Goal: Transaction & Acquisition: Purchase product/service

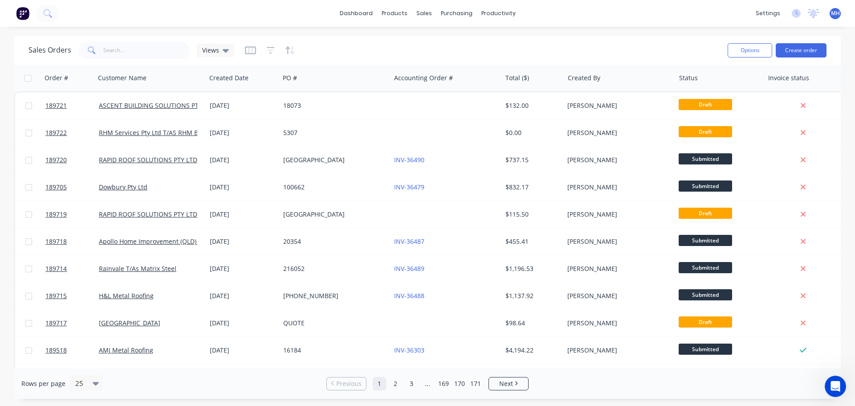
click at [528, 52] on div "Sales Orders Views" at bounding box center [375, 50] width 692 height 22
click at [582, 42] on div "Sales Orders Views" at bounding box center [375, 50] width 692 height 22
click at [430, 39] on icon at bounding box center [427, 43] width 8 height 8
click at [789, 48] on button "Create order" at bounding box center [801, 50] width 51 height 14
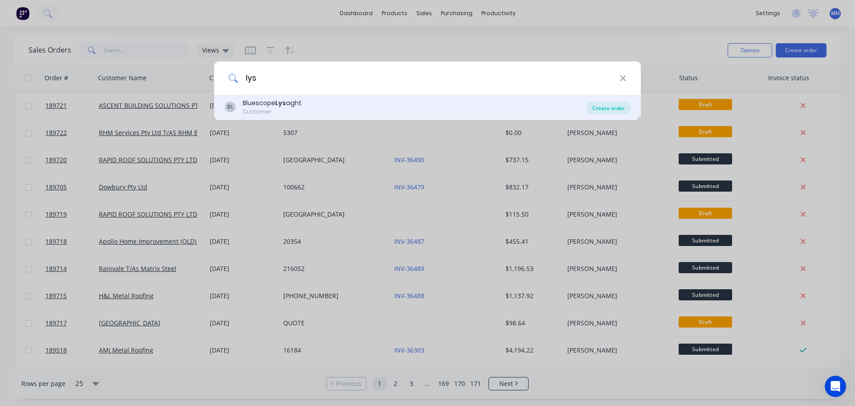
type input "lys"
click at [614, 103] on div "Create order" at bounding box center [608, 108] width 43 height 12
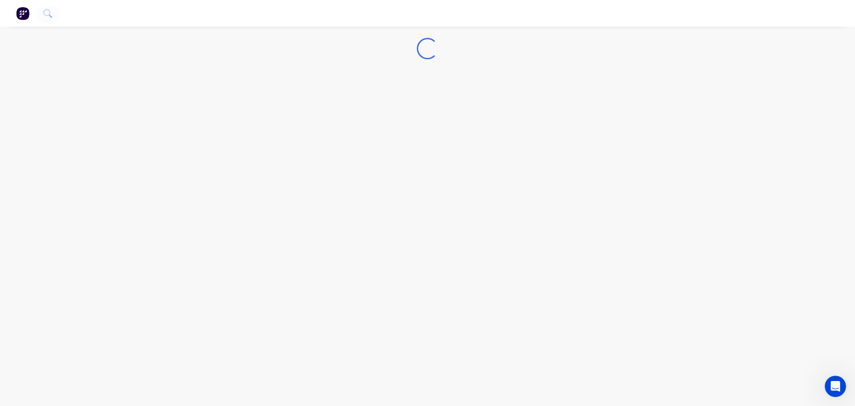
click at [603, 110] on div "Loading..." at bounding box center [427, 203] width 855 height 406
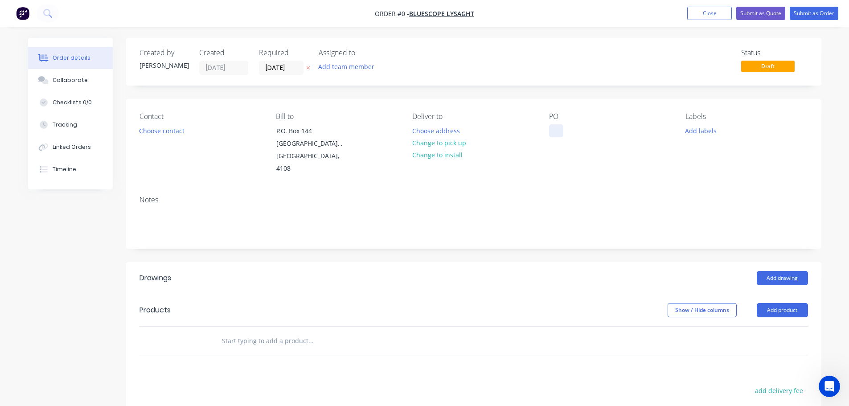
click at [560, 131] on div at bounding box center [556, 130] width 14 height 13
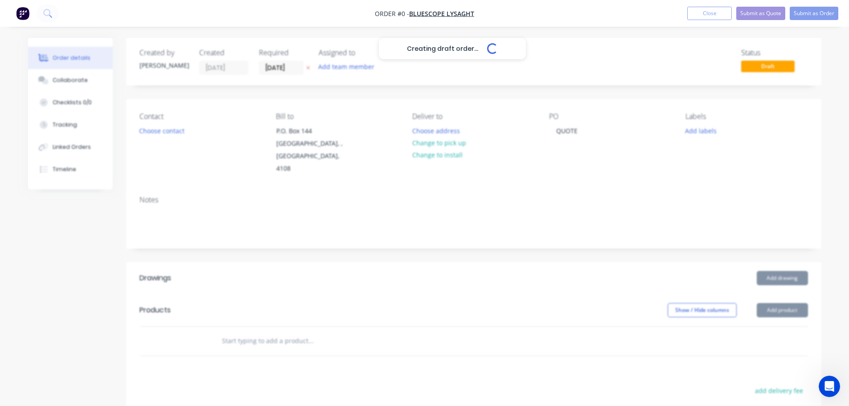
click at [465, 91] on div "Creating draft order... Loading... Order details Collaborate Checklists 0/0 Tra…" at bounding box center [424, 310] width 811 height 545
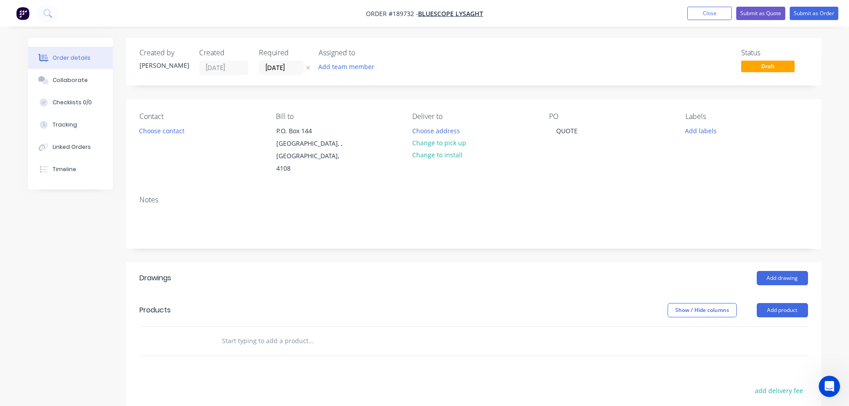
click at [310, 68] on icon at bounding box center [308, 67] width 4 height 5
click at [480, 99] on div "Contact Choose contact Bill to P.O. Box 144 Archerfield, , Australia, 4108 Deli…" at bounding box center [473, 144] width 695 height 90
click at [377, 294] on header "Products Show / Hide columns Add product" at bounding box center [473, 310] width 695 height 32
click at [445, 271] on div "Add drawing" at bounding box center [544, 278] width 526 height 14
click at [63, 271] on div "Created by Michael Created 14/08/25 Required Assigned to Add team member Status…" at bounding box center [424, 310] width 793 height 545
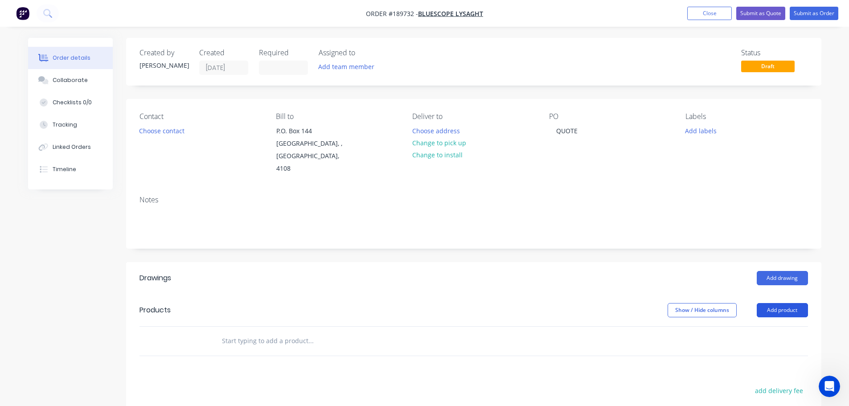
click at [781, 303] on button "Add product" at bounding box center [781, 310] width 51 height 14
click at [764, 380] on div "Lineal metre product" at bounding box center [765, 386] width 69 height 13
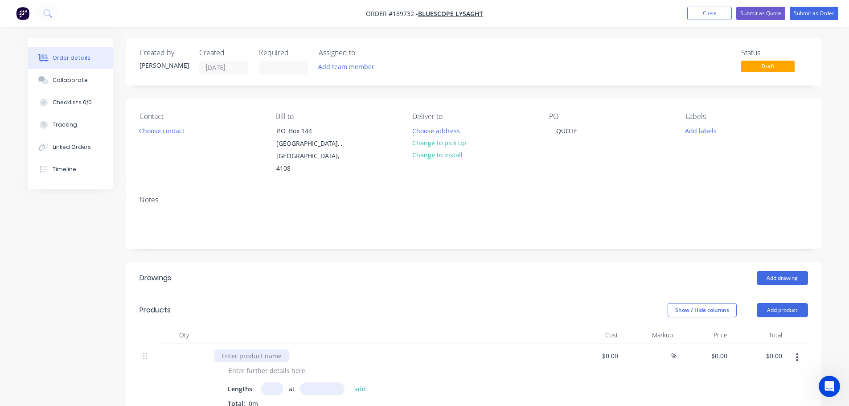
click at [257, 349] on div at bounding box center [251, 355] width 74 height 13
click at [716, 345] on div "0 $0.00" at bounding box center [703, 379] width 55 height 70
type input "$62.04"
click at [462, 309] on header "Products Show / Hide columns Add product" at bounding box center [473, 310] width 695 height 32
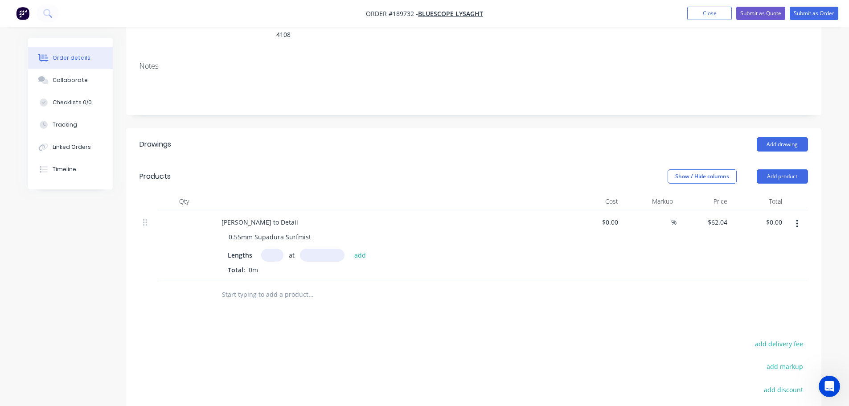
click at [270, 249] on input "text" at bounding box center [272, 255] width 22 height 13
click at [265, 249] on input "text" at bounding box center [272, 255] width 22 height 13
type input "10"
type input "5000"
click at [350, 249] on button "add" at bounding box center [360, 255] width 21 height 12
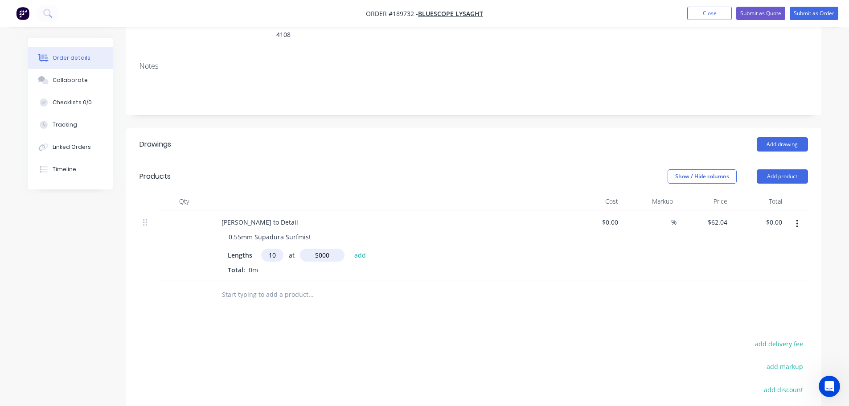
type input "$3,102.00"
click at [71, 308] on div "Created by Michael Created 14/08/25 Required Assigned to Add team member Status…" at bounding box center [424, 227] width 793 height 647
click at [421, 314] on div "Drawings Add drawing Products Show / Hide columns Add product Qty Cost Markup P…" at bounding box center [473, 332] width 695 height 409
click at [303, 160] on header "Products Show / Hide columns Add product" at bounding box center [473, 176] width 695 height 32
click at [526, 303] on div at bounding box center [371, 309] width 314 height 18
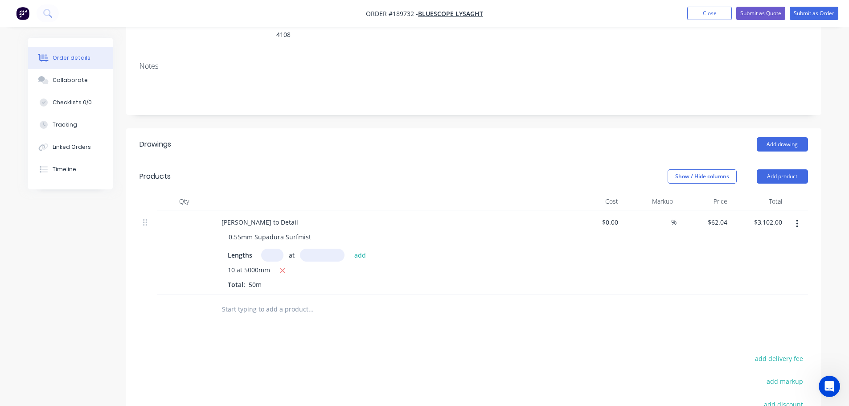
click at [486, 327] on div "Drawings Add drawing Products Show / Hide columns Add product Qty Cost Markup P…" at bounding box center [473, 332] width 695 height 409
click at [777, 169] on button "Add product" at bounding box center [781, 176] width 51 height 14
click at [768, 192] on div "Product catalogue" at bounding box center [765, 198] width 69 height 13
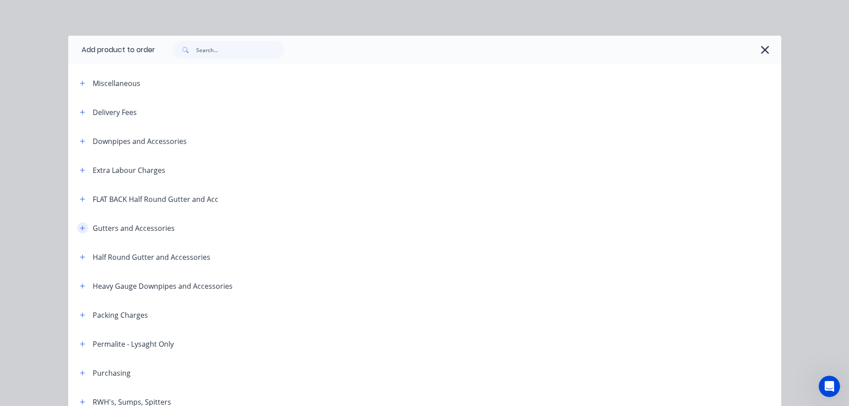
click at [80, 226] on icon "button" at bounding box center [82, 228] width 5 height 6
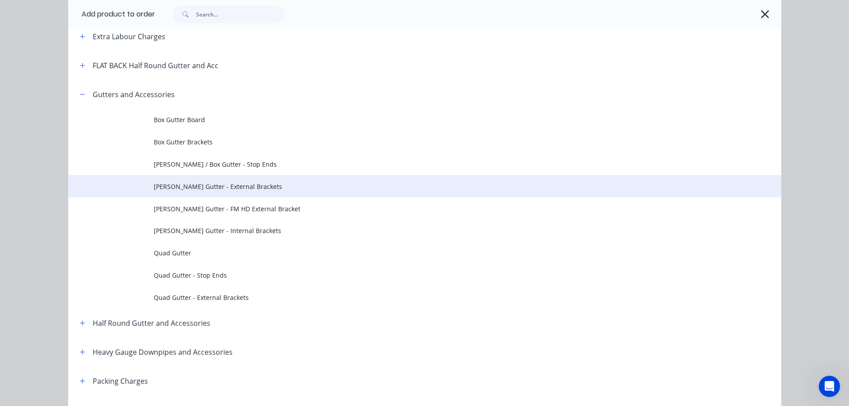
click at [249, 191] on td "Eaves Gutter - External Brackets" at bounding box center [467, 186] width 627 height 22
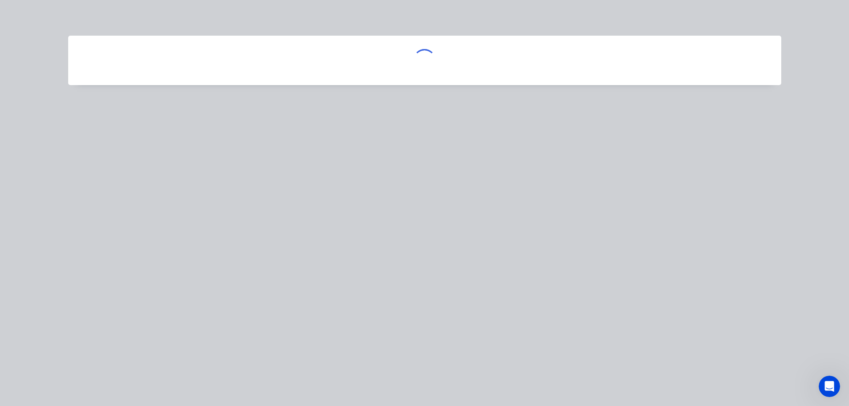
scroll to position [0, 0]
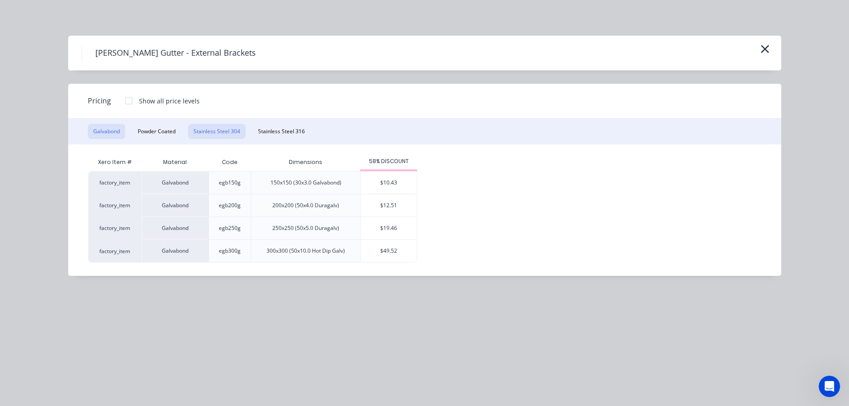
click at [191, 134] on button "Stainless Steel 304" at bounding box center [216, 131] width 57 height 15
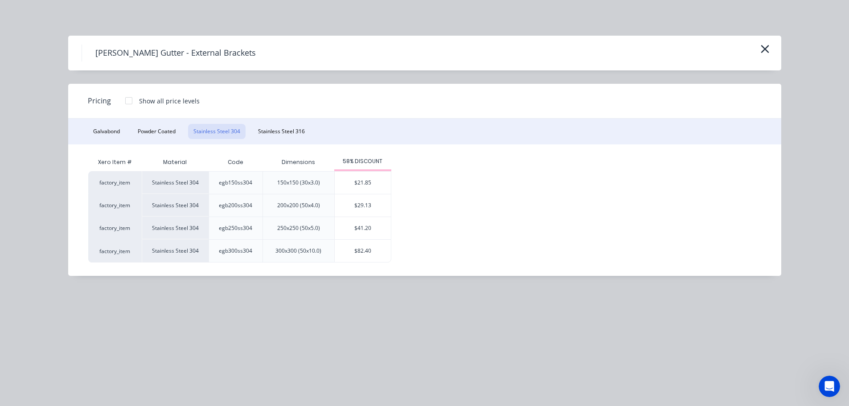
click at [282, 123] on div "Galvabond Powder Coated Stainless Steel 304 Stainless Steel 316" at bounding box center [424, 131] width 713 height 26
click at [293, 131] on button "Stainless Steel 316" at bounding box center [281, 131] width 57 height 15
click at [758, 49] on button "button" at bounding box center [764, 49] width 15 height 14
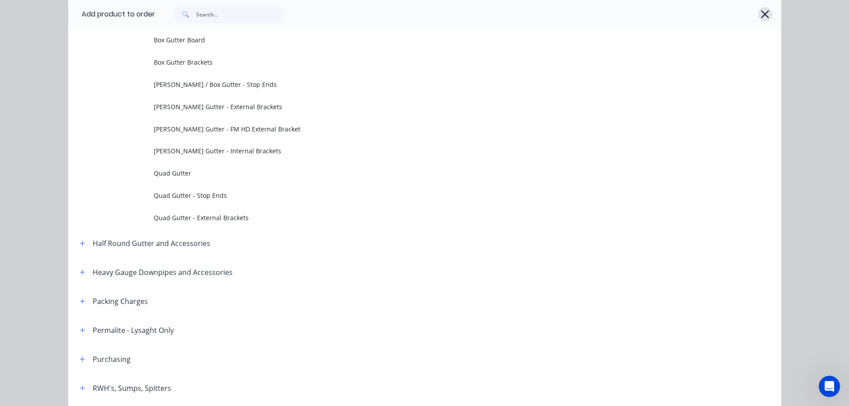
click at [760, 18] on icon "button" at bounding box center [764, 14] width 9 height 12
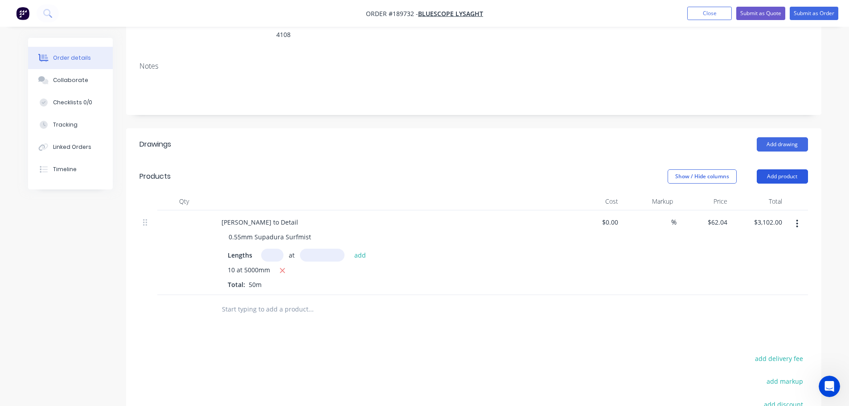
click at [777, 169] on button "Add product" at bounding box center [781, 176] width 51 height 14
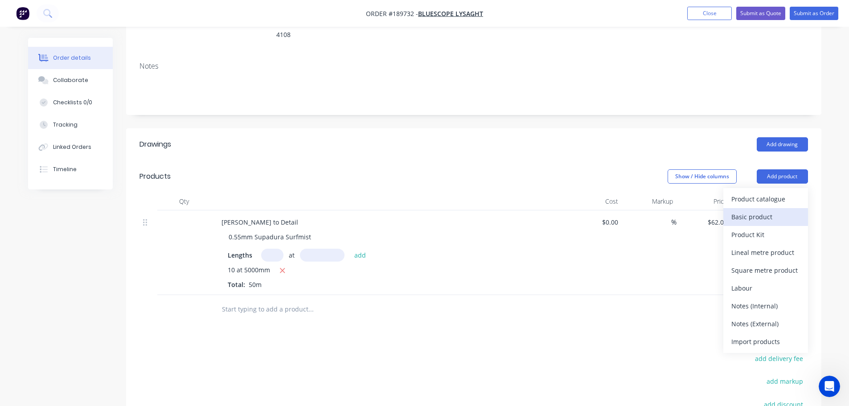
click at [775, 210] on div "Basic product" at bounding box center [765, 216] width 69 height 13
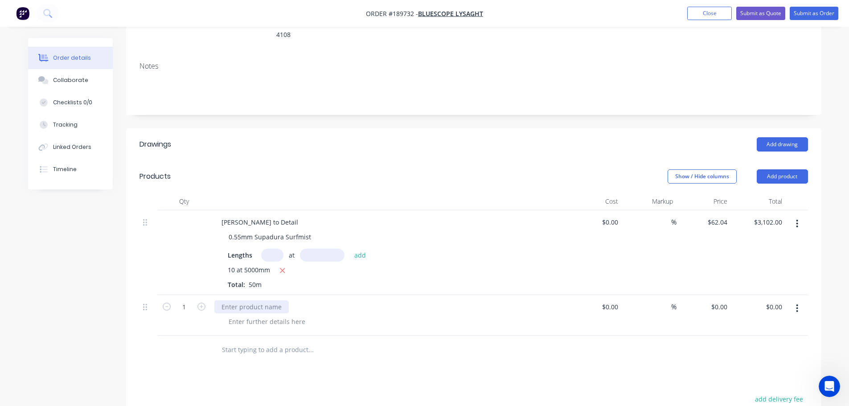
click at [248, 300] on div at bounding box center [251, 306] width 74 height 13
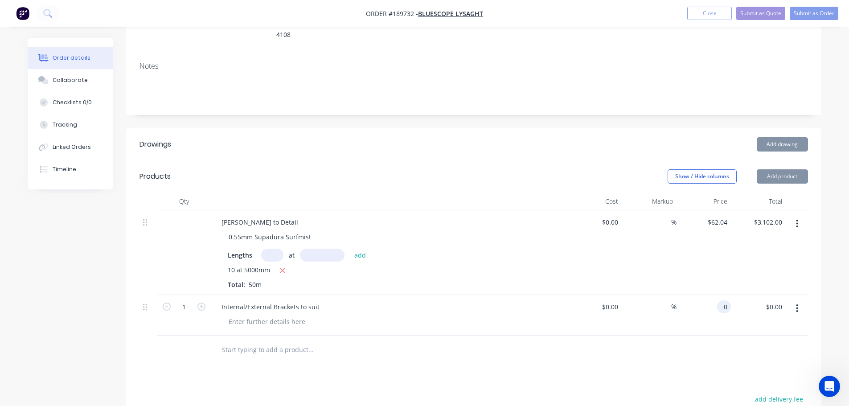
click at [715, 295] on div "0 0" at bounding box center [703, 315] width 55 height 41
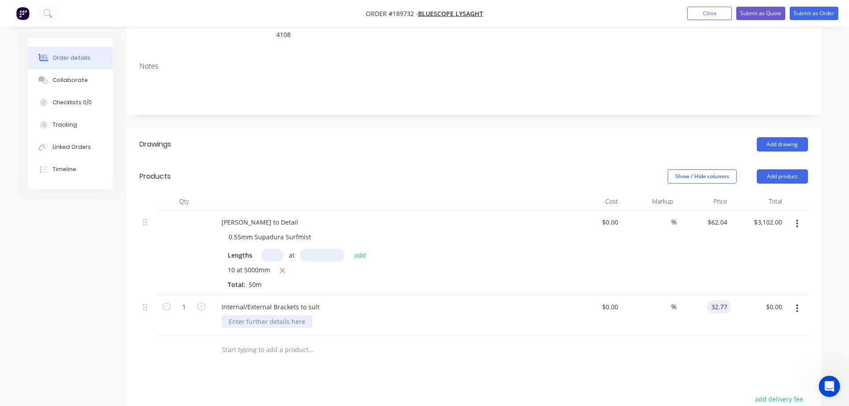
type input "$32.77"
click at [248, 315] on div at bounding box center [266, 321] width 91 height 13
drag, startPoint x: 187, startPoint y: 294, endPoint x: 228, endPoint y: 294, distance: 40.5
click at [187, 300] on input "1" at bounding box center [183, 306] width 23 height 13
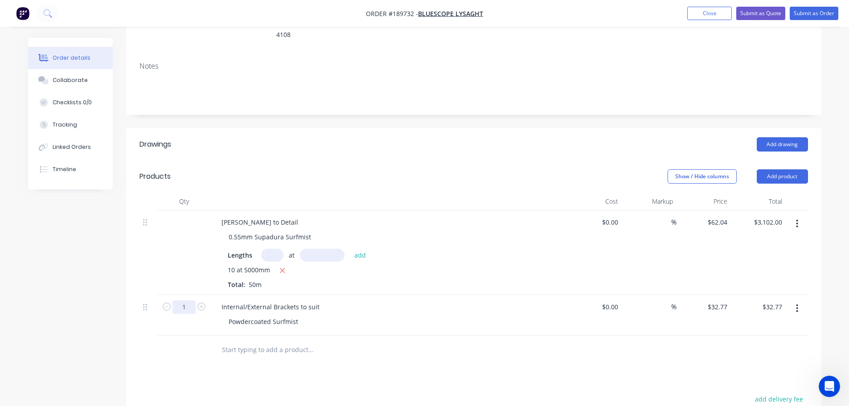
click at [186, 300] on input "1" at bounding box center [183, 306] width 23 height 13
type input "58"
type input "$1,900.66"
click at [86, 313] on div "Created by Michael Created 14/08/25 Required Assigned to Add team member Status…" at bounding box center [424, 247] width 793 height 687
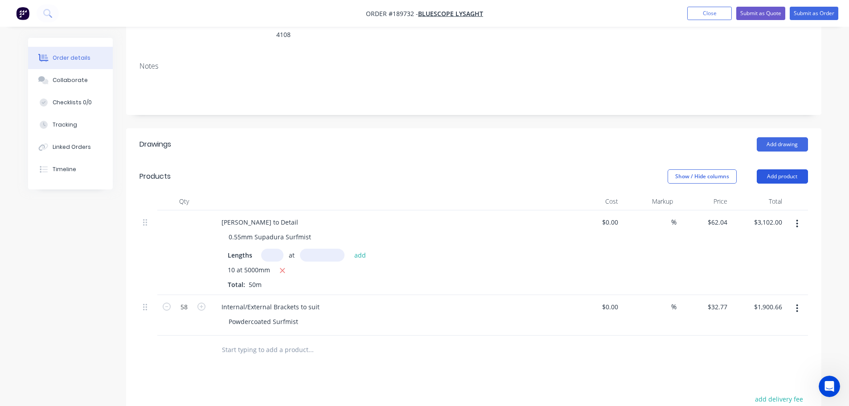
click at [769, 169] on button "Add product" at bounding box center [781, 176] width 51 height 14
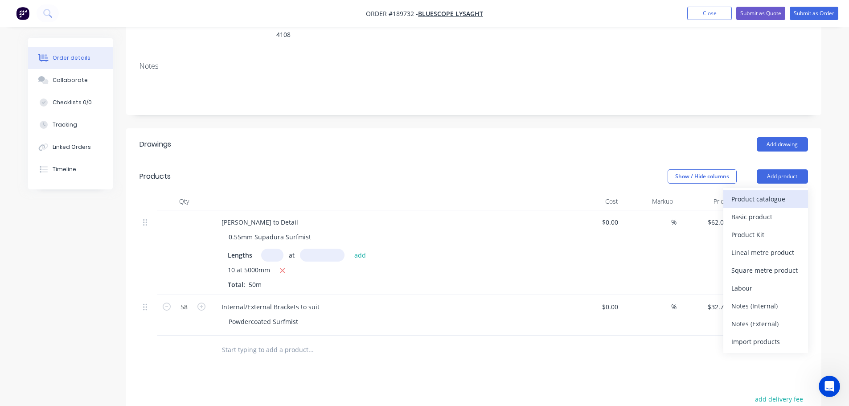
click at [776, 192] on div "Product catalogue" at bounding box center [765, 198] width 69 height 13
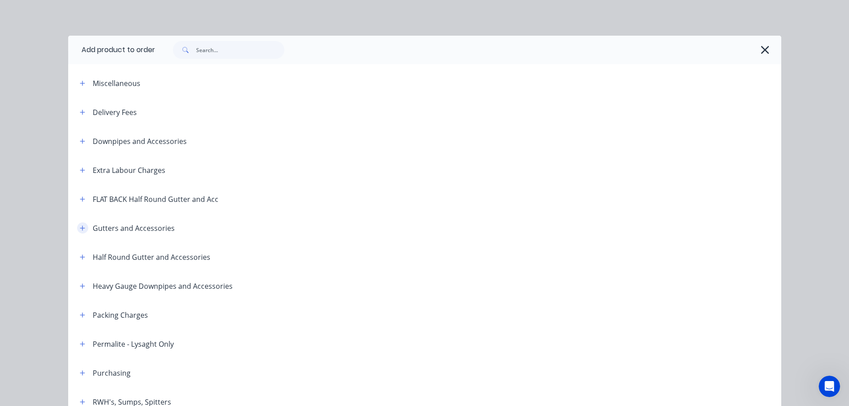
click at [80, 227] on icon "button" at bounding box center [82, 228] width 5 height 6
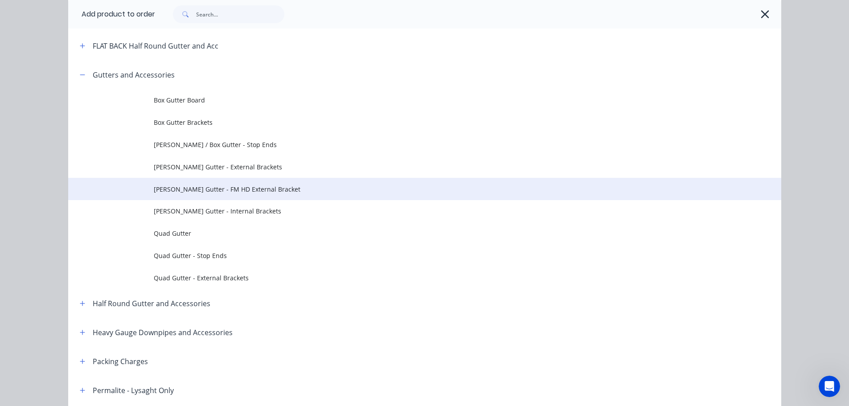
scroll to position [134, 0]
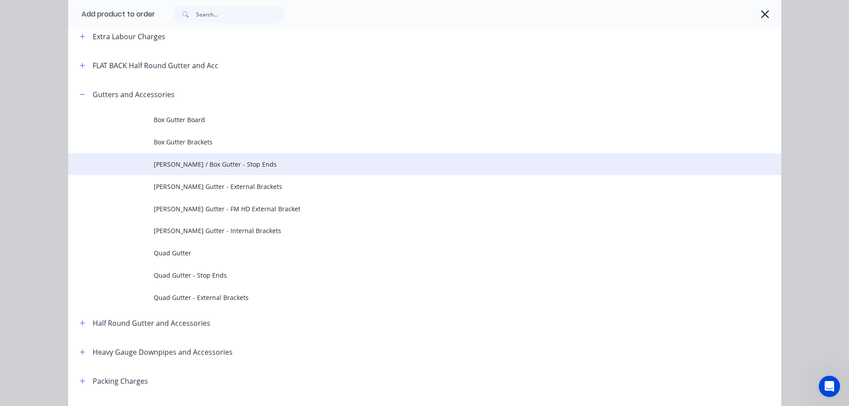
click at [239, 163] on span "Eaves / Box Gutter - Stop Ends" at bounding box center [405, 163] width 502 height 9
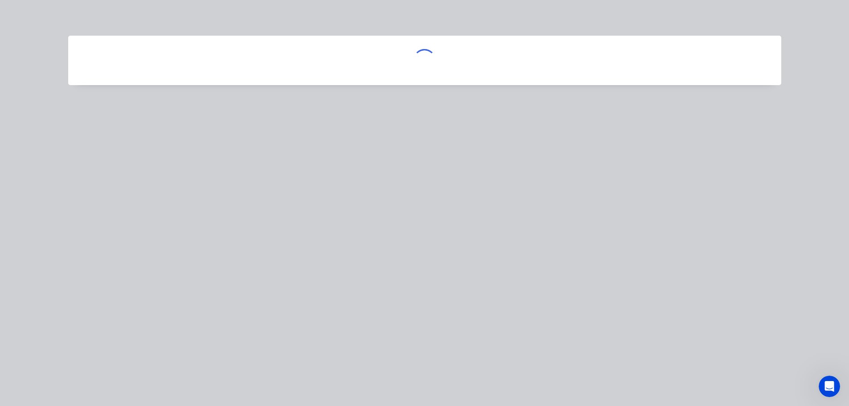
scroll to position [0, 0]
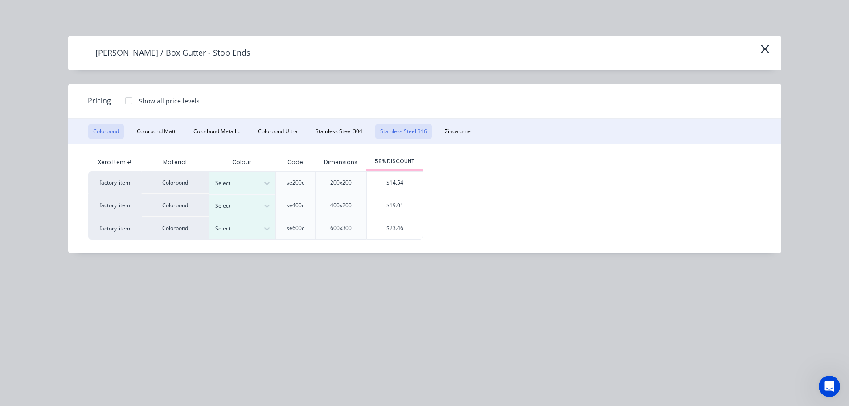
click at [408, 131] on button "Stainless Steel 316" at bounding box center [403, 131] width 57 height 15
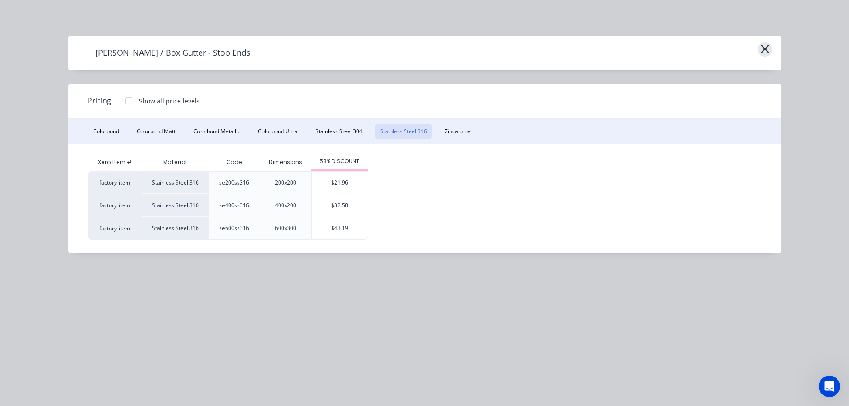
click at [768, 47] on icon "button" at bounding box center [764, 49] width 9 height 12
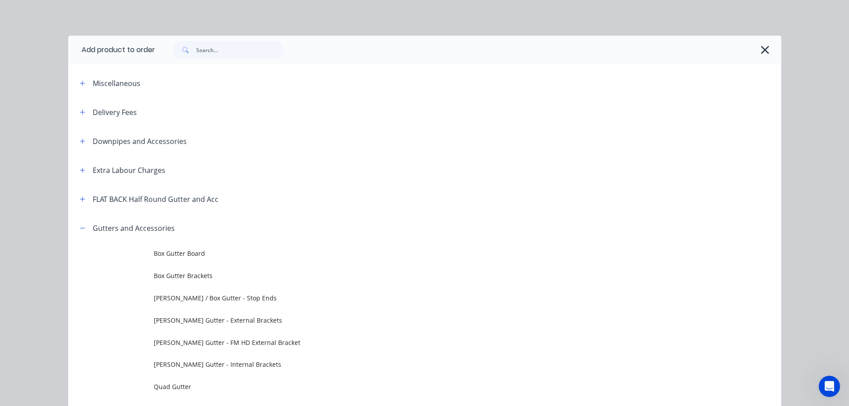
scroll to position [213, 0]
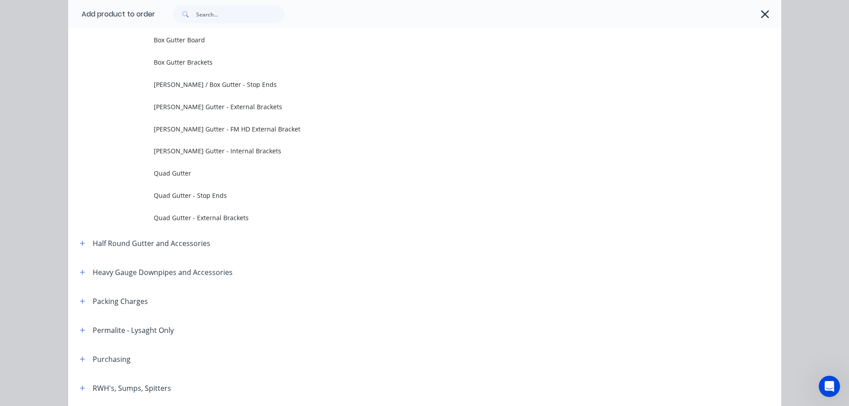
drag, startPoint x: 762, startPoint y: 15, endPoint x: 744, endPoint y: 56, distance: 44.7
click at [762, 16] on icon "button" at bounding box center [765, 14] width 8 height 8
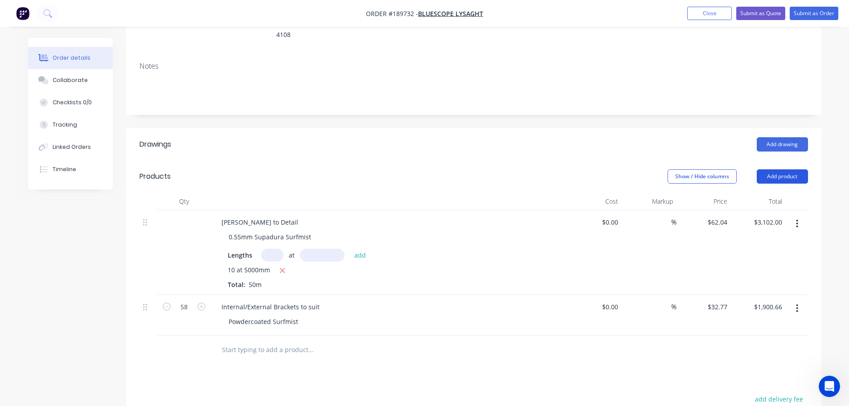
drag, startPoint x: 790, startPoint y: 154, endPoint x: 789, endPoint y: 161, distance: 7.2
click at [790, 160] on header "Products Show / Hide columns Add product" at bounding box center [473, 176] width 695 height 32
click at [789, 169] on button "Add product" at bounding box center [781, 176] width 51 height 14
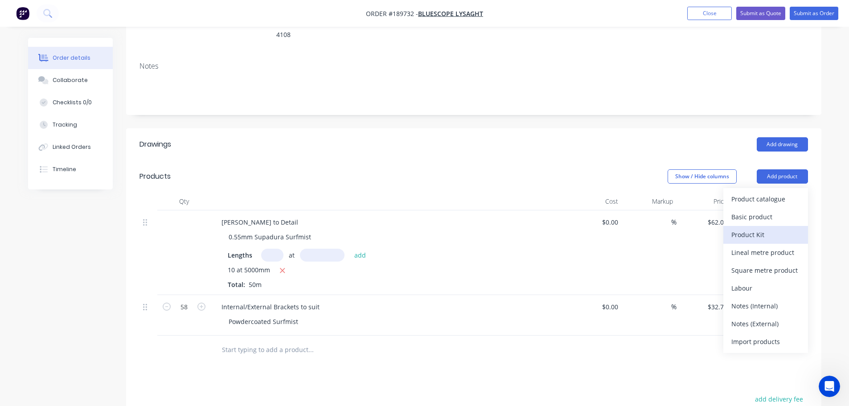
click at [765, 226] on button "Product Kit" at bounding box center [765, 235] width 85 height 18
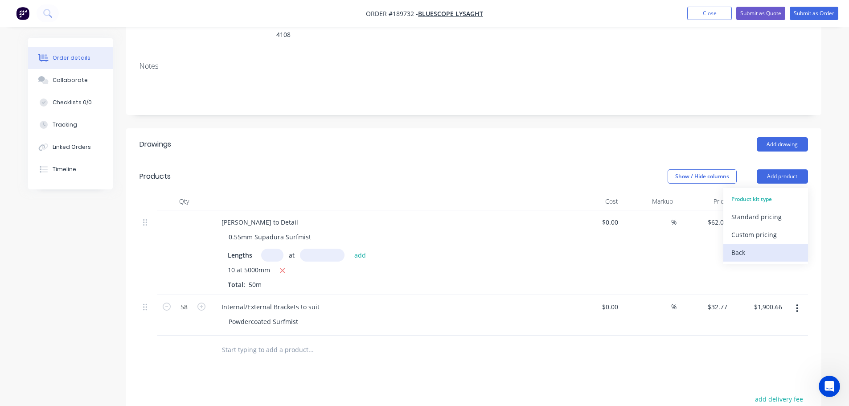
click at [764, 246] on div "Back" at bounding box center [765, 252] width 69 height 13
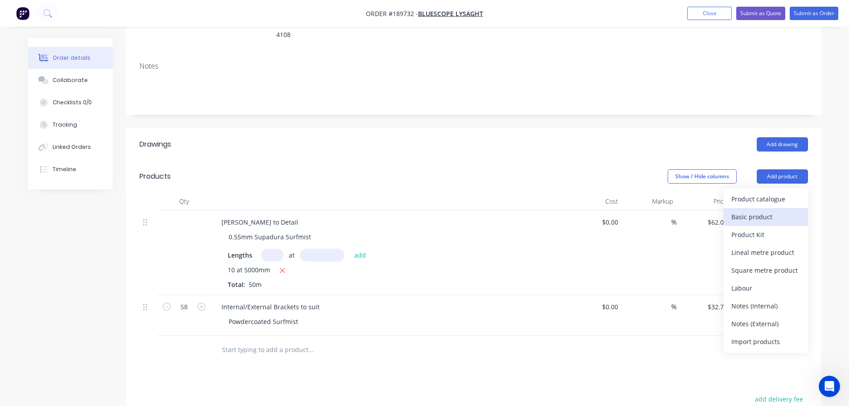
click at [759, 210] on div "Basic product" at bounding box center [765, 216] width 69 height 13
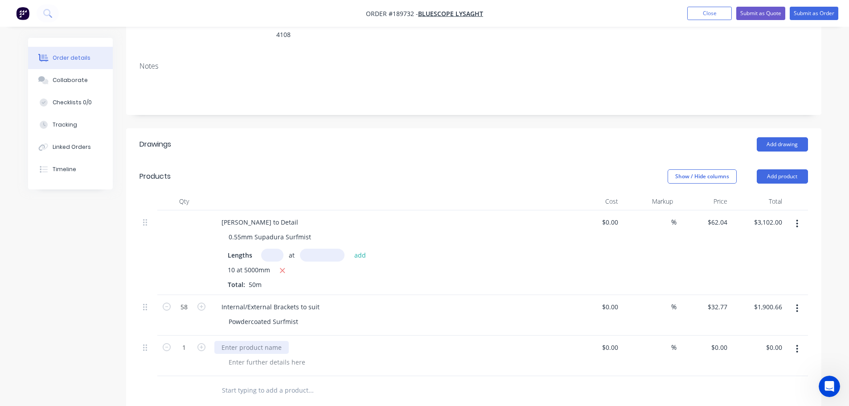
click at [233, 341] on div at bounding box center [251, 347] width 74 height 13
click at [723, 341] on input "0" at bounding box center [725, 347] width 10 height 13
type input "$27.45"
click at [54, 322] on div "Created by Michael Created 14/08/25 Required Assigned to Add team member Status…" at bounding box center [424, 268] width 793 height 728
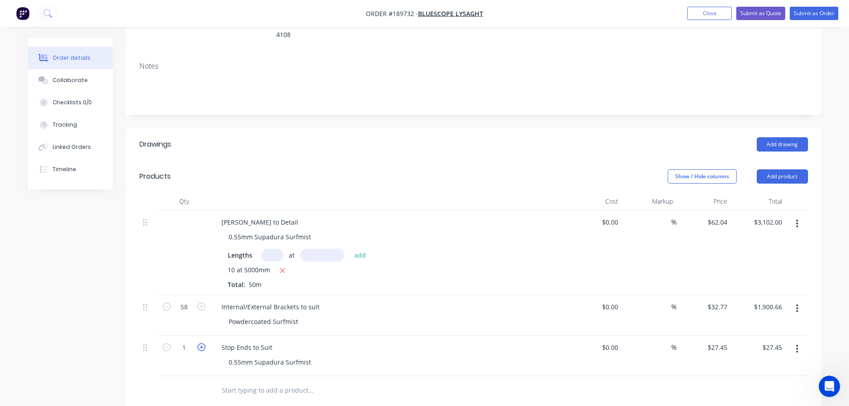
click at [203, 343] on icon "button" at bounding box center [201, 347] width 8 height 8
type input "2"
type input "$54.90"
click at [786, 169] on button "Add product" at bounding box center [781, 176] width 51 height 14
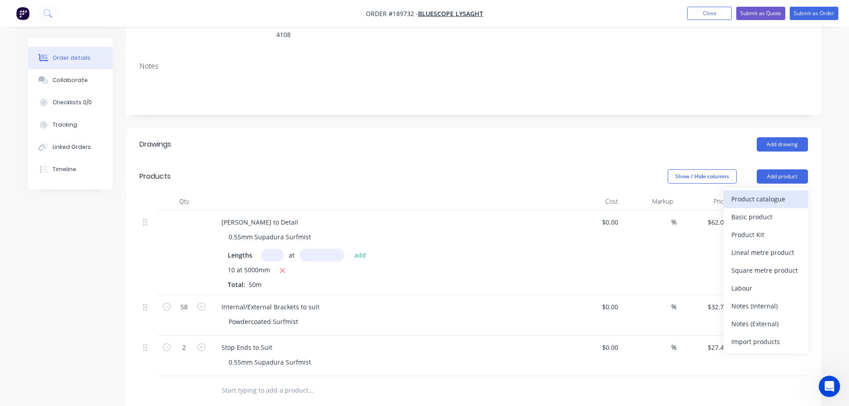
click at [786, 192] on div "Product catalogue" at bounding box center [765, 198] width 69 height 13
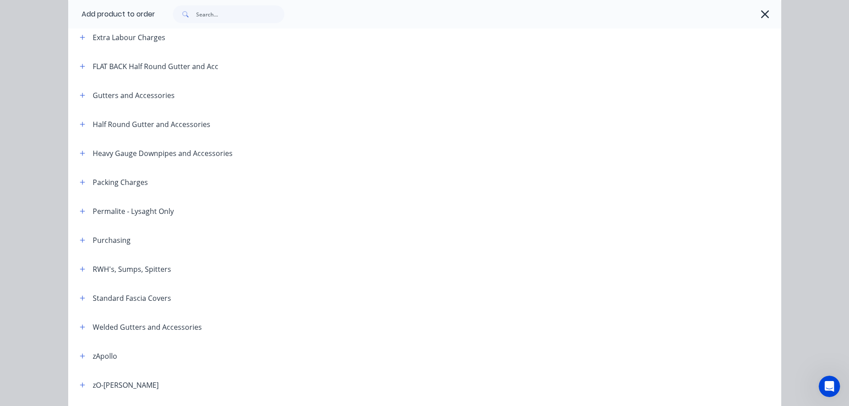
scroll to position [134, 0]
click at [80, 181] on icon "button" at bounding box center [82, 181] width 5 height 5
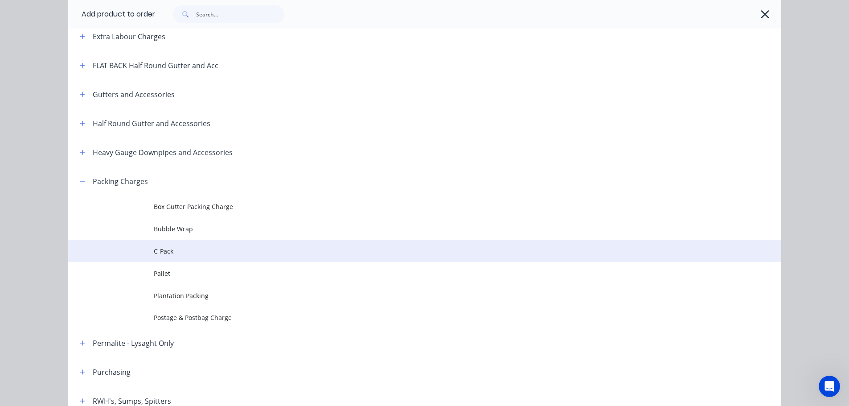
click at [183, 251] on span "C-Pack" at bounding box center [405, 250] width 502 height 9
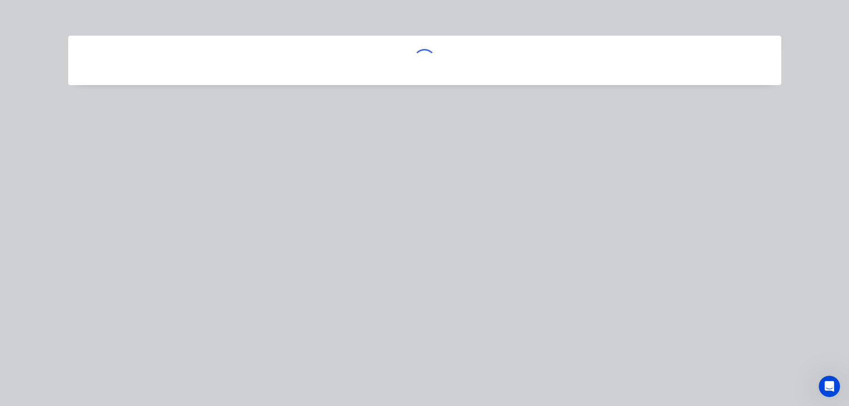
scroll to position [0, 0]
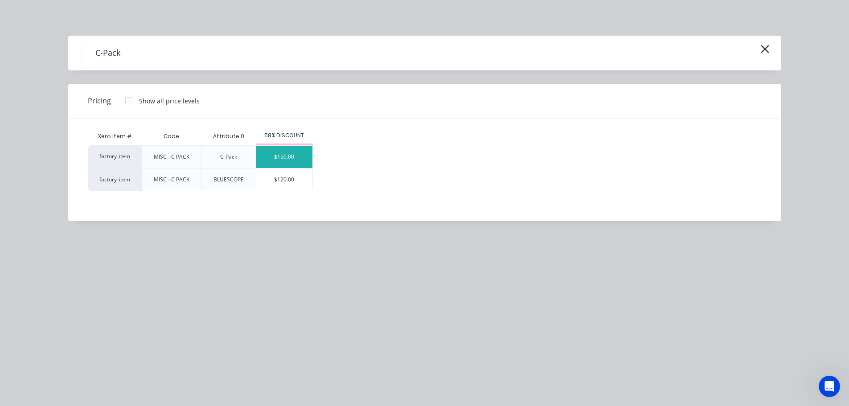
click at [286, 157] on div "$150.00" at bounding box center [284, 157] width 56 height 22
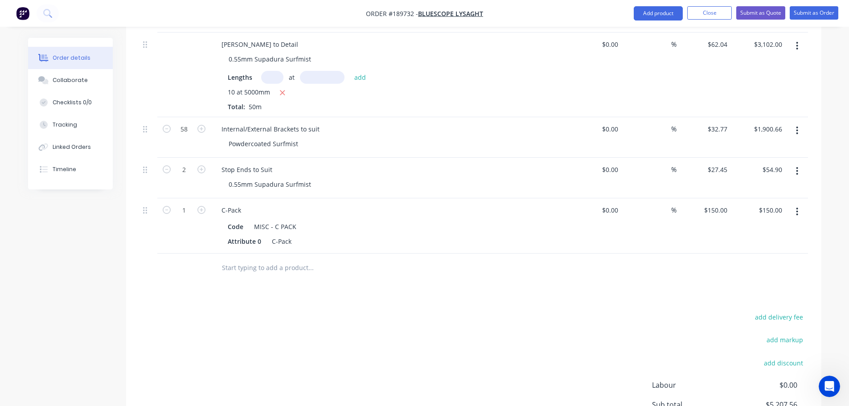
scroll to position [312, 0]
click at [799, 203] on button "button" at bounding box center [796, 211] width 21 height 16
click at [793, 228] on div "Edit" at bounding box center [765, 234] width 69 height 13
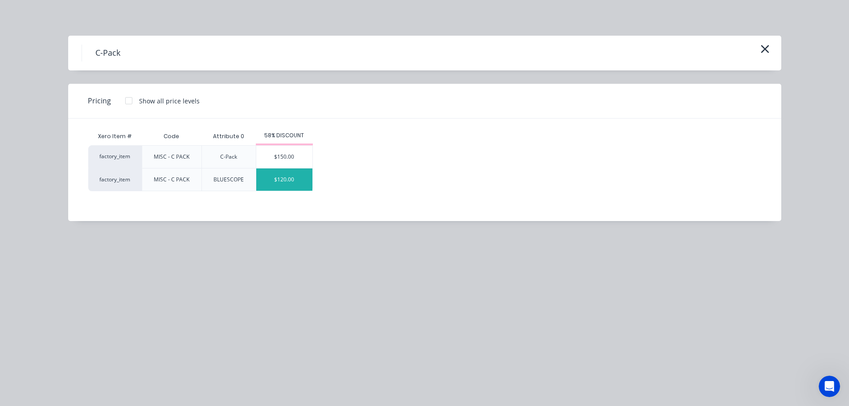
click at [275, 182] on div "$120.00" at bounding box center [284, 179] width 56 height 22
type input "$120.00"
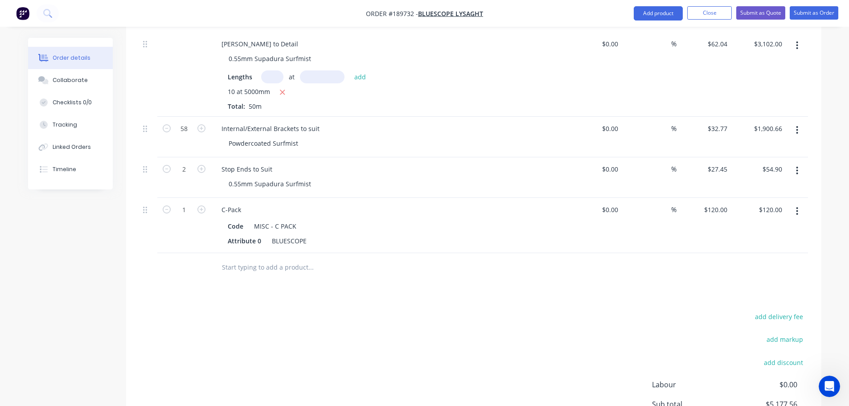
click at [311, 321] on div "add delivery fee add markup add discount Labour $0.00 Sub total $5,177.56 Margi…" at bounding box center [473, 396] width 668 height 172
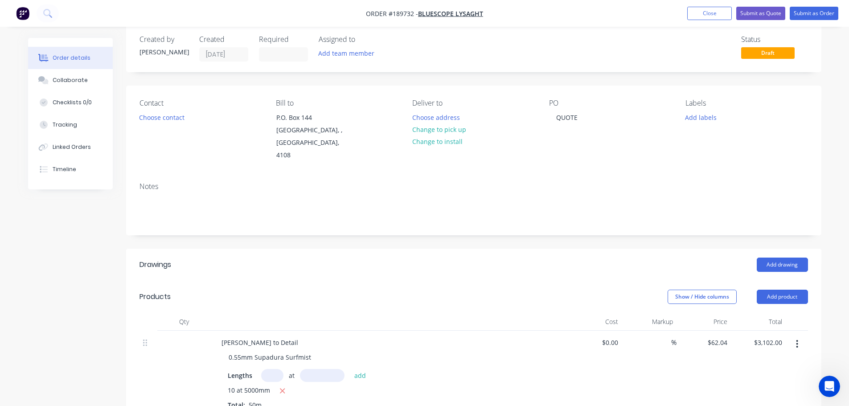
scroll to position [0, 0]
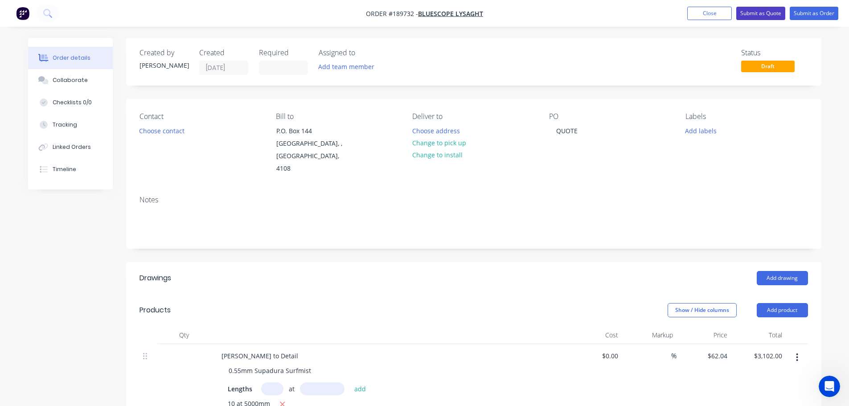
click at [741, 11] on button "Submit as Quote" at bounding box center [760, 13] width 49 height 13
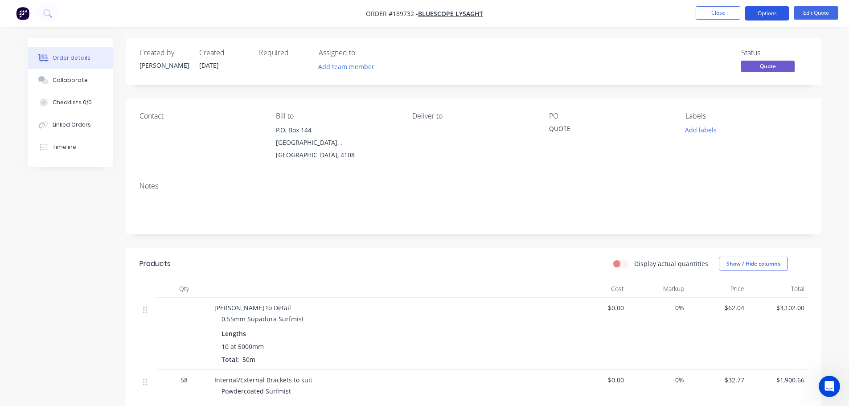
click at [786, 13] on button "Options" at bounding box center [766, 13] width 45 height 14
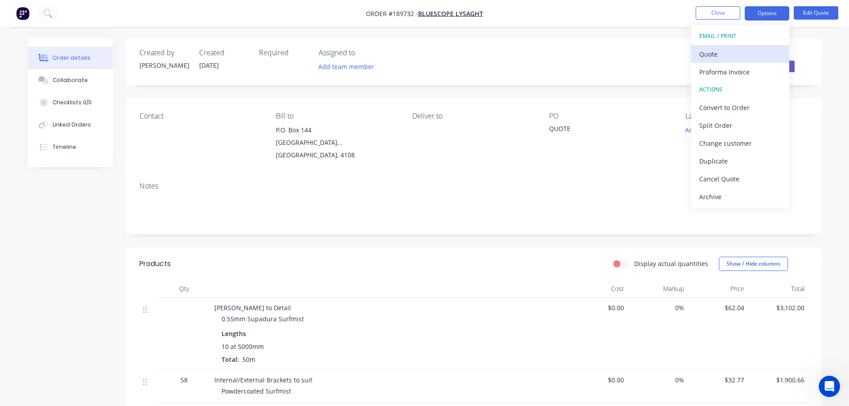
drag, startPoint x: 779, startPoint y: 22, endPoint x: 744, endPoint y: 48, distance: 43.7
click at [744, 48] on div "Quote" at bounding box center [740, 54] width 82 height 13
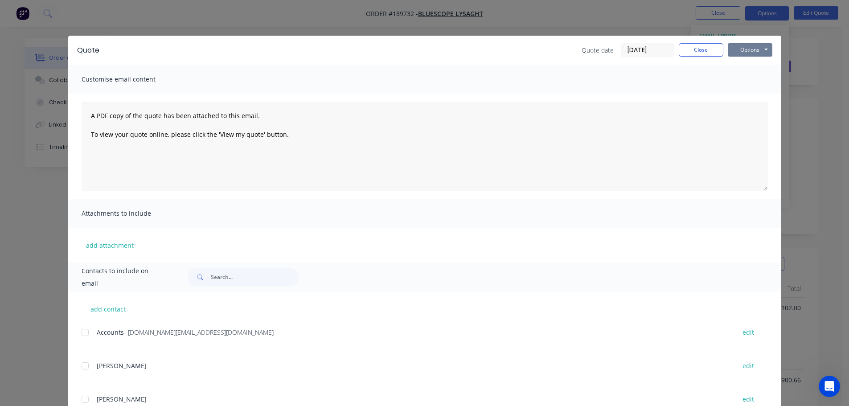
drag, startPoint x: 744, startPoint y: 48, endPoint x: 748, endPoint y: 57, distance: 10.2
click at [745, 50] on button "Options" at bounding box center [749, 49] width 45 height 13
click at [749, 60] on button "Preview" at bounding box center [755, 65] width 57 height 15
click at [48, 116] on div "Quote Quote date [DATE] Close Options Preview Print Email Customise email conte…" at bounding box center [424, 203] width 849 height 406
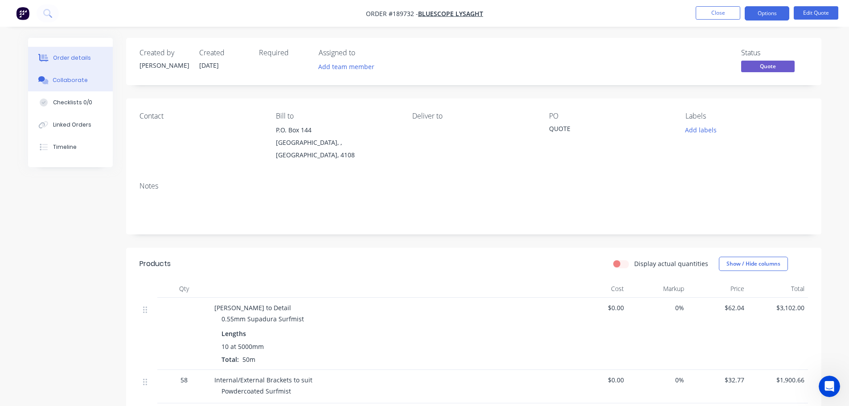
click at [62, 83] on div "Collaborate" at bounding box center [70, 80] width 35 height 8
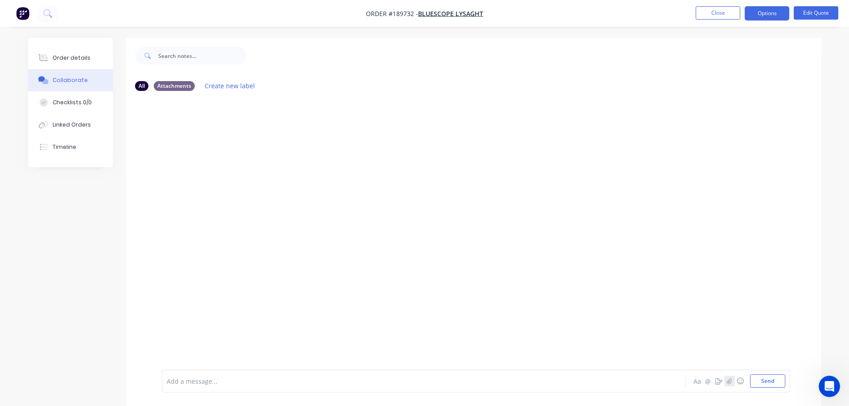
click at [725, 384] on button "button" at bounding box center [729, 381] width 11 height 11
click at [777, 379] on button "Send" at bounding box center [767, 380] width 35 height 13
click at [715, 12] on button "Close" at bounding box center [717, 12] width 45 height 13
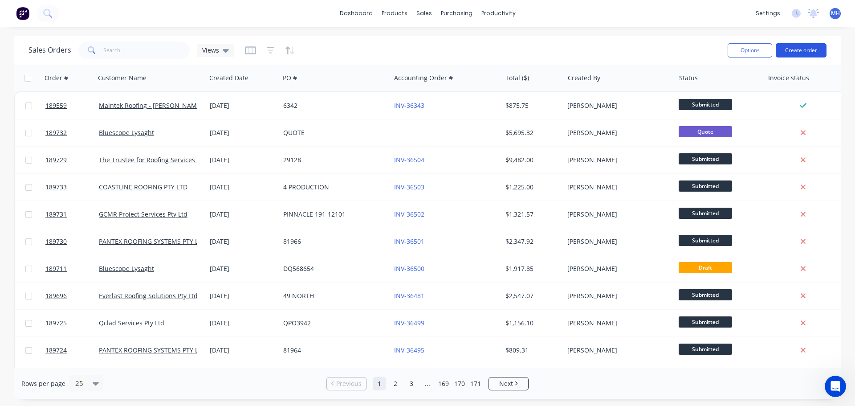
click at [801, 45] on button "Create order" at bounding box center [801, 50] width 51 height 14
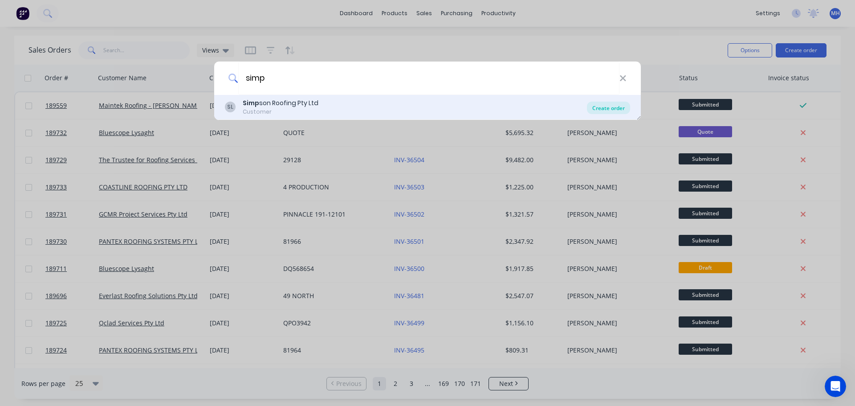
type input "simp"
click at [619, 107] on div "Create order" at bounding box center [608, 108] width 43 height 12
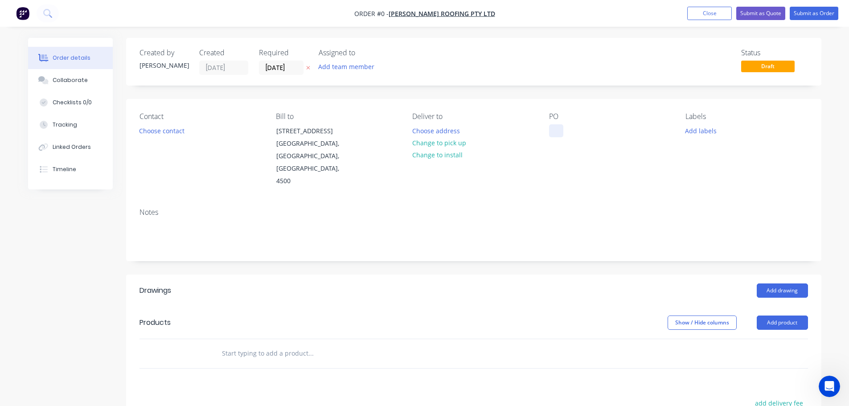
click at [556, 128] on div at bounding box center [556, 130] width 14 height 13
click at [415, 96] on div "Order details Collaborate Checklists 0/0 Tracking Linked Orders Timeline Order …" at bounding box center [424, 317] width 811 height 558
click at [304, 70] on button at bounding box center [307, 68] width 9 height 10
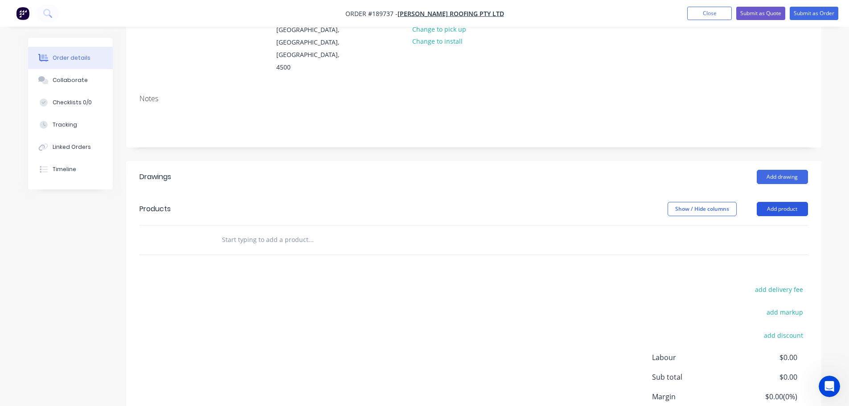
scroll to position [134, 0]
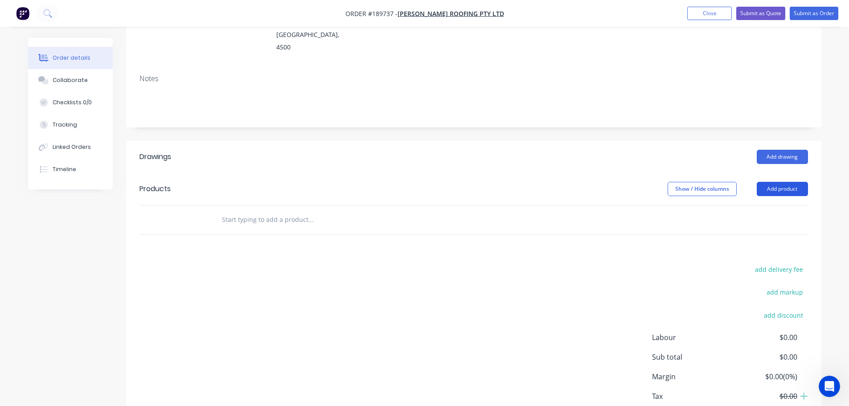
click at [792, 182] on button "Add product" at bounding box center [781, 189] width 51 height 14
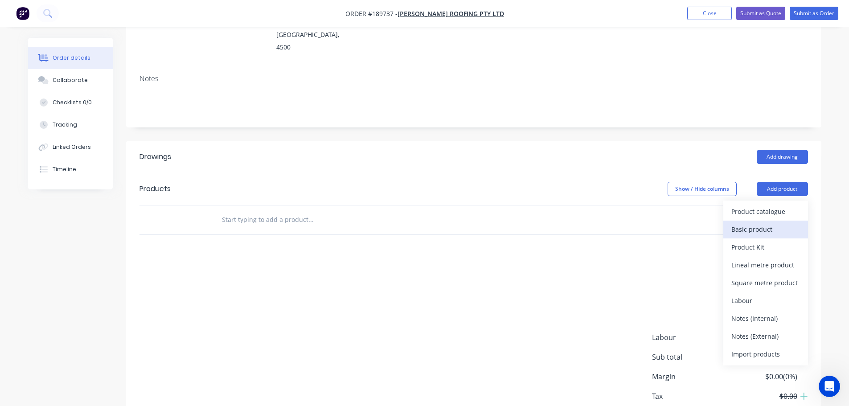
click at [783, 223] on div "Basic product" at bounding box center [765, 229] width 69 height 13
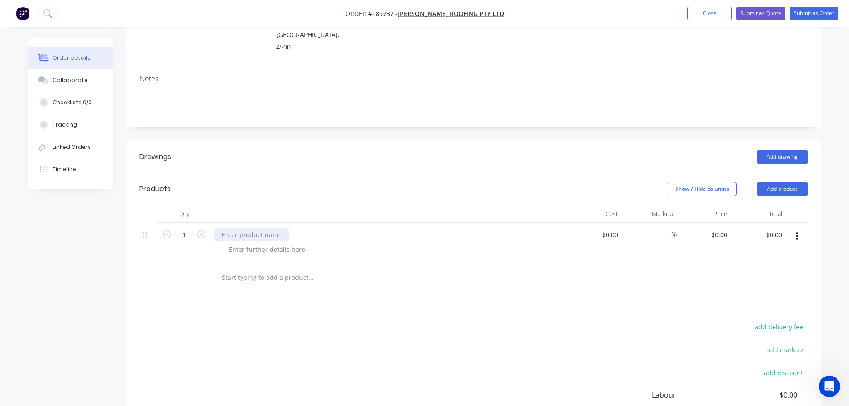
click at [266, 228] on div at bounding box center [251, 234] width 74 height 13
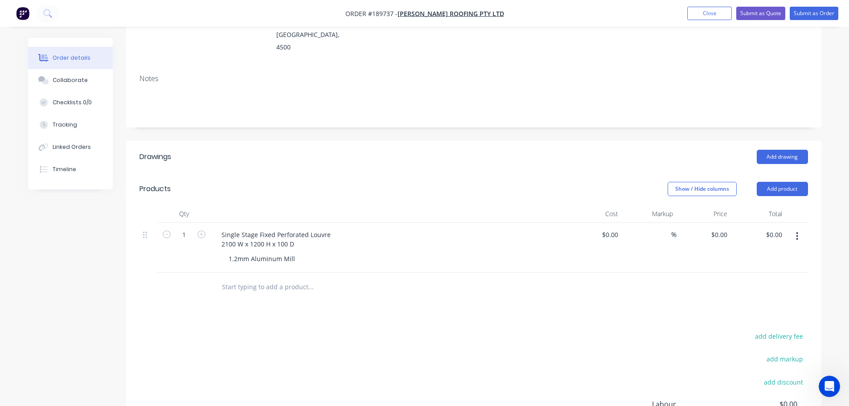
click at [413, 182] on div "Show / Hide columns Add product" at bounding box center [544, 189] width 526 height 14
click at [310, 182] on div "Show / Hide columns Add product" at bounding box center [544, 189] width 526 height 14
click at [790, 173] on header "Products Show / Hide columns Add product" at bounding box center [473, 189] width 695 height 32
drag, startPoint x: 790, startPoint y: 168, endPoint x: 789, endPoint y: 174, distance: 5.4
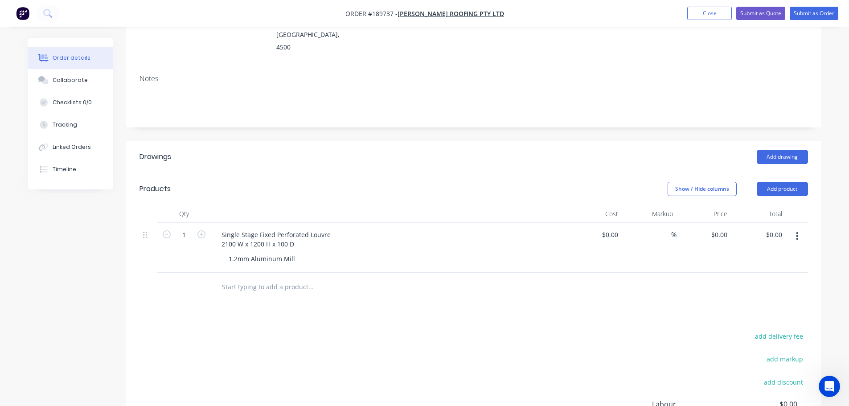
click at [790, 182] on button "Add product" at bounding box center [781, 189] width 51 height 14
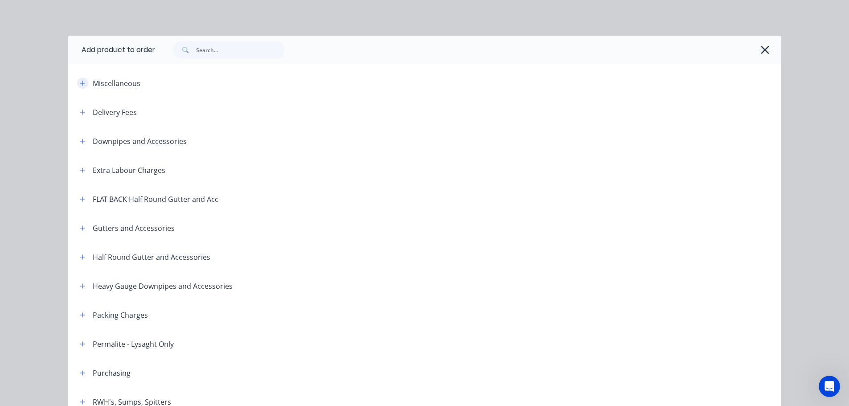
click at [80, 85] on icon "button" at bounding box center [82, 83] width 5 height 6
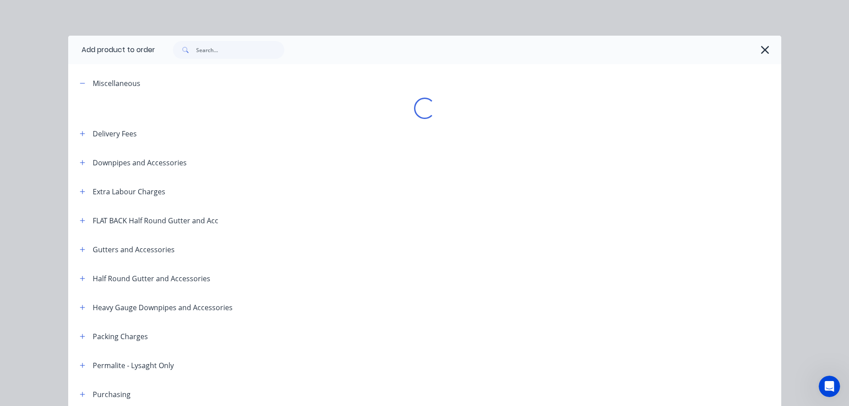
click at [263, 106] on div "Loading..." at bounding box center [424, 108] width 713 height 21
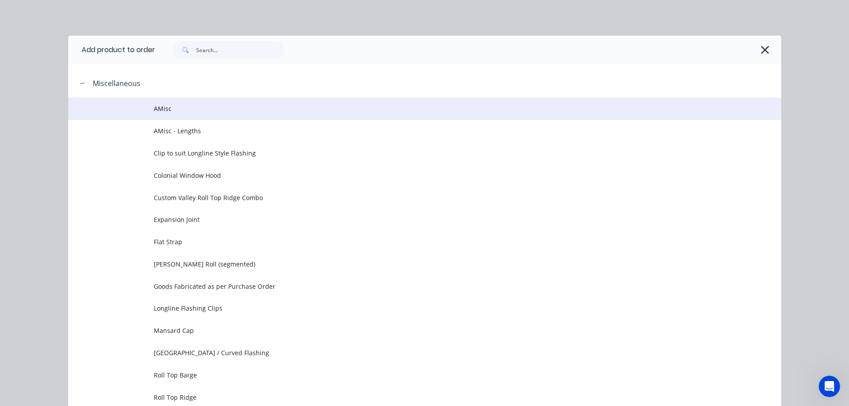
click at [187, 102] on td "AMisc" at bounding box center [467, 109] width 627 height 22
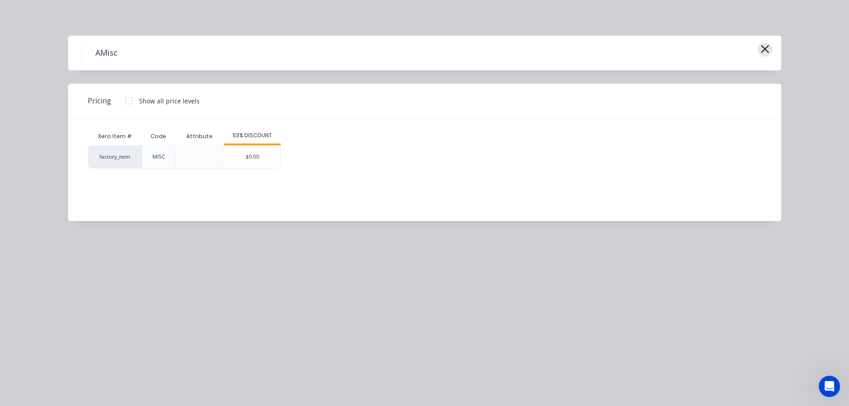
click at [758, 48] on button "button" at bounding box center [764, 49] width 15 height 14
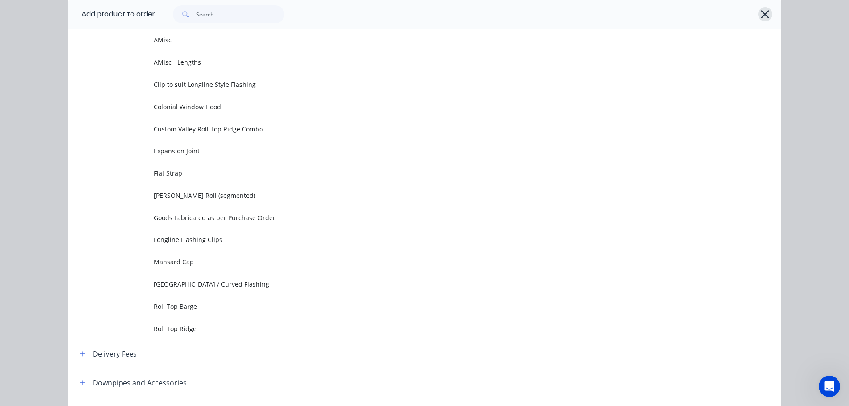
click at [761, 13] on icon "button" at bounding box center [764, 14] width 9 height 12
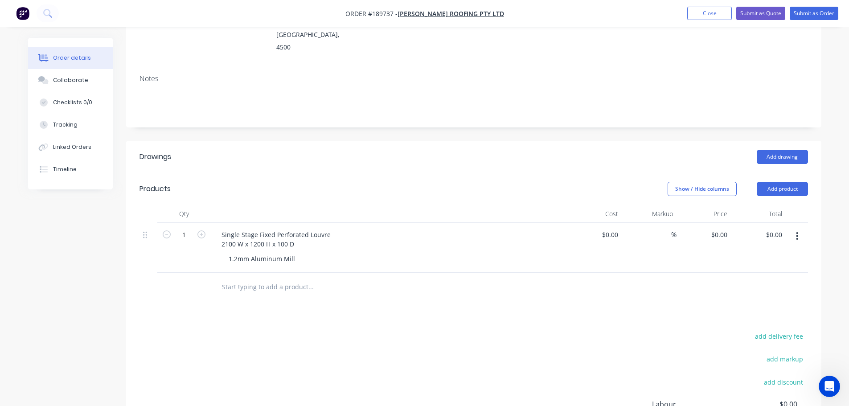
click at [813, 109] on div "Created by Michael Created 14/08/25 Required Assigned to Add team member Status…" at bounding box center [473, 209] width 695 height 611
click at [723, 228] on input "0" at bounding box center [720, 234] width 20 height 13
type input "$895.40"
click at [371, 147] on header "Drawings Add drawing" at bounding box center [473, 157] width 695 height 32
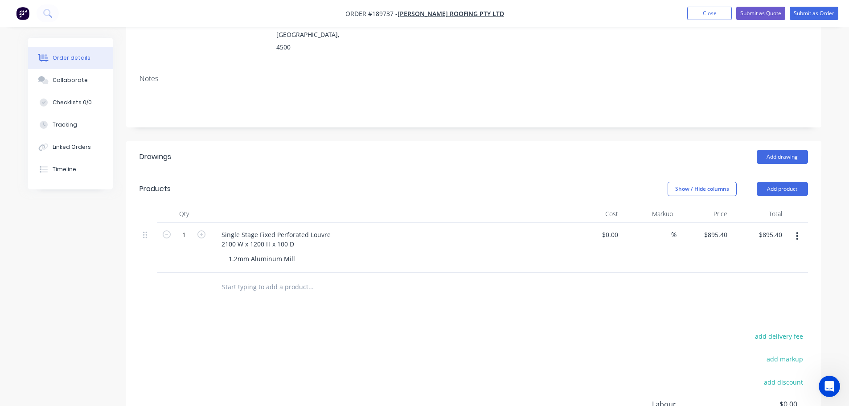
click at [464, 173] on header "Products Show / Hide columns Add product" at bounding box center [473, 189] width 695 height 32
click at [506, 147] on header "Drawings Add drawing" at bounding box center [473, 157] width 695 height 32
click at [801, 228] on button "button" at bounding box center [796, 236] width 21 height 16
click at [777, 271] on div "Duplicate" at bounding box center [765, 277] width 69 height 13
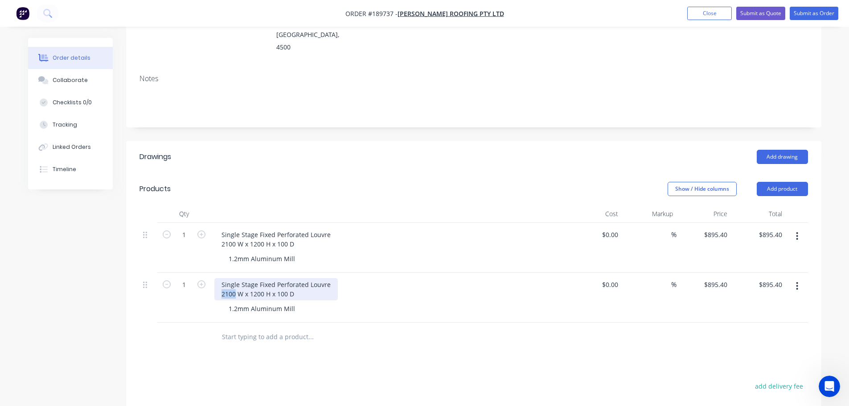
drag, startPoint x: 224, startPoint y: 271, endPoint x: 234, endPoint y: 270, distance: 10.3
click at [234, 278] on div "Single Stage Fixed Perforated Louvre 2100 W x 1200 H x 100 D" at bounding box center [275, 289] width 123 height 22
click at [204, 280] on icon "button" at bounding box center [201, 284] width 8 height 8
type input "2"
type input "$1,790.80"
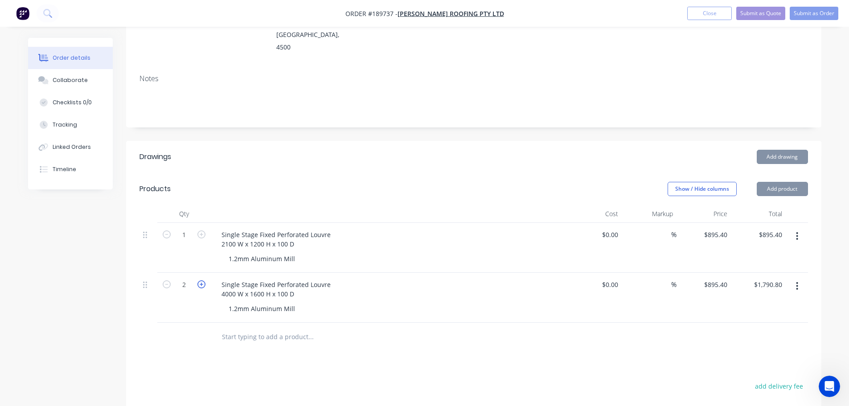
click at [204, 280] on icon "button" at bounding box center [201, 284] width 8 height 8
type input "3"
type input "$2,686.20"
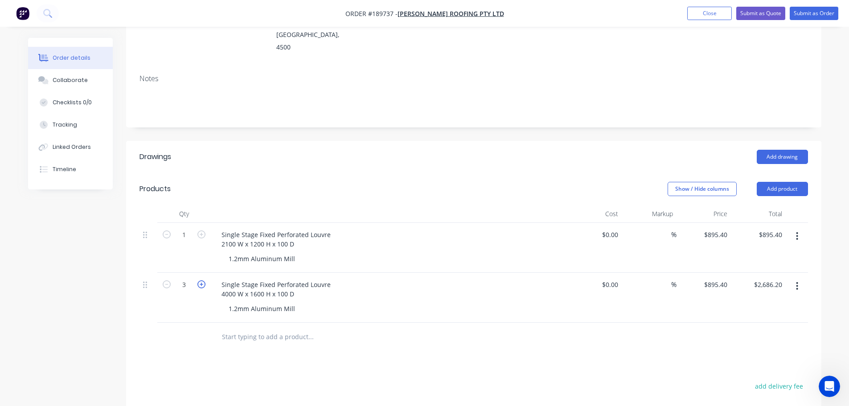
click at [204, 280] on icon "button" at bounding box center [201, 284] width 8 height 8
type input "4"
type input "$3,581.60"
click at [199, 230] on icon "button" at bounding box center [201, 234] width 8 height 8
type input "2"
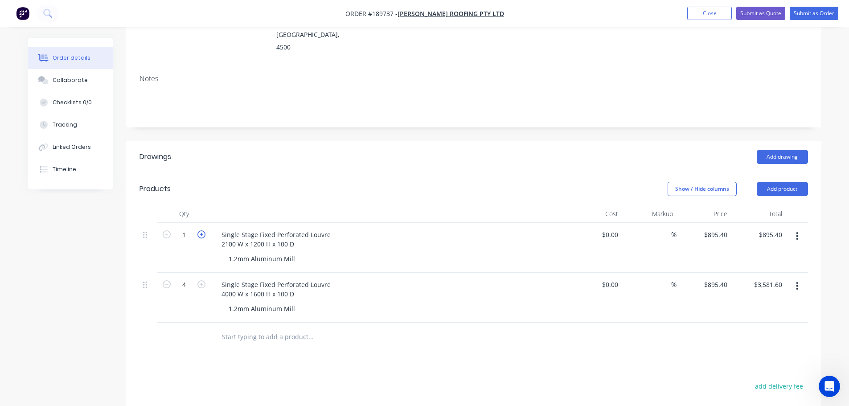
type input "$1,790.80"
click at [721, 278] on input "895.4" at bounding box center [720, 284] width 20 height 13
type input "$2,274.04"
type input "$9,096.16"
click at [449, 150] on div "Add drawing" at bounding box center [544, 157] width 526 height 14
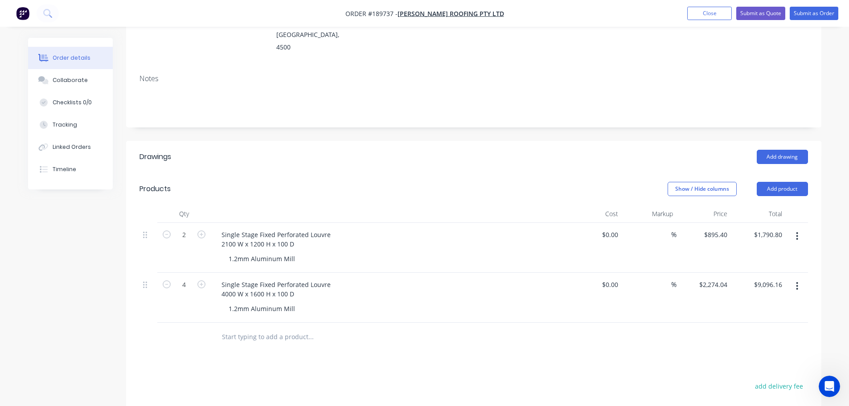
click at [795, 278] on button "button" at bounding box center [796, 286] width 21 height 16
click at [764, 321] on div "Duplicate" at bounding box center [765, 327] width 69 height 13
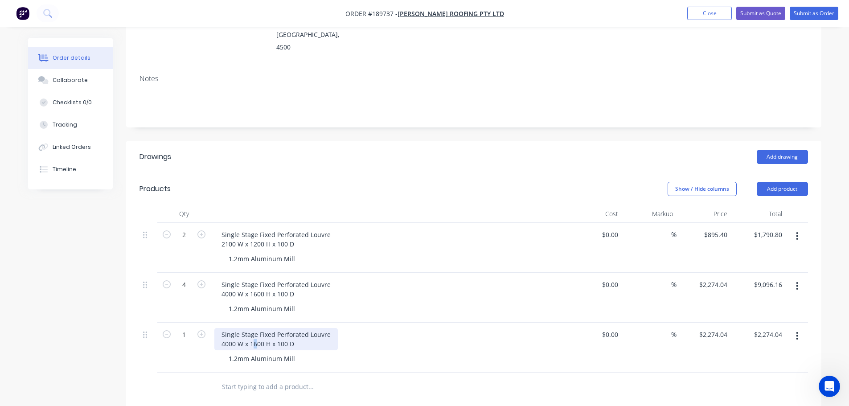
click at [253, 328] on div "Single Stage Fixed Perforated Louvre 4000 W x 1600 H x 100 D" at bounding box center [275, 339] width 123 height 22
click at [345, 376] on div at bounding box center [371, 386] width 321 height 29
click at [715, 328] on input "2274.04" at bounding box center [714, 334] width 33 height 13
type input "$1,705.53"
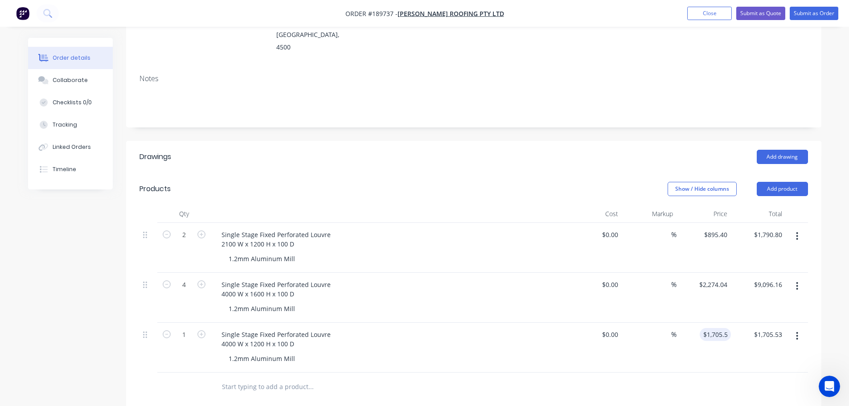
click at [712, 372] on div at bounding box center [473, 386] width 668 height 29
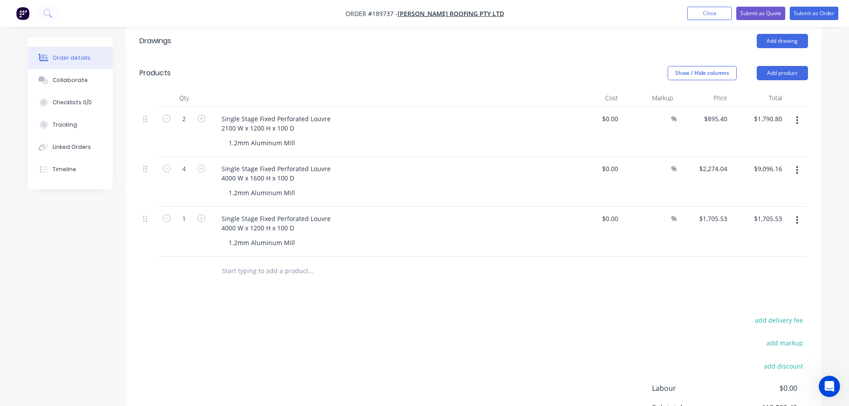
scroll to position [267, 0]
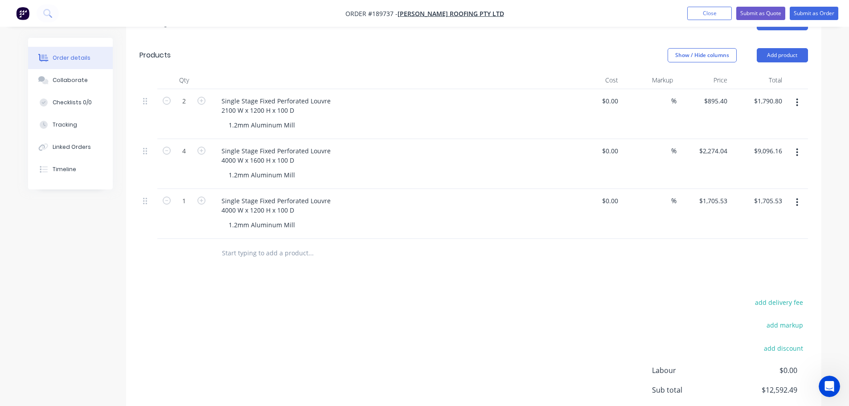
click at [792, 194] on button "button" at bounding box center [796, 202] width 21 height 16
click at [760, 237] on div "Duplicate" at bounding box center [765, 243] width 69 height 13
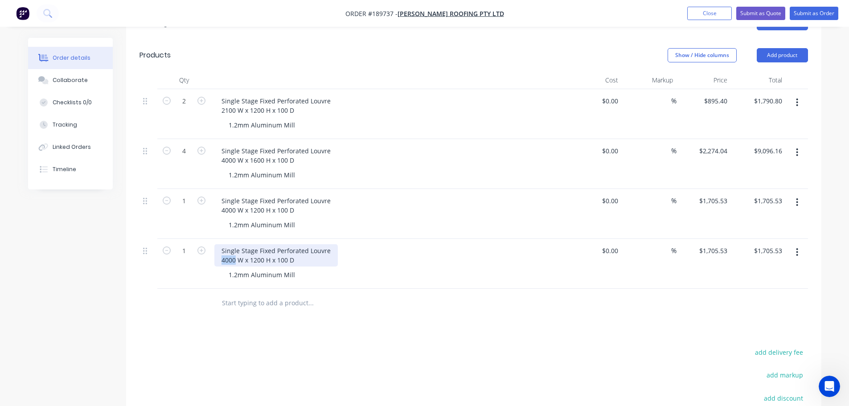
drag, startPoint x: 222, startPoint y: 237, endPoint x: 235, endPoint y: 236, distance: 12.9
click at [235, 244] on div "Single Stage Fixed Perforated Louvre 4000 W x 1200 H x 100 D" at bounding box center [275, 255] width 123 height 22
drag, startPoint x: 249, startPoint y: 235, endPoint x: 263, endPoint y: 234, distance: 13.8
click at [263, 244] on div "Single Stage Fixed Perforated Louvre 1250 W x 1200 H x 100 D" at bounding box center [275, 255] width 123 height 22
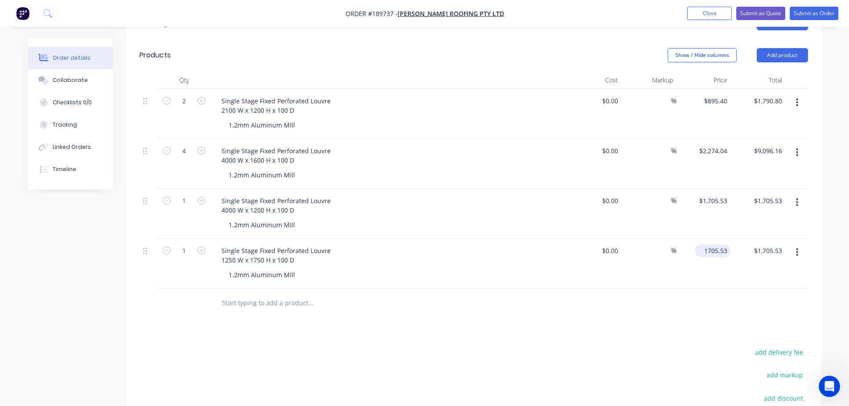
click at [719, 244] on input "1705.53" at bounding box center [714, 250] width 33 height 13
type input "$1,101.49"
click at [635, 303] on div "Drawings Add drawing Products Show / Hide columns Add product Qty Cost Markup P…" at bounding box center [473, 269] width 695 height 524
click at [398, 314] on div "Drawings Add drawing Products Show / Hide columns Add product Qty Cost Markup P…" at bounding box center [473, 269] width 695 height 524
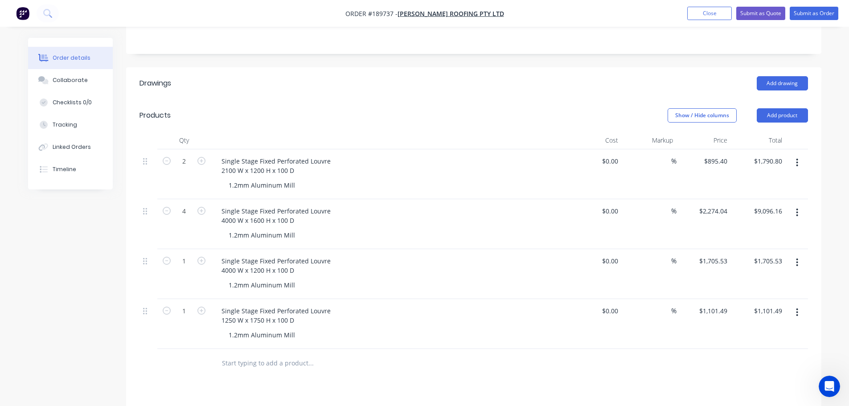
scroll to position [223, 0]
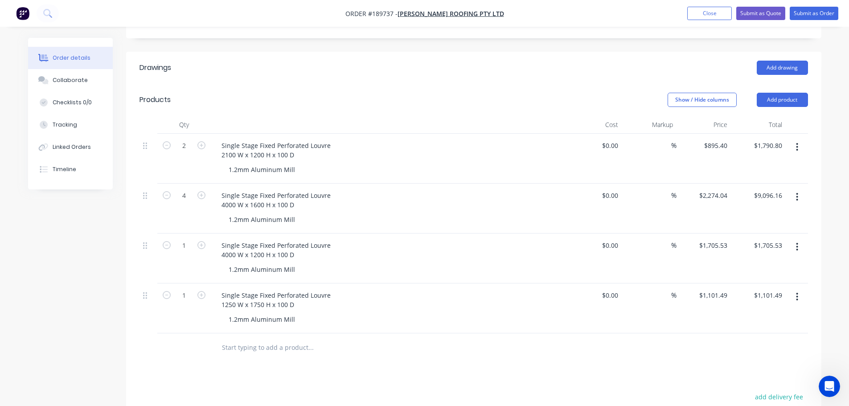
click at [374, 361] on div "Drawings Add drawing Products Show / Hide columns Add product Qty Cost Markup P…" at bounding box center [473, 314] width 695 height 524
click at [367, 93] on div "Show / Hide columns Add product" at bounding box center [544, 100] width 526 height 14
click at [770, 93] on button "Add product" at bounding box center [781, 100] width 51 height 14
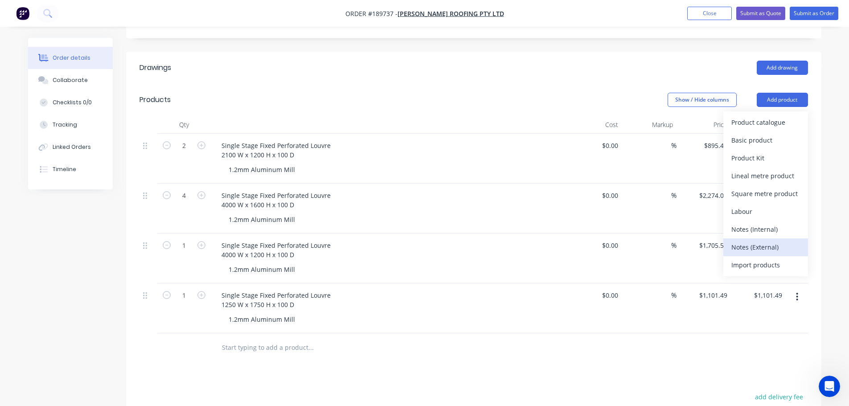
click at [763, 241] on div "Notes (External)" at bounding box center [765, 247] width 69 height 13
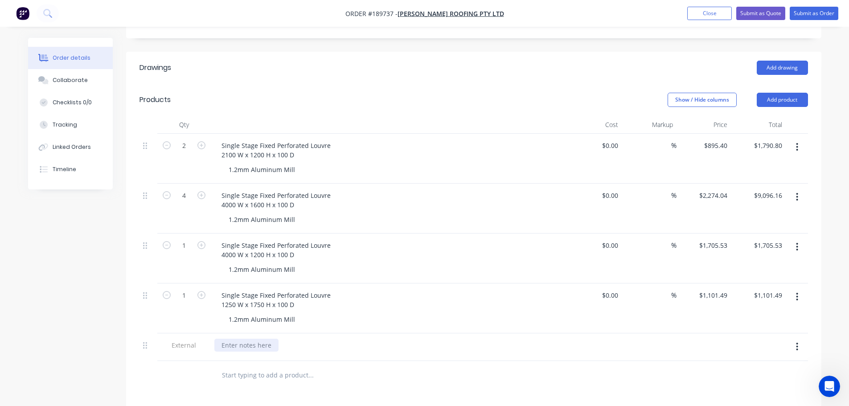
click at [266, 339] on div at bounding box center [246, 345] width 64 height 13
click at [83, 323] on div "Created by Michael Created 14/08/25 Required Assigned to Add team member Status…" at bounding box center [424, 216] width 793 height 802
click at [453, 379] on div "Drawings Add drawing Products Show / Hide columns Add product Qty Cost Markup P…" at bounding box center [473, 328] width 695 height 552
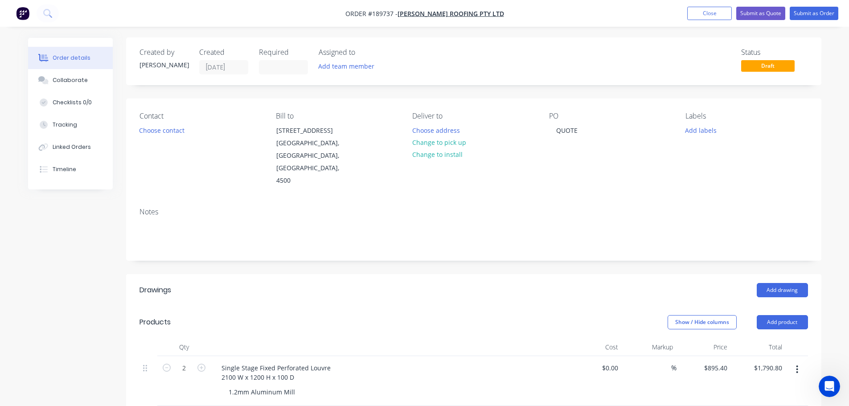
scroll to position [0, 0]
click at [753, 11] on button "Submit as Quote" at bounding box center [760, 13] width 49 height 13
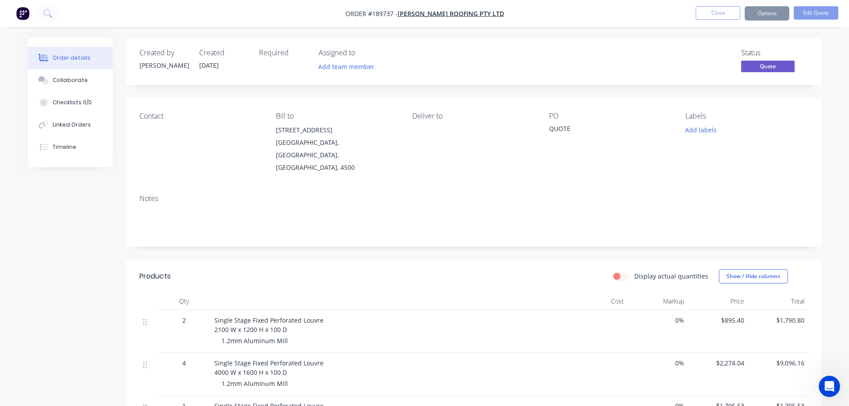
click at [773, 16] on button "Options" at bounding box center [766, 13] width 45 height 14
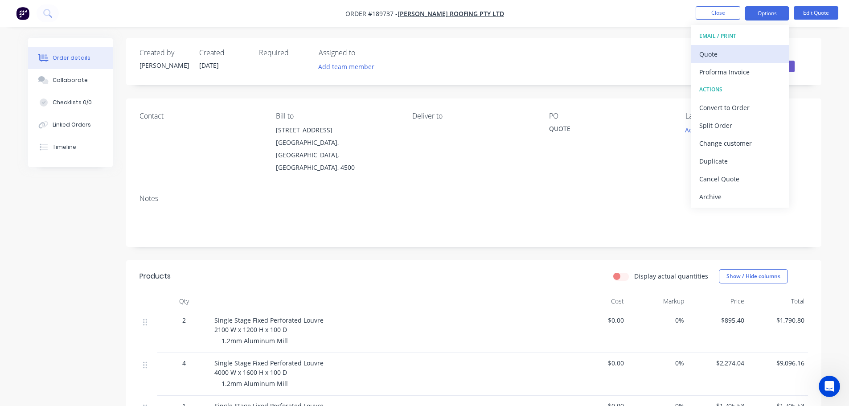
click at [751, 55] on div "Quote" at bounding box center [740, 54] width 82 height 13
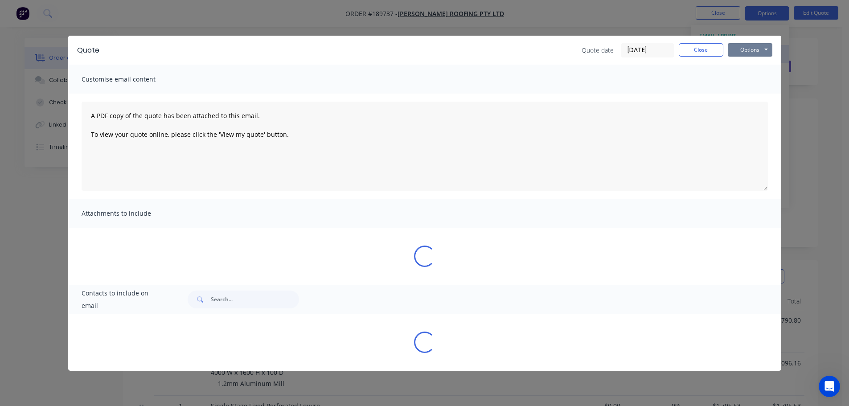
click at [751, 55] on button "Options" at bounding box center [749, 49] width 45 height 13
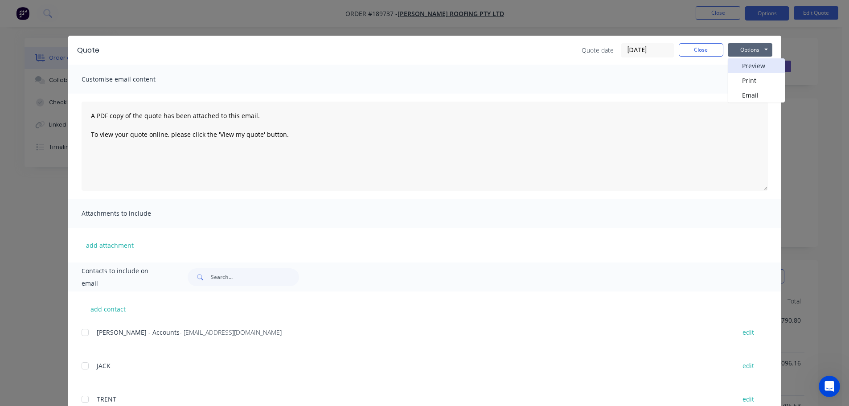
click at [748, 67] on button "Preview" at bounding box center [755, 65] width 57 height 15
click at [698, 50] on button "Close" at bounding box center [700, 49] width 45 height 13
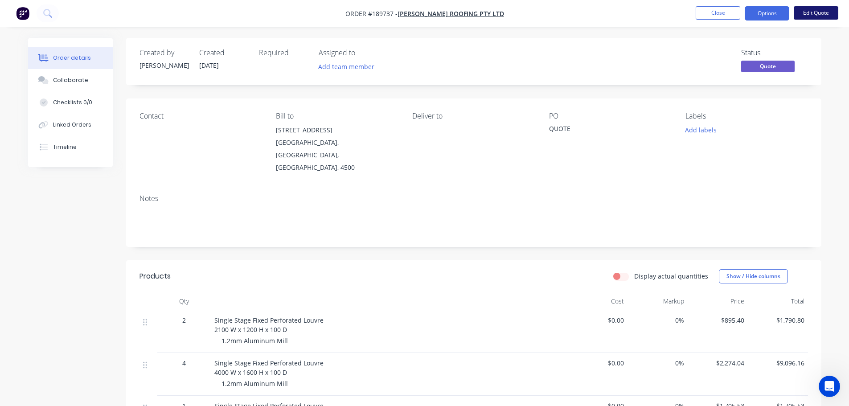
click at [811, 10] on button "Edit Quote" at bounding box center [815, 12] width 45 height 13
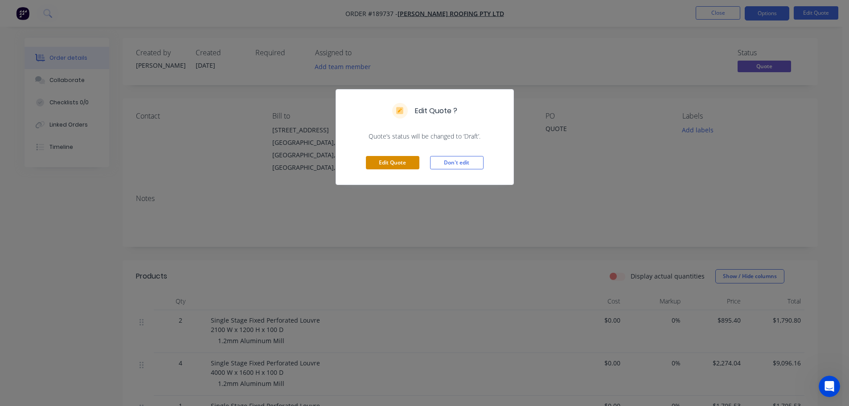
click at [384, 165] on button "Edit Quote" at bounding box center [392, 162] width 53 height 13
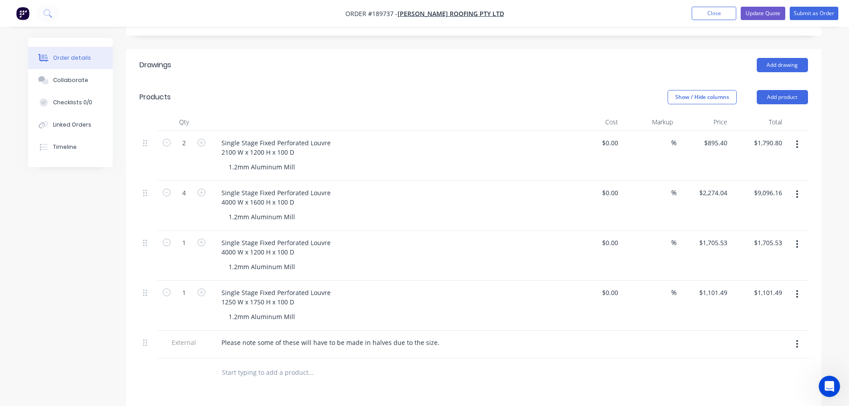
scroll to position [267, 0]
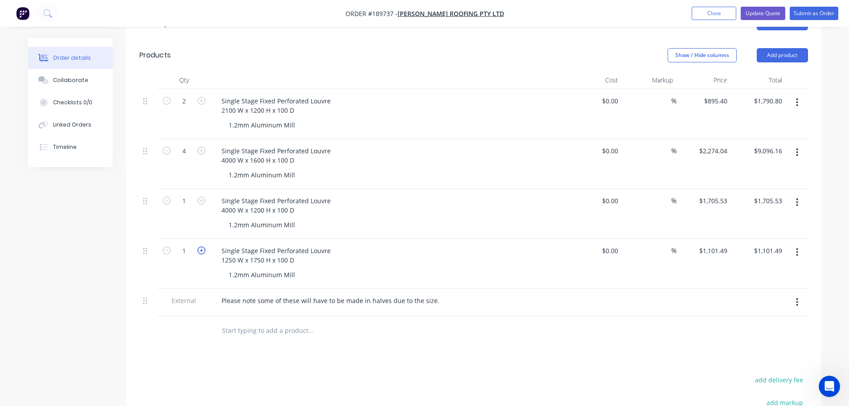
click at [201, 246] on icon "button" at bounding box center [201, 250] width 8 height 8
type input "2"
type input "$2,202.98"
click at [759, 15] on button "Update Quote" at bounding box center [762, 13] width 45 height 13
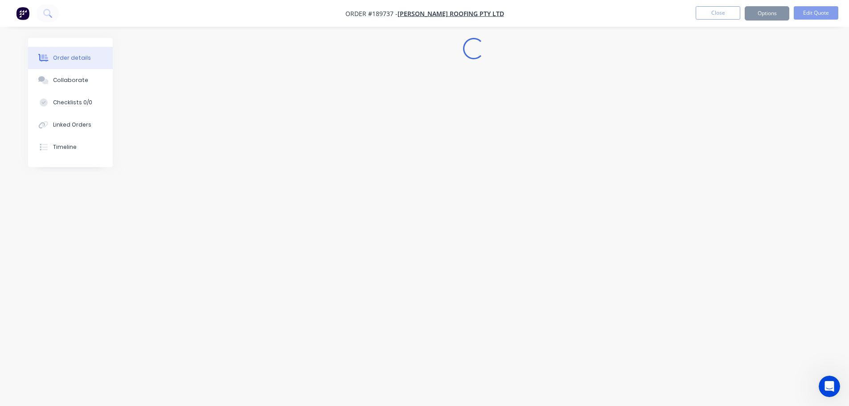
scroll to position [0, 0]
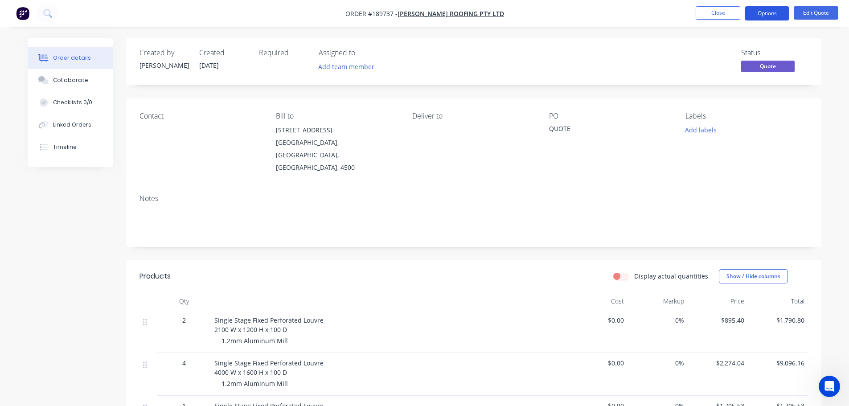
click at [759, 15] on button "Options" at bounding box center [766, 13] width 45 height 14
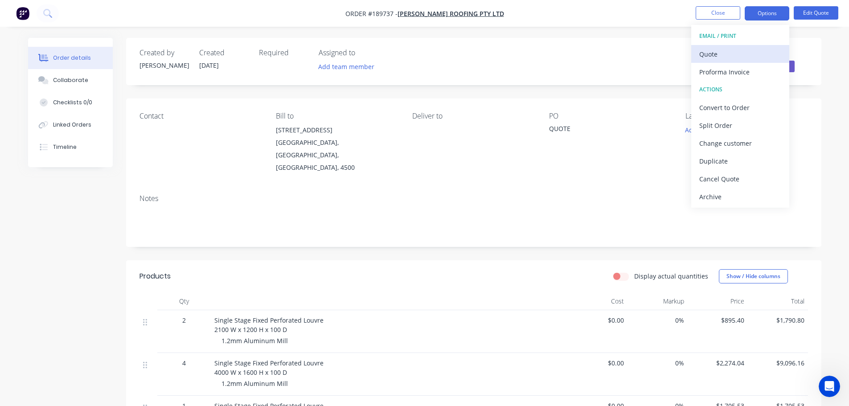
click at [752, 53] on div "Quote" at bounding box center [740, 54] width 82 height 13
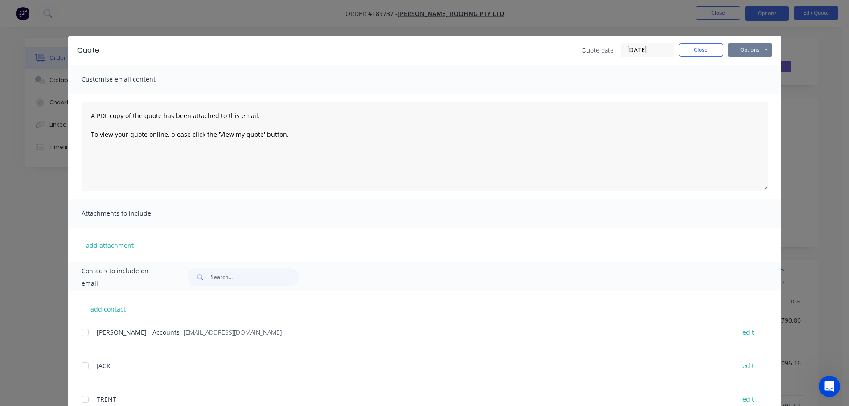
drag, startPoint x: 755, startPoint y: 50, endPoint x: 756, endPoint y: 57, distance: 7.7
click at [755, 51] on button "Options" at bounding box center [749, 49] width 45 height 13
click at [712, 47] on button "Close" at bounding box center [700, 49] width 45 height 13
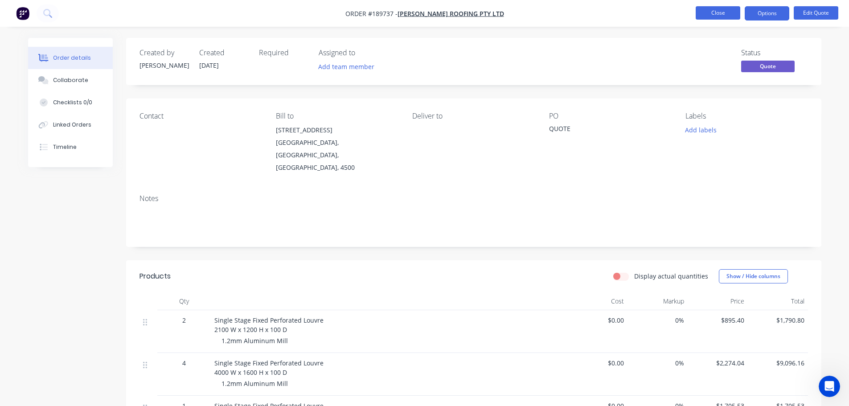
click at [723, 15] on button "Close" at bounding box center [717, 12] width 45 height 13
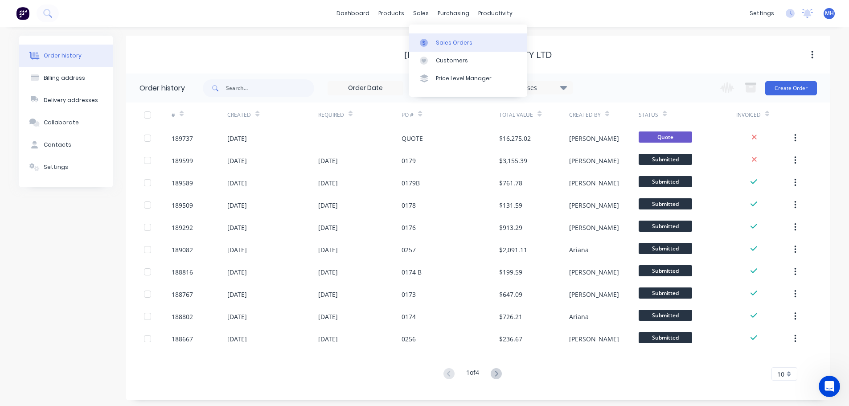
click at [430, 38] on link "Sales Orders" at bounding box center [468, 42] width 118 height 18
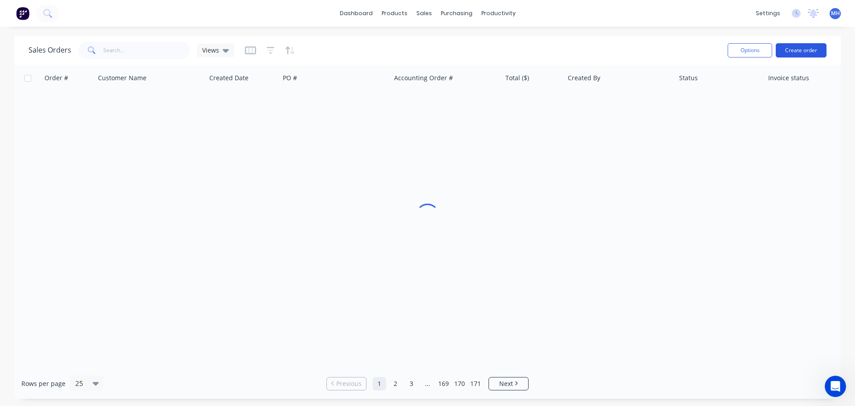
click at [809, 52] on button "Create order" at bounding box center [801, 50] width 51 height 14
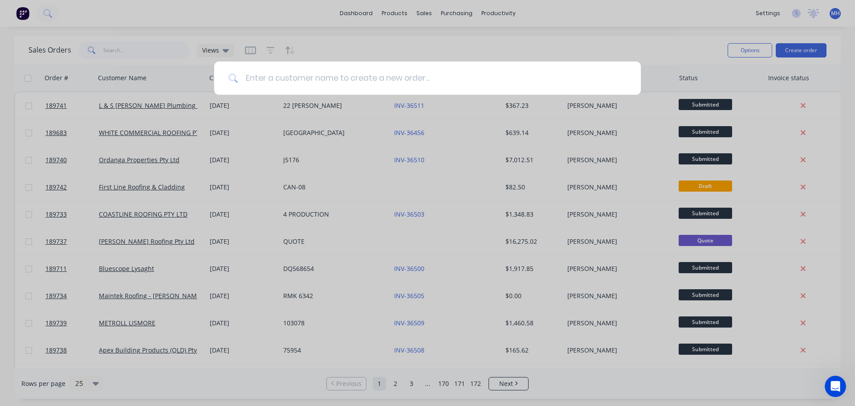
click at [317, 77] on input at bounding box center [432, 77] width 388 height 33
click at [627, 41] on div at bounding box center [427, 203] width 855 height 406
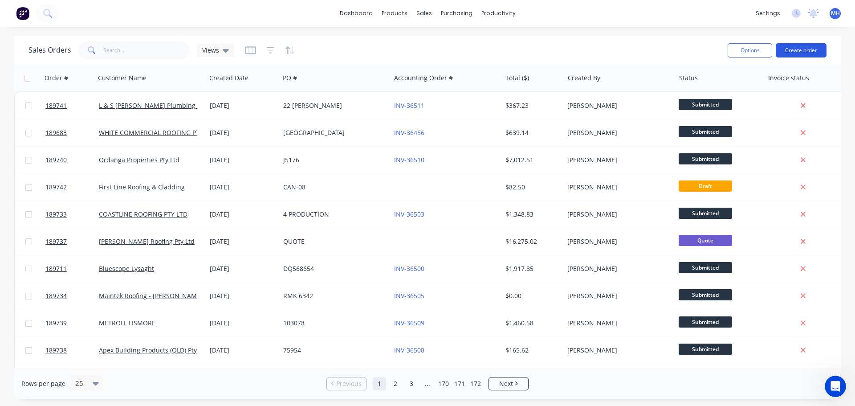
click at [794, 50] on button "Create order" at bounding box center [801, 50] width 51 height 14
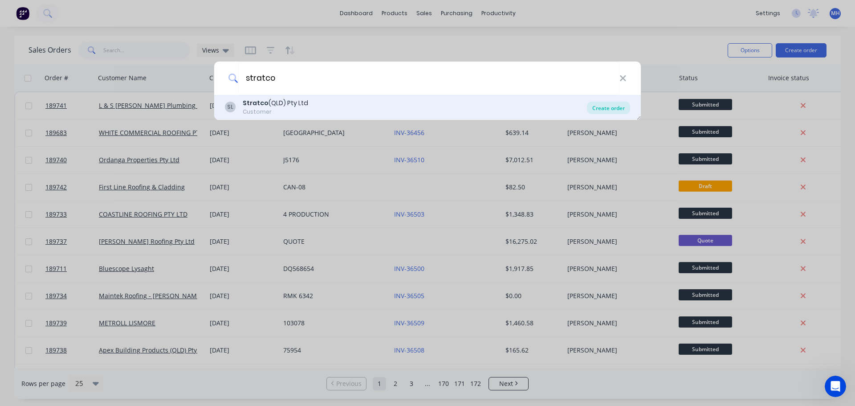
type input "stratco"
drag, startPoint x: 613, startPoint y: 107, endPoint x: 616, endPoint y: 110, distance: 4.7
click at [613, 107] on div "Create order" at bounding box center [608, 108] width 43 height 12
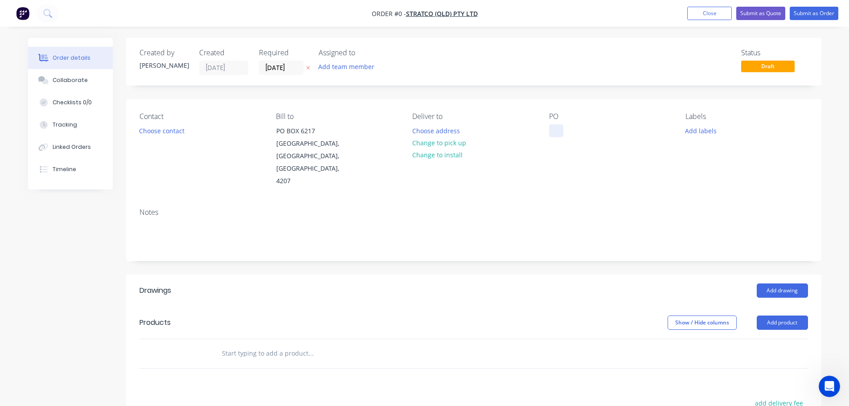
click at [551, 136] on div at bounding box center [556, 130] width 14 height 13
click at [365, 87] on div "Order details Collaborate Checklists 0/0 Tracking Linked Orders Timeline Order …" at bounding box center [424, 317] width 811 height 558
click at [309, 66] on icon at bounding box center [308, 67] width 4 height 5
click at [776, 283] on button "Add drawing" at bounding box center [781, 290] width 51 height 14
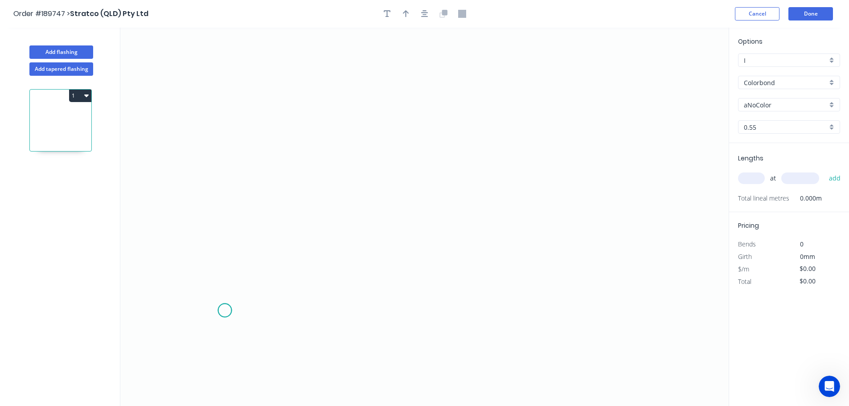
click at [225, 311] on icon "0" at bounding box center [424, 217] width 608 height 378
drag, startPoint x: 204, startPoint y: 290, endPoint x: 213, endPoint y: 274, distance: 18.6
click at [205, 286] on icon "0" at bounding box center [424, 217] width 608 height 378
drag, startPoint x: 223, startPoint y: 271, endPoint x: 212, endPoint y: 217, distance: 55.8
click at [223, 270] on icon "0 ?" at bounding box center [424, 217] width 608 height 378
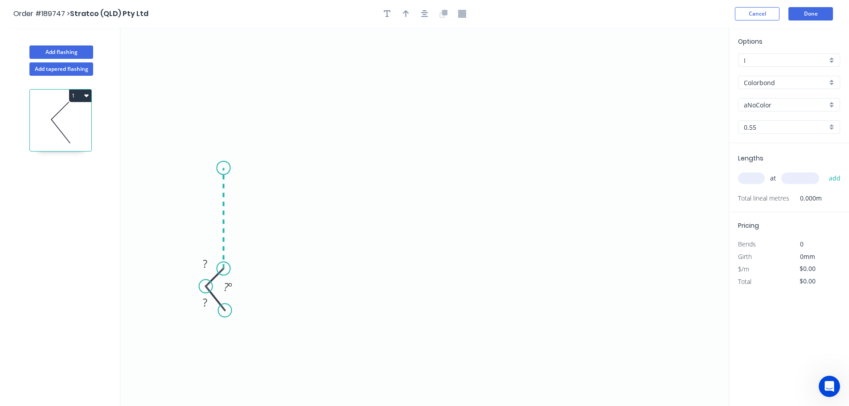
click at [227, 168] on icon "0 ? ? ? º" at bounding box center [424, 217] width 608 height 378
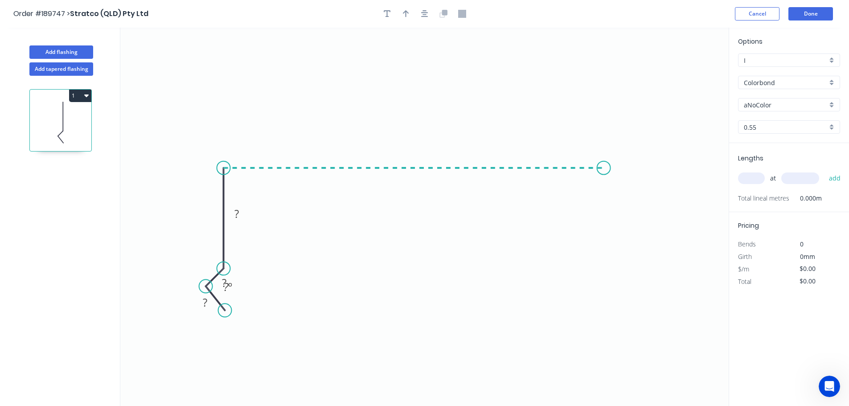
click at [647, 156] on icon "0 ? ? ? ? º" at bounding box center [424, 217] width 608 height 378
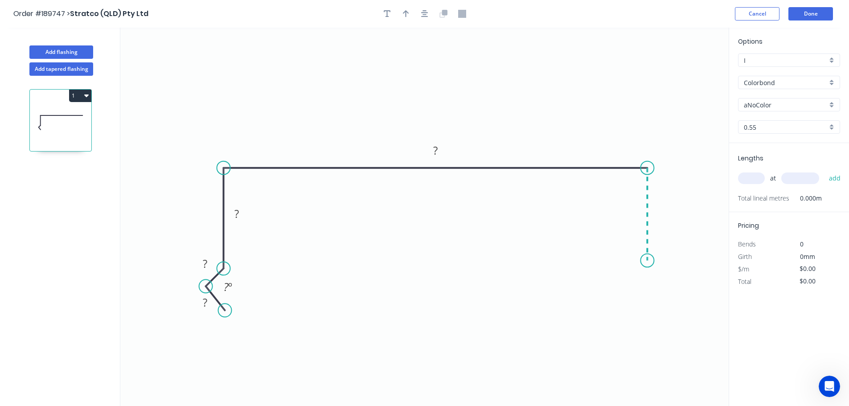
click at [653, 261] on icon "0 ? ? ? ? ? º" at bounding box center [424, 217] width 608 height 378
click at [648, 266] on circle at bounding box center [646, 264] width 13 height 13
click at [663, 281] on icon "0 ? ? ? ? ? ? º" at bounding box center [424, 217] width 608 height 378
click at [645, 301] on icon "0 ? ? ? ? ? ? ? º" at bounding box center [424, 217] width 608 height 378
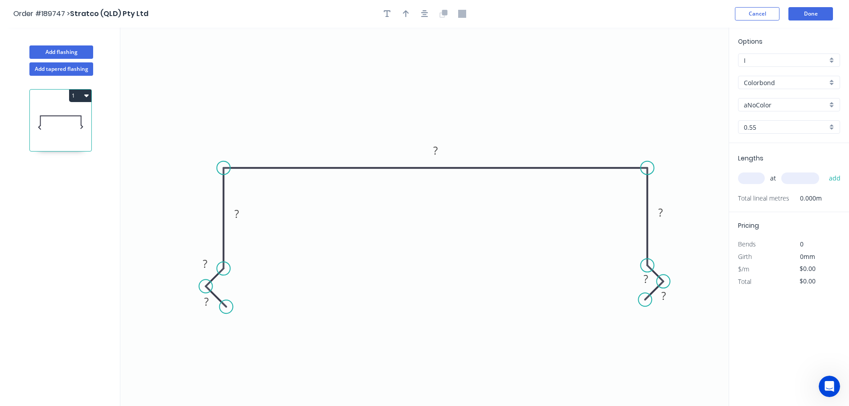
click at [226, 308] on circle at bounding box center [226, 306] width 13 height 13
click at [214, 303] on rect at bounding box center [206, 302] width 18 height 12
drag, startPoint x: 78, startPoint y: 92, endPoint x: 73, endPoint y: 106, distance: 15.2
click at [78, 92] on button "1" at bounding box center [80, 96] width 22 height 12
click at [65, 130] on div "Delete" at bounding box center [49, 135] width 69 height 13
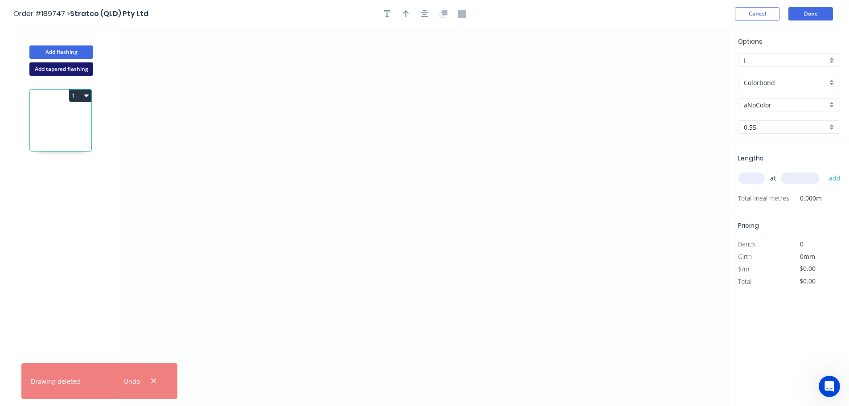
click at [74, 69] on button "Add tapered flashing" at bounding box center [61, 68] width 64 height 13
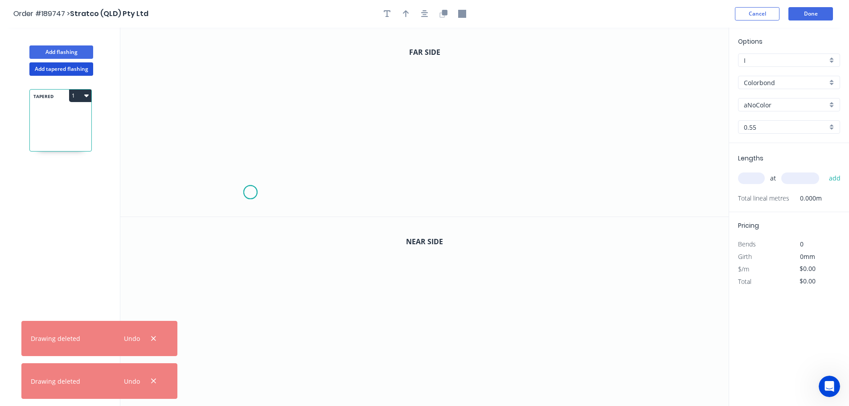
drag, startPoint x: 250, startPoint y: 192, endPoint x: 243, endPoint y: 179, distance: 15.3
click at [249, 192] on icon "0" at bounding box center [424, 122] width 608 height 189
click at [235, 177] on icon "0" at bounding box center [424, 122] width 608 height 189
click at [249, 164] on icon at bounding box center [242, 170] width 13 height 13
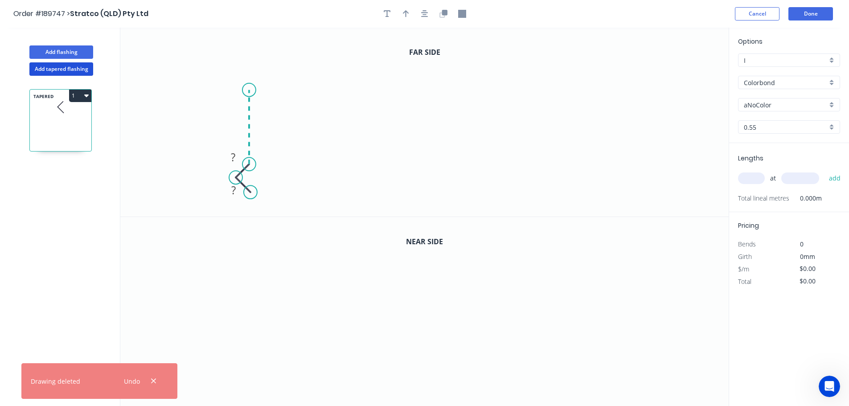
click at [251, 90] on icon "0 ? ?" at bounding box center [424, 122] width 608 height 189
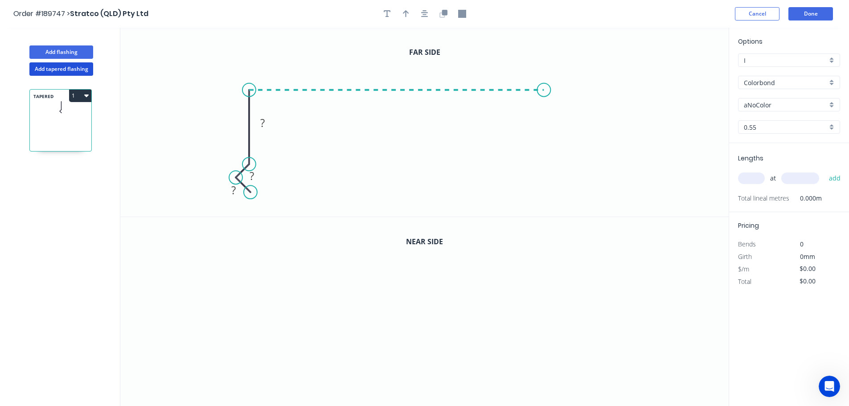
drag, startPoint x: 544, startPoint y: 93, endPoint x: 539, endPoint y: 139, distance: 46.1
click at [544, 93] on icon "0 ? ? ?" at bounding box center [424, 122] width 608 height 189
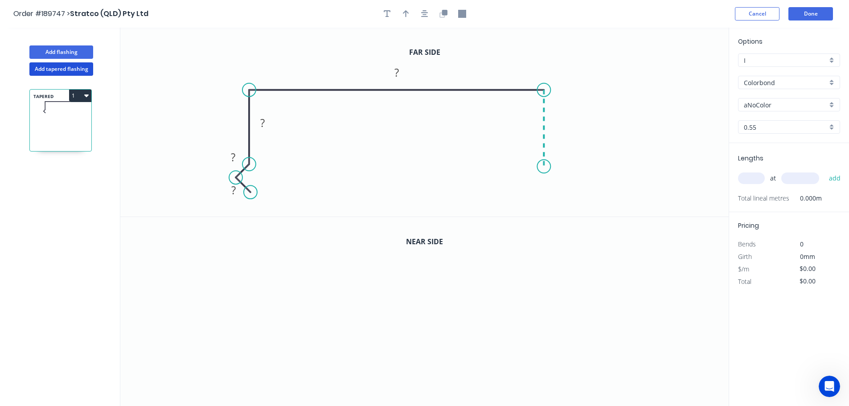
click at [538, 167] on icon "0 ? ? ? ?" at bounding box center [424, 122] width 608 height 189
click at [558, 180] on icon "0 ? ? ? ? ?" at bounding box center [424, 122] width 608 height 189
click at [540, 198] on icon "0 ? ? ? ? ? ?" at bounding box center [424, 122] width 608 height 189
click at [231, 188] on rect at bounding box center [234, 190] width 18 height 12
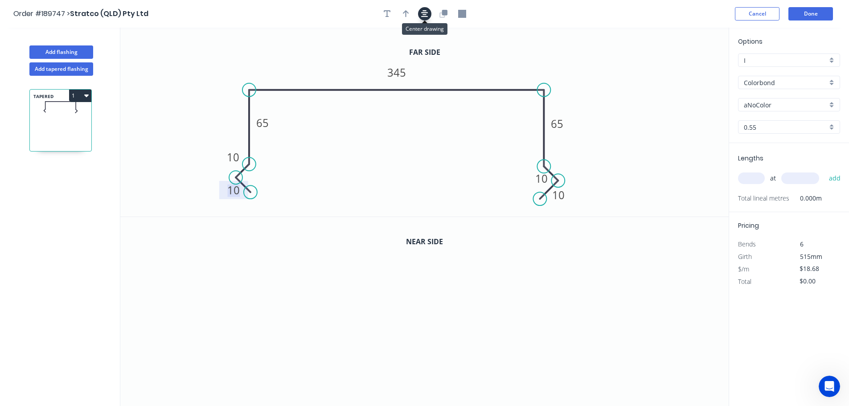
click at [429, 12] on button "button" at bounding box center [424, 13] width 13 height 13
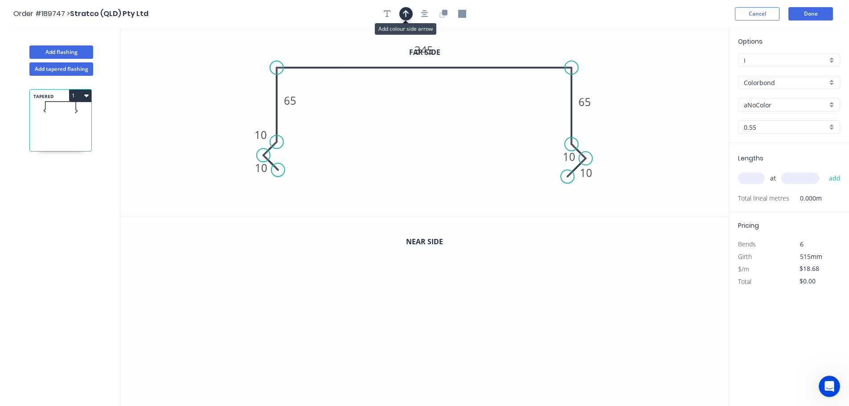
click at [410, 13] on button "button" at bounding box center [405, 13] width 13 height 13
drag, startPoint x: 571, startPoint y: 70, endPoint x: 514, endPoint y: 61, distance: 57.9
click at [514, 61] on icon at bounding box center [514, 50] width 8 height 29
click at [445, 16] on icon "button" at bounding box center [443, 14] width 8 height 8
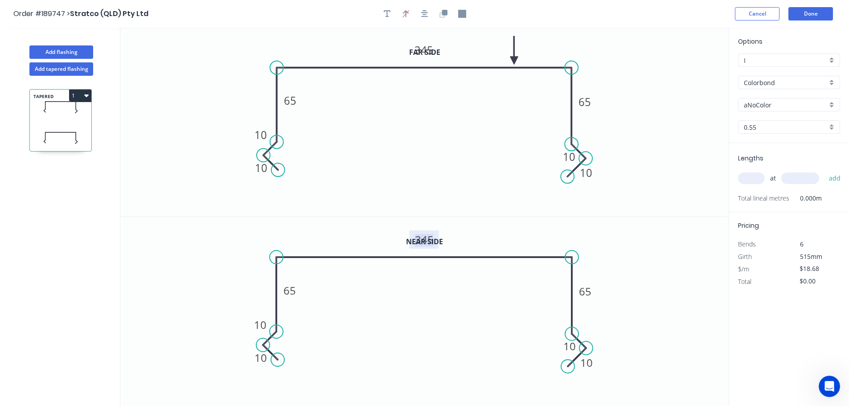
click at [429, 239] on tspan "345" at bounding box center [424, 239] width 19 height 15
type input "$20.19"
click at [761, 110] on div "aNoColor" at bounding box center [789, 104] width 102 height 13
click at [759, 196] on div "[PERSON_NAME]" at bounding box center [788, 196] width 101 height 16
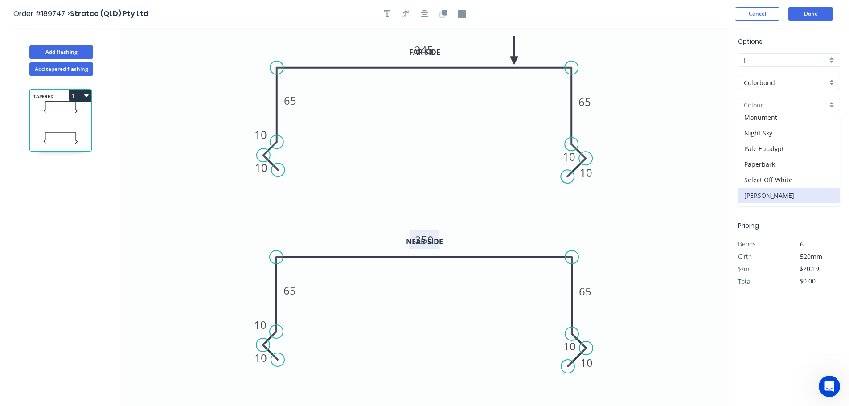
type input "[PERSON_NAME]"
click at [745, 176] on input "text" at bounding box center [751, 178] width 27 height 12
type input "1"
type input "5550"
click at [824, 171] on button "add" at bounding box center [834, 178] width 21 height 15
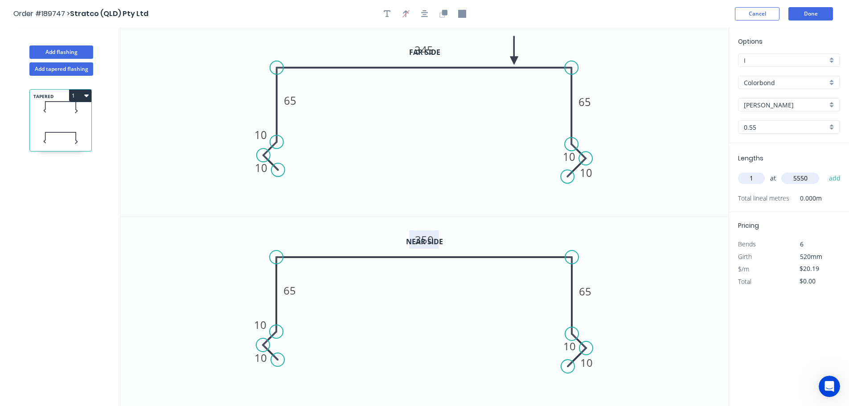
type input "$112.05"
click at [801, 15] on button "Done" at bounding box center [810, 13] width 45 height 13
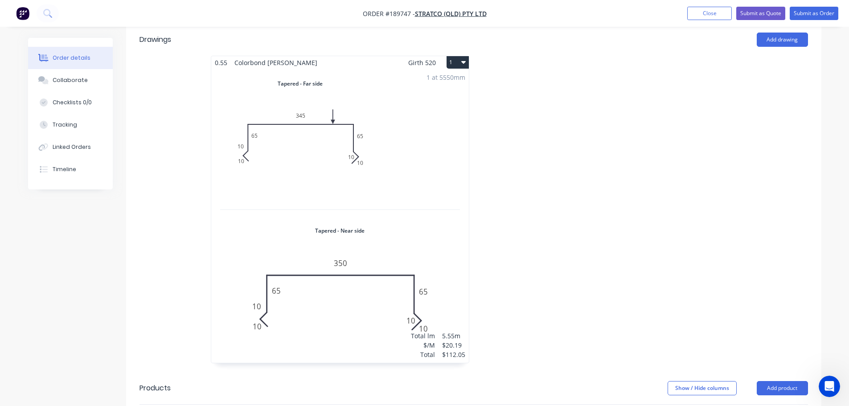
scroll to position [267, 0]
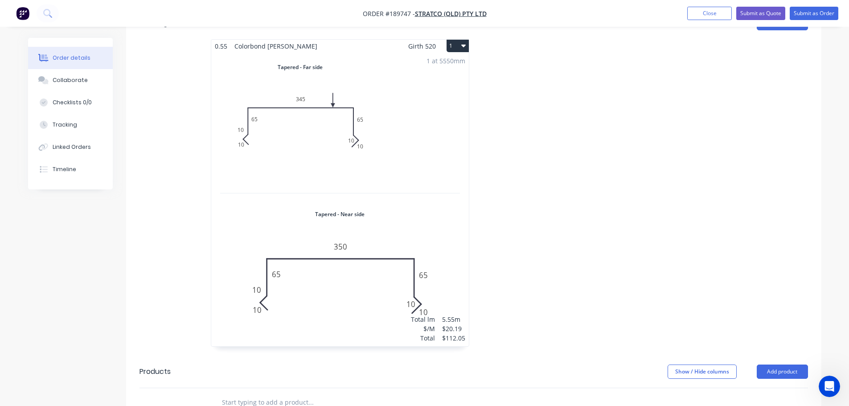
click at [369, 144] on div "1 at 5550mm Total lm $/M Total 5.55m $20.19 $112.05" at bounding box center [339, 200] width 257 height 294
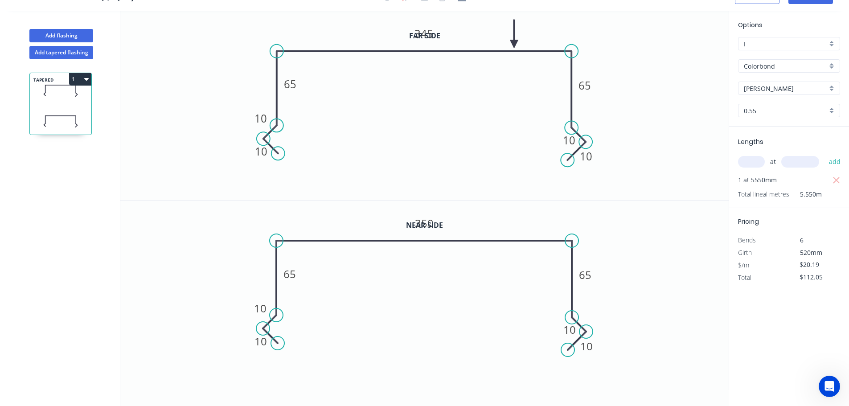
click at [78, 81] on button "1" at bounding box center [80, 79] width 22 height 12
click at [71, 102] on div "Duplicate" at bounding box center [49, 101] width 69 height 13
type input "$0.00"
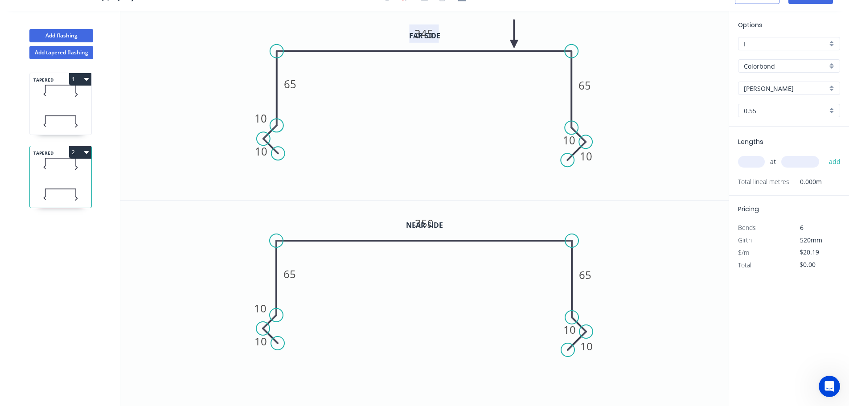
click at [422, 35] on tspan "345" at bounding box center [424, 33] width 19 height 15
click at [429, 224] on tspan "350" at bounding box center [424, 223] width 19 height 15
click at [685, 266] on icon "0 10 10 65 345 65 10 10" at bounding box center [424, 294] width 608 height 189
click at [752, 164] on input "text" at bounding box center [751, 162] width 27 height 12
type input "1"
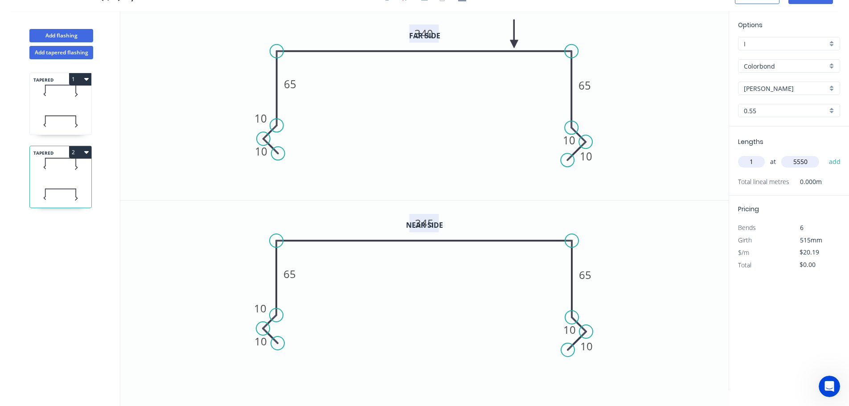
type input "5550"
click at [824, 154] on button "add" at bounding box center [834, 161] width 21 height 15
type input "$112.05"
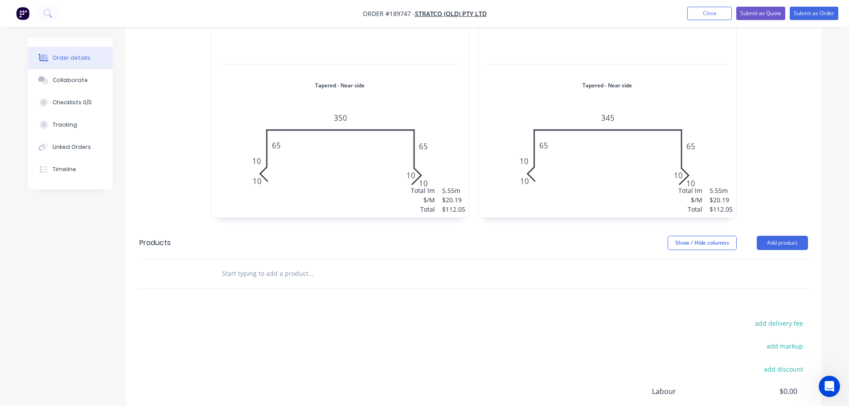
scroll to position [481, 0]
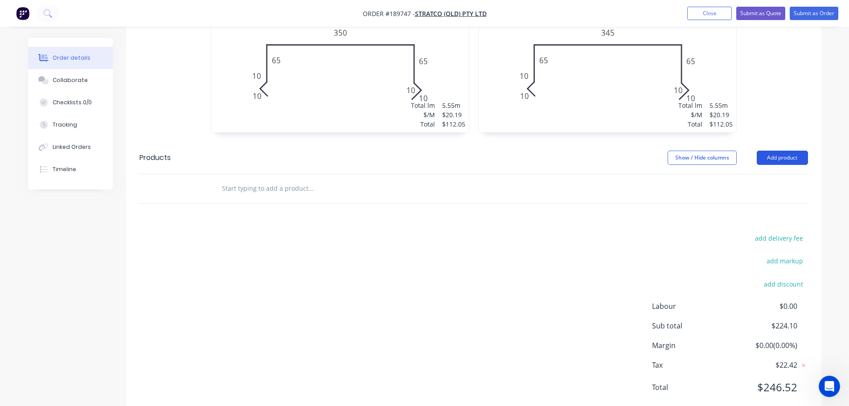
click at [791, 151] on button "Add product" at bounding box center [781, 158] width 51 height 14
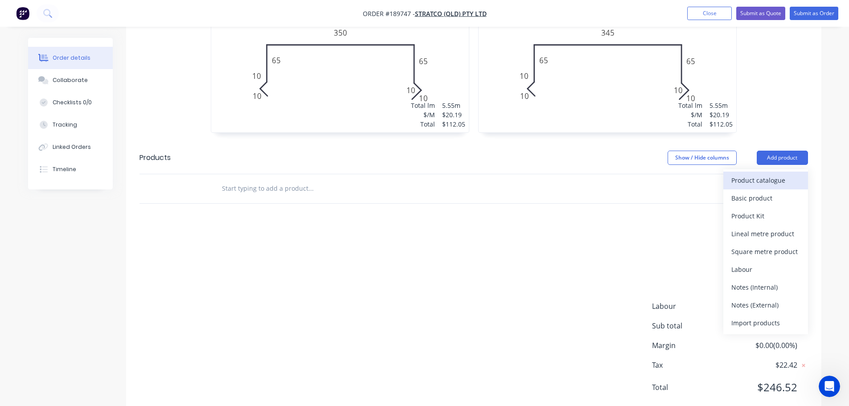
click at [776, 174] on div "Product catalogue" at bounding box center [765, 180] width 69 height 13
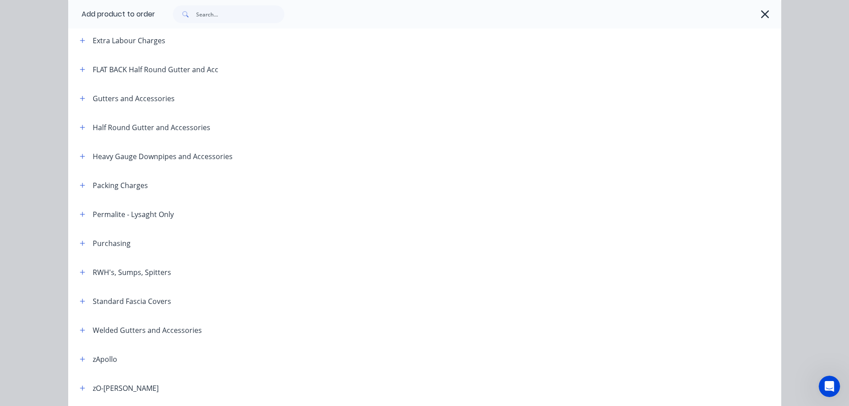
scroll to position [134, 0]
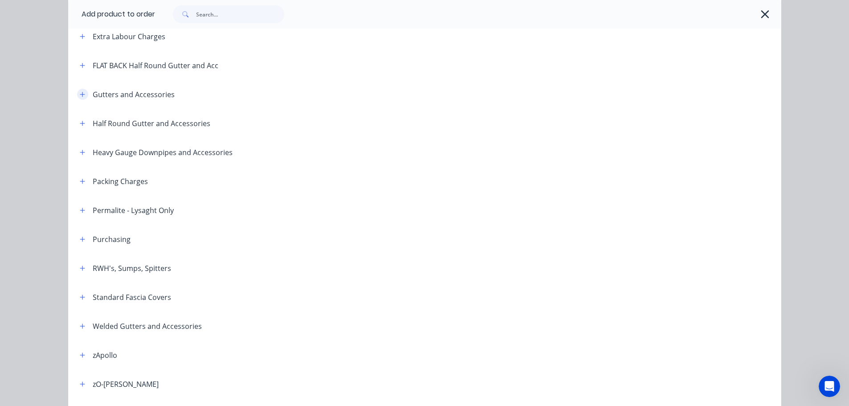
click at [82, 99] on button "button" at bounding box center [82, 94] width 11 height 11
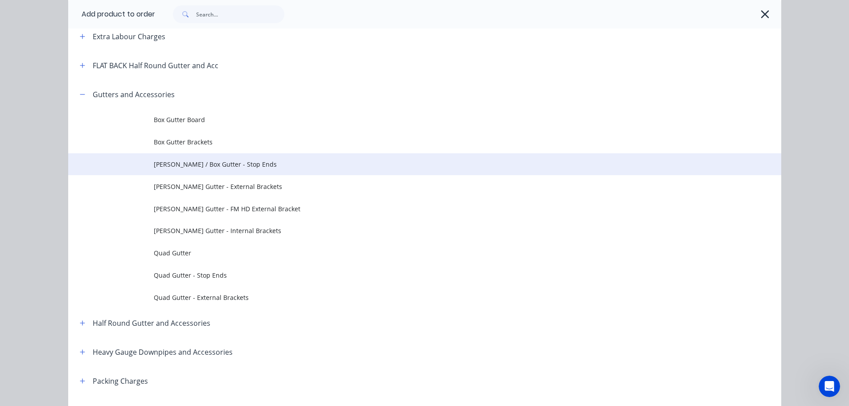
click at [239, 168] on span "Eaves / Box Gutter - Stop Ends" at bounding box center [405, 163] width 502 height 9
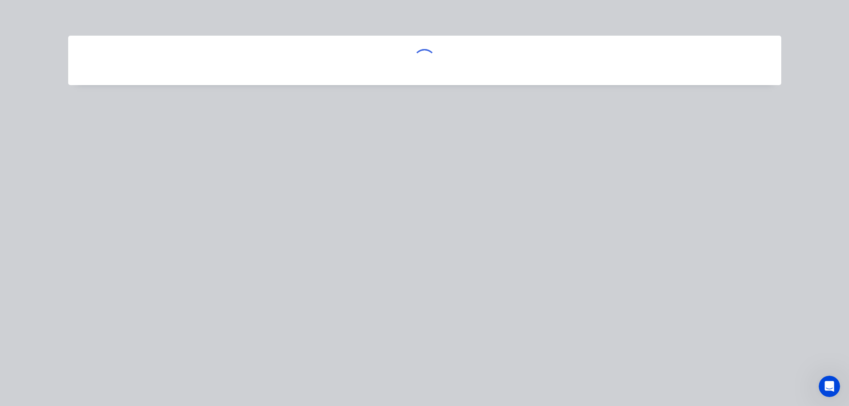
scroll to position [0, 0]
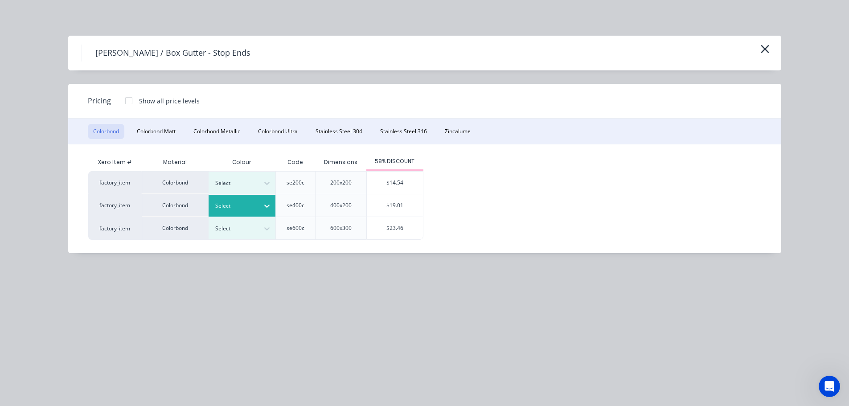
click at [256, 205] on div "Select" at bounding box center [234, 206] width 50 height 12
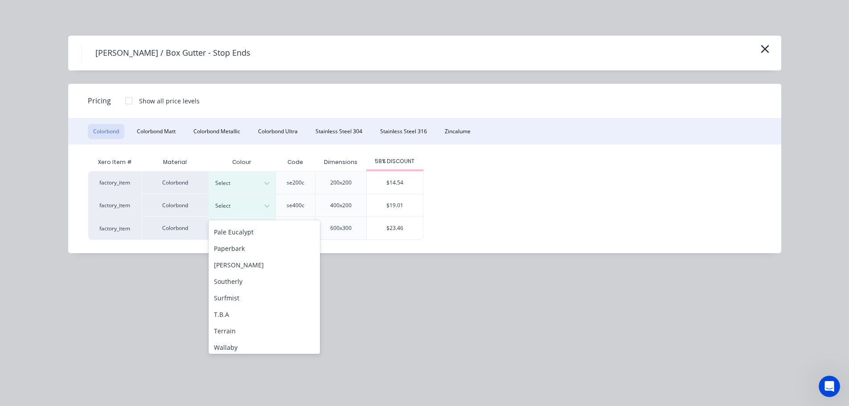
scroll to position [267, 0]
click at [244, 261] on div "[PERSON_NAME]" at bounding box center [263, 259] width 111 height 16
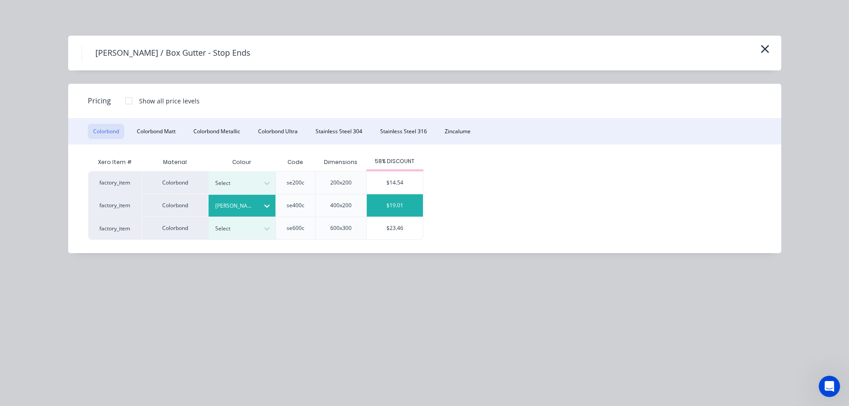
click at [388, 205] on div "$19.01" at bounding box center [395, 205] width 56 height 22
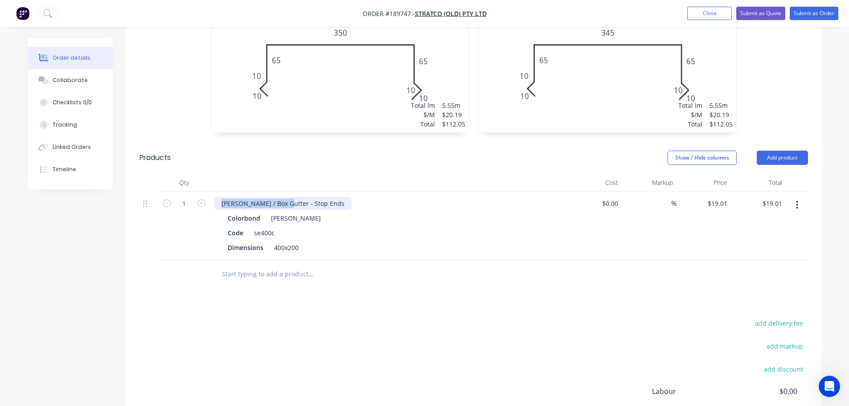
drag, startPoint x: 219, startPoint y: 179, endPoint x: 279, endPoint y: 180, distance: 60.6
click at [279, 197] on div "Eaves / Box Gutter - Stop Ends" at bounding box center [282, 203] width 137 height 13
click at [249, 197] on div "Stop Ends" at bounding box center [236, 203] width 44 height 13
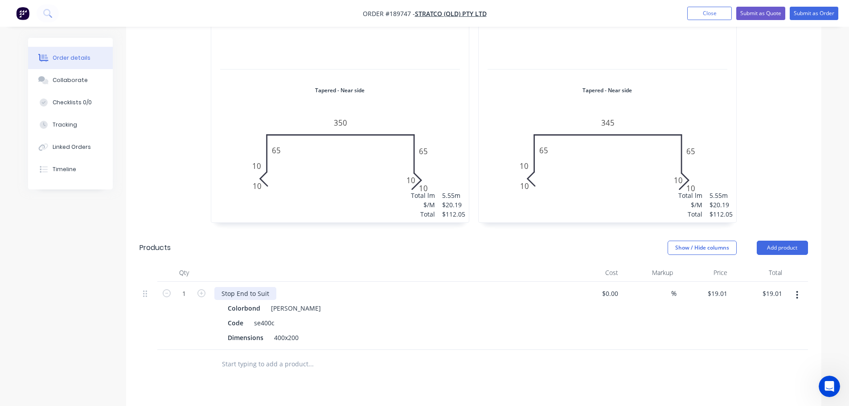
scroll to position [392, 0]
click at [331, 234] on header "Products Show / Hide columns Add product" at bounding box center [473, 247] width 695 height 32
click at [792, 286] on button "button" at bounding box center [796, 294] width 21 height 16
click at [776, 329] on div "Duplicate" at bounding box center [765, 335] width 69 height 13
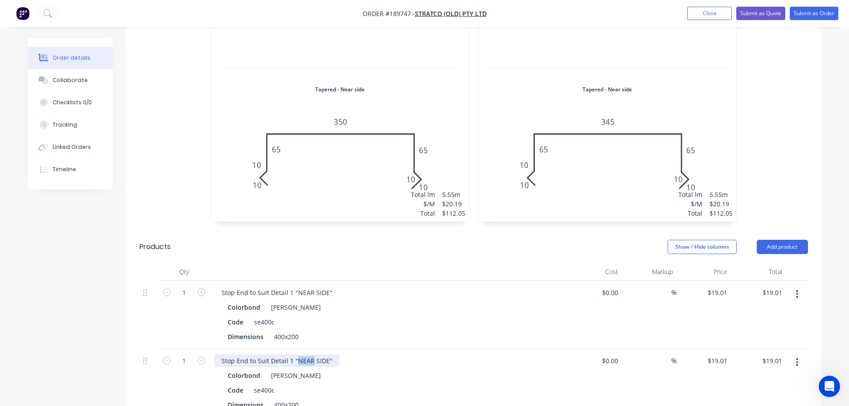
drag, startPoint x: 296, startPoint y: 337, endPoint x: 310, endPoint y: 336, distance: 14.3
click at [310, 354] on div "Stop End to Suit Detail 1 "NEAR SIDE"" at bounding box center [276, 360] width 125 height 13
click at [288, 354] on div "Stop End to Suit Detail 1 "FAR SIDE"" at bounding box center [274, 360] width 120 height 13
click at [83, 333] on div "Created by Michael Created 14/08/25 Required Assigned to Add team member Status…" at bounding box center [424, 159] width 793 height 1027
click at [296, 398] on div "400x200" at bounding box center [286, 404] width 32 height 13
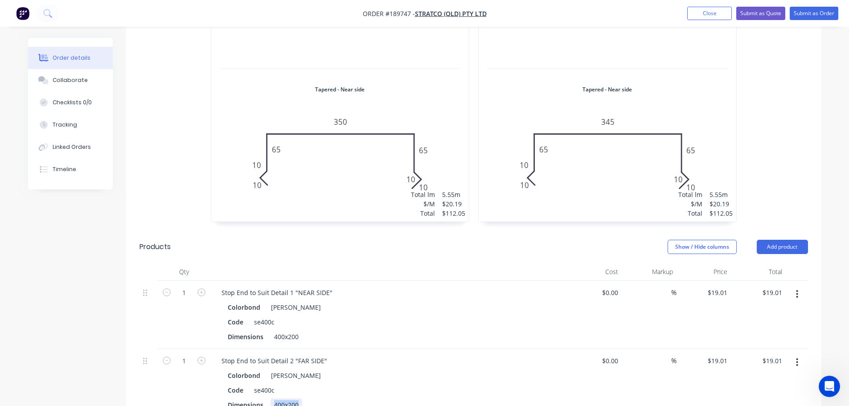
click at [296, 398] on div "400x200" at bounding box center [286, 404] width 32 height 13
click at [282, 330] on div "400x200" at bounding box center [286, 336] width 32 height 13
drag, startPoint x: 61, startPoint y: 330, endPoint x: 167, endPoint y: 290, distance: 113.2
click at [63, 328] on div "Created by Michael Created 14/08/25 Required Assigned to Add team member Status…" at bounding box center [424, 159] width 793 height 1027
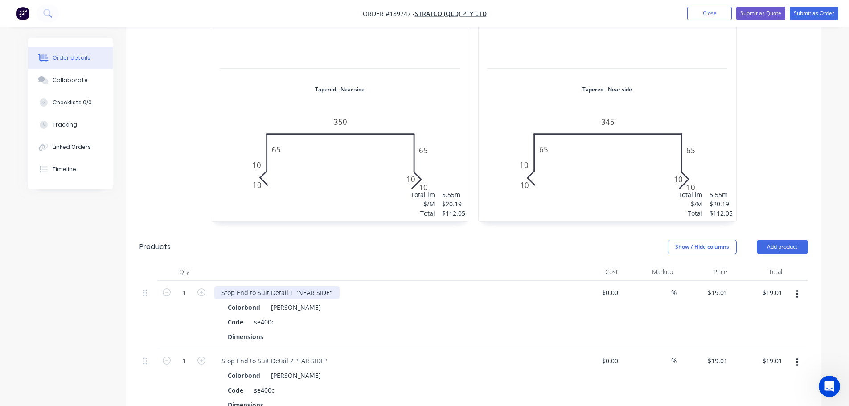
click at [222, 286] on div "Stop End to Suit Detail 1 "NEAR SIDE"" at bounding box center [276, 292] width 125 height 13
click at [219, 354] on div "Stop End to Suit Detail 2 "FAR SIDE"" at bounding box center [274, 360] width 120 height 13
click at [39, 295] on div "Created by Michael Created 14/08/25 Required Assigned to Add team member Status…" at bounding box center [424, 159] width 793 height 1027
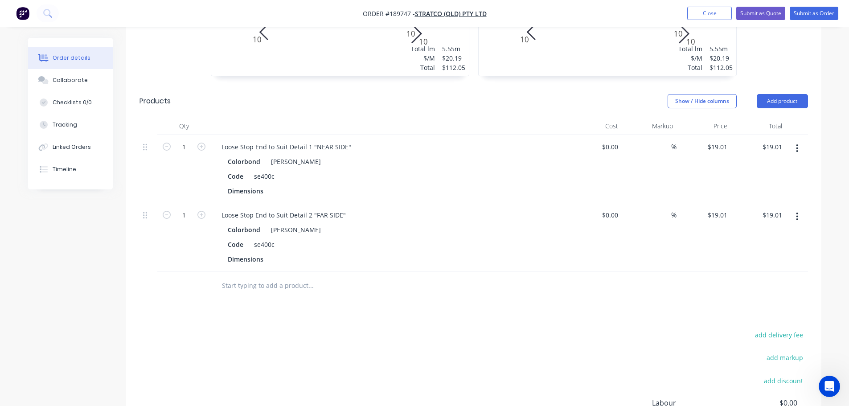
scroll to position [545, 0]
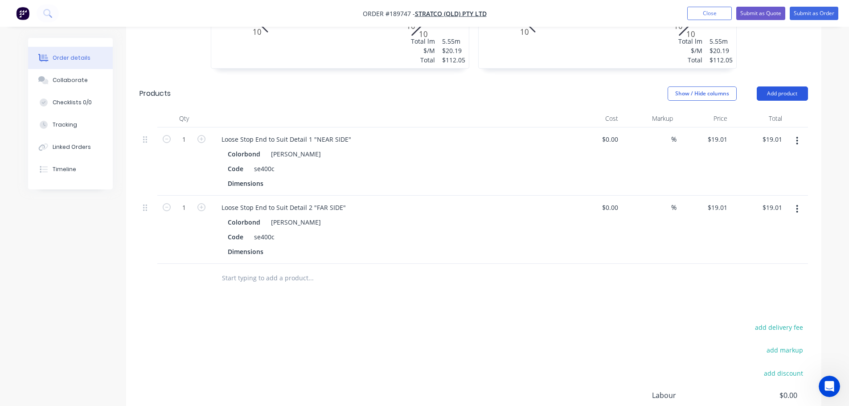
drag, startPoint x: 786, startPoint y: 66, endPoint x: 786, endPoint y: 75, distance: 8.9
click at [786, 86] on button "Add product" at bounding box center [781, 93] width 51 height 14
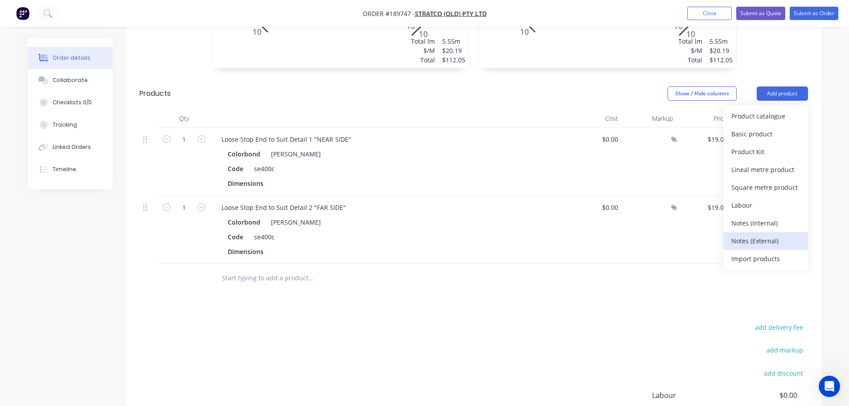
click at [772, 232] on button "Notes (External)" at bounding box center [765, 241] width 85 height 18
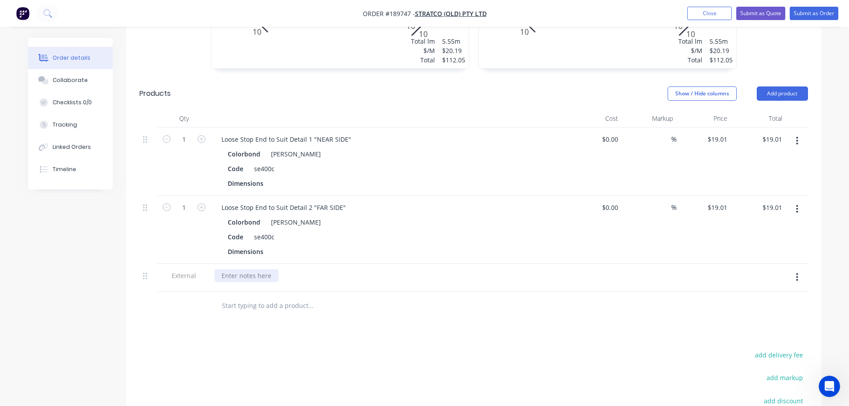
click at [264, 269] on div at bounding box center [246, 275] width 64 height 13
click at [403, 315] on div "Drawings Add drawing 0.55 Colorbond Shale Grey Girth 520 1 Tapered - Far side 0…" at bounding box center [473, 131] width 695 height 805
drag, startPoint x: 756, startPoint y: 13, endPoint x: 735, endPoint y: 33, distance: 27.7
click at [756, 12] on button "Submit as Quote" at bounding box center [760, 13] width 49 height 13
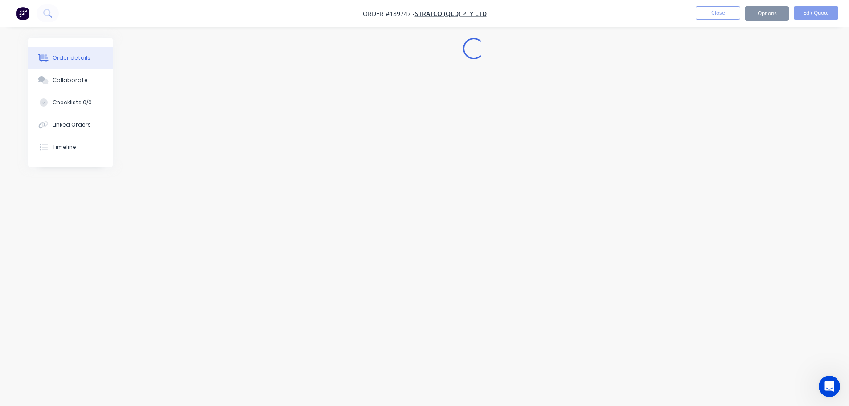
scroll to position [0, 0]
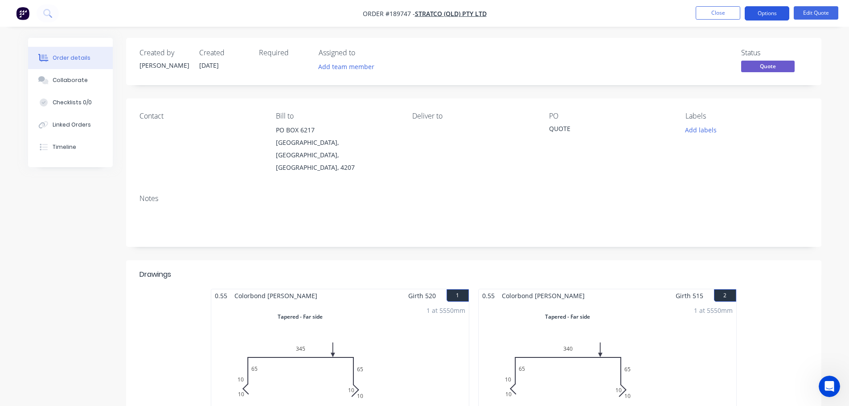
click at [762, 8] on button "Options" at bounding box center [766, 13] width 45 height 14
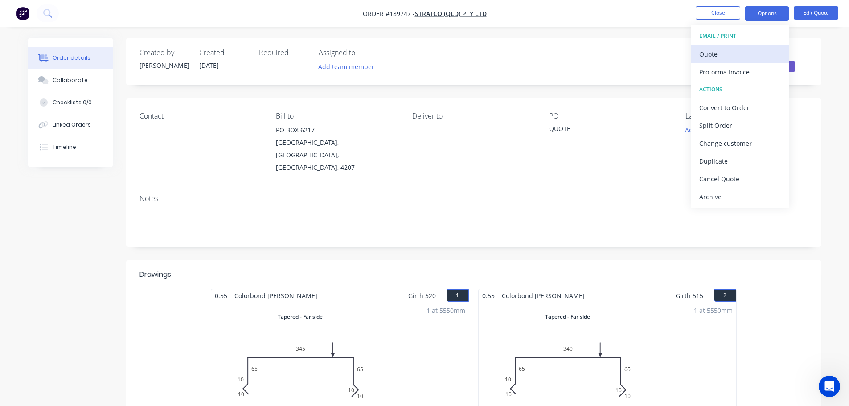
click at [738, 53] on div "Quote" at bounding box center [740, 54] width 82 height 13
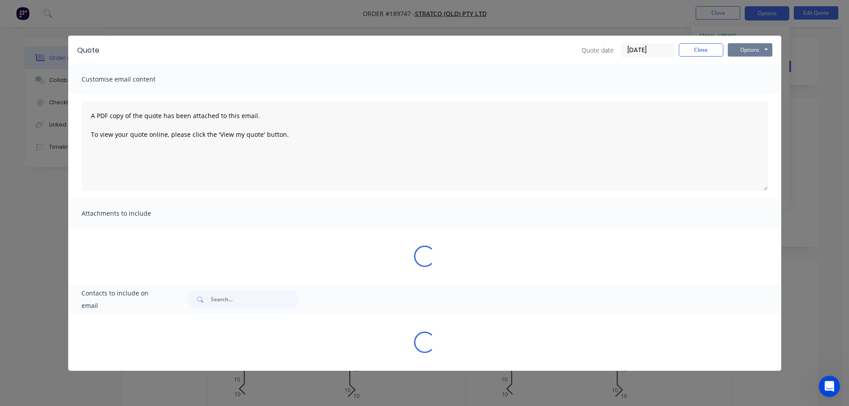
click at [750, 48] on button "Options" at bounding box center [749, 49] width 45 height 13
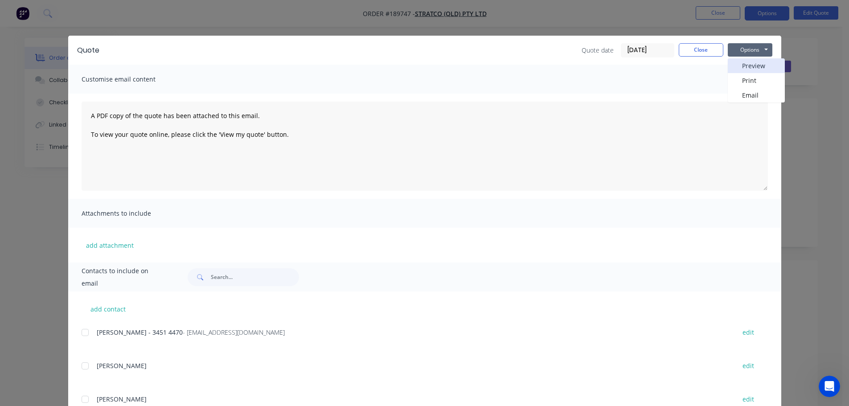
click at [749, 62] on button "Preview" at bounding box center [755, 65] width 57 height 15
drag, startPoint x: 23, startPoint y: 107, endPoint x: 70, endPoint y: 82, distance: 53.2
click at [25, 107] on div "Quote Quote date [DATE] Close Options Preview Print Email Customise email conte…" at bounding box center [424, 203] width 849 height 406
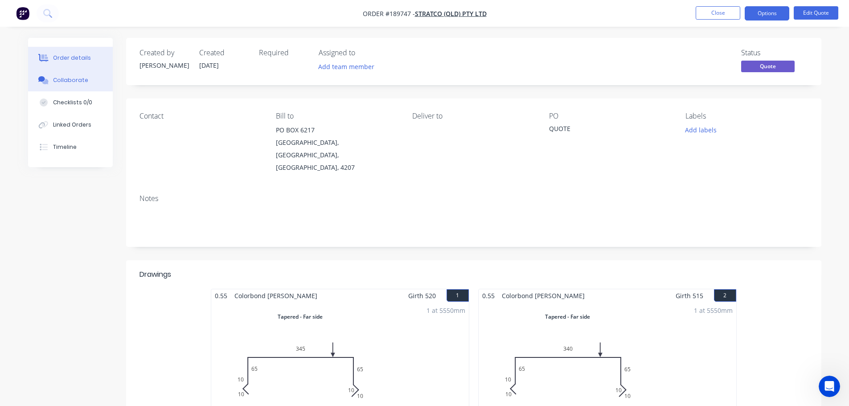
click at [70, 82] on div "Collaborate" at bounding box center [70, 80] width 35 height 8
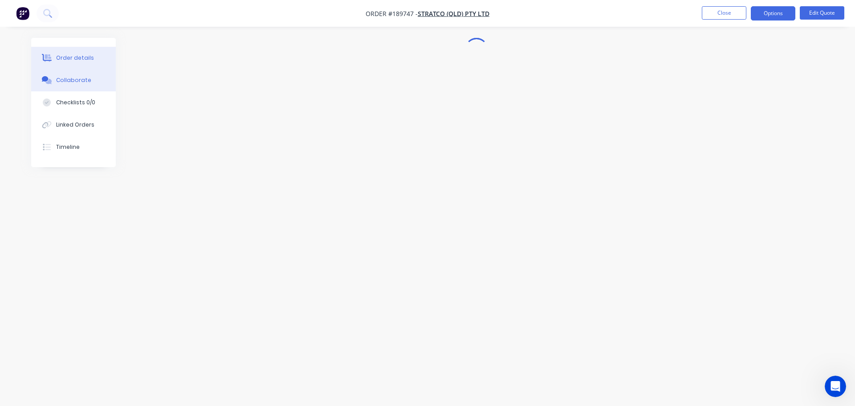
click at [52, 58] on icon at bounding box center [47, 58] width 10 height 8
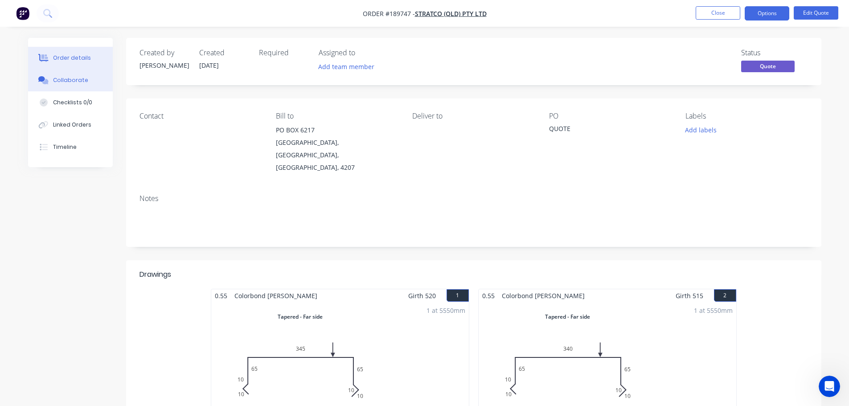
click at [66, 78] on div "Collaborate" at bounding box center [70, 80] width 35 height 8
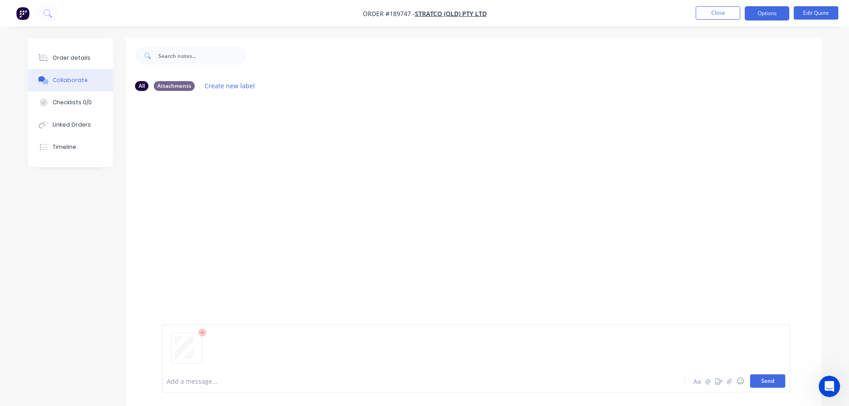
click at [766, 380] on button "Send" at bounding box center [767, 380] width 35 height 13
click at [720, 11] on button "Close" at bounding box center [717, 12] width 45 height 13
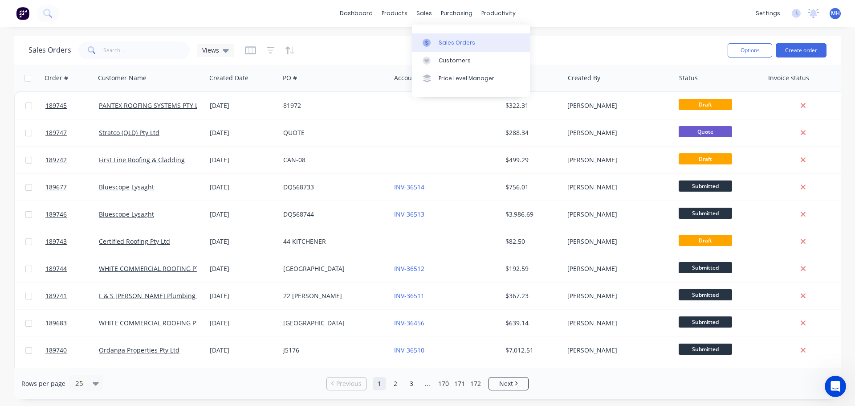
drag, startPoint x: 434, startPoint y: 38, endPoint x: 443, endPoint y: 41, distance: 9.3
click at [434, 39] on div at bounding box center [429, 43] width 13 height 8
click at [792, 47] on button "Create order" at bounding box center [801, 50] width 51 height 14
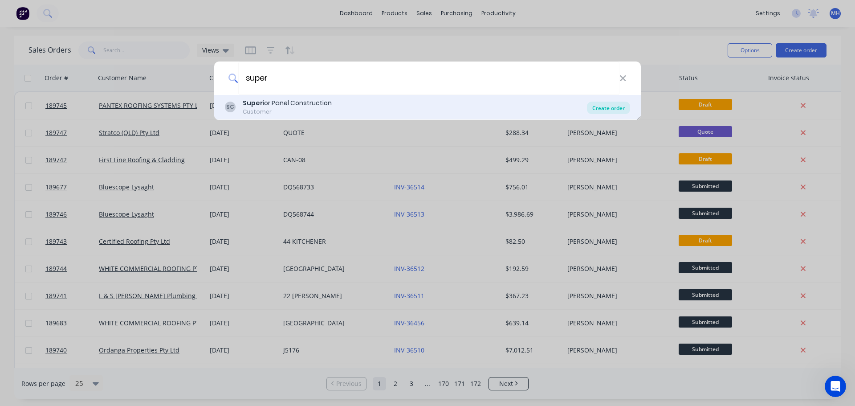
type input "super"
click at [609, 106] on div "Create order" at bounding box center [608, 108] width 43 height 12
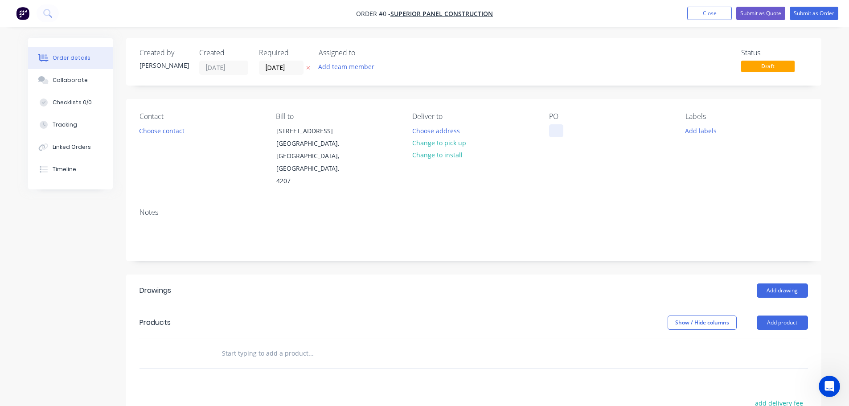
click at [558, 125] on div at bounding box center [556, 130] width 14 height 13
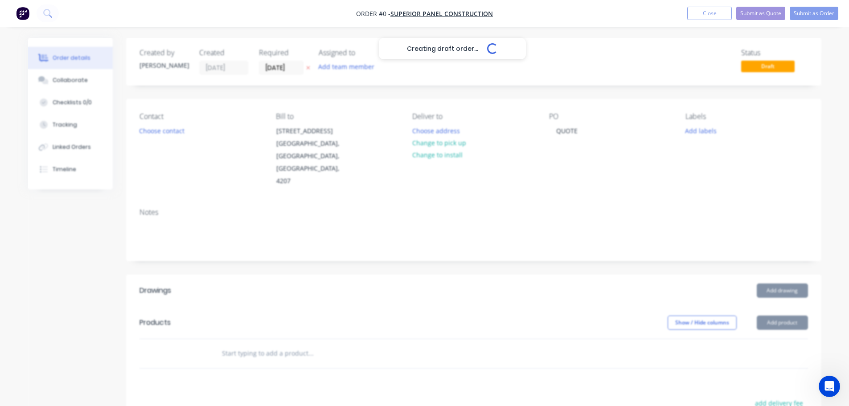
click at [365, 251] on div "Creating draft order... Loading... Order details Collaborate Checklists 0/0 Tra…" at bounding box center [424, 317] width 811 height 558
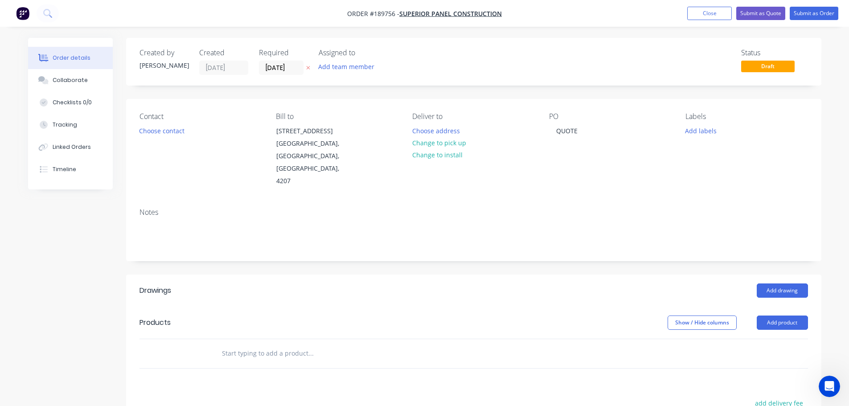
click at [307, 65] on icon at bounding box center [308, 67] width 4 height 5
click at [771, 315] on button "Add product" at bounding box center [781, 322] width 51 height 14
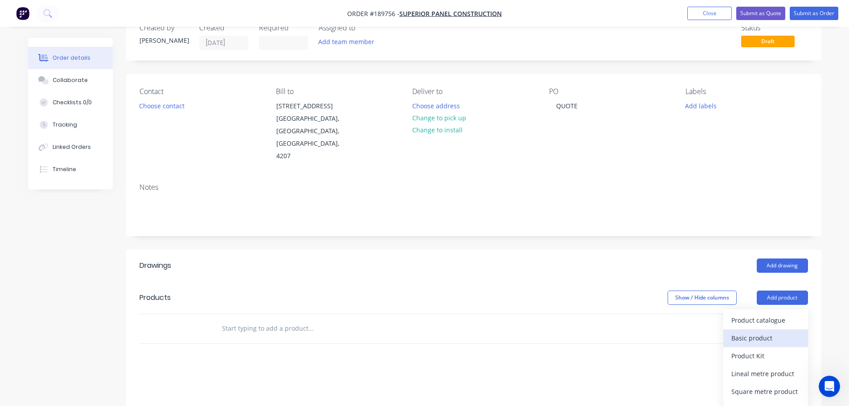
scroll to position [45, 0]
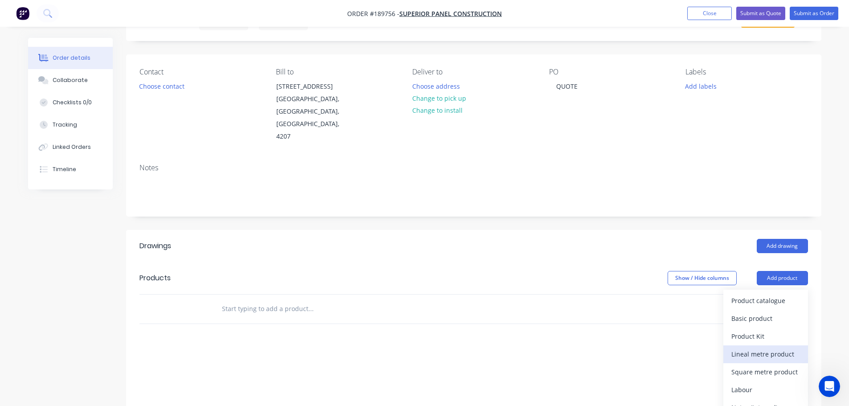
click at [766, 347] on div "Lineal metre product" at bounding box center [765, 353] width 69 height 13
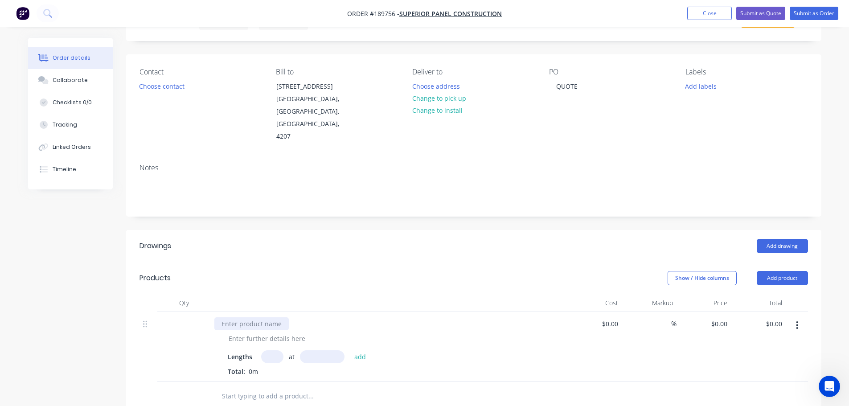
drag, startPoint x: 269, startPoint y: 298, endPoint x: 318, endPoint y: 306, distance: 49.8
click at [270, 317] on div at bounding box center [251, 323] width 74 height 13
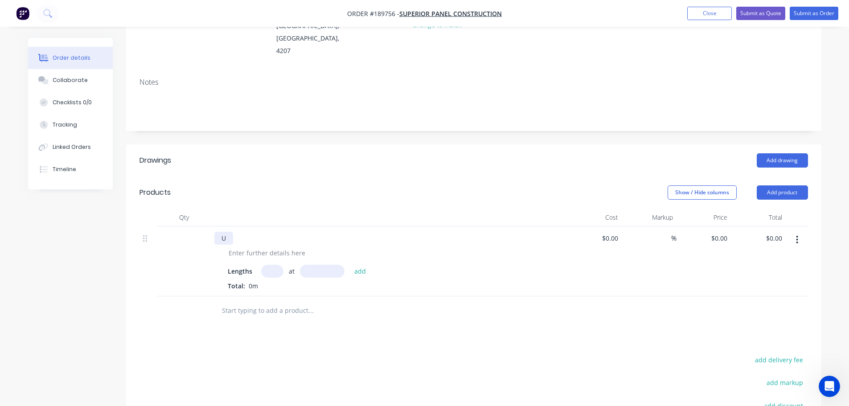
scroll to position [134, 0]
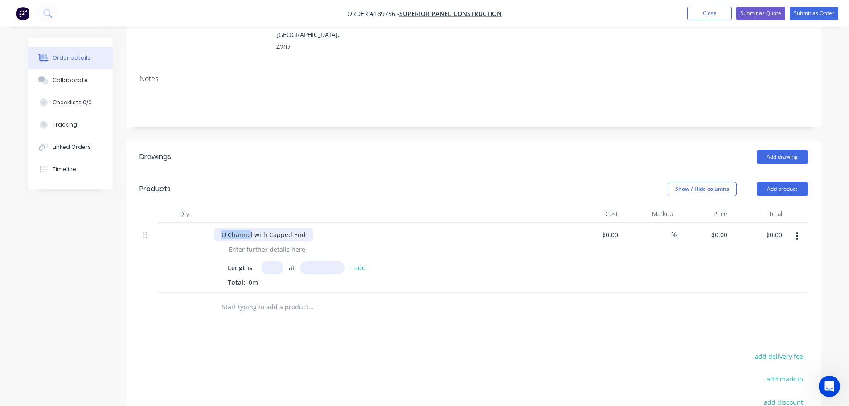
drag, startPoint x: 250, startPoint y: 208, endPoint x: 197, endPoint y: 214, distance: 53.4
click at [214, 228] on div "U Channel with Capped End" at bounding box center [263, 234] width 98 height 13
click at [248, 243] on div at bounding box center [266, 249] width 91 height 13
click at [278, 261] on input "text" at bounding box center [272, 267] width 22 height 13
type input "1"
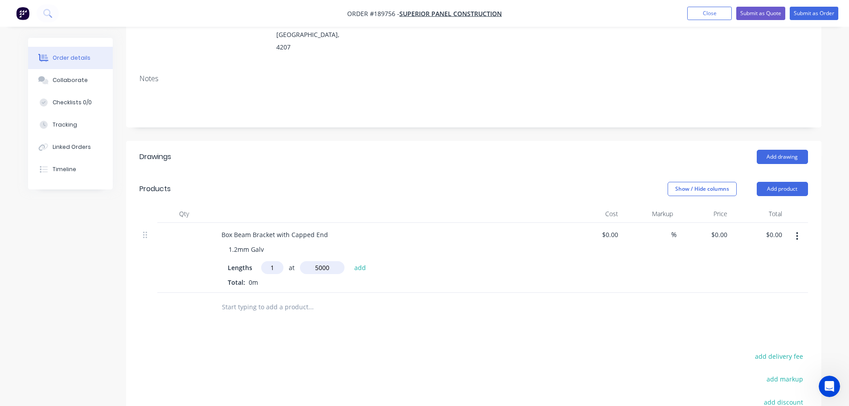
type input "5000"
click at [350, 261] on button "add" at bounding box center [360, 267] width 21 height 12
click at [323, 182] on div "Show / Hide columns Add product" at bounding box center [544, 189] width 526 height 14
click at [787, 182] on button "Add product" at bounding box center [781, 189] width 51 height 14
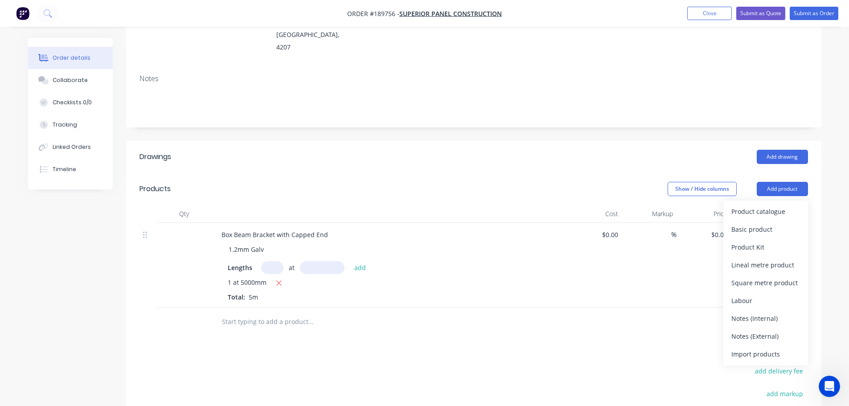
click at [786, 203] on button "Product catalogue" at bounding box center [765, 212] width 85 height 18
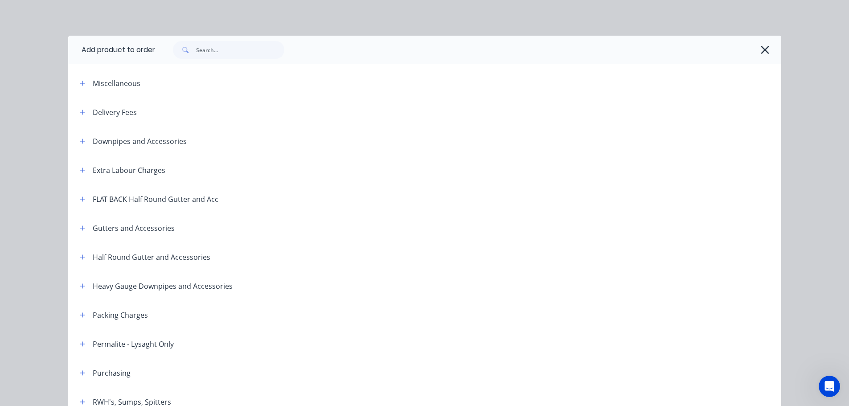
scroll to position [45, 0]
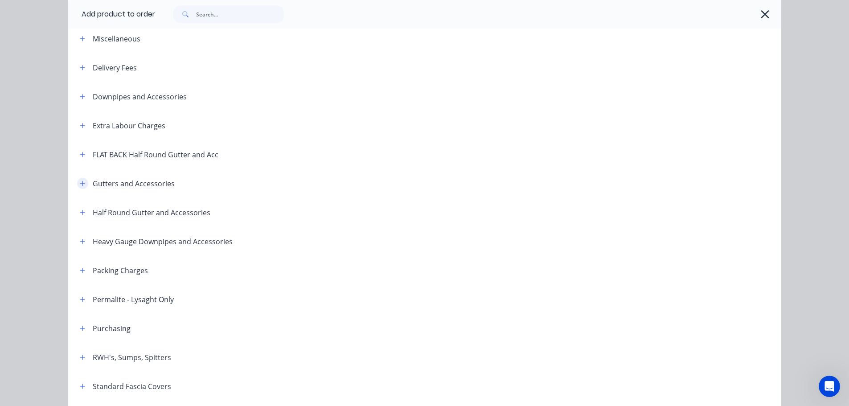
click at [80, 184] on icon "button" at bounding box center [82, 183] width 5 height 6
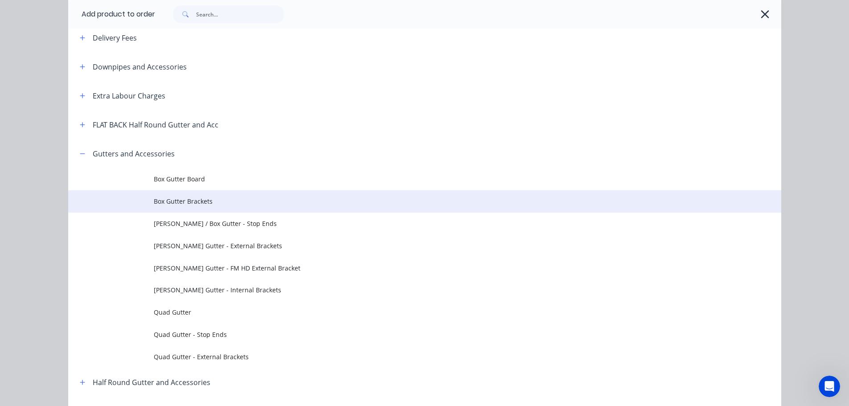
scroll to position [89, 0]
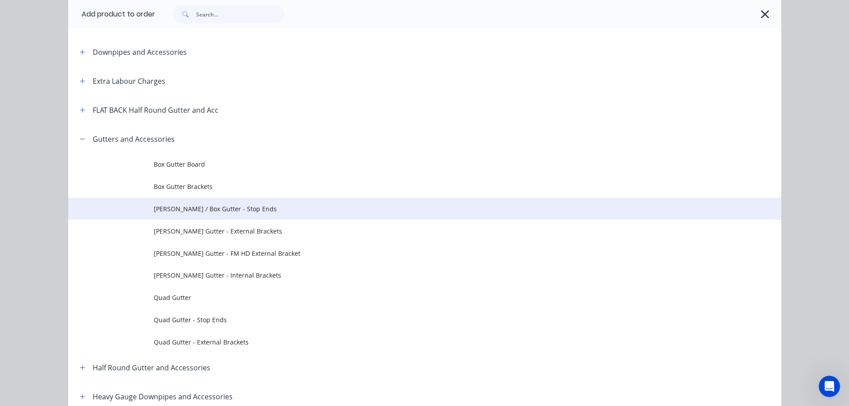
click at [239, 206] on span "Eaves / Box Gutter - Stop Ends" at bounding box center [405, 208] width 502 height 9
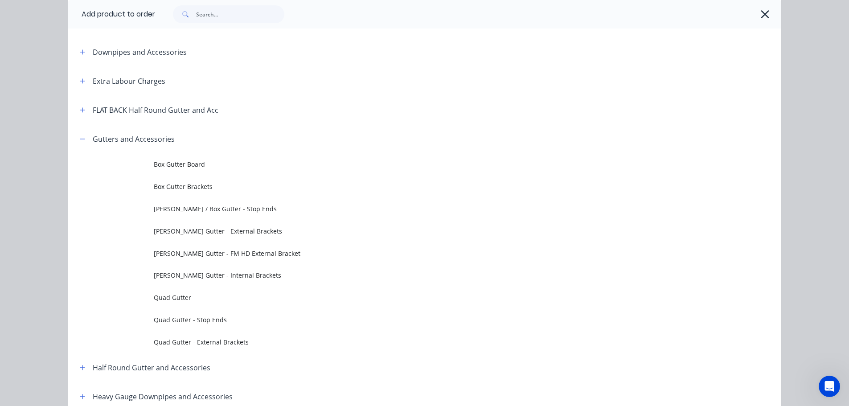
scroll to position [0, 0]
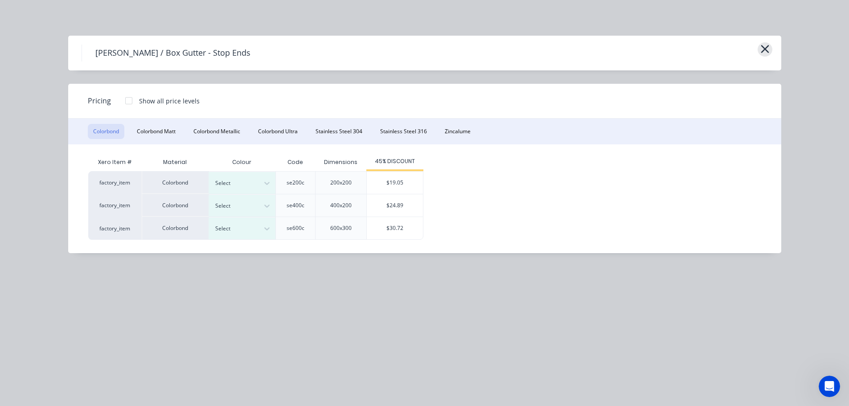
click at [768, 51] on icon "button" at bounding box center [764, 49] width 9 height 12
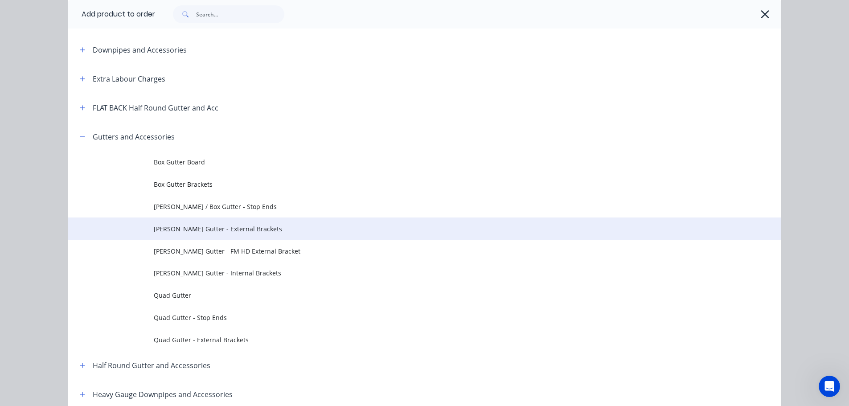
scroll to position [80, 0]
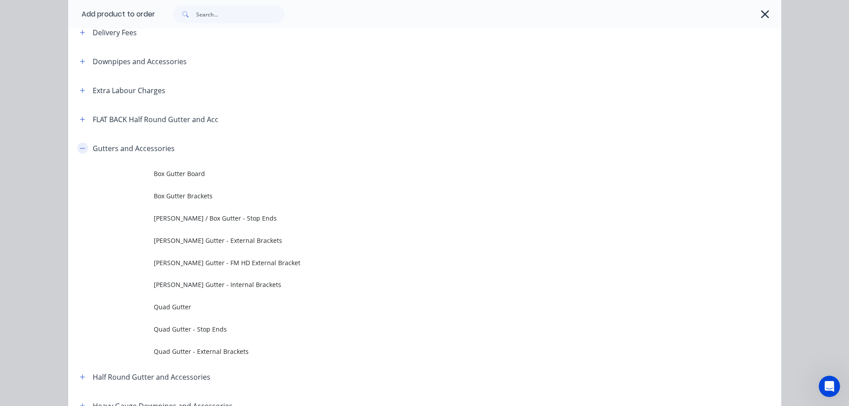
click at [80, 147] on icon "button" at bounding box center [82, 148] width 5 height 6
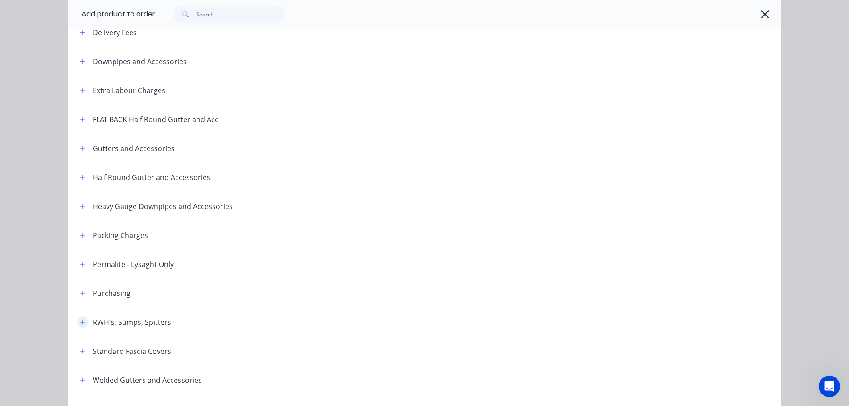
click at [80, 320] on icon "button" at bounding box center [82, 322] width 5 height 6
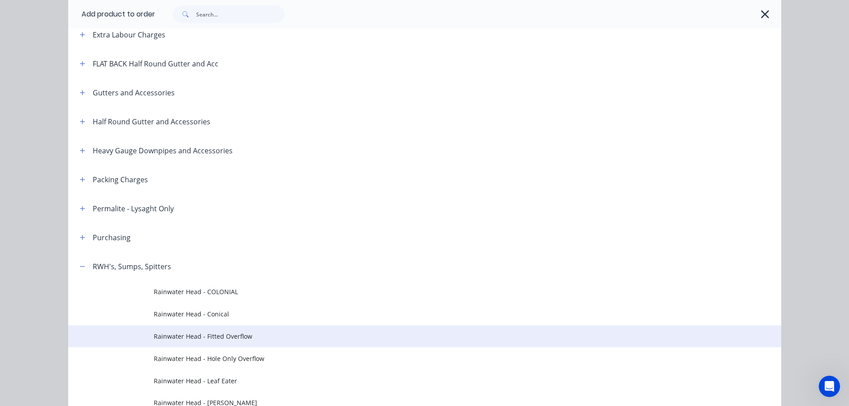
scroll to position [213, 0]
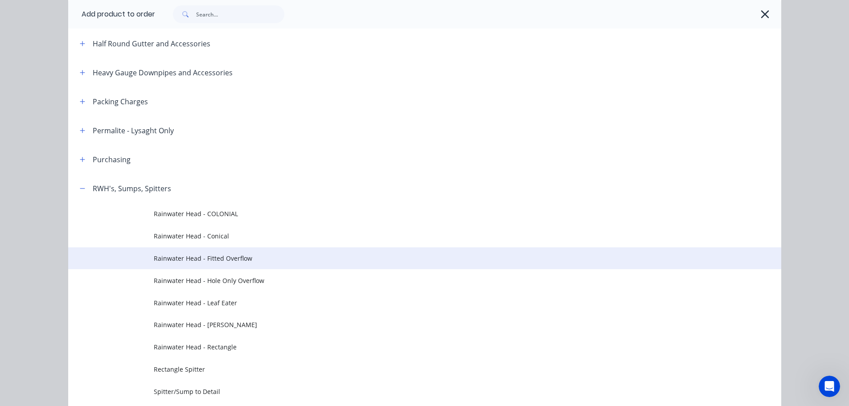
click at [280, 263] on td "Rainwater Head - Fitted Overflow" at bounding box center [467, 258] width 627 height 22
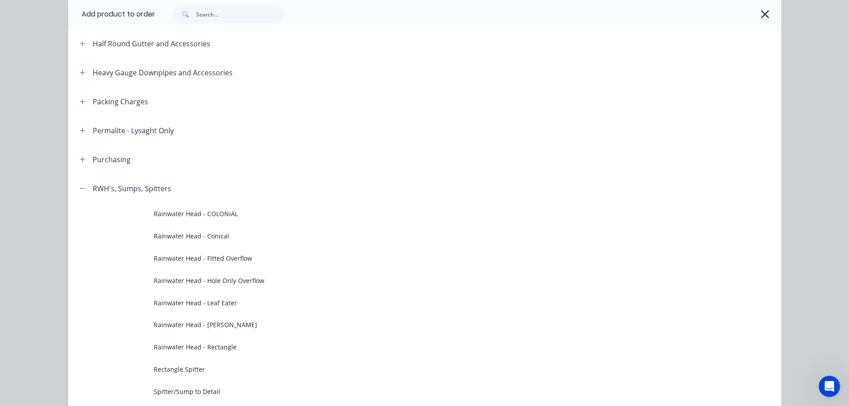
scroll to position [0, 0]
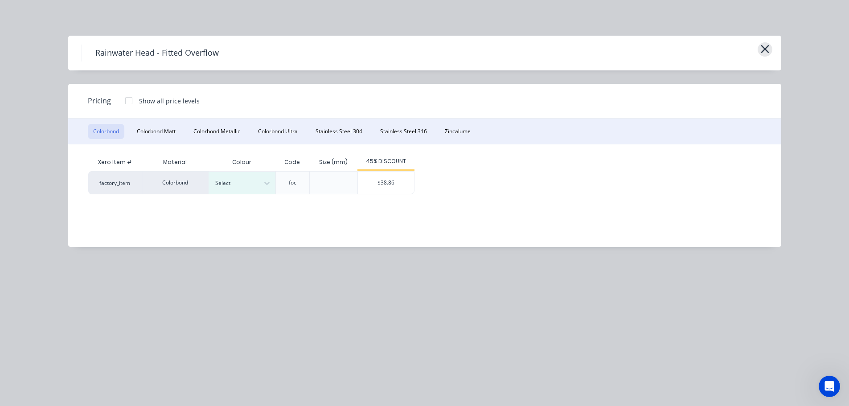
click at [769, 48] on button "button" at bounding box center [764, 49] width 15 height 14
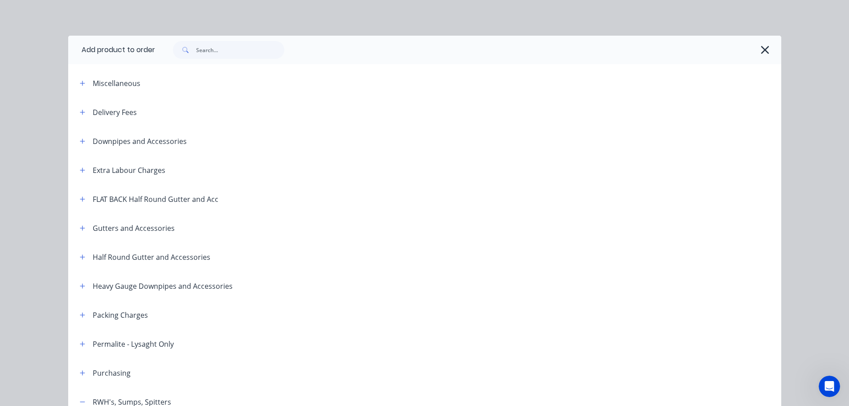
scroll to position [387, 0]
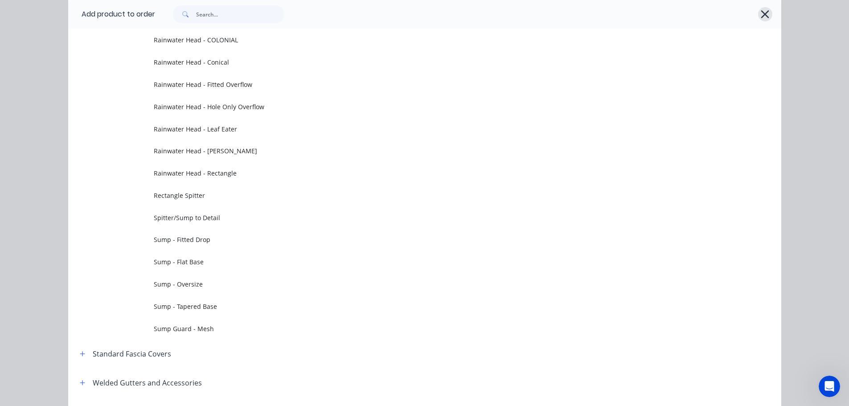
click at [765, 15] on icon "button" at bounding box center [764, 14] width 9 height 12
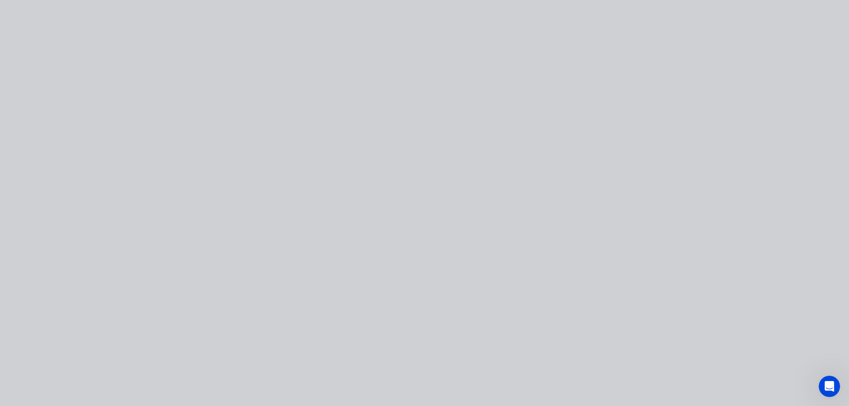
scroll to position [0, 0]
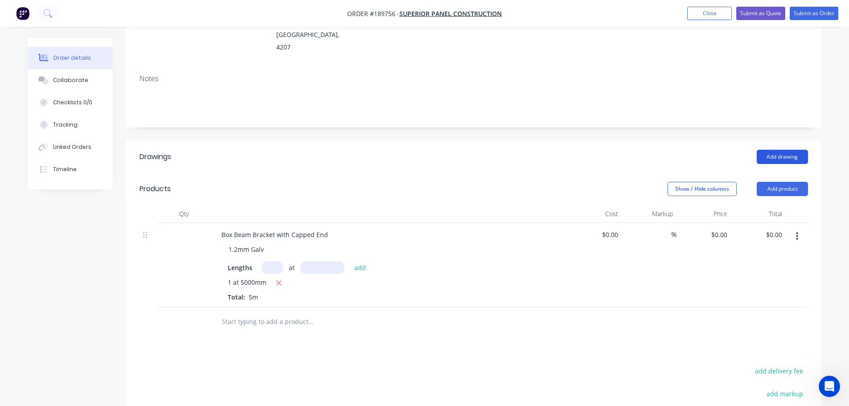
click at [784, 141] on header "Drawings Add drawing" at bounding box center [473, 157] width 695 height 32
click at [784, 150] on button "Add drawing" at bounding box center [781, 157] width 51 height 14
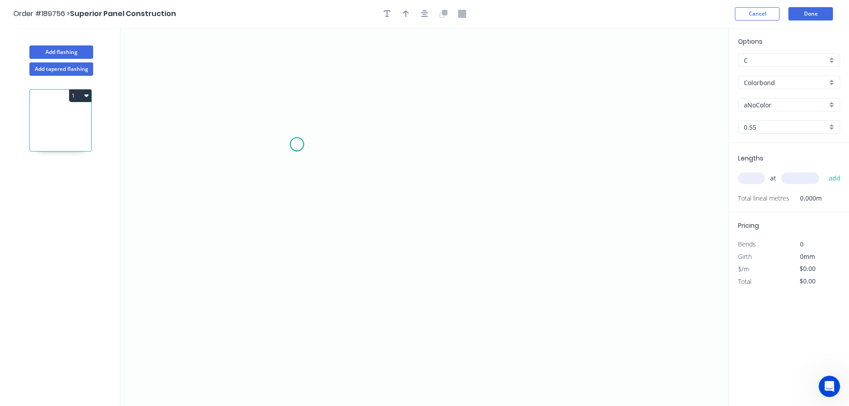
click at [297, 144] on icon "0" at bounding box center [424, 217] width 608 height 378
click at [302, 299] on icon "0" at bounding box center [424, 217] width 608 height 378
click at [579, 325] on icon "0 ?" at bounding box center [424, 217] width 608 height 378
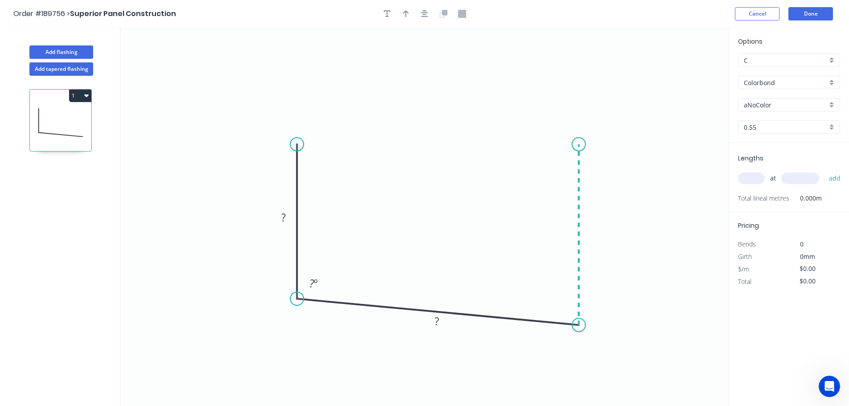
click at [577, 144] on icon "0 ? ? ? º" at bounding box center [424, 217] width 608 height 378
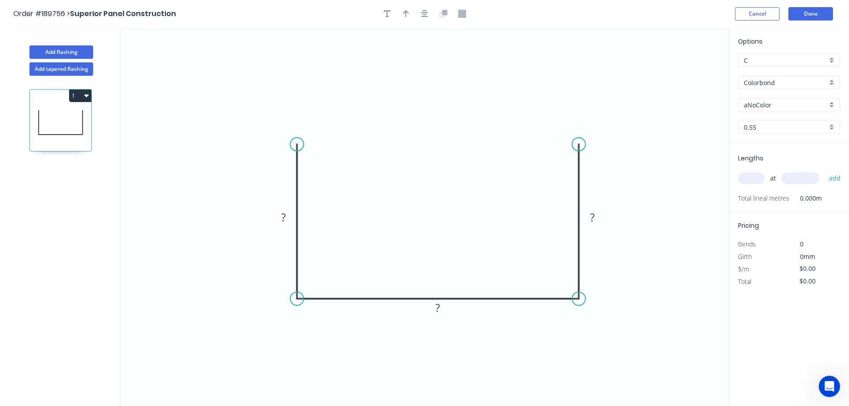
click at [578, 311] on icon "0 ? ? ?" at bounding box center [424, 217] width 608 height 378
click at [282, 217] on tspan "?" at bounding box center [283, 217] width 4 height 15
type input "$10.36"
click at [757, 82] on input "Colorbond" at bounding box center [784, 82] width 83 height 9
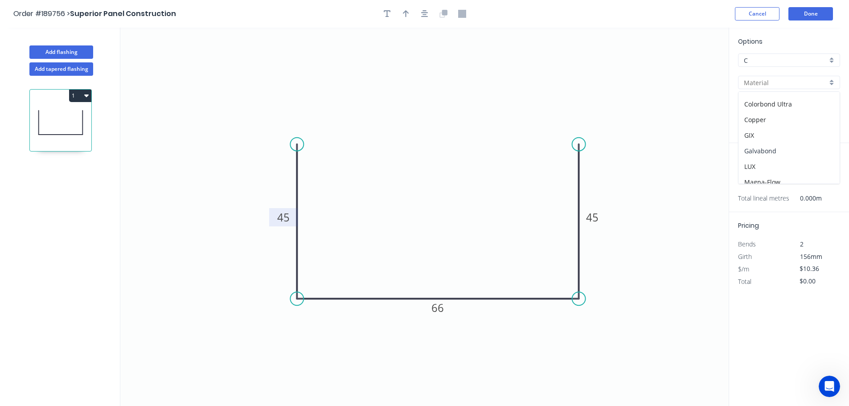
click at [774, 151] on div "Galvabond" at bounding box center [788, 151] width 101 height 16
type input "Galvabond"
type input "$10.68"
click at [753, 172] on div "at add" at bounding box center [790, 178] width 104 height 15
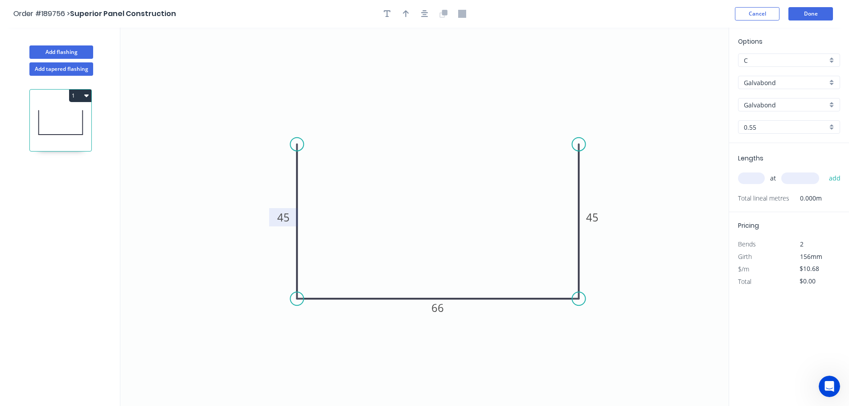
click at [754, 176] on input "text" at bounding box center [751, 178] width 27 height 12
type input "1"
type input "5000"
click at [824, 171] on button "add" at bounding box center [834, 178] width 21 height 15
type input "$53.40"
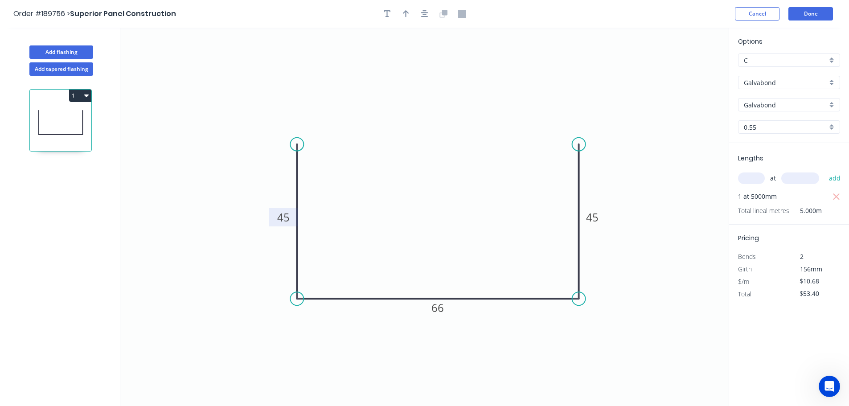
click at [760, 129] on input "0.55" at bounding box center [784, 127] width 83 height 9
click at [765, 192] on div "1.2" at bounding box center [788, 191] width 101 height 16
type input "1.2"
type input "$18.61"
type input "$93.05"
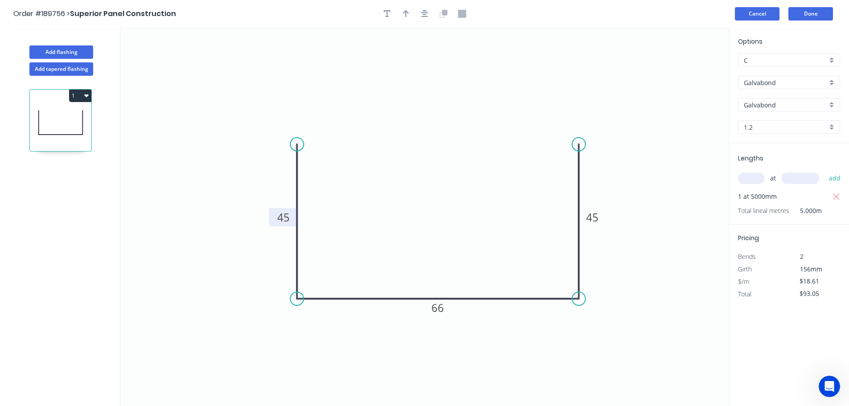
click at [774, 14] on button "Cancel" at bounding box center [757, 13] width 45 height 13
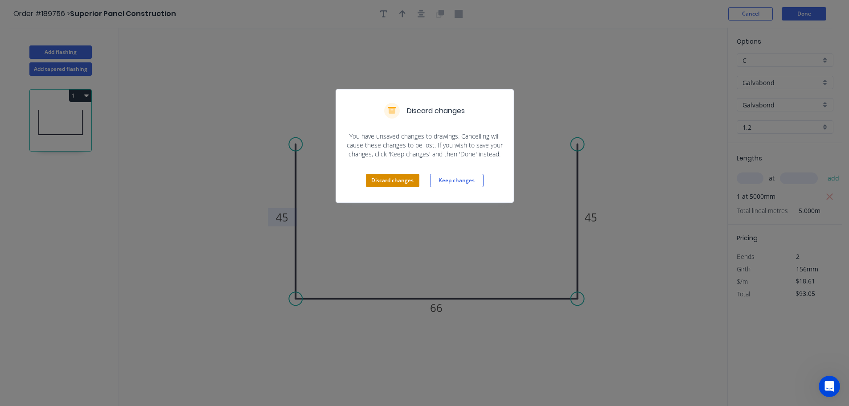
click at [378, 177] on button "Discard changes" at bounding box center [392, 180] width 53 height 13
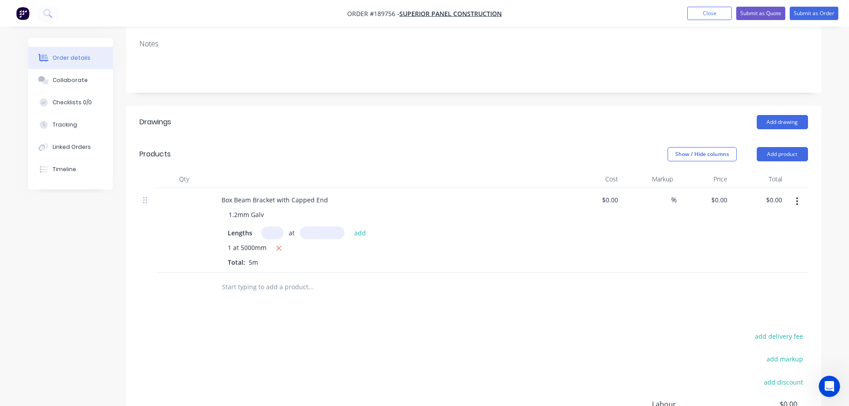
scroll to position [178, 0]
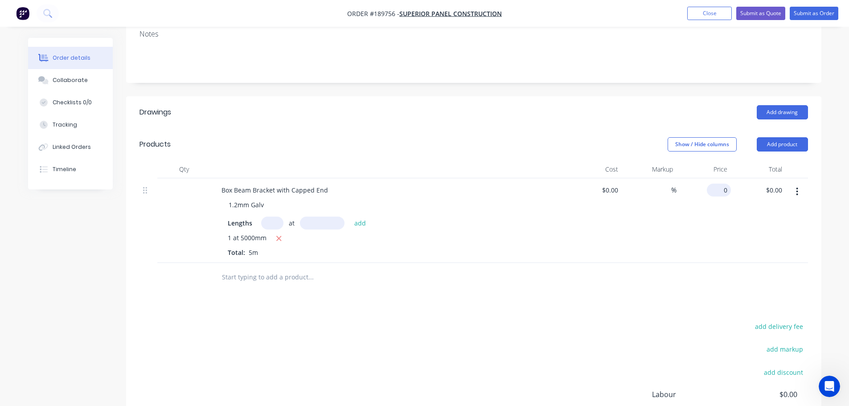
click at [719, 184] on div "0 $0.00" at bounding box center [719, 190] width 24 height 13
type input "$177.00"
click at [775, 184] on input "885.00" at bounding box center [775, 190] width 20 height 13
type input "177.83"
type input "$35.566"
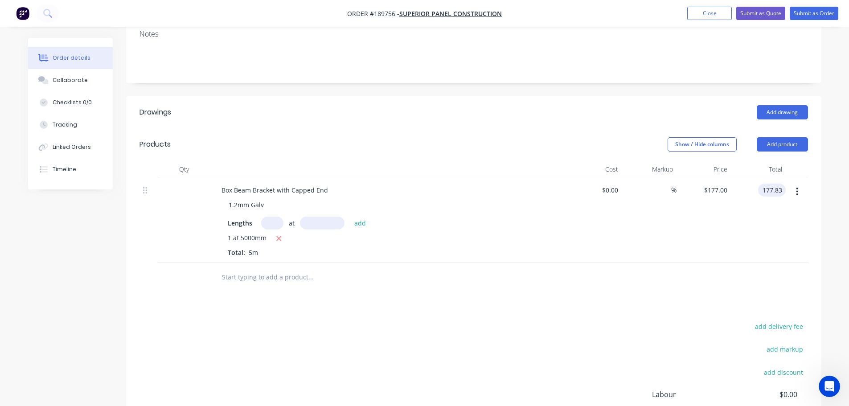
type input "$177.83"
click at [652, 235] on div "%" at bounding box center [648, 220] width 55 height 85
click at [759, 12] on button "Submit as Quote" at bounding box center [760, 13] width 49 height 13
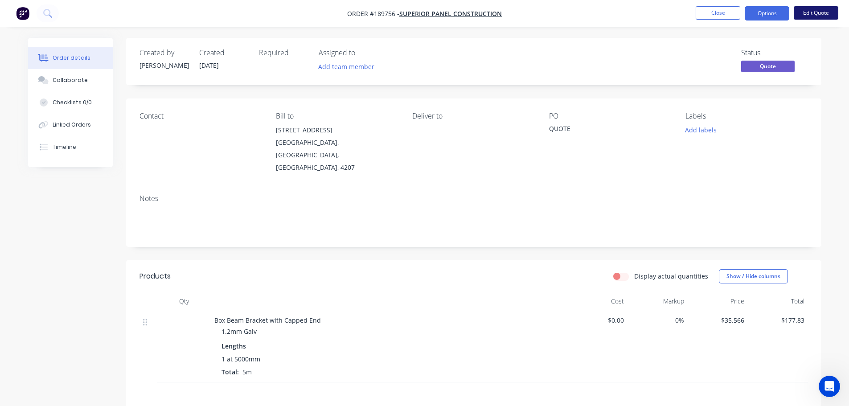
click at [806, 13] on button "Edit Quote" at bounding box center [815, 12] width 45 height 13
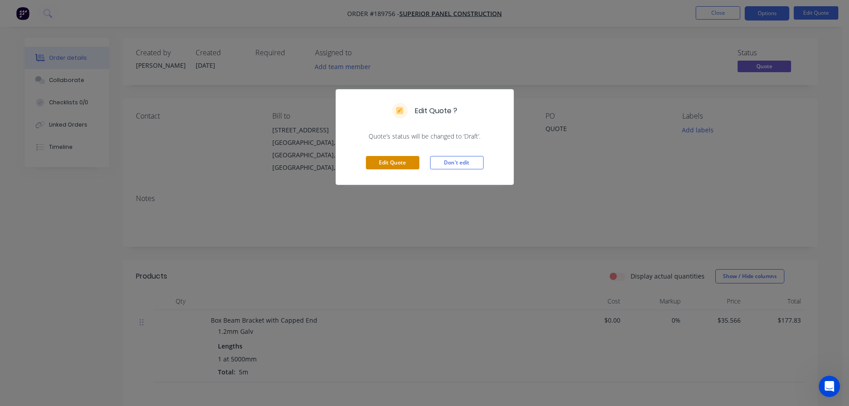
click at [383, 160] on button "Edit Quote" at bounding box center [392, 162] width 53 height 13
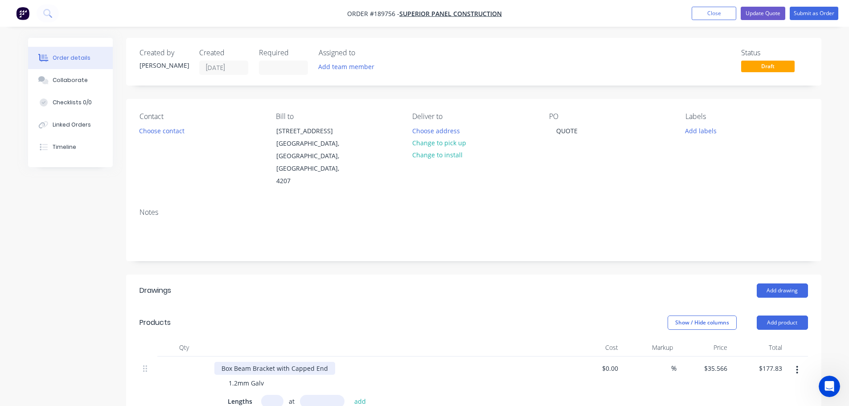
click at [326, 362] on div "Box Beam Bracket with Capped End" at bounding box center [274, 368] width 121 height 13
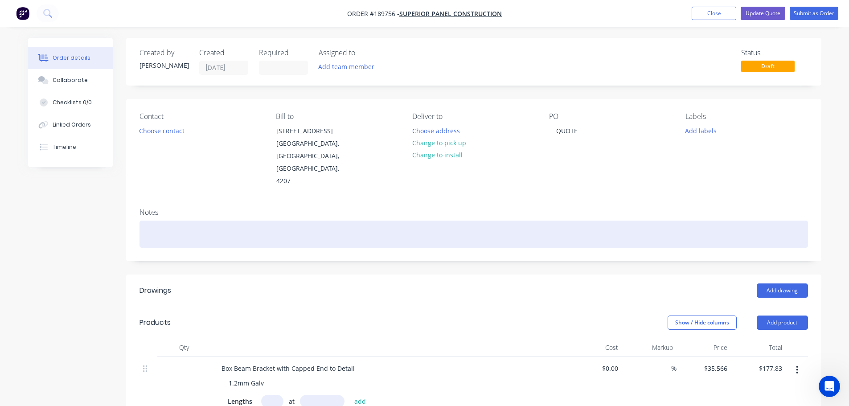
click at [309, 221] on div at bounding box center [473, 234] width 668 height 27
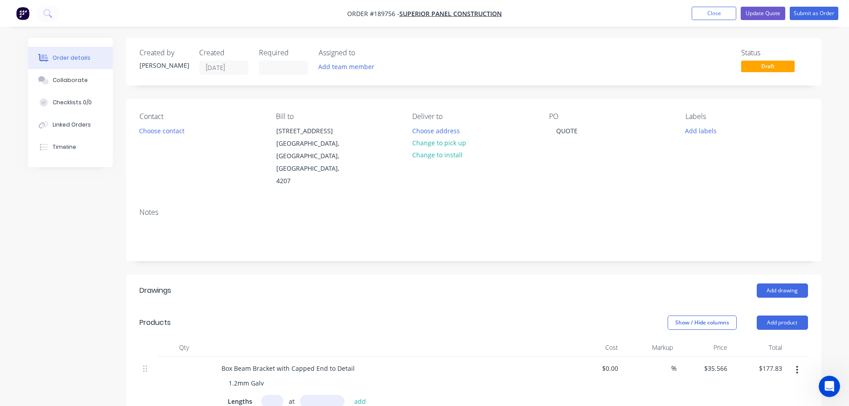
click at [308, 283] on div "Add drawing" at bounding box center [544, 290] width 526 height 14
click at [763, 15] on button "Update Quote" at bounding box center [762, 13] width 45 height 13
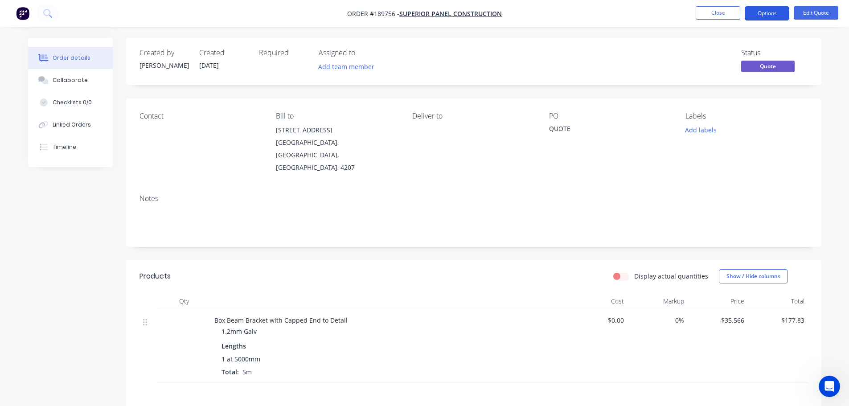
drag, startPoint x: 769, startPoint y: 12, endPoint x: 766, endPoint y: 22, distance: 10.3
click at [769, 13] on button "Options" at bounding box center [766, 13] width 45 height 14
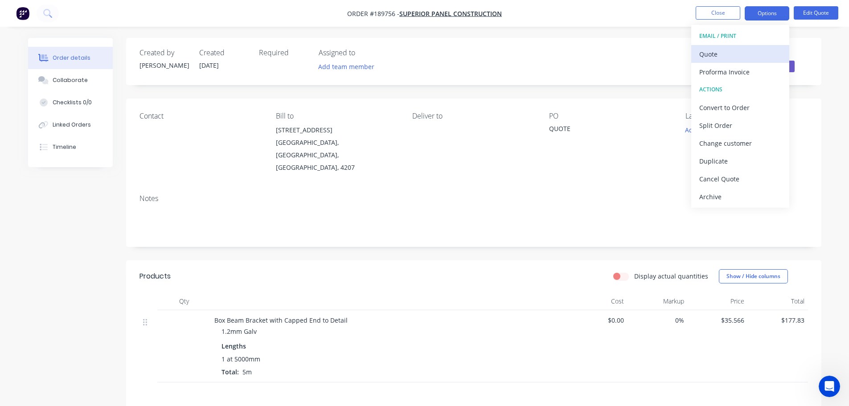
click at [746, 52] on div "Quote" at bounding box center [740, 54] width 82 height 13
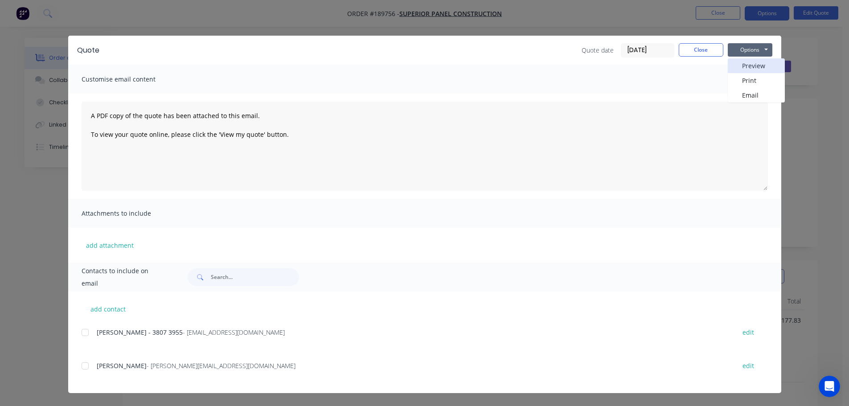
click at [746, 69] on button "Preview" at bounding box center [755, 65] width 57 height 15
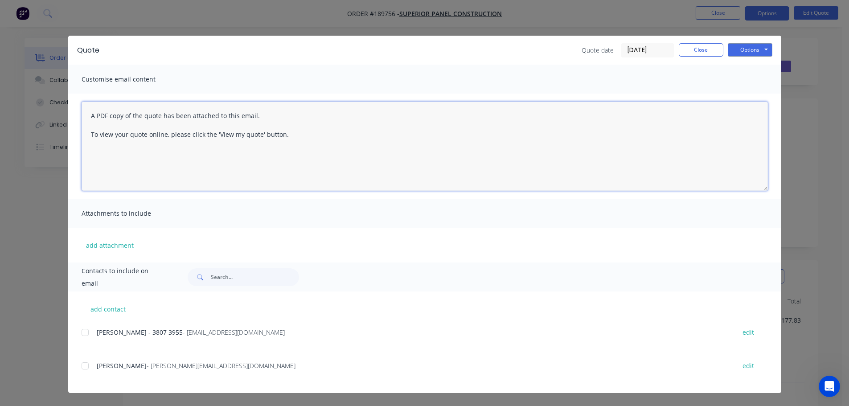
click at [101, 114] on textarea "A PDF copy of the quote has been attached to this email. To view your quote onl…" at bounding box center [425, 146] width 686 height 89
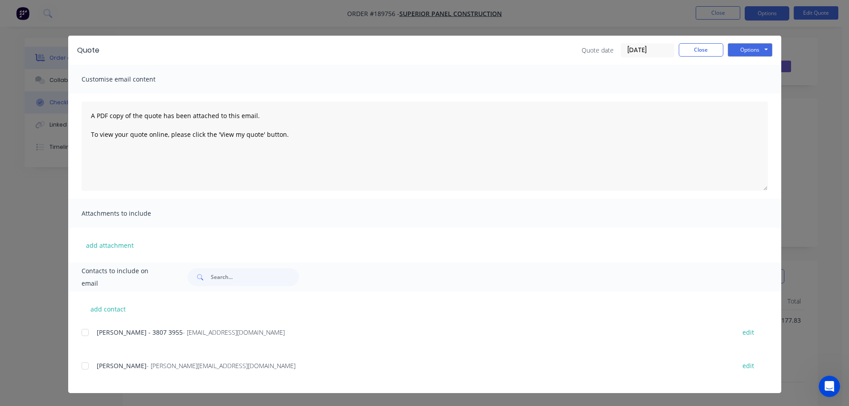
click at [57, 108] on div "Quote Quote date 14/08/25 Close Options Preview Print Email Customise email con…" at bounding box center [424, 203] width 849 height 406
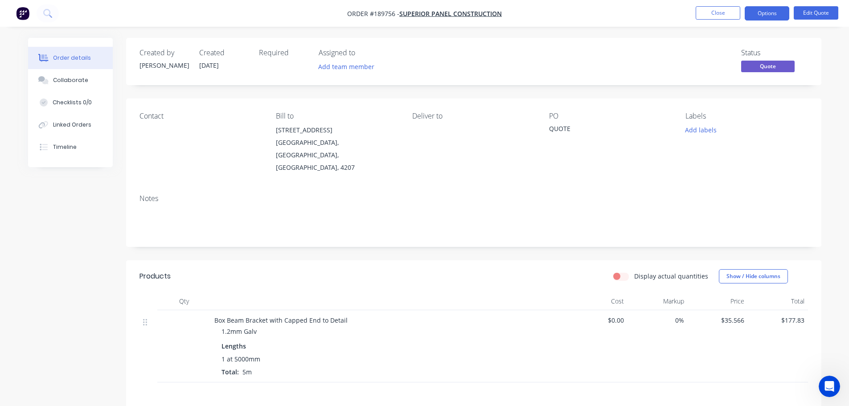
click at [69, 66] on button "Order details" at bounding box center [70, 58] width 85 height 22
click at [84, 75] on button "Collaborate" at bounding box center [70, 80] width 85 height 22
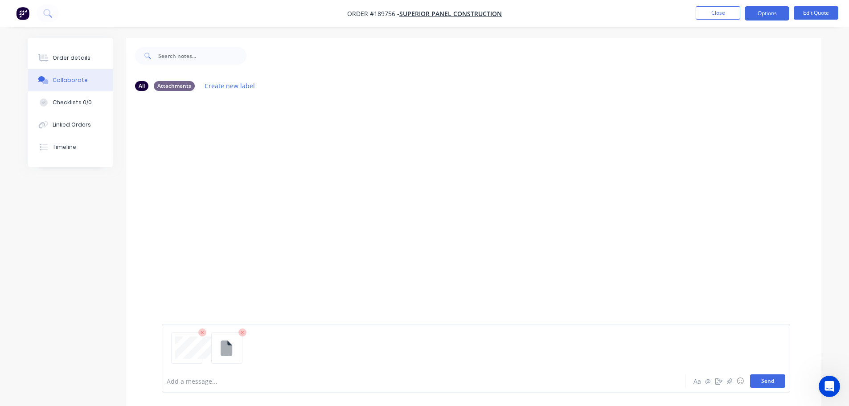
drag, startPoint x: 767, startPoint y: 380, endPoint x: 745, endPoint y: 310, distance: 73.7
click at [766, 380] on button "Send" at bounding box center [767, 380] width 35 height 13
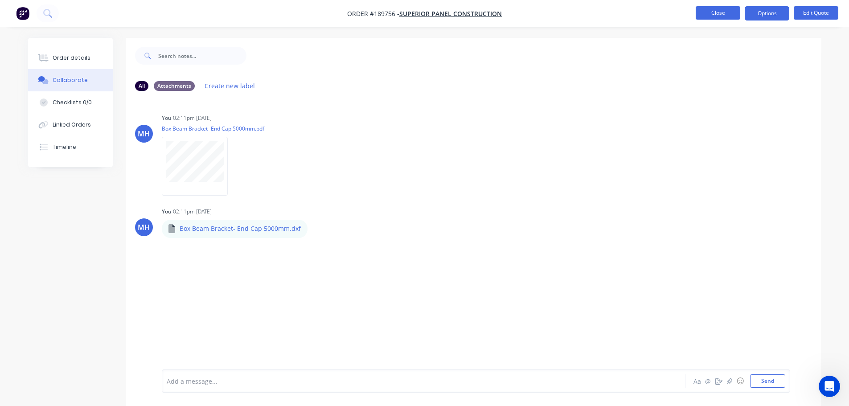
click at [723, 10] on button "Close" at bounding box center [717, 12] width 45 height 13
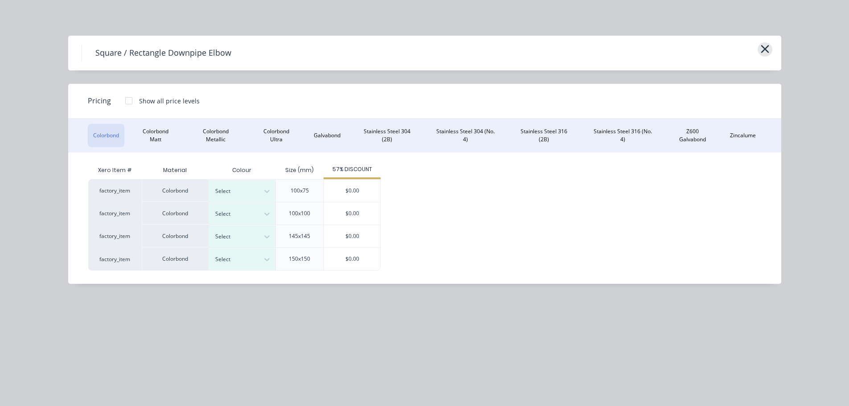
scroll to position [252, 0]
click at [767, 49] on icon "button" at bounding box center [764, 49] width 9 height 12
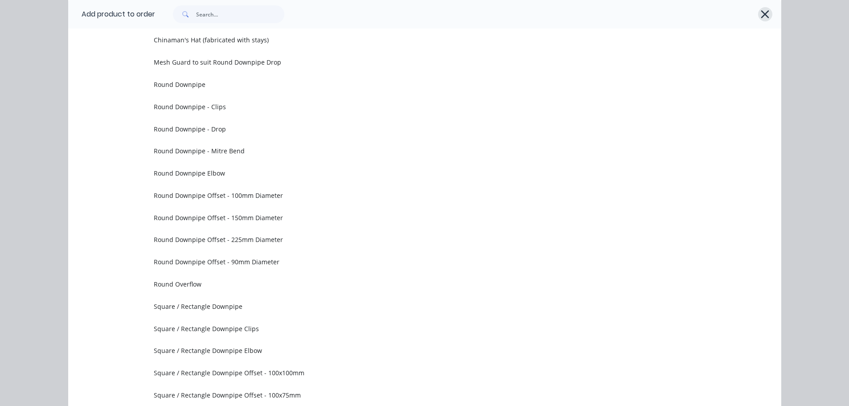
click at [762, 14] on icon "button" at bounding box center [765, 14] width 8 height 8
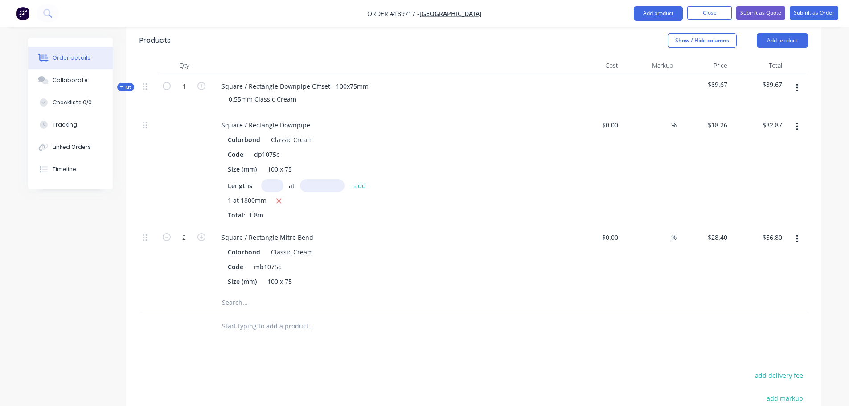
scroll to position [296, 0]
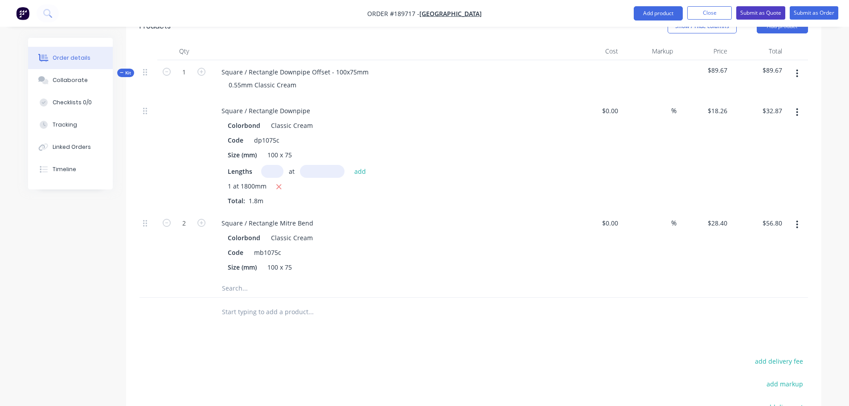
click at [748, 17] on button "Submit as Quote" at bounding box center [760, 12] width 49 height 13
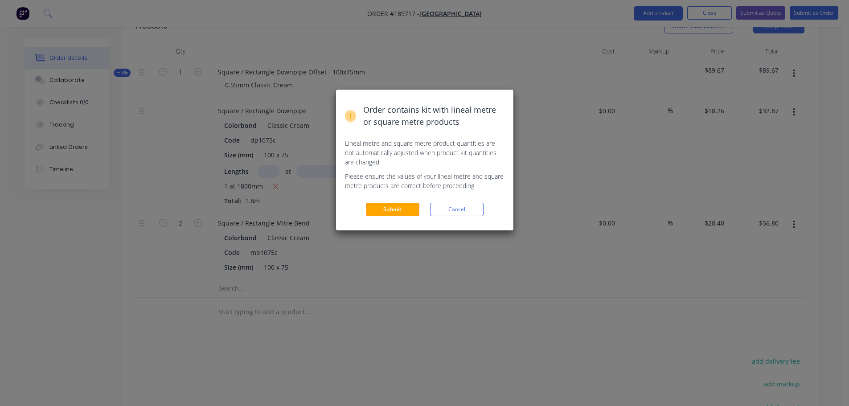
click at [535, 275] on div "Order contains kit with lineal metre or square metre products Lineal metre and …" at bounding box center [424, 203] width 849 height 406
click at [476, 213] on button "Cancel" at bounding box center [456, 209] width 53 height 13
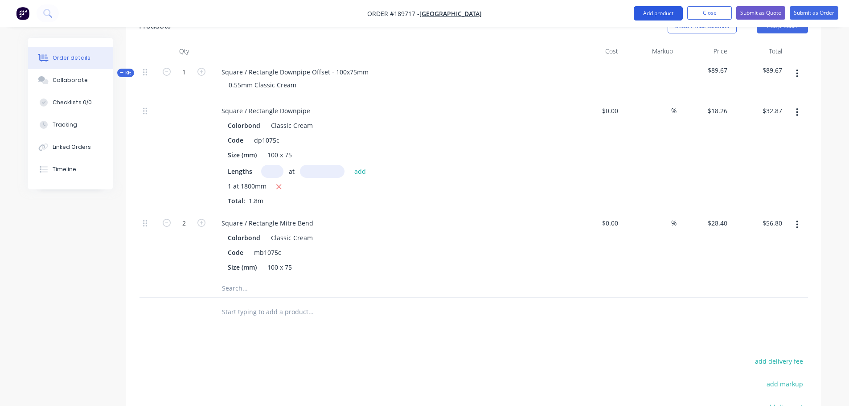
click at [645, 12] on button "Add product" at bounding box center [657, 13] width 49 height 14
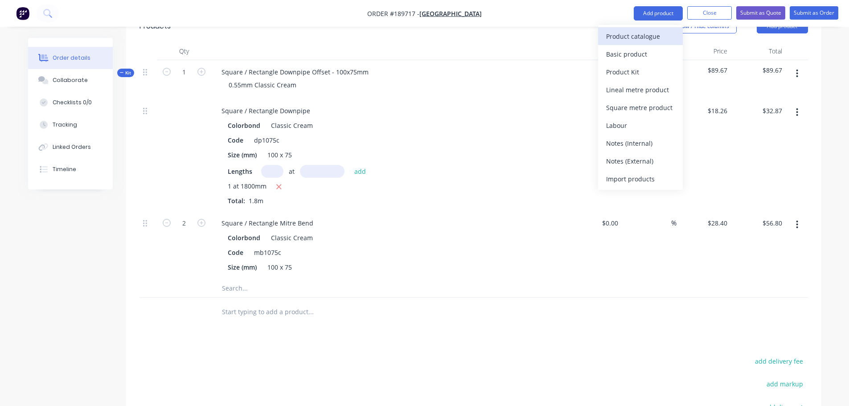
click at [642, 30] on div "Product catalogue" at bounding box center [640, 36] width 69 height 13
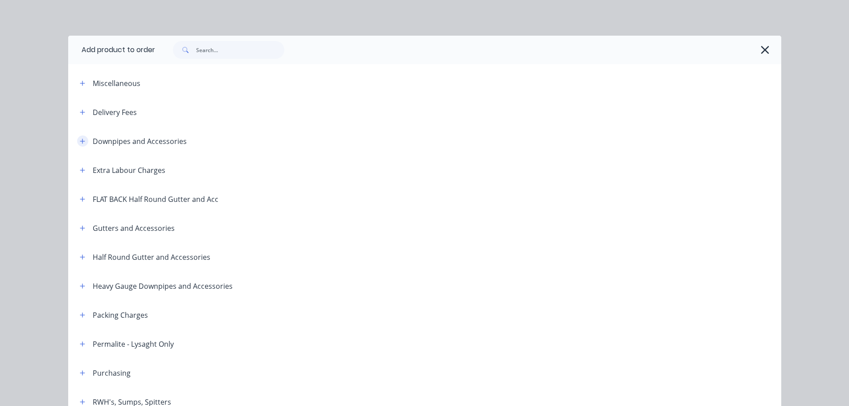
click at [79, 136] on button "button" at bounding box center [82, 140] width 11 height 11
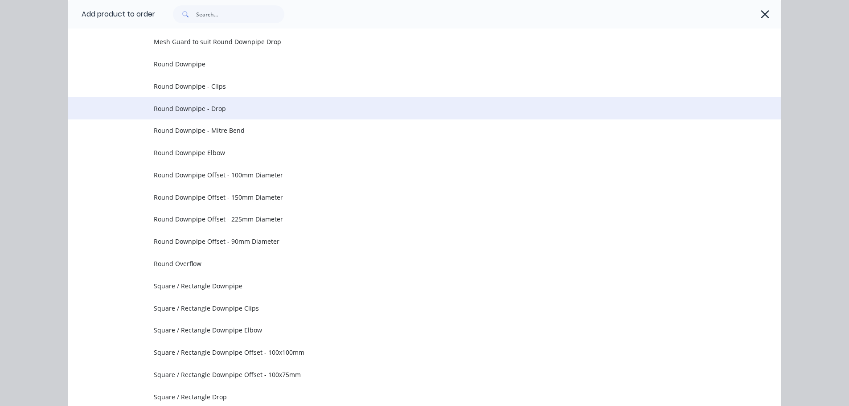
scroll to position [178, 0]
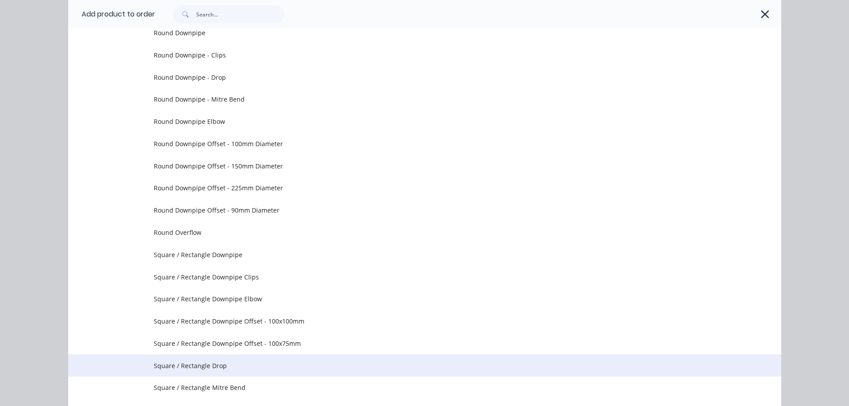
click at [264, 361] on span "Square / Rectangle Drop" at bounding box center [405, 365] width 502 height 9
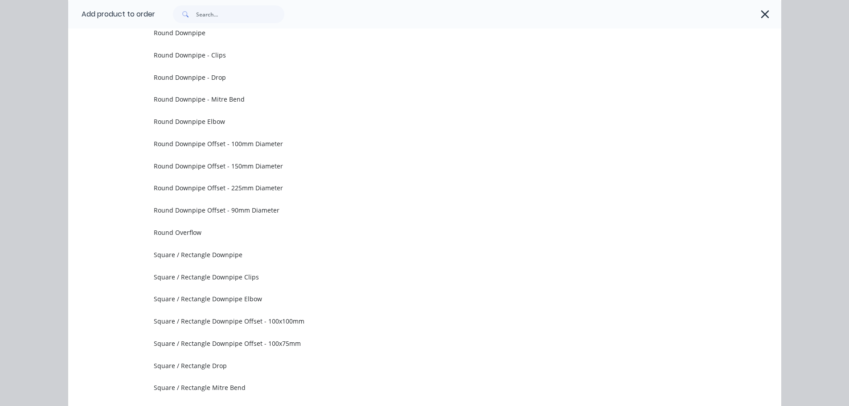
scroll to position [0, 0]
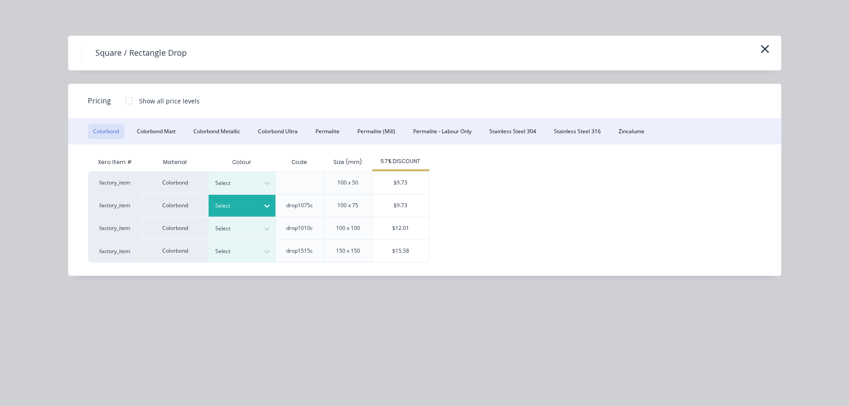
click at [231, 206] on div at bounding box center [235, 206] width 40 height 10
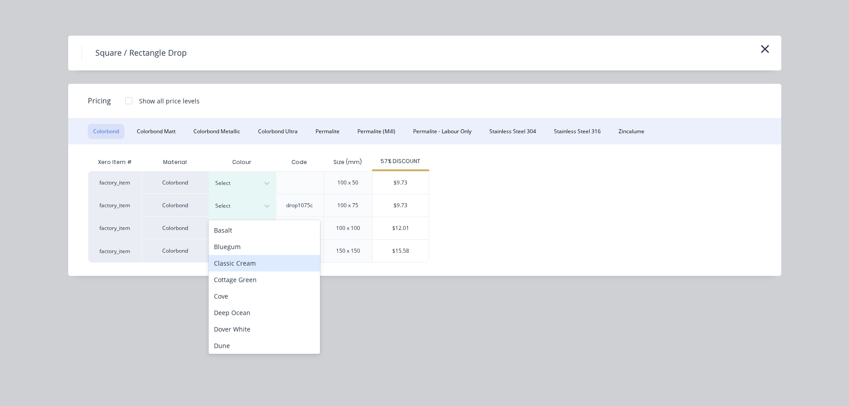
click at [253, 262] on div "Classic Cream" at bounding box center [263, 263] width 111 height 16
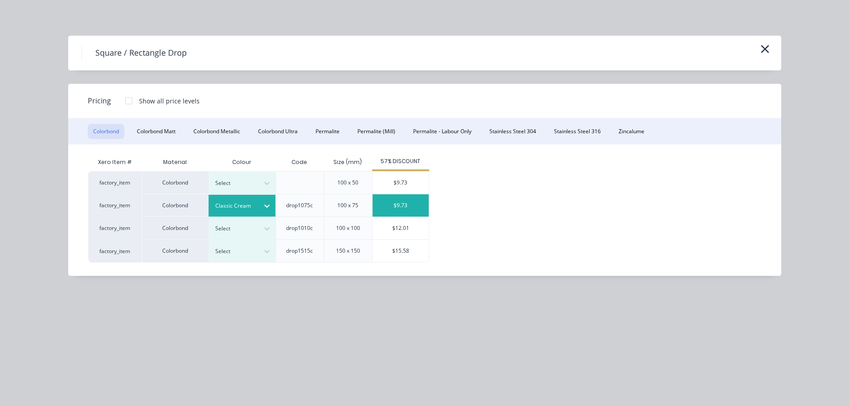
click at [383, 210] on div "$9.73" at bounding box center [400, 205] width 56 height 22
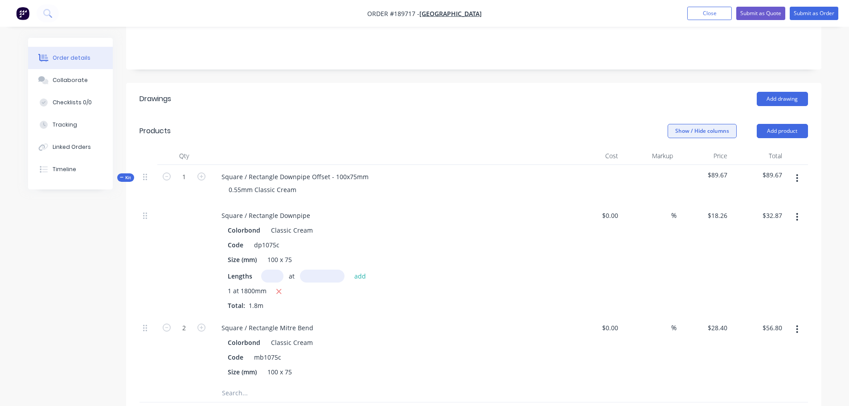
scroll to position [207, 0]
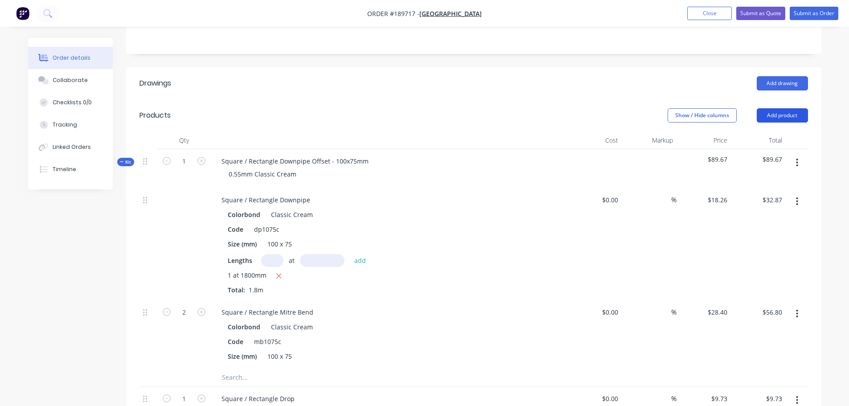
click at [774, 108] on button "Add product" at bounding box center [781, 115] width 51 height 14
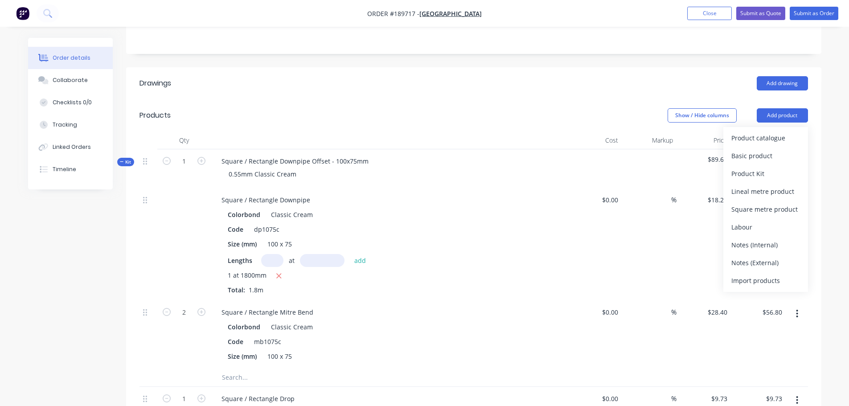
click at [768, 131] on div "Product catalogue" at bounding box center [765, 137] width 69 height 13
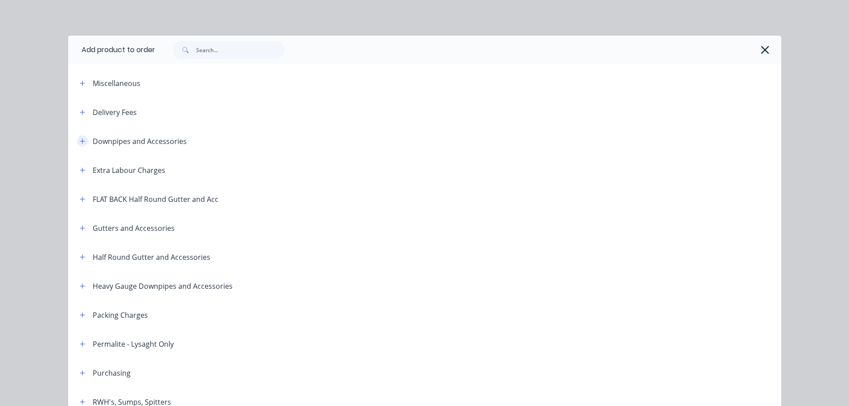
click at [80, 143] on icon "button" at bounding box center [82, 141] width 5 height 6
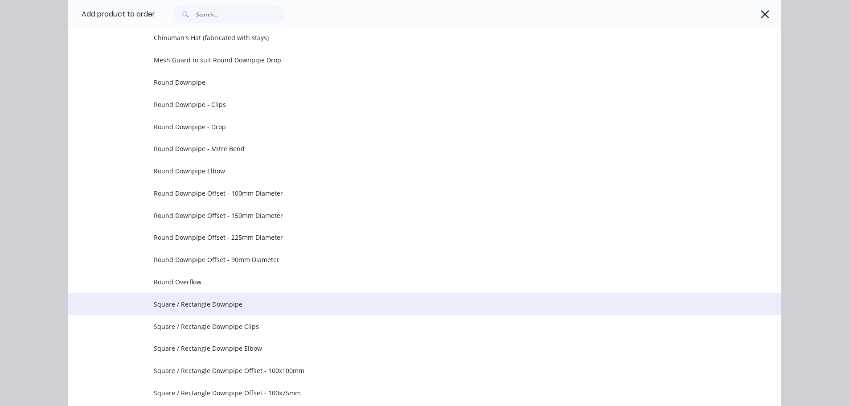
scroll to position [223, 0]
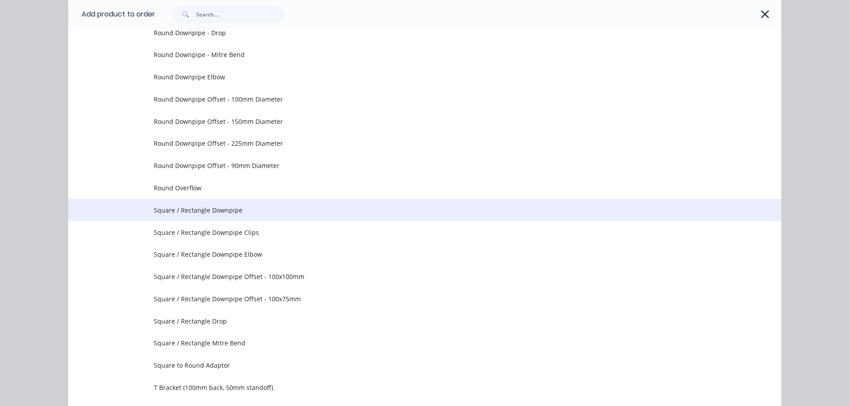
click at [272, 211] on span "Square / Rectangle Downpipe" at bounding box center [405, 209] width 502 height 9
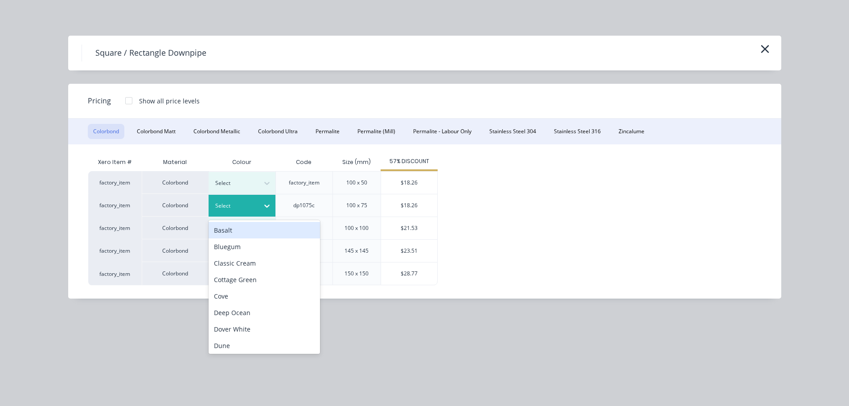
click at [251, 213] on div "Select" at bounding box center [241, 206] width 67 height 22
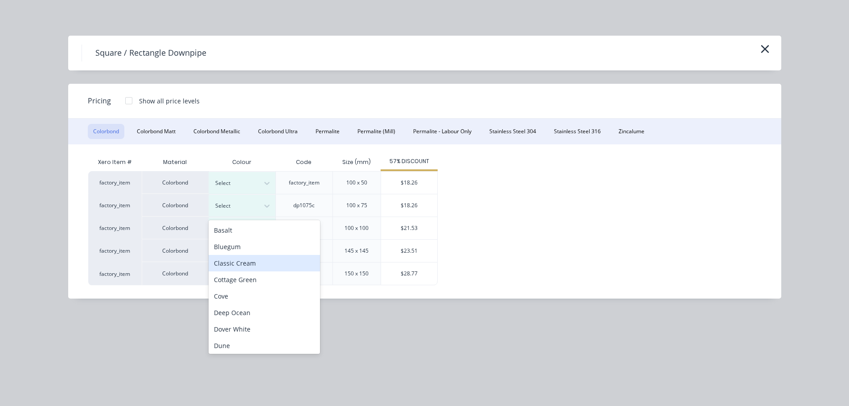
click at [255, 266] on div "Classic Cream" at bounding box center [263, 263] width 111 height 16
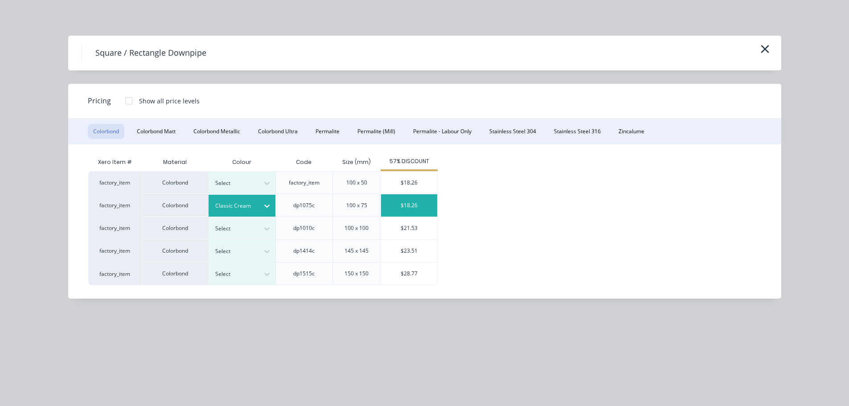
click at [392, 211] on div "$18.26" at bounding box center [409, 205] width 56 height 22
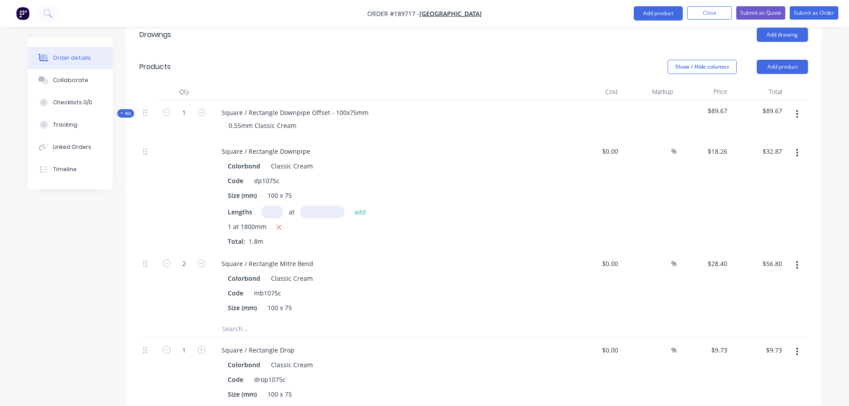
scroll to position [385, 0]
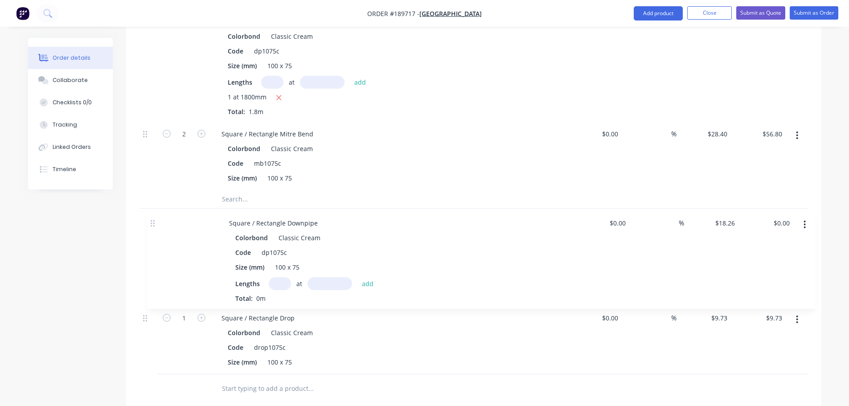
drag, startPoint x: 145, startPoint y: 266, endPoint x: 152, endPoint y: 222, distance: 43.8
click at [152, 222] on div "Kit 1 Square / Rectangle Downpipe Offset - 100x75mm 0.55mm Classic Cream $89.67…" at bounding box center [473, 172] width 668 height 403
click at [264, 274] on input "text" at bounding box center [272, 280] width 22 height 13
type input "1"
type input "1800"
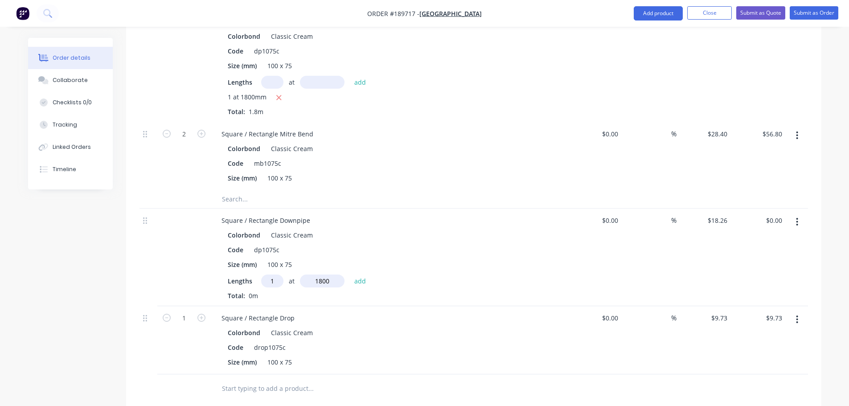
click at [350, 274] on button "add" at bounding box center [360, 280] width 21 height 12
type input "$32.87"
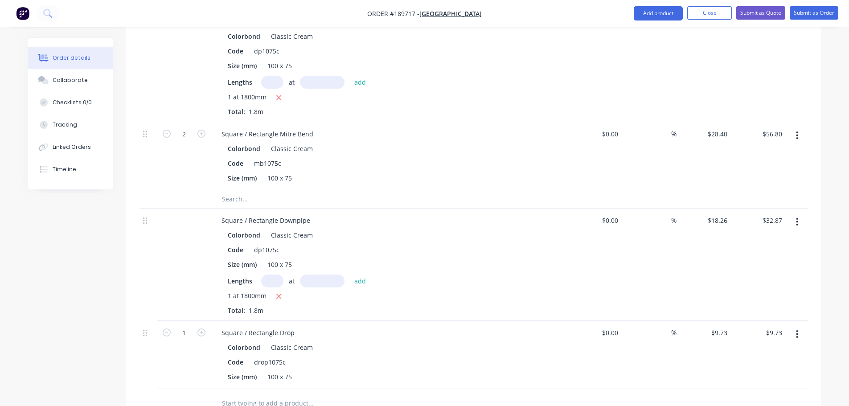
click at [90, 299] on div "Created by [PERSON_NAME] Created [DATE] Required Assigned to Add team member St…" at bounding box center [424, 149] width 793 height 993
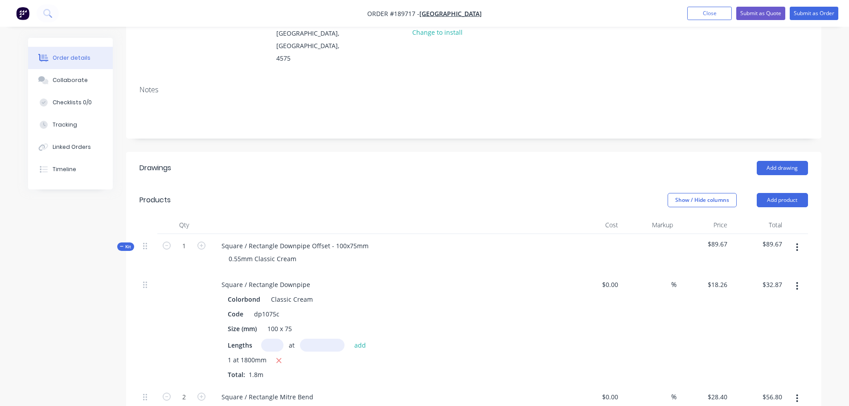
scroll to position [118, 0]
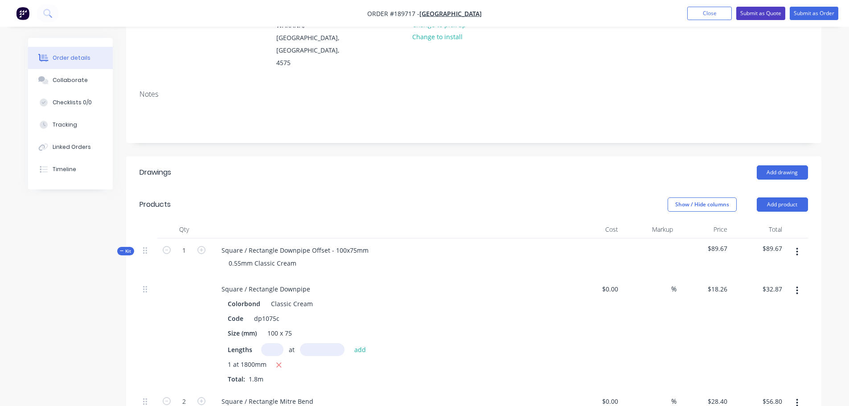
click at [759, 15] on button "Submit as Quote" at bounding box center [760, 13] width 49 height 13
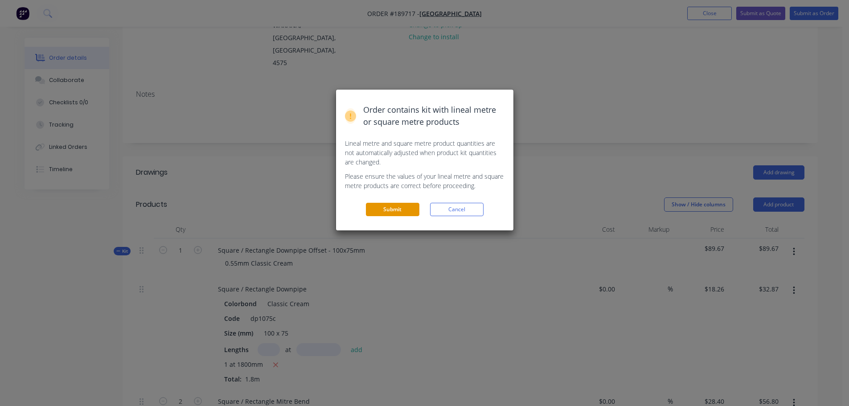
click at [393, 216] on button "Submit" at bounding box center [392, 209] width 53 height 13
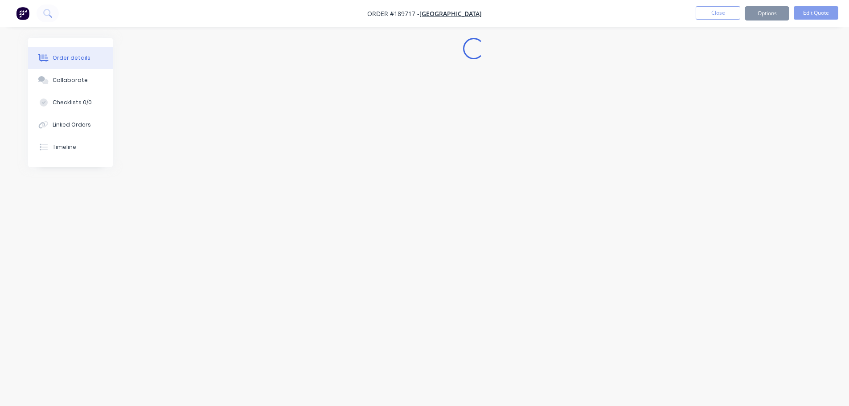
scroll to position [0, 0]
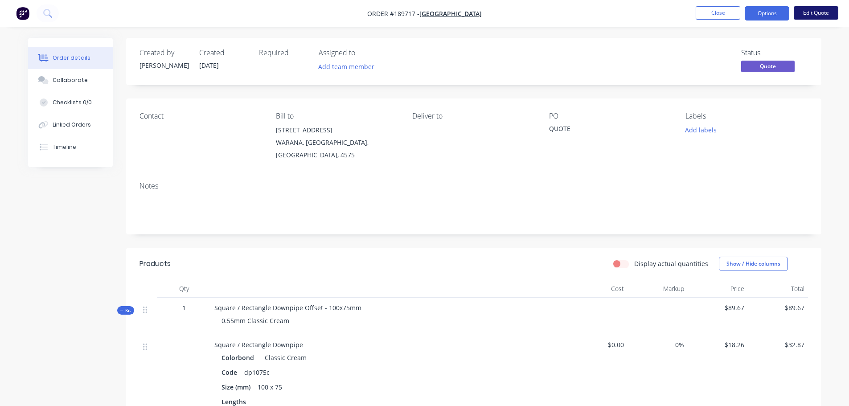
click at [805, 12] on button "Edit Quote" at bounding box center [815, 12] width 45 height 13
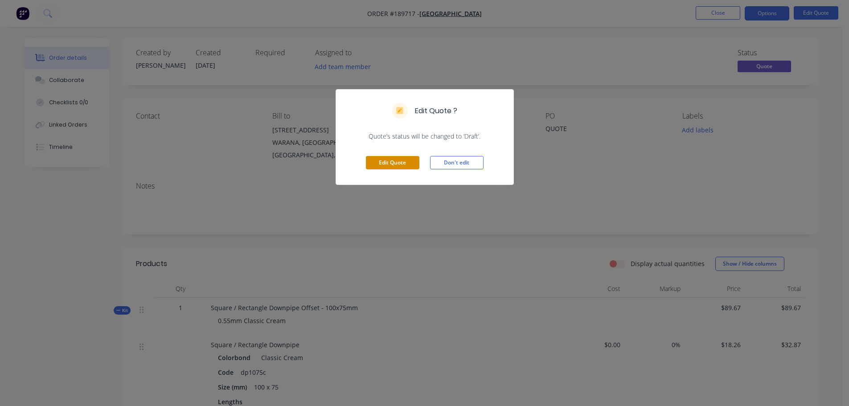
click at [396, 162] on button "Edit Quote" at bounding box center [392, 162] width 53 height 13
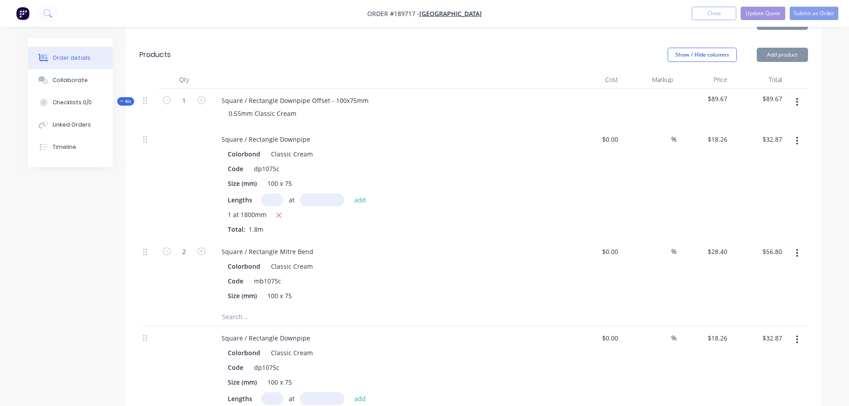
scroll to position [600, 0]
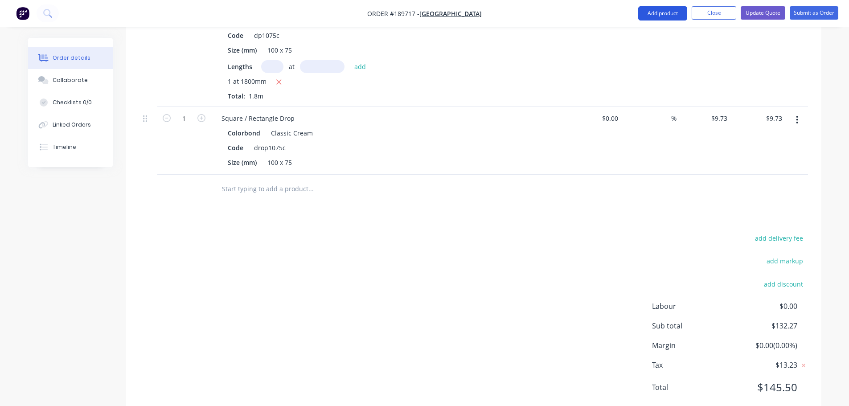
click at [669, 12] on button "Add product" at bounding box center [662, 13] width 49 height 14
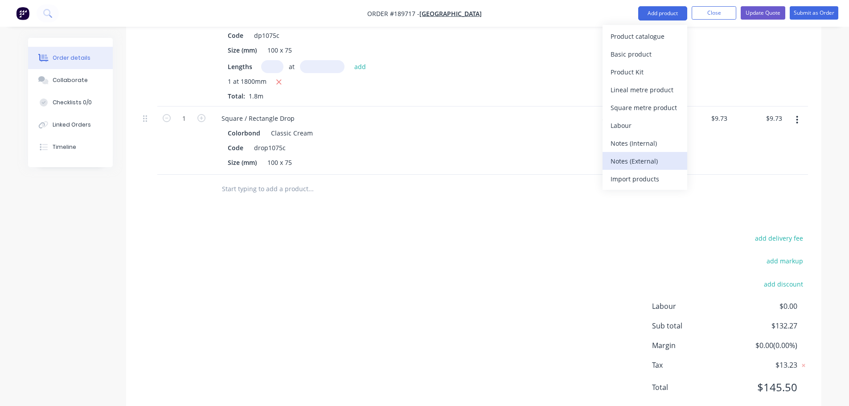
click at [650, 156] on div "Notes (External)" at bounding box center [644, 161] width 69 height 13
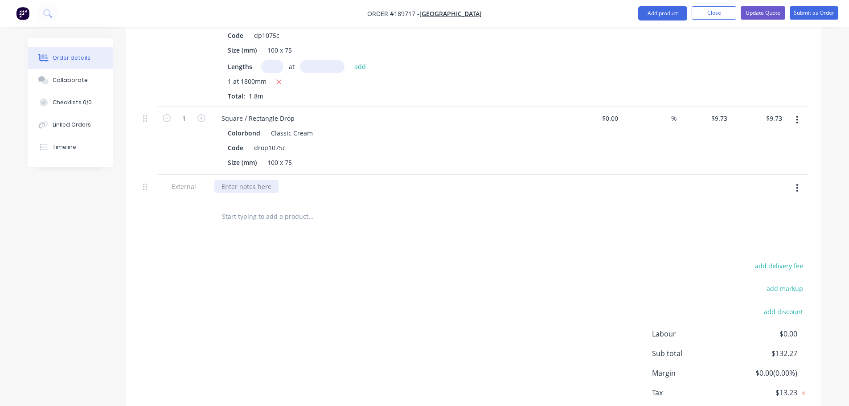
click at [242, 180] on div at bounding box center [246, 186] width 64 height 13
click at [241, 263] on div "add delivery fee add markup add discount Labour $0.00 Sub total $132.27 Margin …" at bounding box center [473, 346] width 668 height 172
click at [765, 12] on button "Update Quote" at bounding box center [762, 12] width 45 height 13
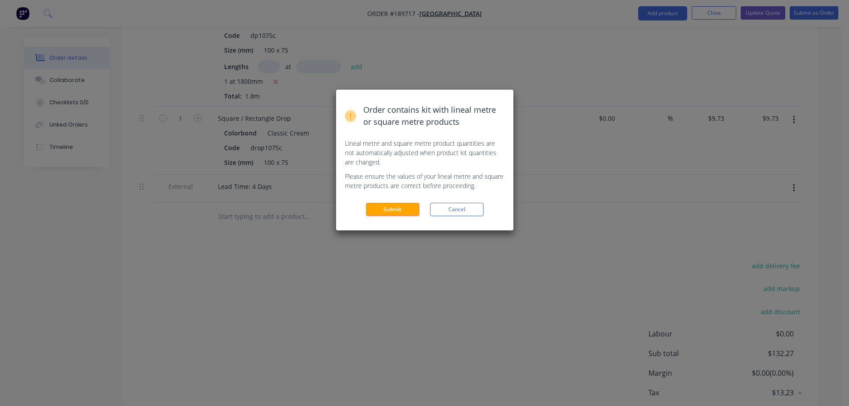
click at [413, 219] on div "Order contains kit with lineal metre or square metre products Lineal metre and …" at bounding box center [424, 160] width 177 height 141
click at [413, 212] on button "Submit" at bounding box center [392, 209] width 53 height 13
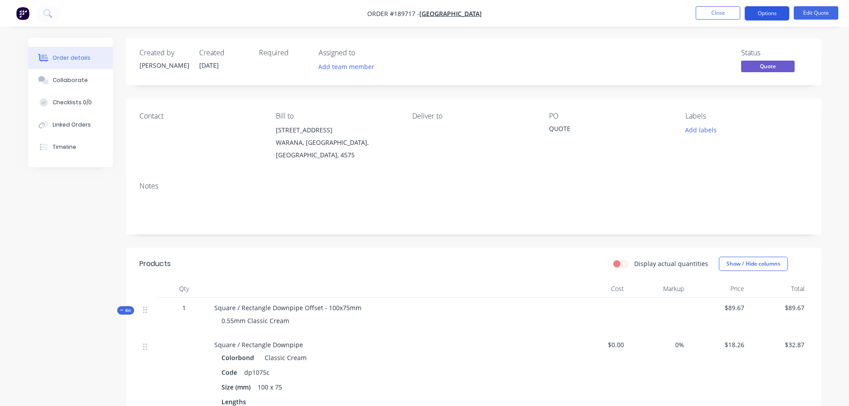
click at [758, 16] on button "Options" at bounding box center [766, 13] width 45 height 14
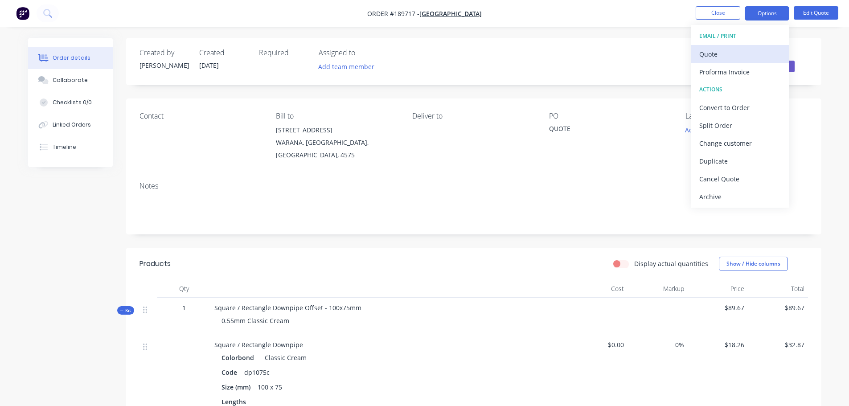
click at [737, 61] on button "Quote" at bounding box center [740, 54] width 98 height 18
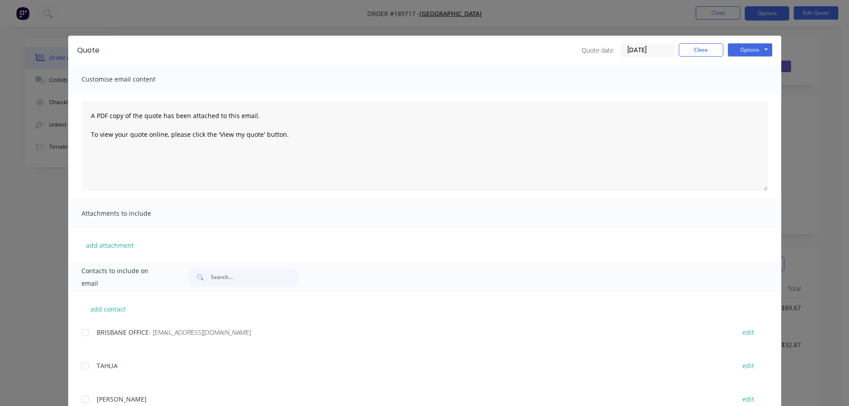
click at [739, 55] on button "Options" at bounding box center [749, 49] width 45 height 13
click at [747, 66] on button "Preview" at bounding box center [755, 65] width 57 height 15
click at [690, 47] on button "Close" at bounding box center [700, 49] width 45 height 13
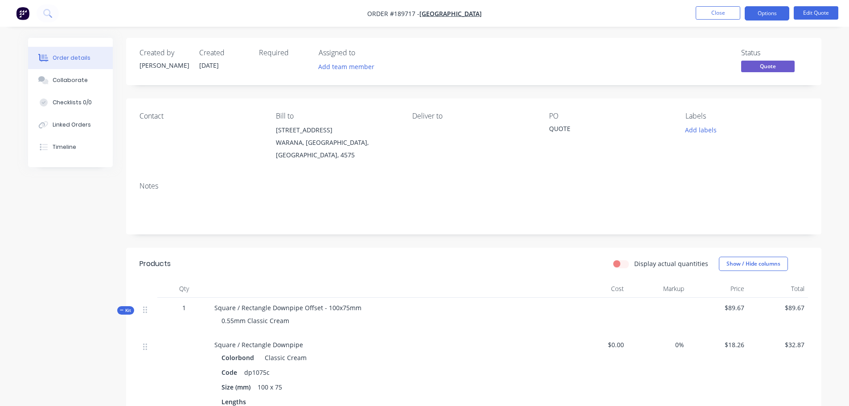
click at [382, 248] on header "Products Display actual quantities Show / Hide columns" at bounding box center [473, 264] width 695 height 32
click at [704, 14] on button "Close" at bounding box center [717, 12] width 45 height 13
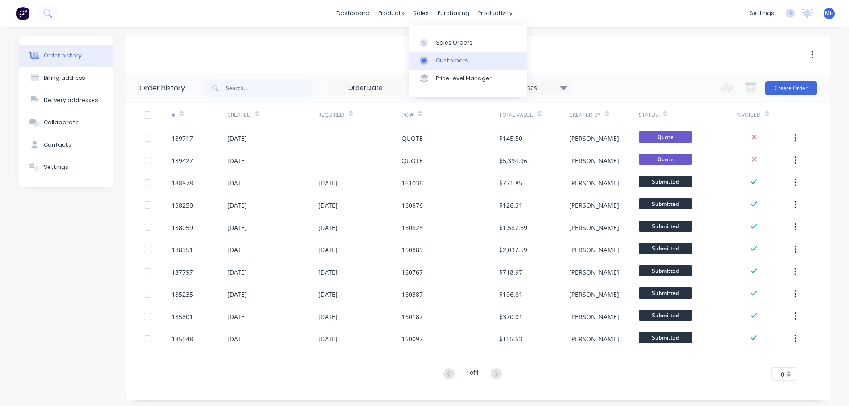
click at [425, 57] on icon at bounding box center [424, 61] width 8 height 8
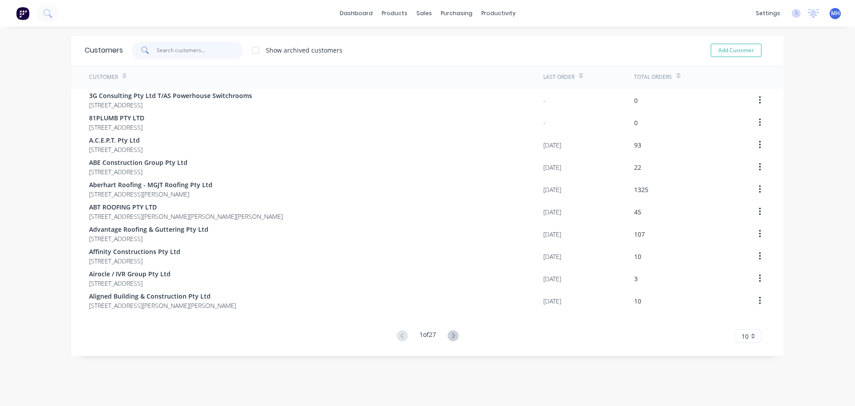
click at [220, 48] on input "text" at bounding box center [200, 50] width 87 height 18
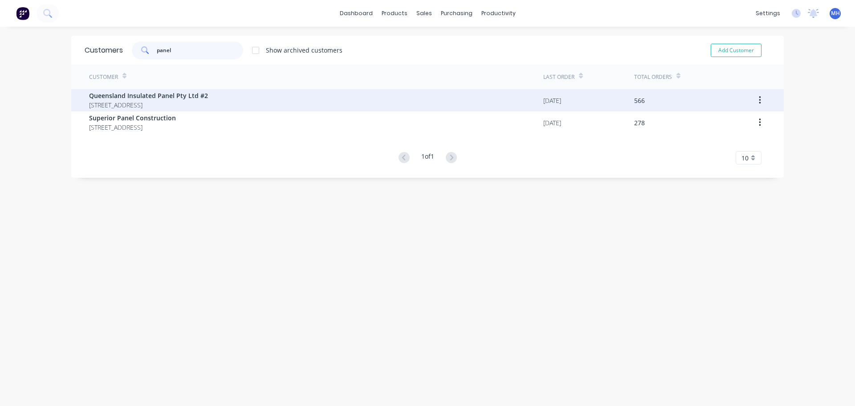
type input "panel"
click at [160, 106] on span "[STREET_ADDRESS]" at bounding box center [148, 104] width 119 height 9
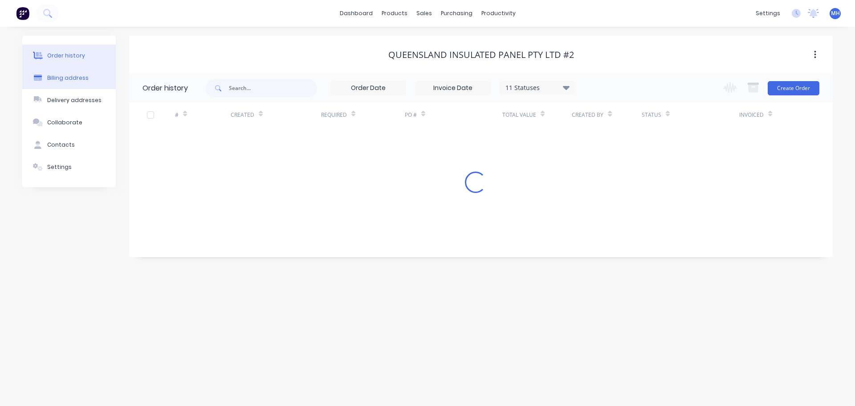
click at [62, 82] on div "Billing address" at bounding box center [67, 78] width 41 height 8
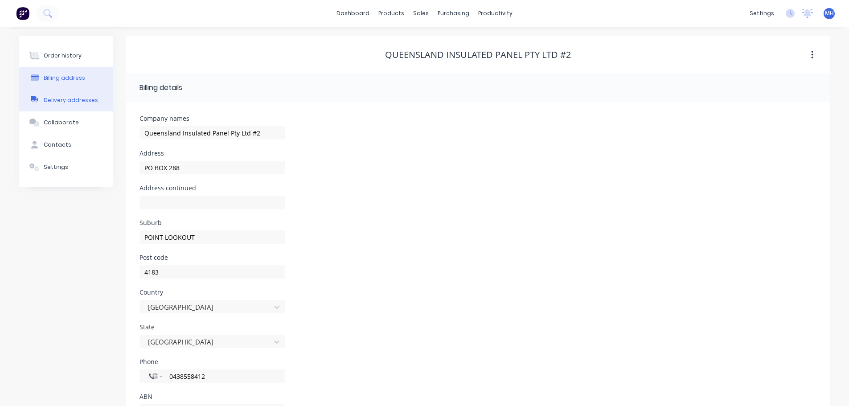
click at [66, 97] on div "Delivery addresses" at bounding box center [71, 100] width 54 height 8
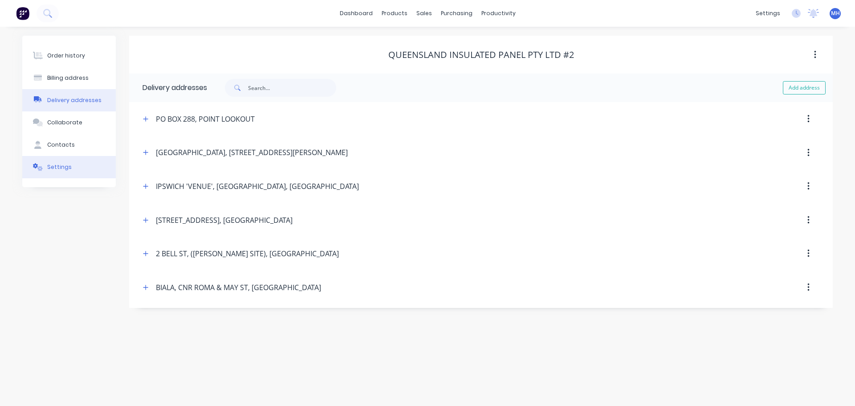
click at [57, 156] on button "Settings" at bounding box center [69, 167] width 94 height 22
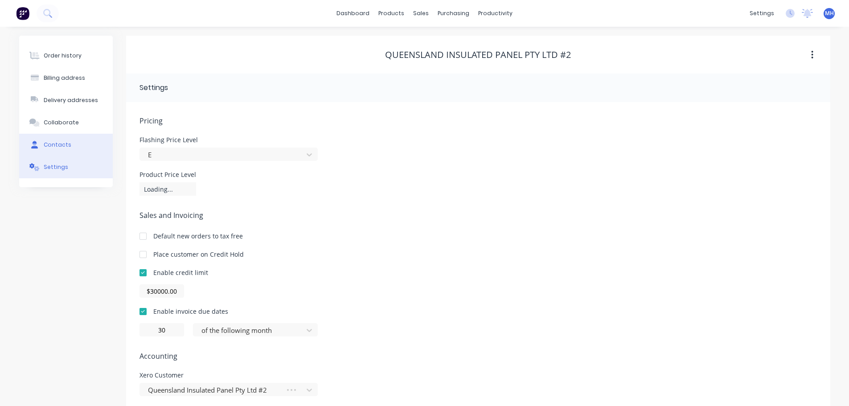
click at [59, 143] on div "Contacts" at bounding box center [58, 145] width 28 height 8
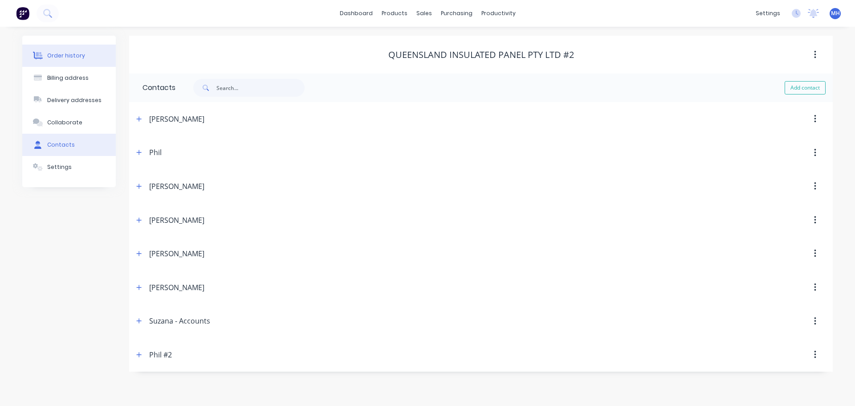
click at [76, 55] on div "Order history" at bounding box center [66, 56] width 38 height 8
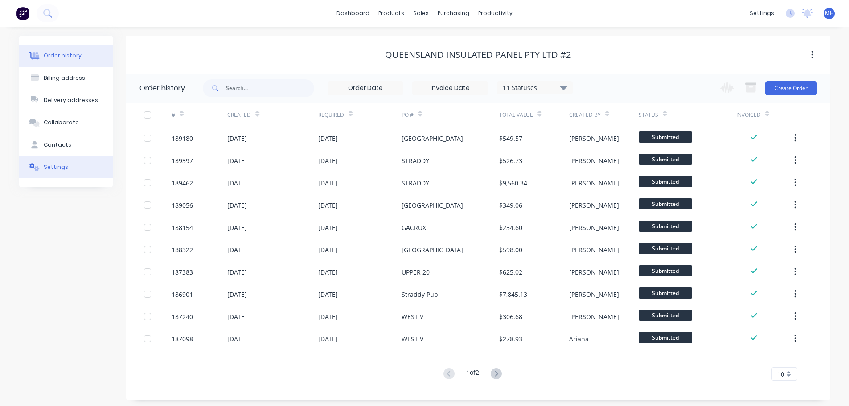
click at [57, 160] on button "Settings" at bounding box center [66, 167] width 94 height 22
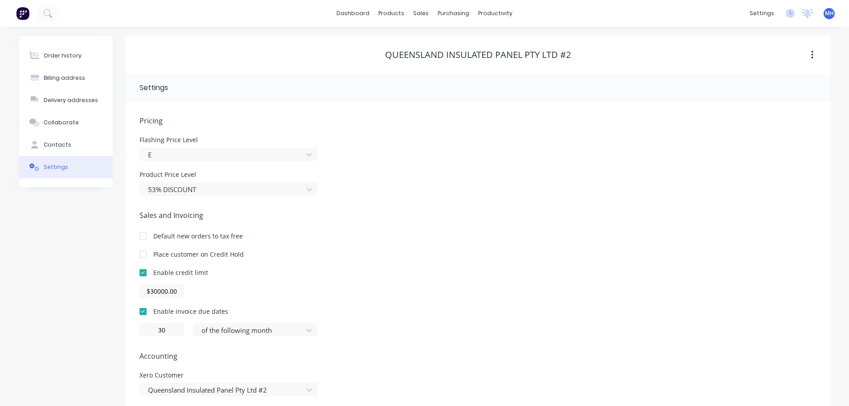
drag, startPoint x: 812, startPoint y: 257, endPoint x: 806, endPoint y: 257, distance: 6.2
click at [812, 257] on div "Place customer on Credit Hold" at bounding box center [477, 253] width 677 height 9
click at [443, 35] on link "Sales Orders" at bounding box center [468, 42] width 118 height 18
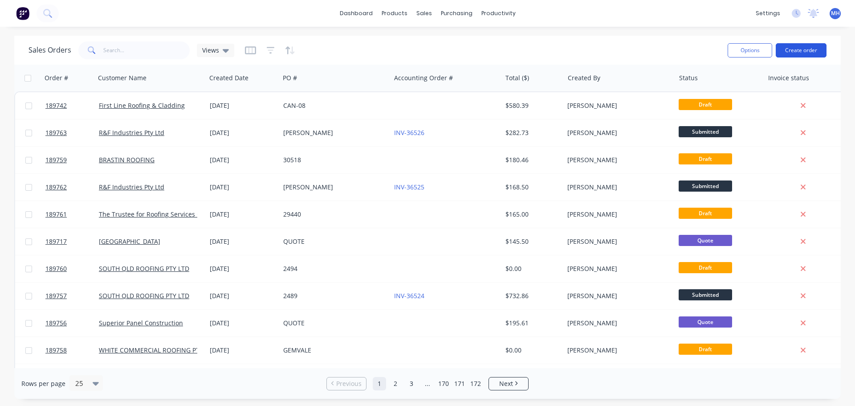
click at [805, 47] on button "Create order" at bounding box center [801, 50] width 51 height 14
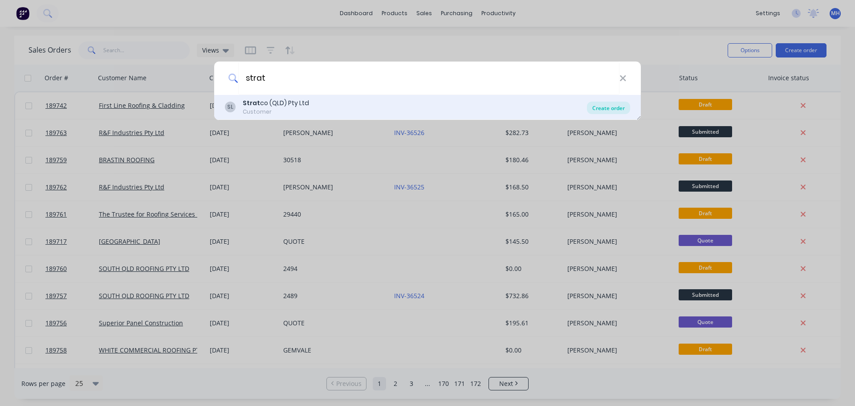
type input "strat"
click at [618, 106] on div "Create order" at bounding box center [608, 108] width 43 height 12
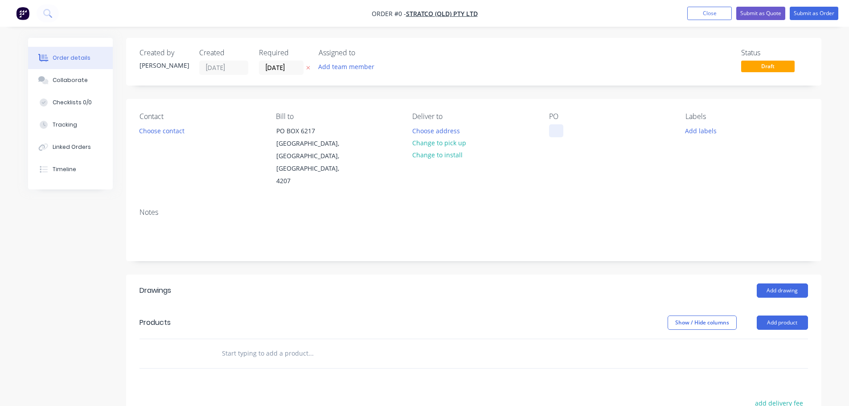
click at [552, 131] on div at bounding box center [556, 130] width 14 height 13
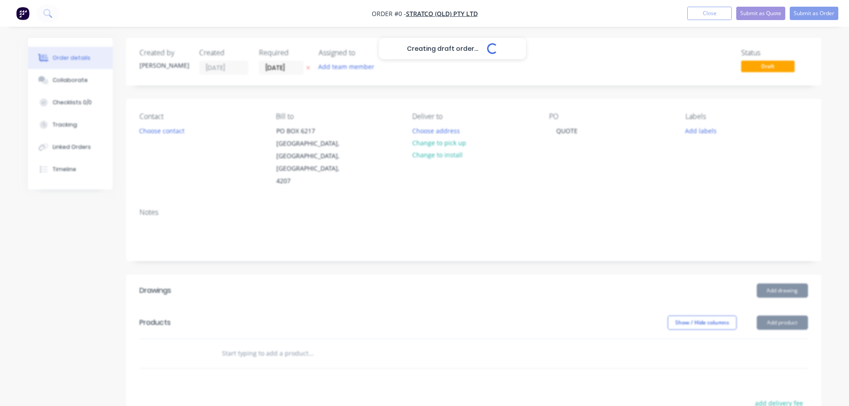
click at [352, 85] on div "Creating draft order... Loading... Order details Collaborate Checklists 0/0 Tra…" at bounding box center [424, 317] width 811 height 558
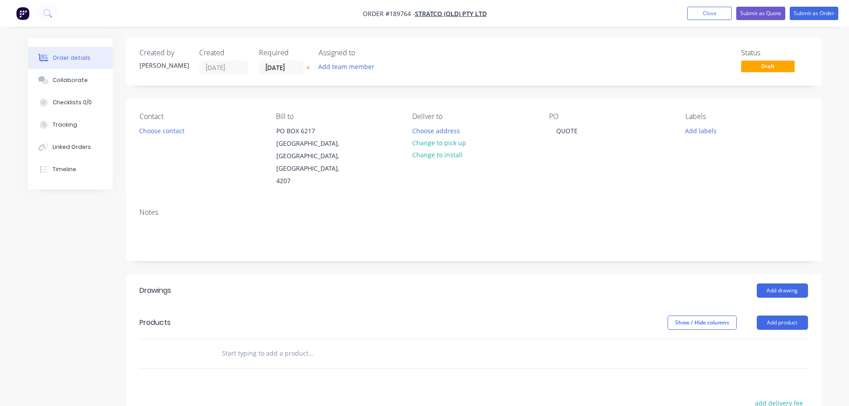
click at [310, 67] on button at bounding box center [307, 68] width 9 height 10
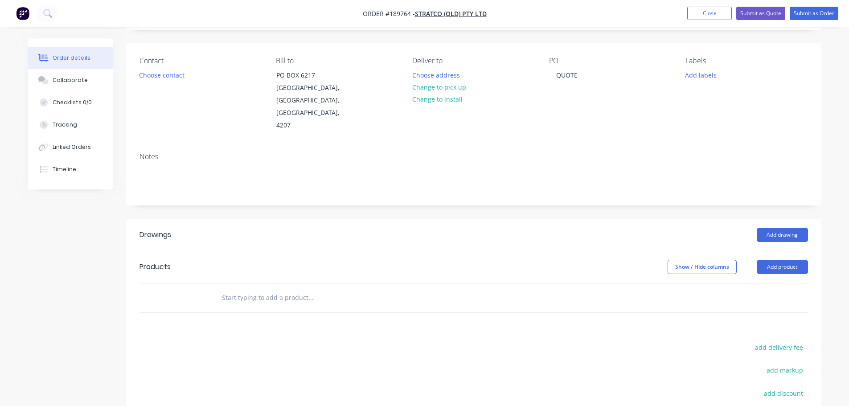
scroll to position [134, 0]
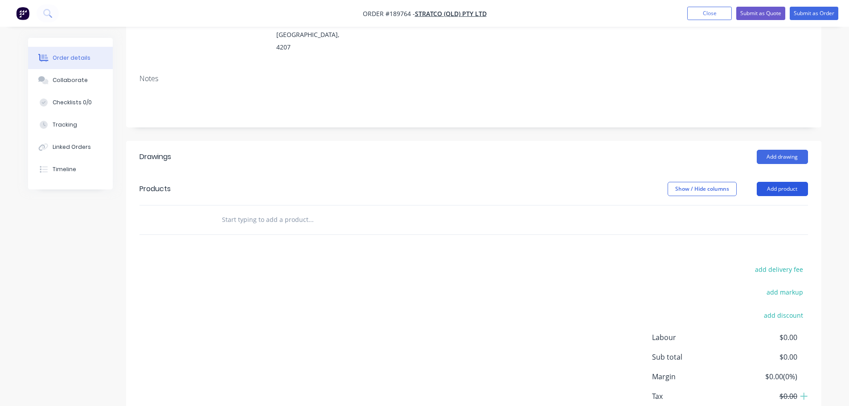
click at [775, 182] on button "Add product" at bounding box center [781, 189] width 51 height 14
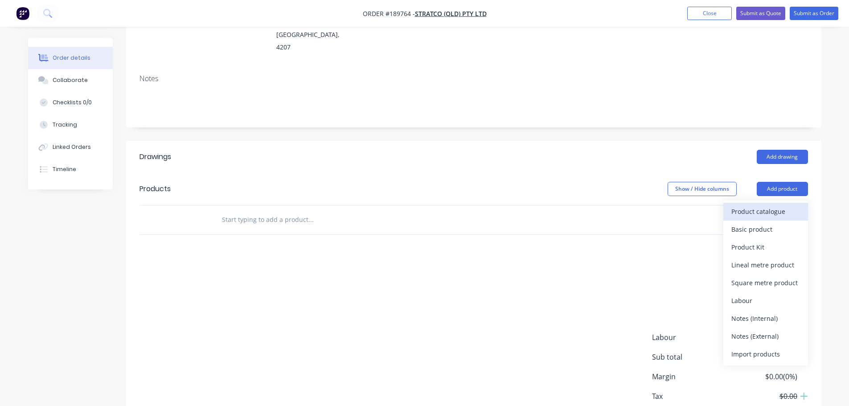
click at [777, 205] on div "Product catalogue" at bounding box center [765, 211] width 69 height 13
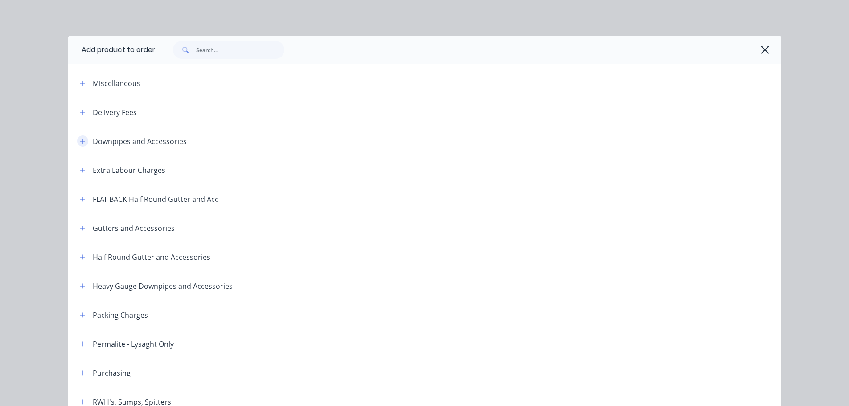
click at [82, 138] on button "button" at bounding box center [82, 140] width 11 height 11
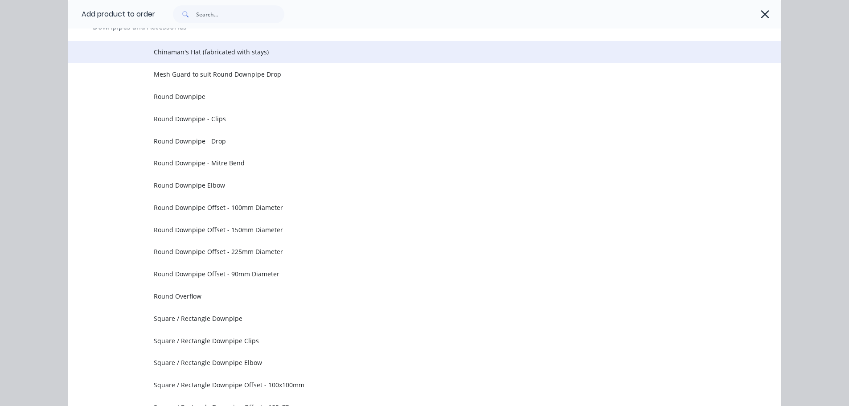
scroll to position [178, 0]
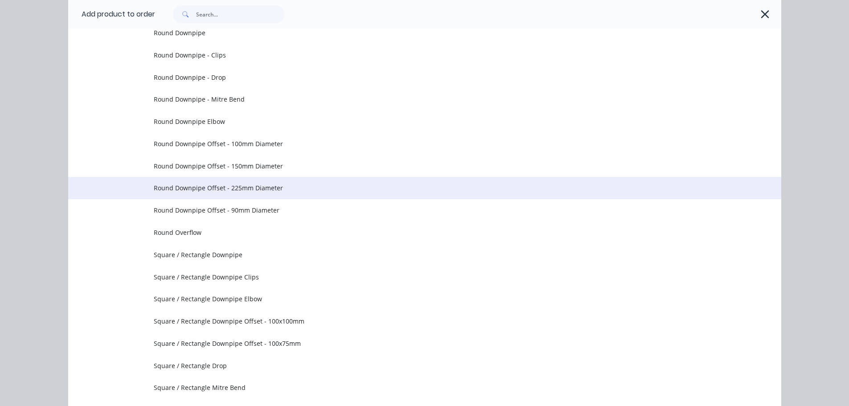
click at [242, 186] on span "Round Downpipe Offset - 225mm Diameter" at bounding box center [405, 187] width 502 height 9
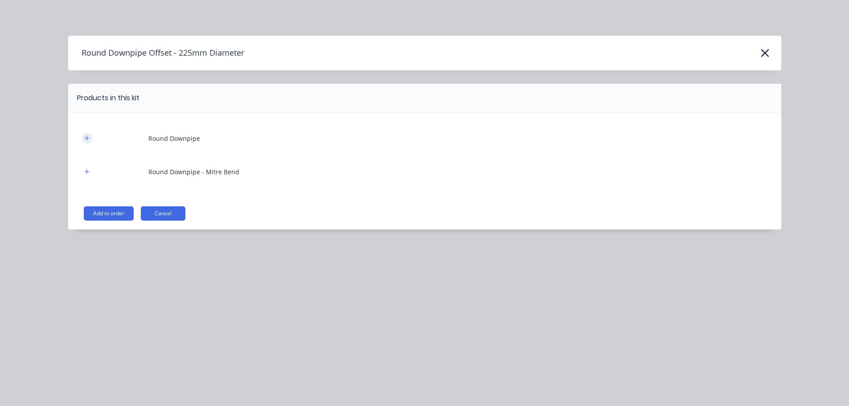
click at [92, 137] on div "Round Downpipe" at bounding box center [425, 138] width 686 height 25
click at [89, 139] on icon "button" at bounding box center [86, 138] width 5 height 6
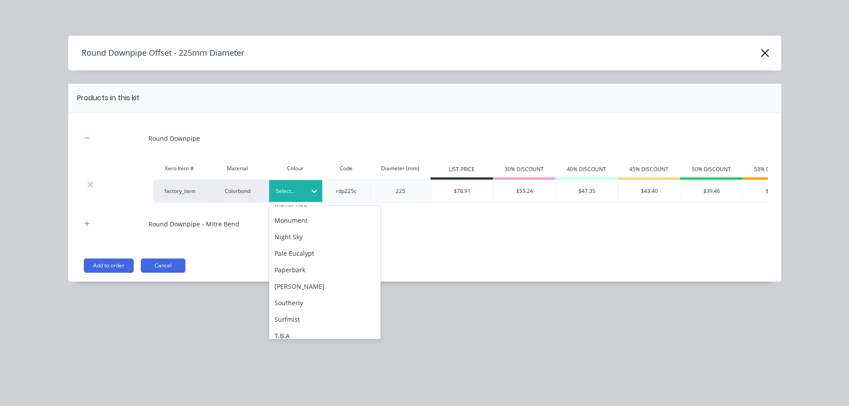
scroll to position [315, 0]
click at [315, 149] on div "Round Downpipe" at bounding box center [425, 138] width 686 height 25
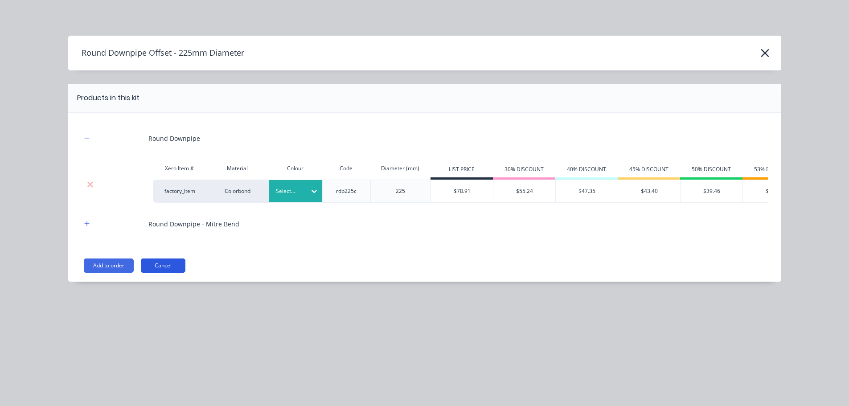
click at [158, 273] on button "Cancel" at bounding box center [163, 265] width 45 height 14
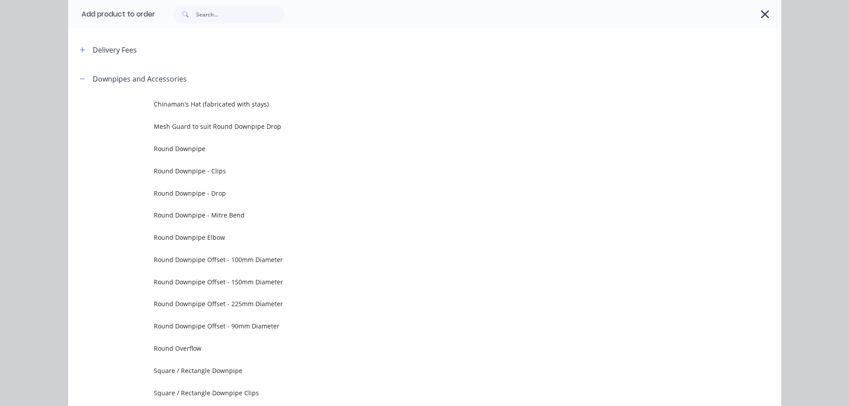
scroll to position [0, 0]
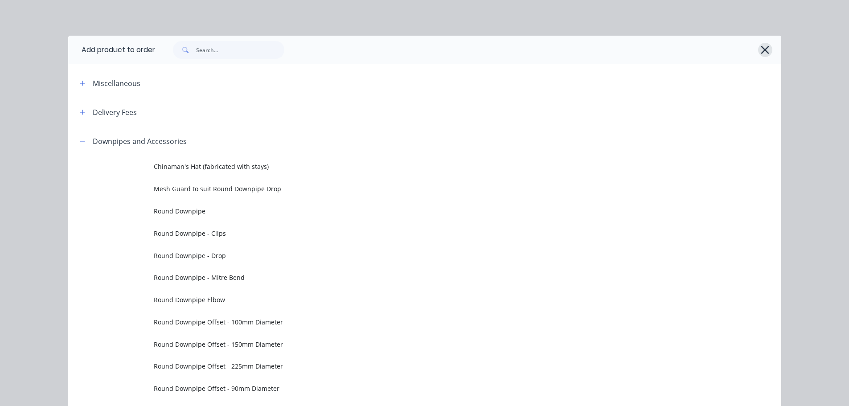
click at [762, 48] on icon "button" at bounding box center [764, 50] width 9 height 12
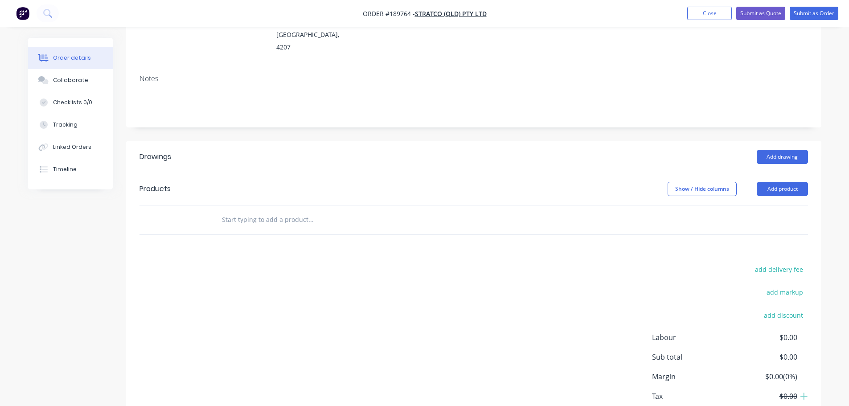
click at [524, 146] on header "Drawings Add drawing" at bounding box center [473, 157] width 695 height 32
click at [771, 182] on button "Add product" at bounding box center [781, 189] width 51 height 14
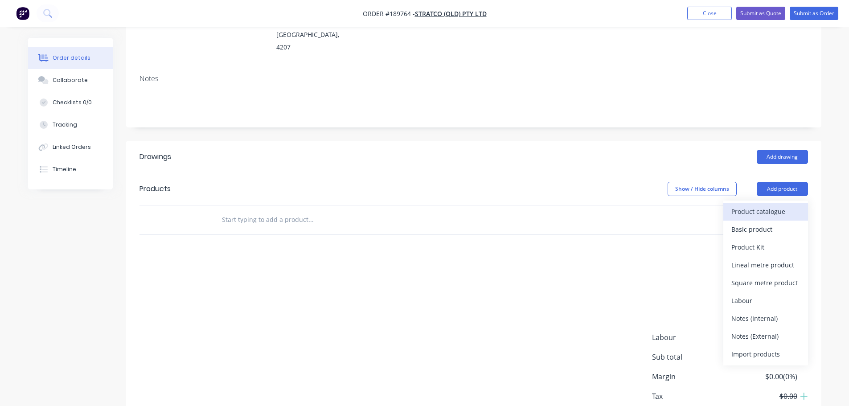
click at [769, 205] on div "Product catalogue" at bounding box center [765, 211] width 69 height 13
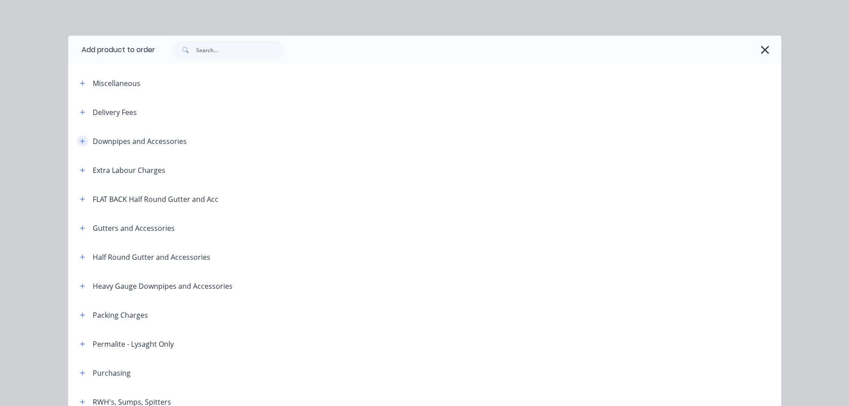
click at [80, 141] on icon "button" at bounding box center [82, 141] width 5 height 5
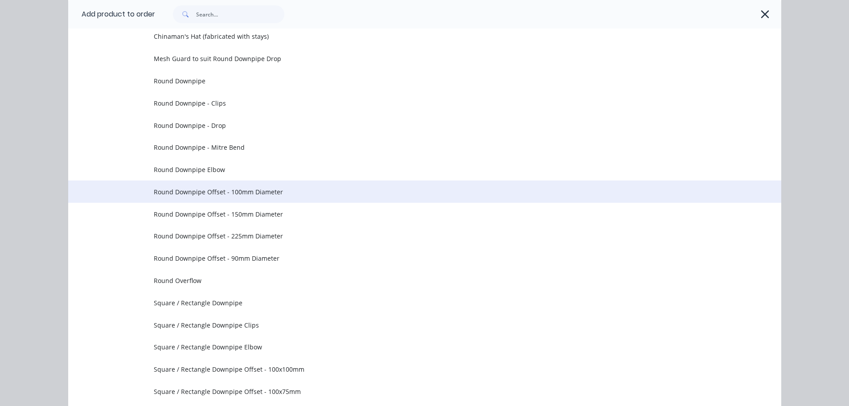
scroll to position [134, 0]
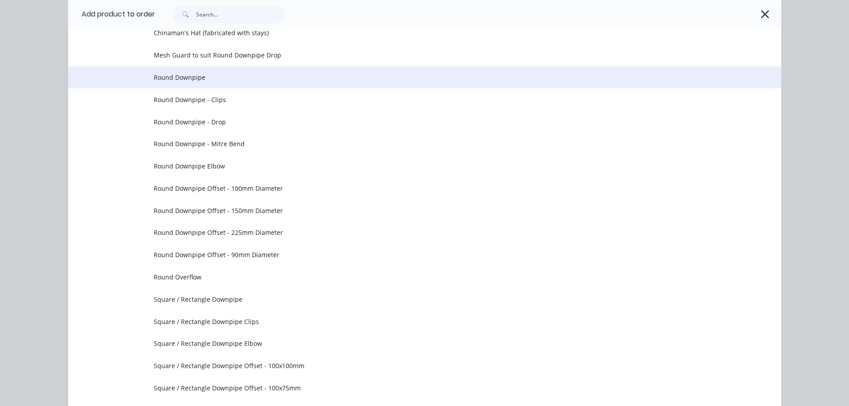
click at [236, 76] on span "Round Downpipe" at bounding box center [405, 77] width 502 height 9
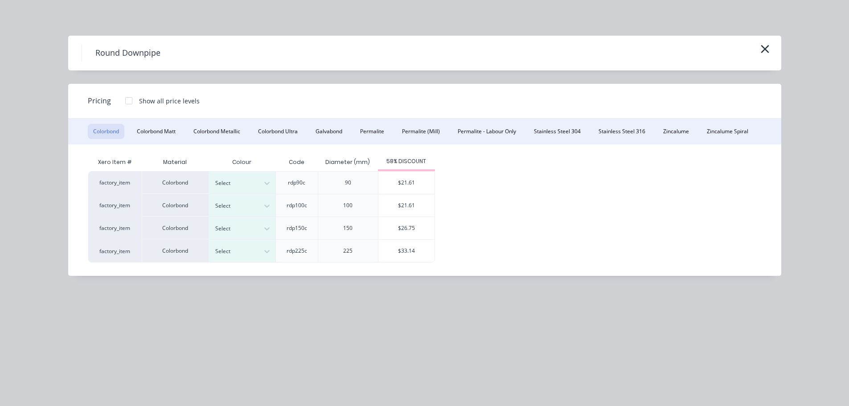
drag, startPoint x: 676, startPoint y: 130, endPoint x: 653, endPoint y: 146, distance: 28.1
click at [676, 130] on button "Zincalume" at bounding box center [676, 131] width 37 height 15
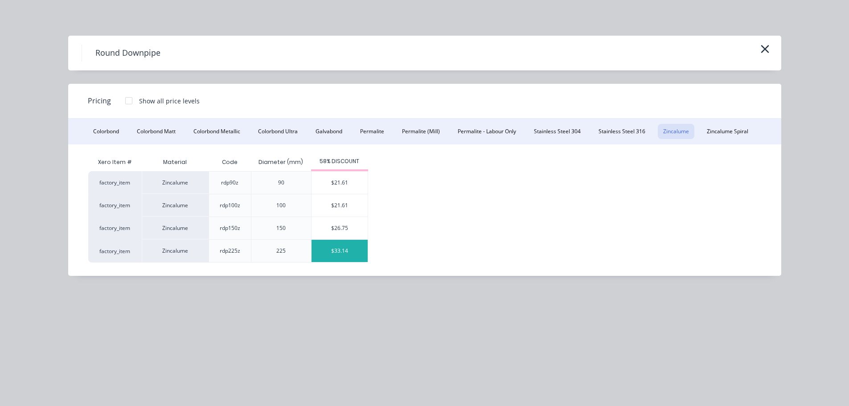
click at [334, 244] on div "$33.14" at bounding box center [339, 251] width 56 height 22
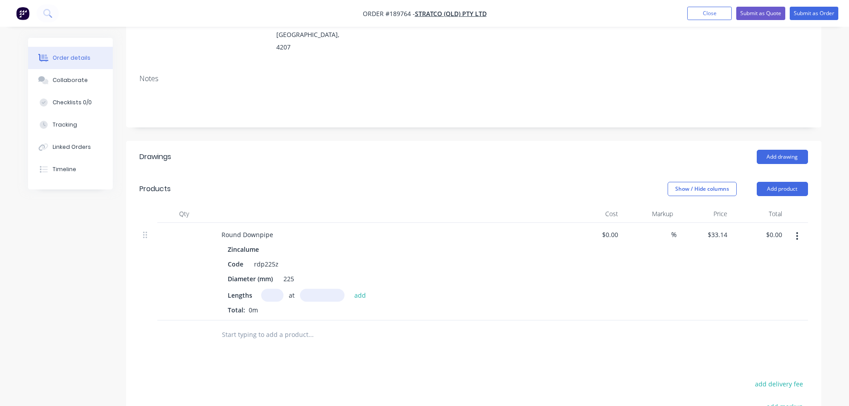
click at [266, 289] on input "text" at bounding box center [272, 295] width 22 height 13
click at [781, 182] on button "Add product" at bounding box center [781, 189] width 51 height 14
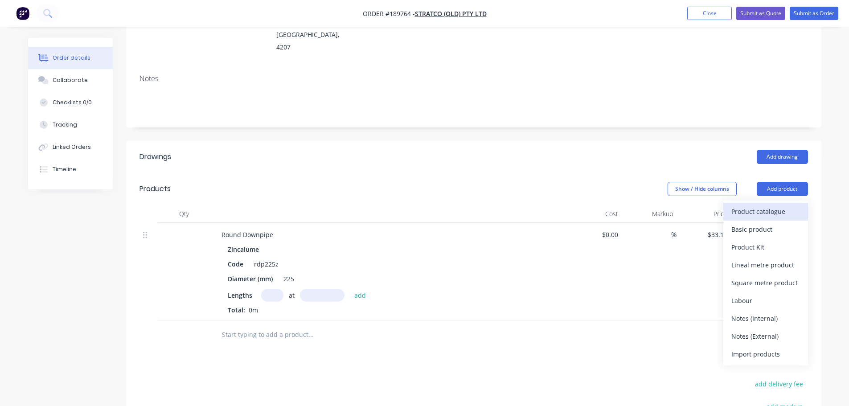
drag, startPoint x: 780, startPoint y: 169, endPoint x: 768, endPoint y: 190, distance: 23.9
click at [768, 205] on div "Product catalogue" at bounding box center [765, 211] width 69 height 13
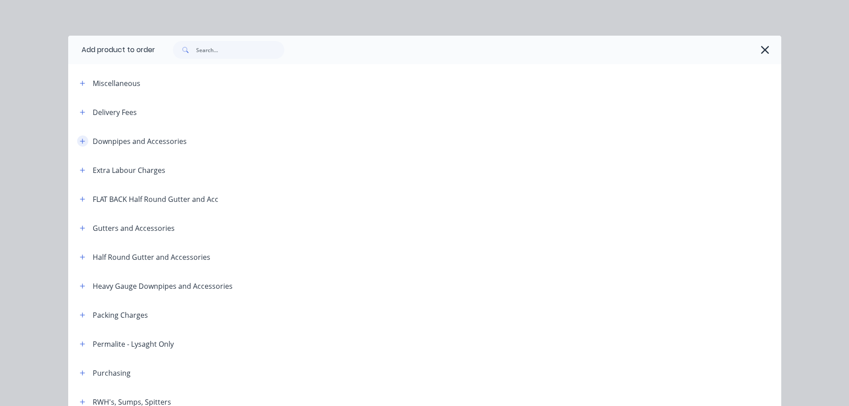
click at [80, 142] on icon "button" at bounding box center [82, 141] width 5 height 5
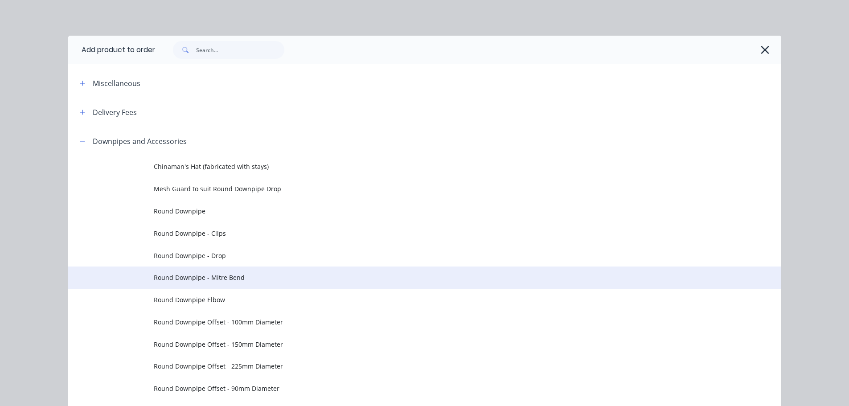
click at [235, 272] on td "Round Downpipe - Mitre Bend" at bounding box center [467, 277] width 627 height 22
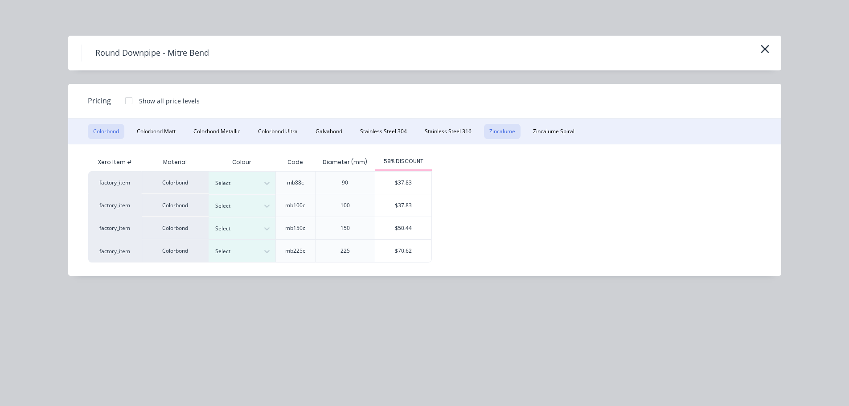
click at [494, 129] on button "Zincalume" at bounding box center [502, 131] width 37 height 15
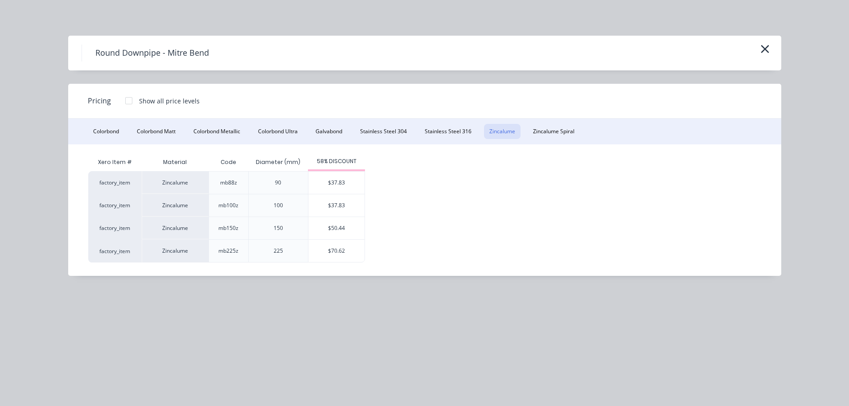
click at [364, 236] on div "$50.44" at bounding box center [336, 228] width 57 height 23
click at [346, 249] on div "$70.62" at bounding box center [336, 251] width 56 height 22
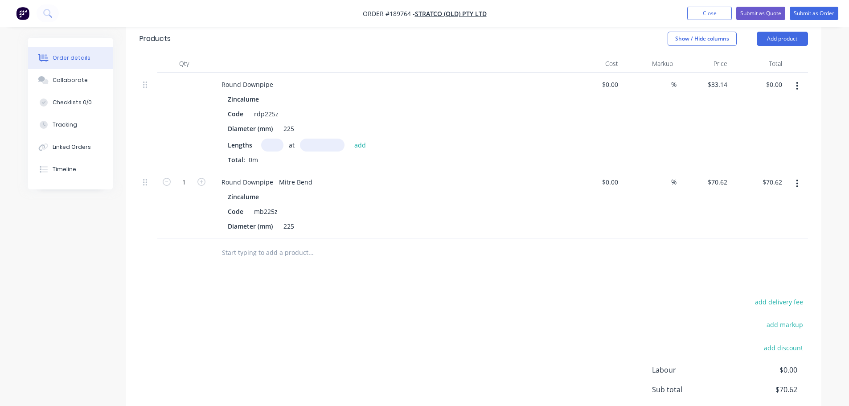
scroll to position [178, 0]
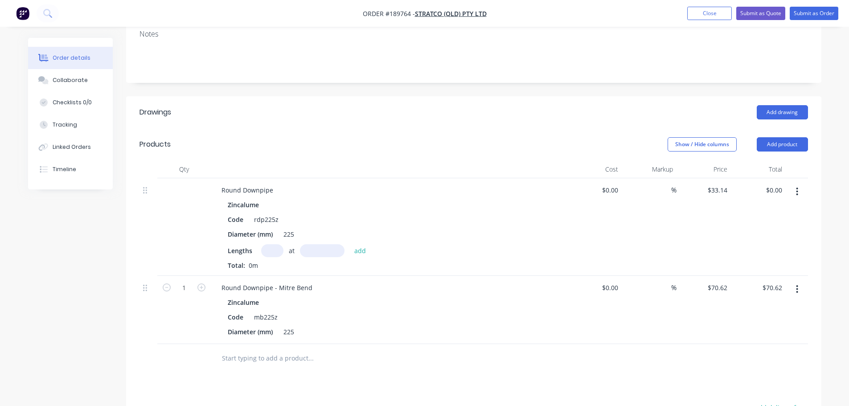
click at [388, 137] on div "Show / Hide columns Add product" at bounding box center [544, 144] width 526 height 14
click at [428, 137] on div "Show / Hide columns Add product" at bounding box center [544, 144] width 526 height 14
click at [202, 283] on icon "button" at bounding box center [201, 287] width 8 height 8
type input "2"
type input "$141.24"
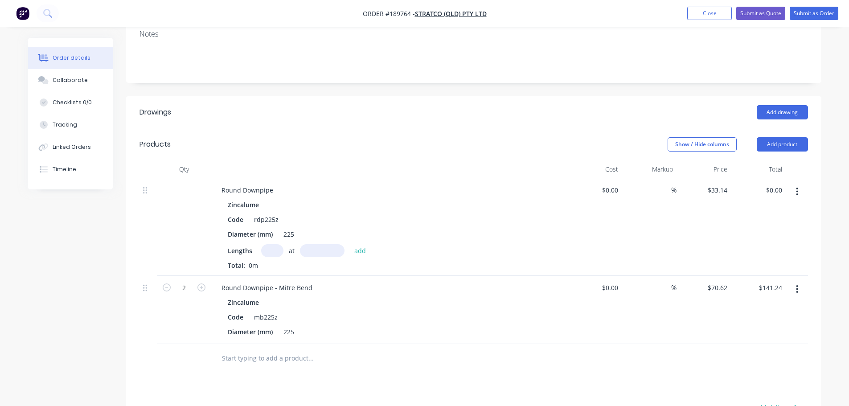
click at [280, 244] on input "text" at bounding box center [272, 250] width 22 height 13
type input "1"
type input "1500"
click at [350, 244] on button "add" at bounding box center [360, 250] width 21 height 12
type input "$49.71"
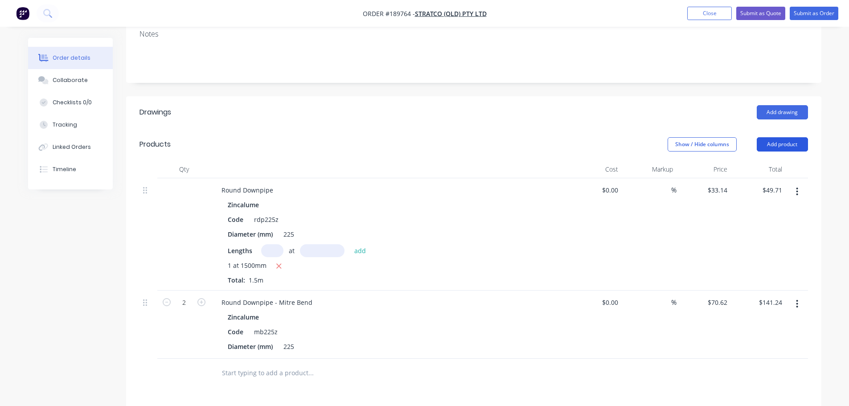
click at [781, 137] on button "Add product" at bounding box center [781, 144] width 51 height 14
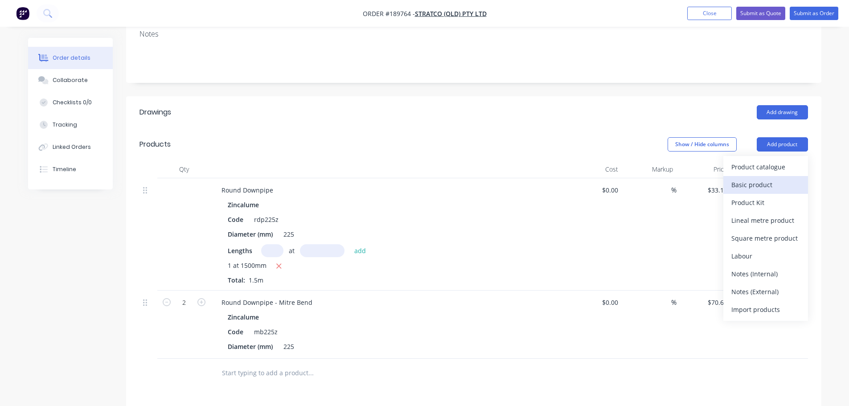
click at [772, 178] on div "Basic product" at bounding box center [765, 184] width 69 height 13
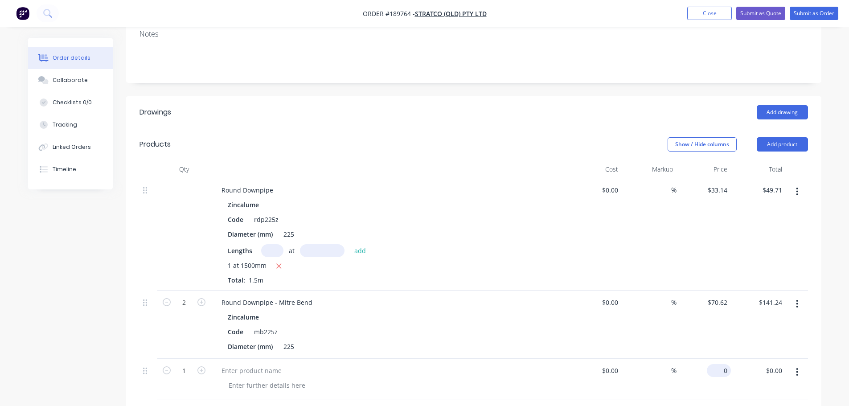
click at [717, 364] on div "0 $0.00" at bounding box center [719, 370] width 24 height 13
type input "$190.95"
click at [202, 366] on icon "button" at bounding box center [201, 370] width 8 height 8
type input "2"
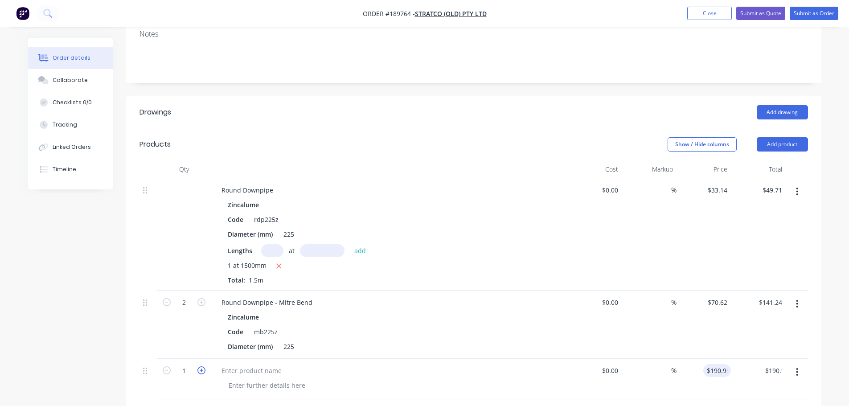
type input "$381.90"
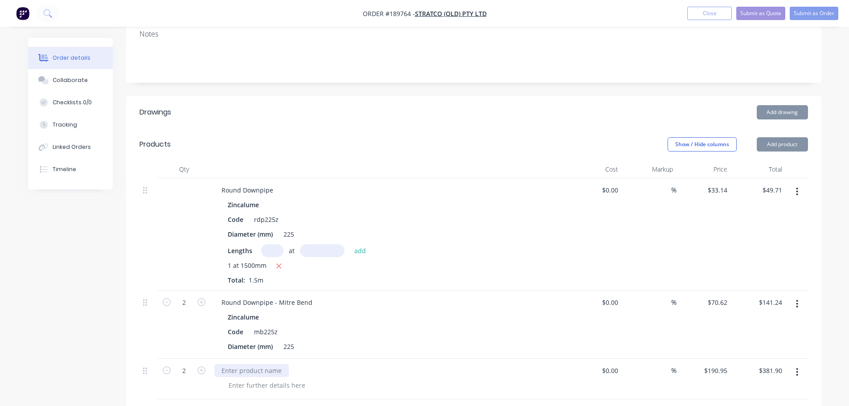
drag, startPoint x: 202, startPoint y: 347, endPoint x: 256, endPoint y: 348, distance: 53.9
click at [204, 366] on icon "button" at bounding box center [201, 370] width 8 height 8
type input "3"
type input "$572.85"
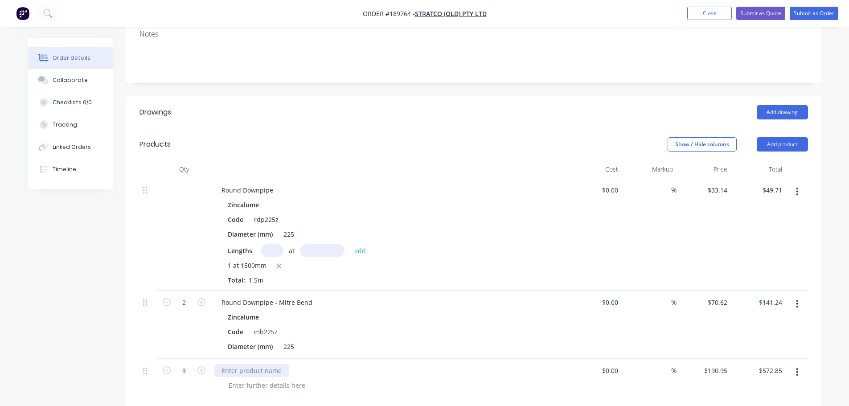
click at [261, 364] on div at bounding box center [251, 370] width 74 height 13
click at [279, 364] on div "Flue Offse to Detail" at bounding box center [249, 370] width 71 height 13
click at [108, 335] on div "Created by [PERSON_NAME] Created [DATE] Required Assigned to Add team member St…" at bounding box center [424, 262] width 793 height 805
click at [249, 364] on div "Flue Offse to Detail 204 Big End to 197 Small End" at bounding box center [264, 375] width 101 height 22
click at [45, 336] on div "Created by [PERSON_NAME] Created [DATE] Required Assigned to Add team member St…" at bounding box center [424, 262] width 793 height 805
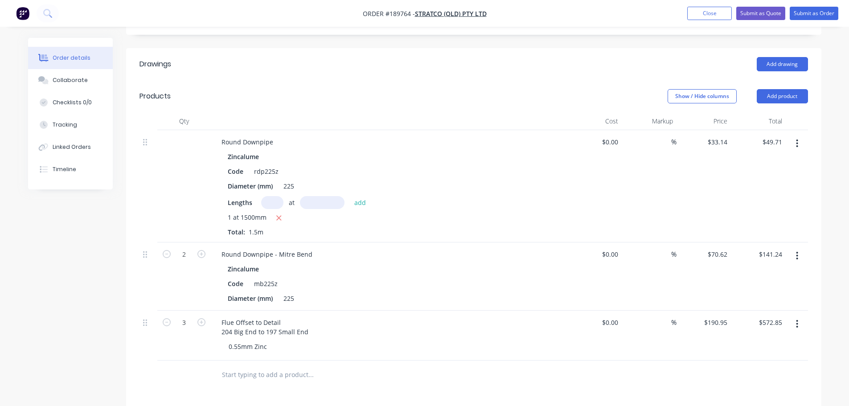
scroll to position [223, 0]
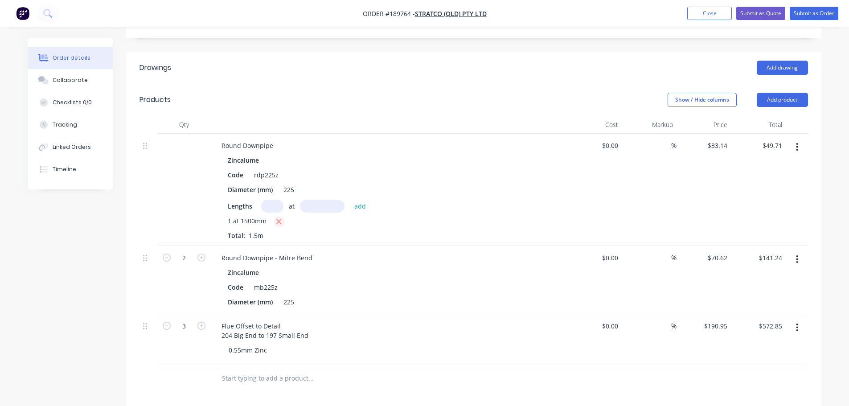
click at [278, 217] on icon "button" at bounding box center [279, 221] width 6 height 8
type input "$0.00"
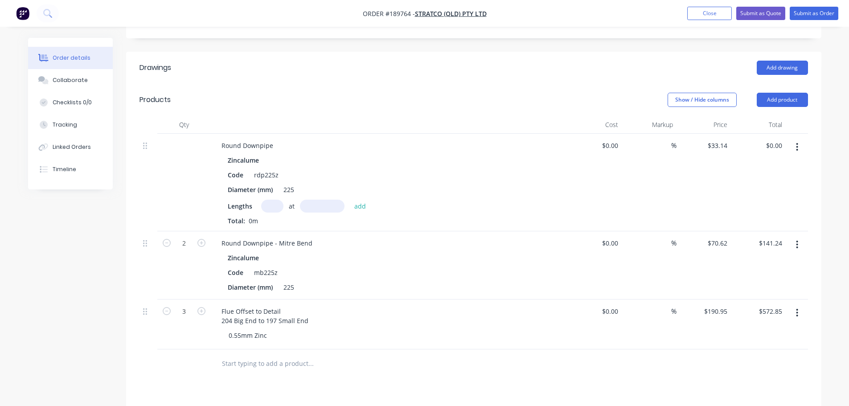
click at [797, 241] on icon "button" at bounding box center [797, 245] width 2 height 8
drag, startPoint x: 758, startPoint y: 291, endPoint x: 458, endPoint y: 210, distance: 310.1
click at [756, 315] on div "Delete" at bounding box center [765, 321] width 69 height 13
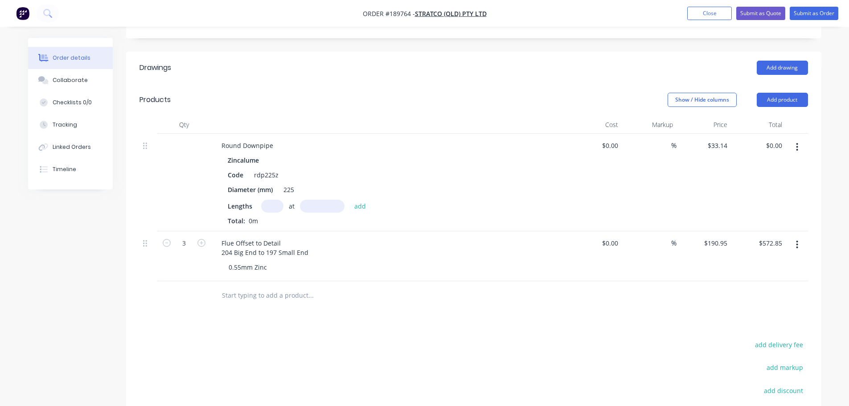
click at [264, 200] on input "text" at bounding box center [272, 206] width 22 height 13
click at [279, 200] on input "text" at bounding box center [272, 206] width 22 height 13
type input "6"
type input "1900"
click at [350, 200] on button "add" at bounding box center [360, 206] width 21 height 12
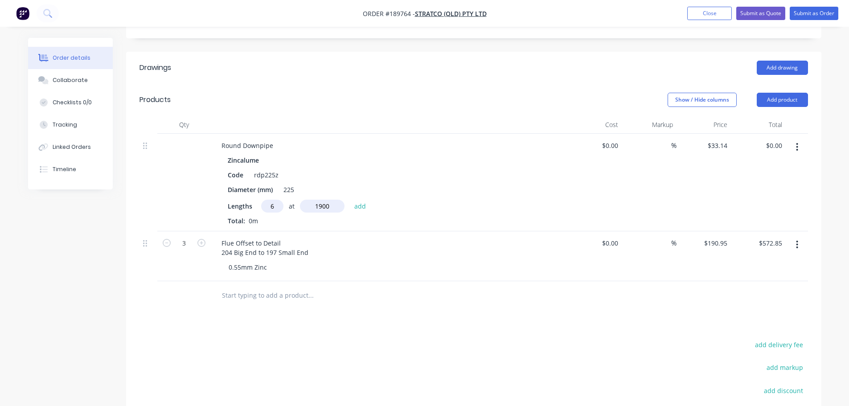
type input "$377.80"
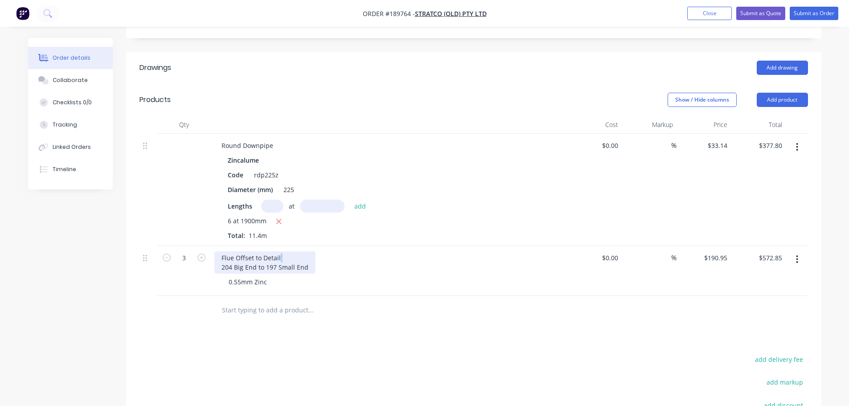
drag, startPoint x: 219, startPoint y: 243, endPoint x: 362, endPoint y: 233, distance: 143.4
click at [362, 251] on div "Flue Offset to Detail 204 Big End to 197 Small End" at bounding box center [388, 262] width 349 height 22
click at [303, 251] on div "Flue Offset to Detail 204 Big End to 197 Small End" at bounding box center [264, 262] width 101 height 22
drag, startPoint x: 307, startPoint y: 241, endPoint x: 207, endPoint y: 248, distance: 100.5
click at [207, 247] on div "3 Flue Offset to Detail 204 Big End to 197 Small End 0.55mm Zinc $0.00 $0.00 % …" at bounding box center [473, 271] width 668 height 50
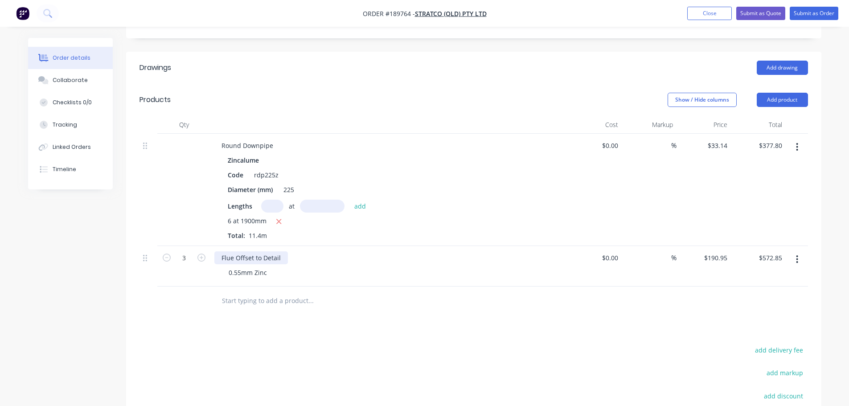
click at [221, 251] on div "Flue Offset to Detail" at bounding box center [251, 257] width 74 height 13
drag, startPoint x: 146, startPoint y: 234, endPoint x: 147, endPoint y: 130, distance: 104.2
click at [147, 134] on div "Round Downpipe Zincalume Code rdp225z Diameter (mm) 225 Lengths at add 6 at 190…" at bounding box center [473, 210] width 668 height 153
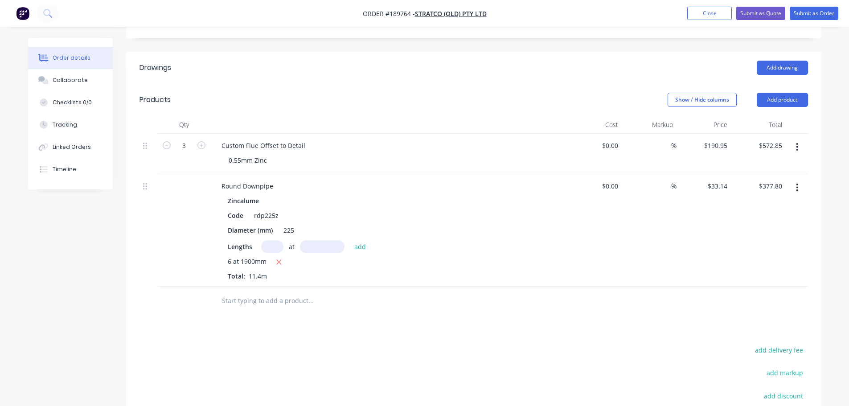
click at [348, 57] on header "Drawings Add drawing" at bounding box center [473, 68] width 695 height 32
click at [453, 303] on div "Drawings Add drawing Products Show / Hide columns Add product Qty Cost Markup P…" at bounding box center [473, 291] width 695 height 478
click at [784, 93] on button "Add product" at bounding box center [781, 100] width 51 height 14
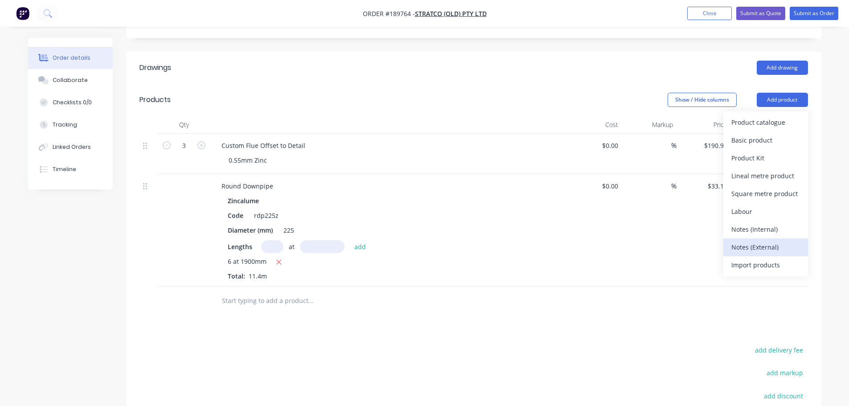
click at [760, 238] on button "Notes (External)" at bounding box center [765, 247] width 85 height 18
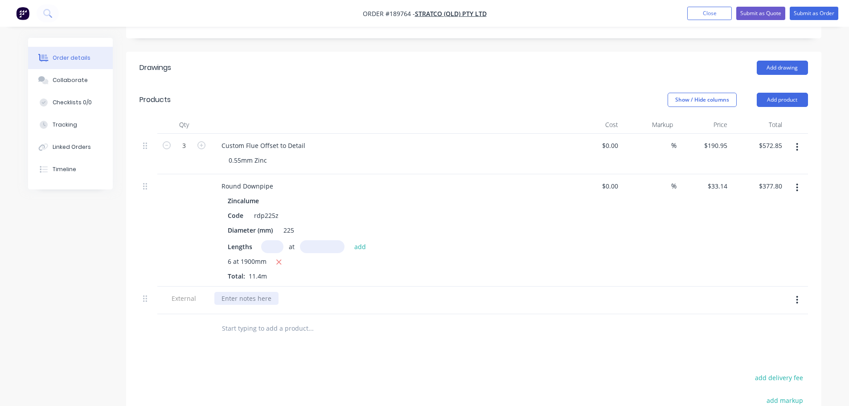
click at [244, 292] on div at bounding box center [246, 298] width 64 height 13
click at [282, 336] on div "Drawings Add drawing Products Show / Hide columns Add product Qty Cost Markup P…" at bounding box center [473, 304] width 695 height 505
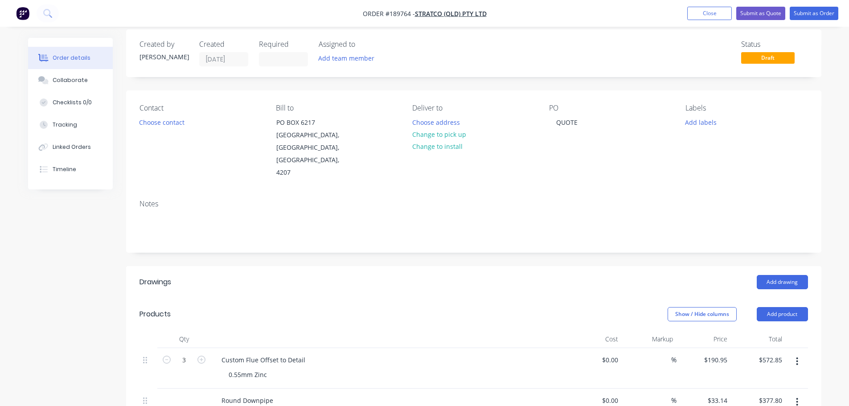
scroll to position [0, 0]
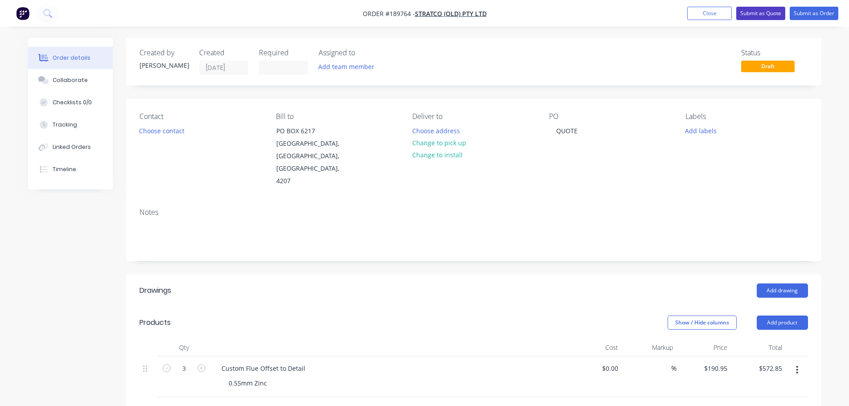
click at [760, 12] on button "Submit as Quote" at bounding box center [760, 13] width 49 height 13
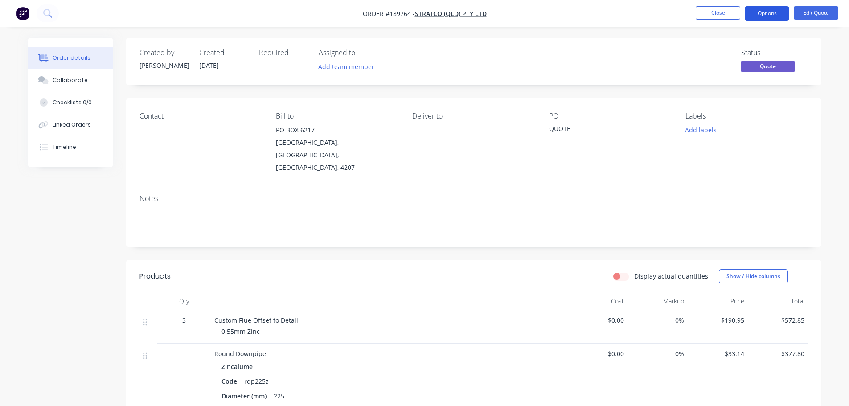
click at [761, 17] on button "Options" at bounding box center [766, 13] width 45 height 14
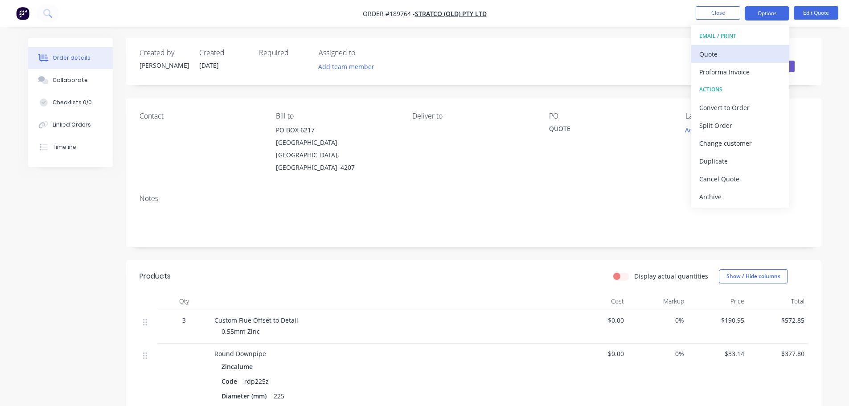
click at [739, 48] on div "Quote" at bounding box center [740, 54] width 82 height 13
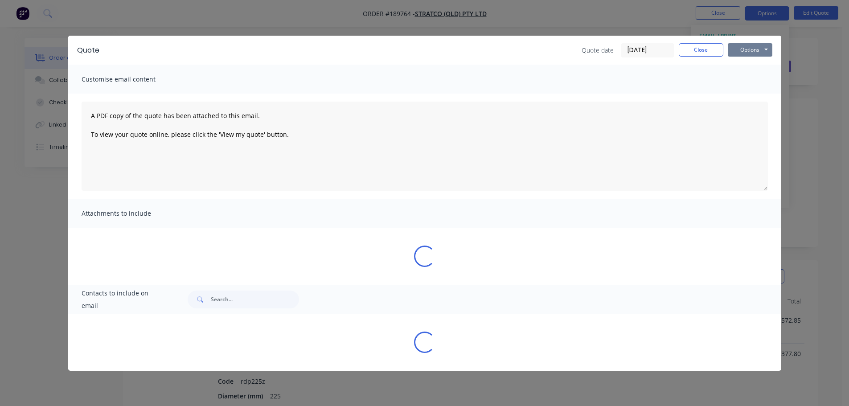
click at [740, 50] on button "Options" at bounding box center [749, 49] width 45 height 13
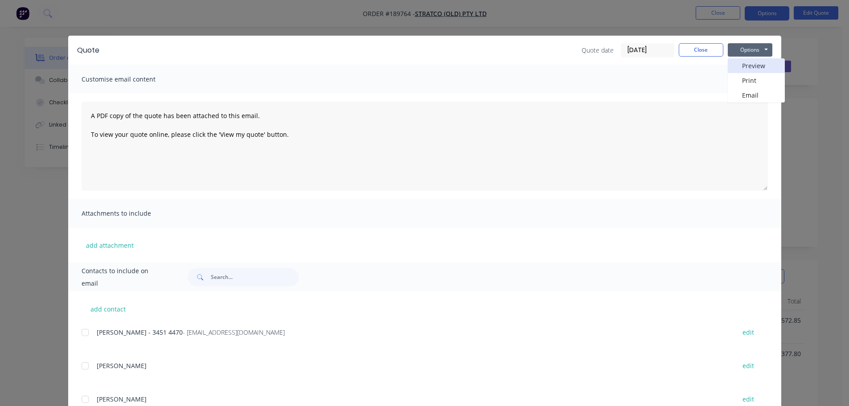
click at [745, 62] on button "Preview" at bounding box center [755, 65] width 57 height 15
click at [692, 62] on div "Quote Quote date [DATE] Close Options Preview Print Email" at bounding box center [424, 50] width 713 height 29
click at [690, 51] on button "Close" at bounding box center [700, 49] width 45 height 13
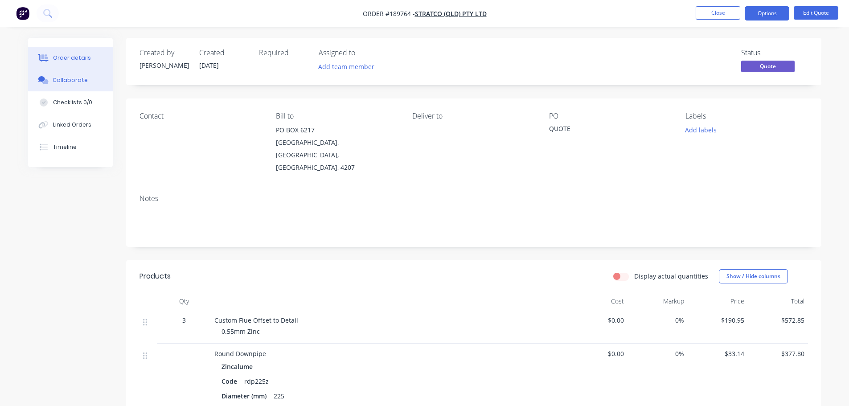
click at [76, 77] on div "Collaborate" at bounding box center [70, 80] width 35 height 8
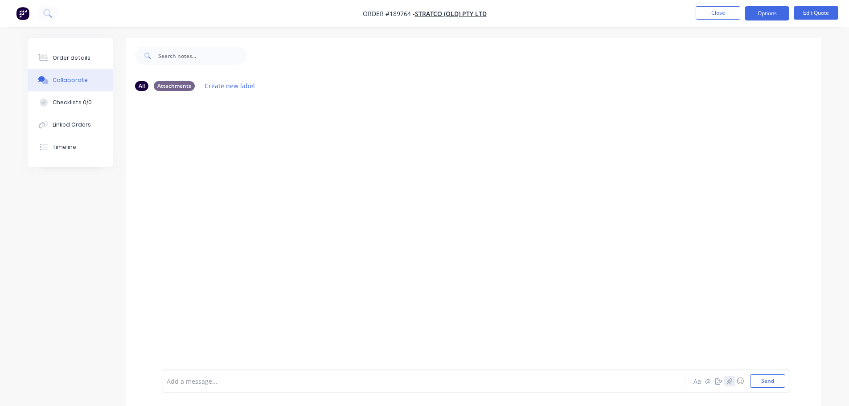
click at [730, 380] on icon "button" at bounding box center [729, 381] width 5 height 6
click at [772, 375] on button "Send" at bounding box center [767, 380] width 35 height 13
click at [714, 16] on button "Close" at bounding box center [717, 12] width 45 height 13
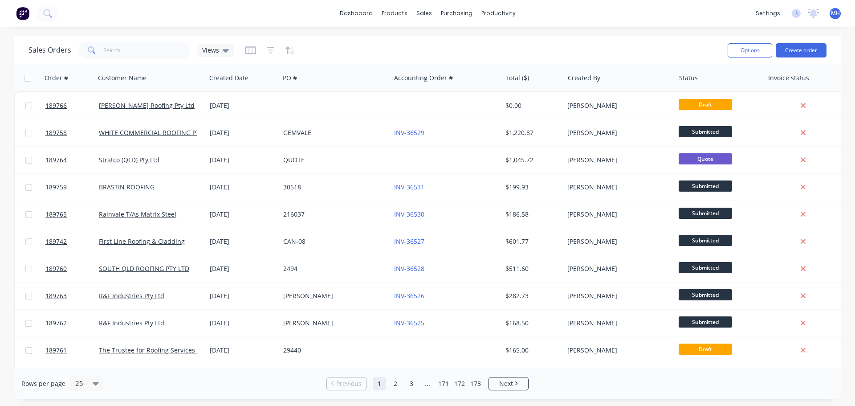
click at [583, 45] on div "Sales Orders Views" at bounding box center [375, 50] width 692 height 22
click at [438, 45] on link "Sales Orders" at bounding box center [471, 42] width 118 height 18
click at [557, 42] on div "Sales Orders Views" at bounding box center [375, 50] width 692 height 22
click at [792, 47] on button "Create order" at bounding box center [801, 50] width 51 height 14
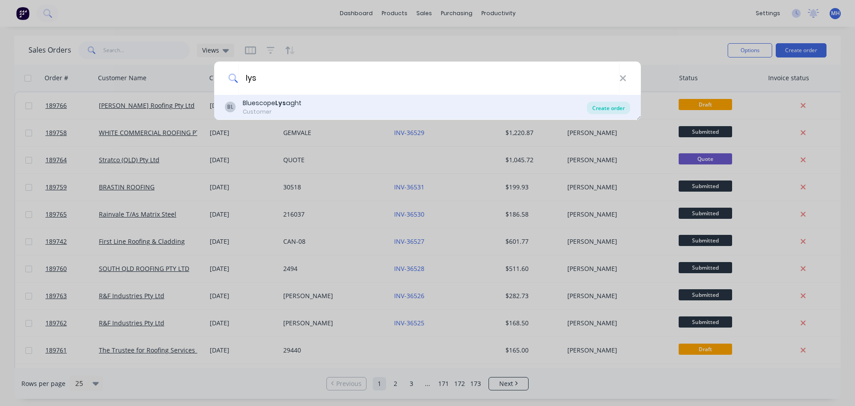
type input "lys"
click at [603, 110] on div "Create order" at bounding box center [608, 108] width 43 height 12
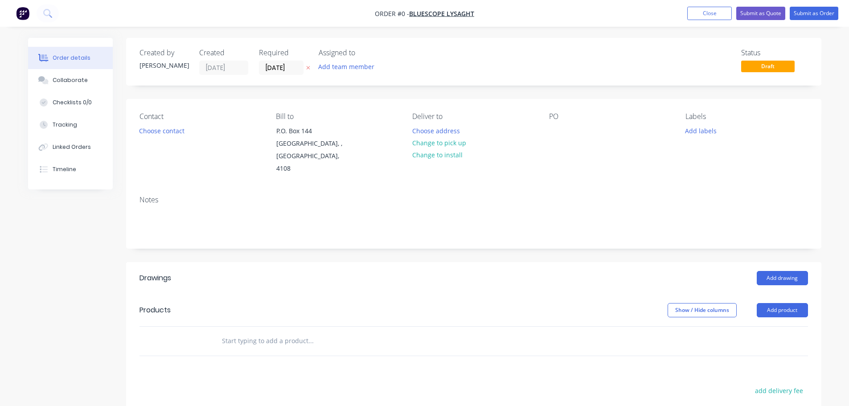
click at [545, 133] on div "Contact Choose contact [PERSON_NAME] to P.O. [GEOGRAPHIC_DATA] Deliver to Choos…" at bounding box center [473, 144] width 695 height 90
click at [550, 133] on div at bounding box center [556, 130] width 14 height 13
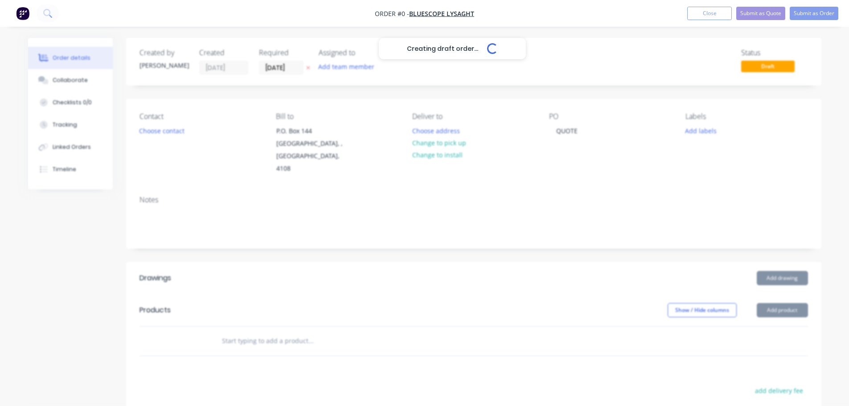
click at [409, 94] on div "Creating draft order... Loading... Order details Collaborate Checklists 0/0 Tra…" at bounding box center [424, 310] width 811 height 545
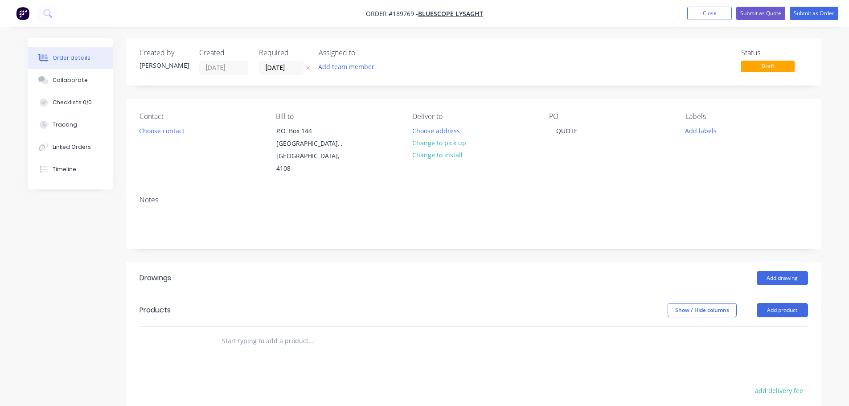
click at [308, 67] on icon at bounding box center [308, 68] width 4 height 4
click at [588, 262] on header "Drawings Add drawing" at bounding box center [473, 278] width 695 height 32
click at [779, 303] on button "Add product" at bounding box center [781, 310] width 51 height 14
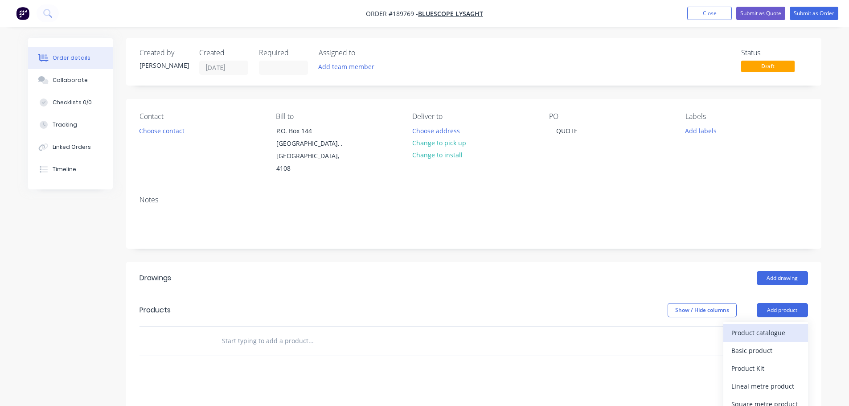
click at [772, 326] on div "Product catalogue" at bounding box center [765, 332] width 69 height 13
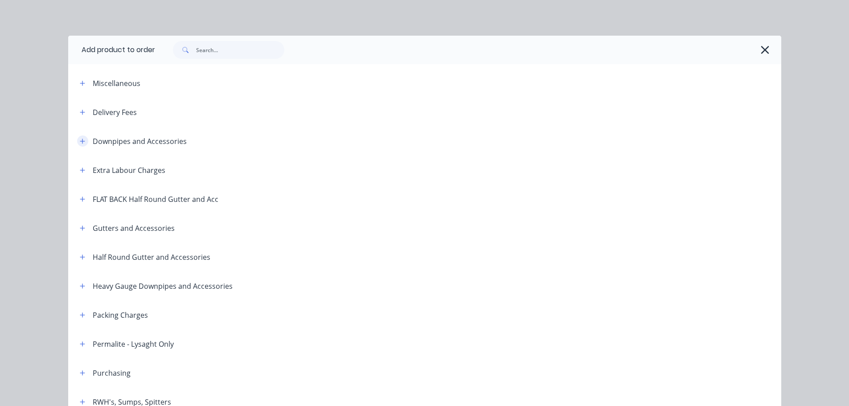
click at [80, 140] on icon "button" at bounding box center [82, 141] width 5 height 6
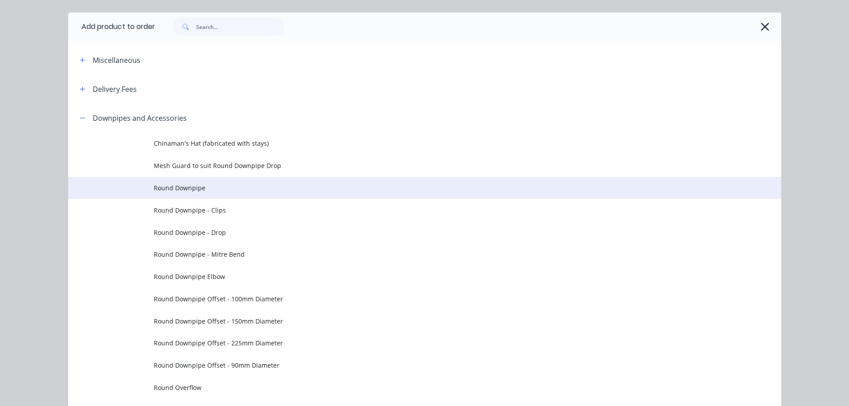
scroll to position [89, 0]
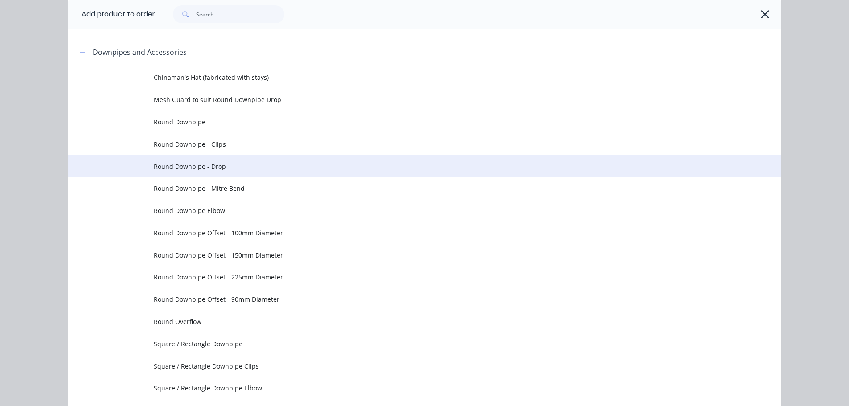
click at [255, 166] on span "Round Downpipe - Drop" at bounding box center [405, 166] width 502 height 9
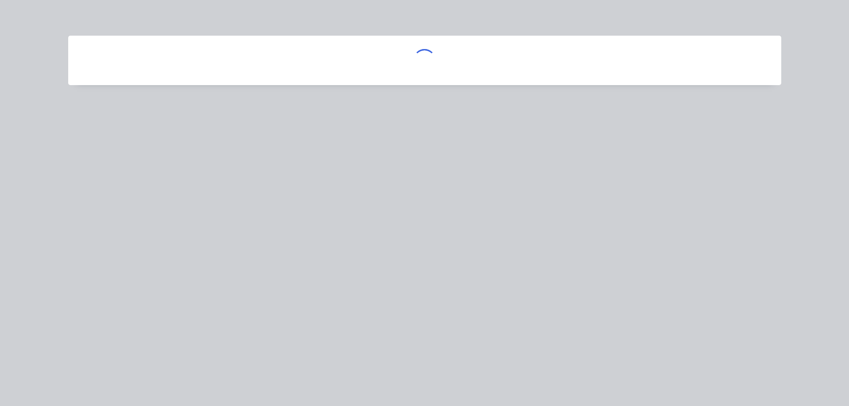
scroll to position [0, 0]
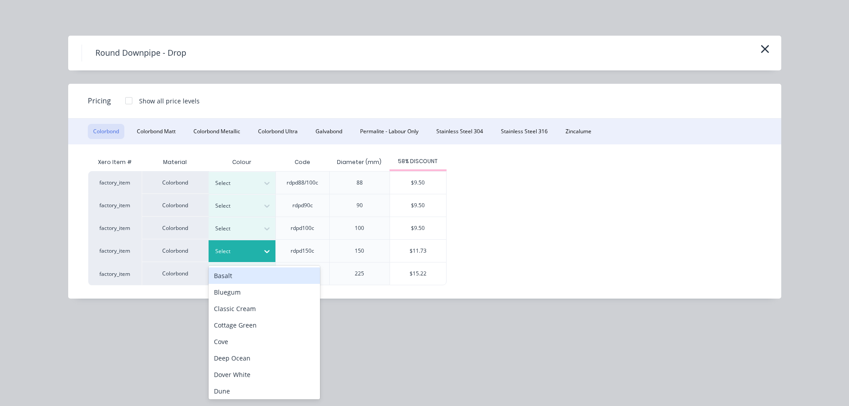
click at [249, 244] on div "Select" at bounding box center [241, 251] width 67 height 22
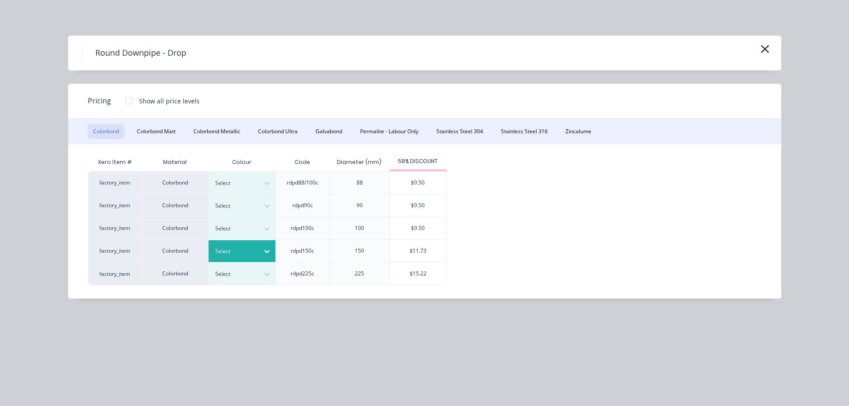
click at [234, 246] on div "Select" at bounding box center [234, 251] width 50 height 12
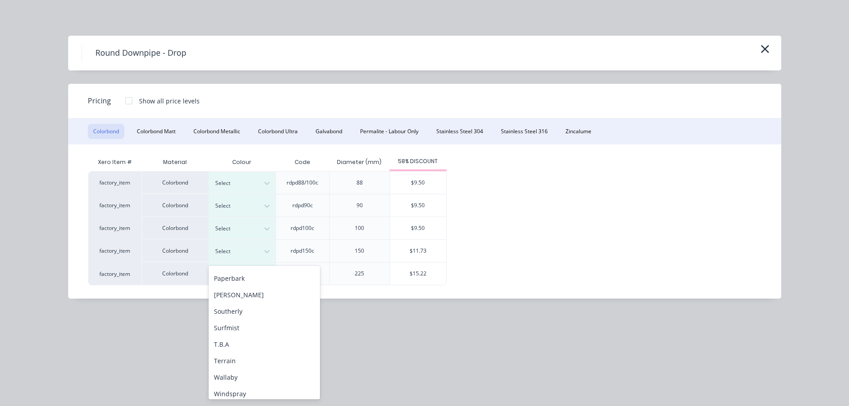
scroll to position [298, 0]
click at [516, 248] on div "factory_item Colorbond Select rdpd88/100c 88 $9.50 factory_item Colorbond Selec…" at bounding box center [417, 228] width 659 height 114
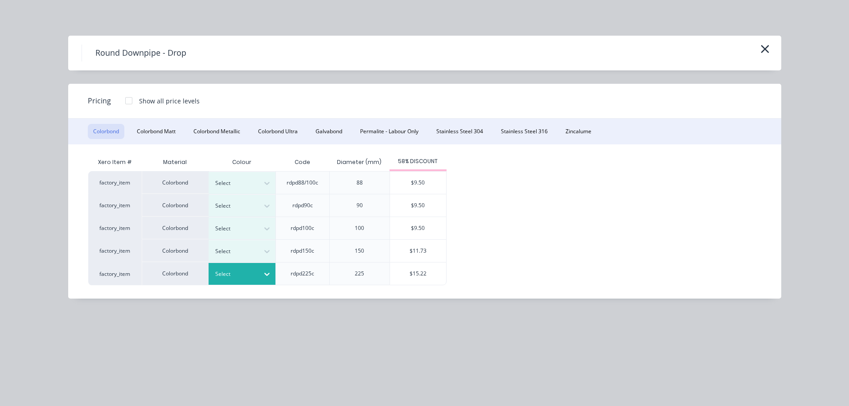
click at [253, 271] on div at bounding box center [235, 274] width 40 height 10
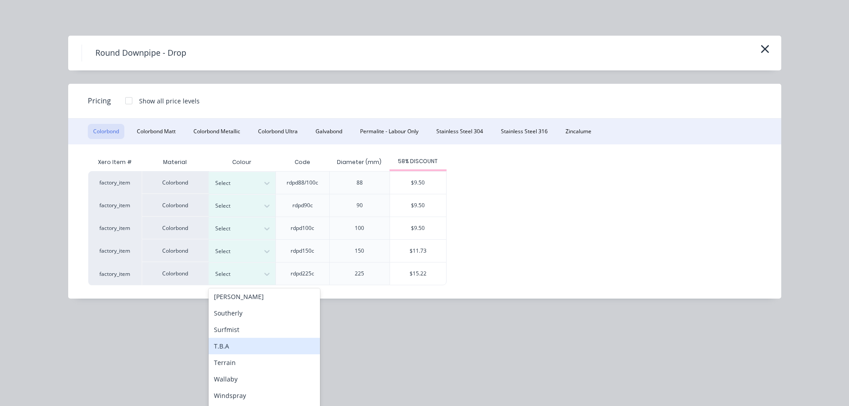
click at [263, 342] on div "T.B.A" at bounding box center [263, 346] width 111 height 16
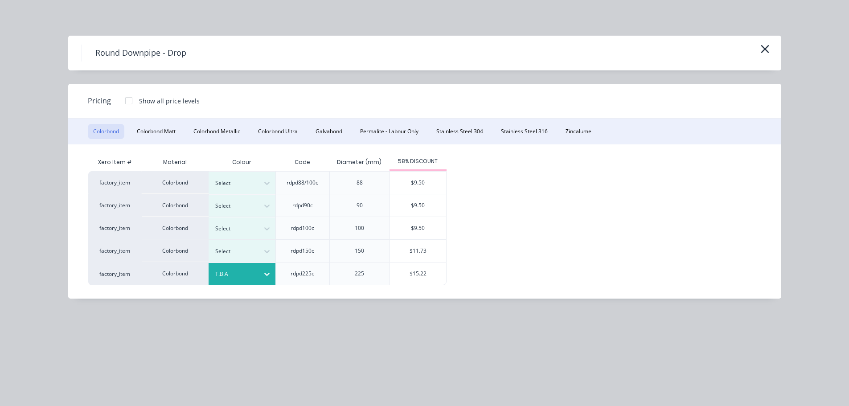
click at [420, 275] on div "$15.22" at bounding box center [418, 273] width 56 height 22
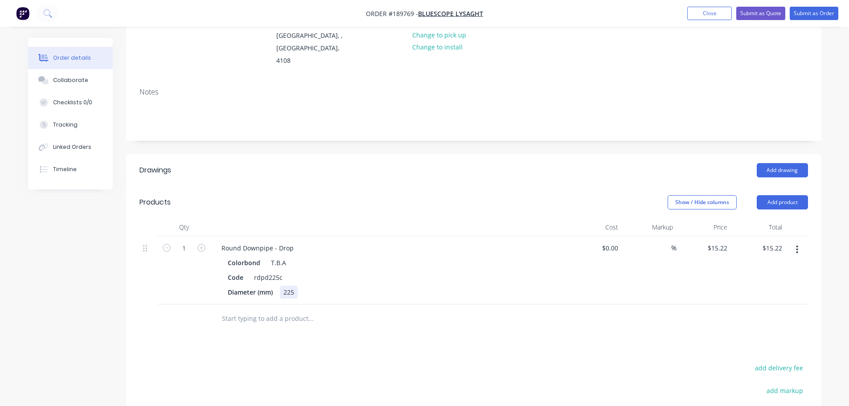
scroll to position [109, 0]
click at [285, 285] on div "225" at bounding box center [289, 291] width 18 height 13
click at [295, 241] on div "Round Downpipe - Drop" at bounding box center [257, 247] width 86 height 13
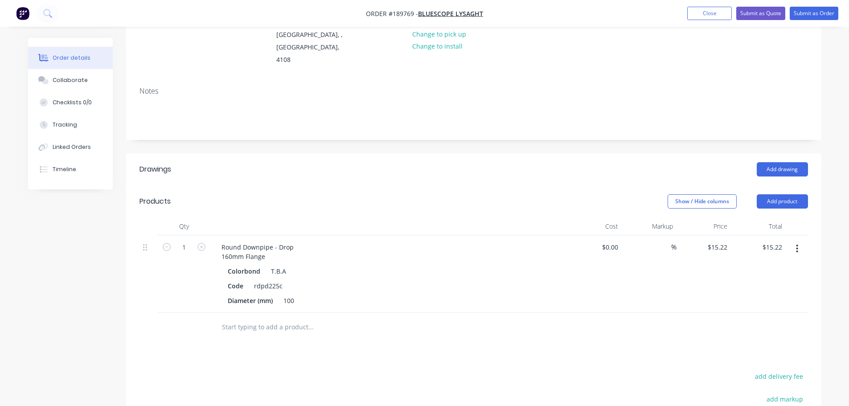
click at [303, 202] on header "Products Show / Hide columns Add product" at bounding box center [473, 201] width 695 height 32
drag, startPoint x: 233, startPoint y: 246, endPoint x: 214, endPoint y: 245, distance: 18.8
click at [213, 245] on div "Round Downpipe - Drop 160mm Flange Colorbond T.B.A Code rdpd225c Diameter (mm) …" at bounding box center [389, 274] width 356 height 78
drag, startPoint x: 269, startPoint y: 185, endPoint x: 262, endPoint y: 196, distance: 12.4
click at [271, 194] on div "Products" at bounding box center [210, 201] width 142 height 14
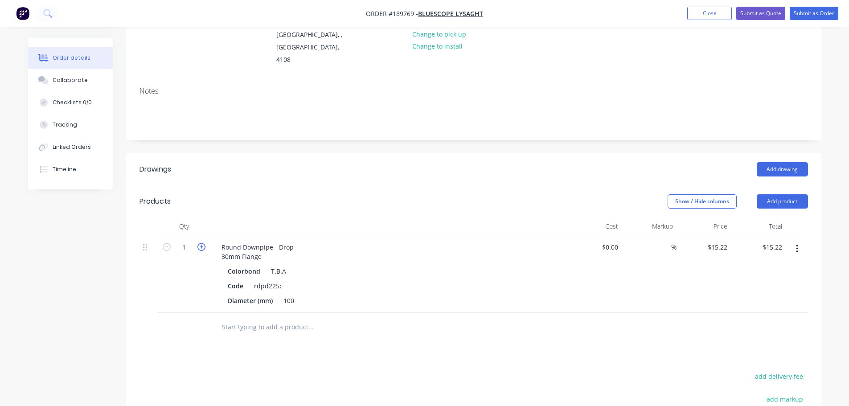
click at [200, 243] on icon "button" at bounding box center [201, 247] width 8 height 8
type input "2"
type input "$30.44"
click at [200, 243] on icon "button" at bounding box center [201, 247] width 8 height 8
type input "3"
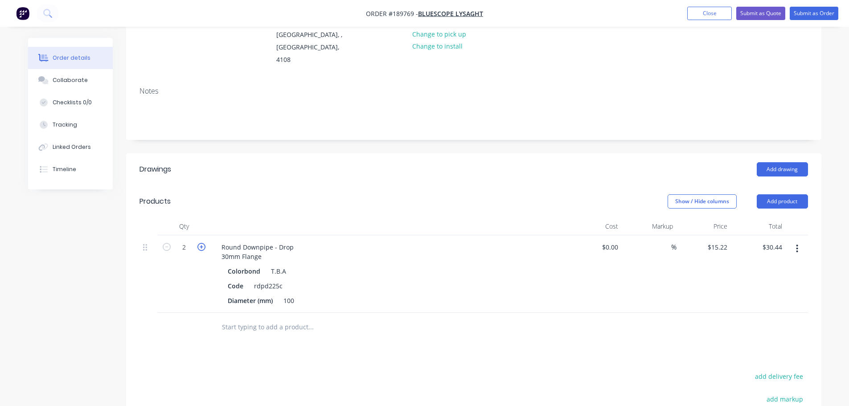
type input "$45.66"
click at [200, 243] on icon "button" at bounding box center [201, 247] width 8 height 8
type input "4"
type input "$60.88"
click at [200, 243] on icon "button" at bounding box center [201, 247] width 8 height 8
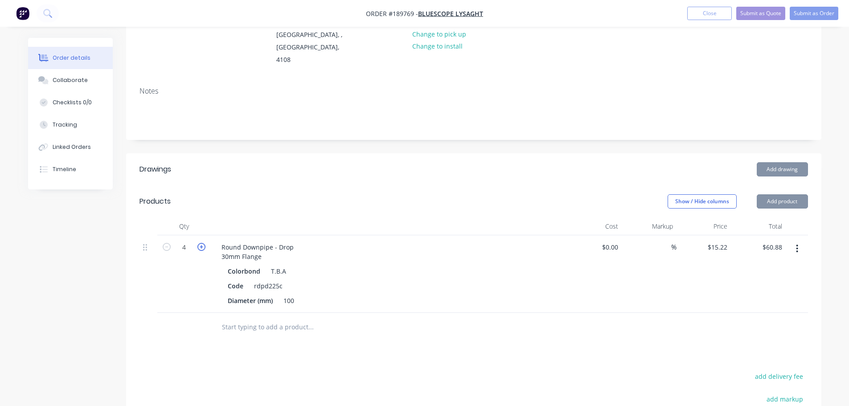
type input "5"
type input "$76.10"
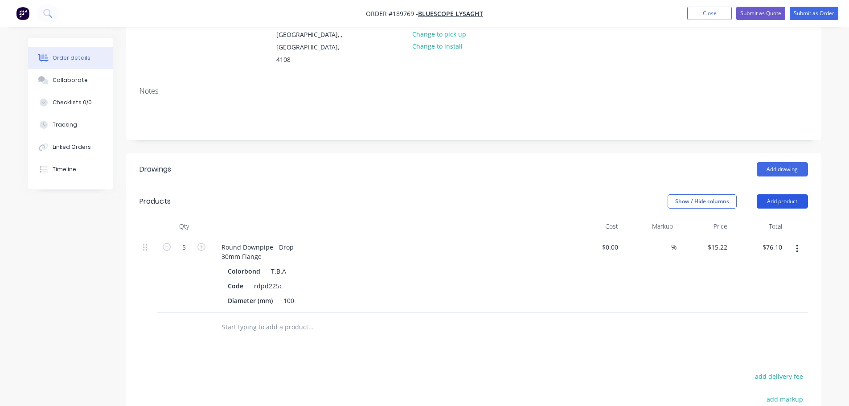
click at [787, 194] on button "Add product" at bounding box center [781, 201] width 51 height 14
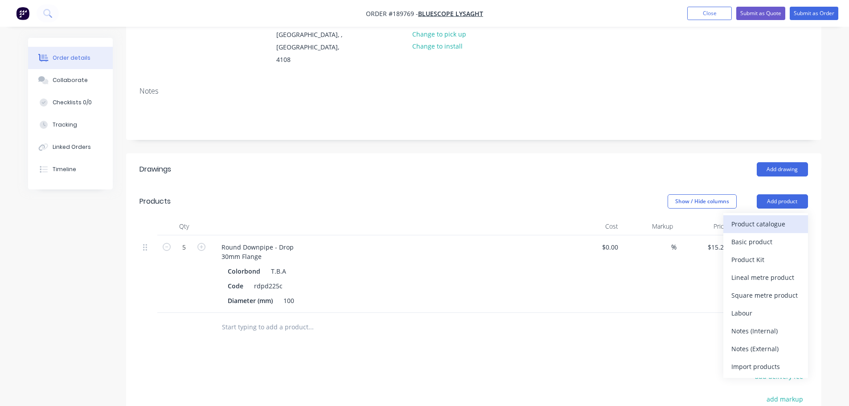
click at [779, 217] on div "Product catalogue" at bounding box center [765, 223] width 69 height 13
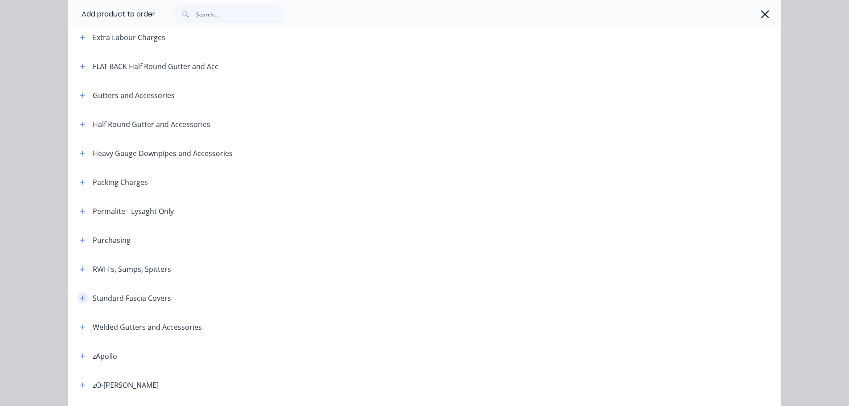
scroll to position [134, 0]
click at [77, 272] on button "button" at bounding box center [82, 267] width 11 height 11
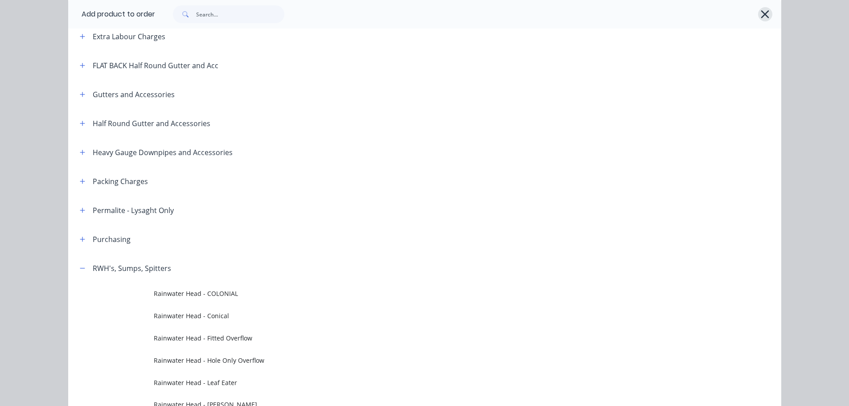
click at [763, 14] on icon "button" at bounding box center [764, 14] width 9 height 12
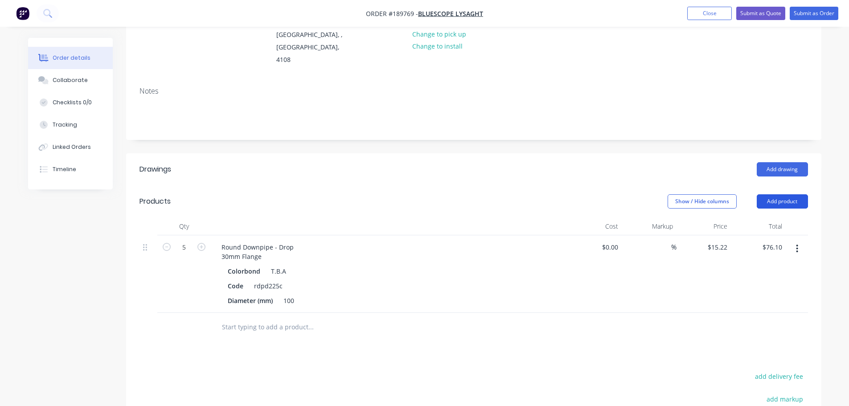
click at [780, 194] on button "Add product" at bounding box center [781, 201] width 51 height 14
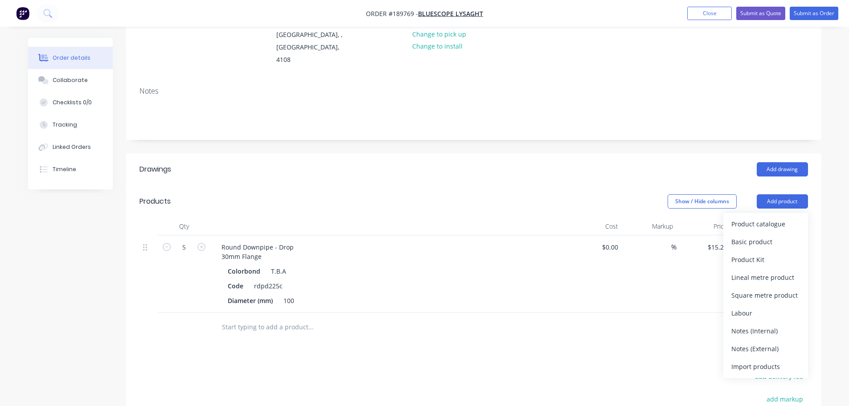
click at [773, 217] on div "Product catalogue" at bounding box center [765, 223] width 69 height 13
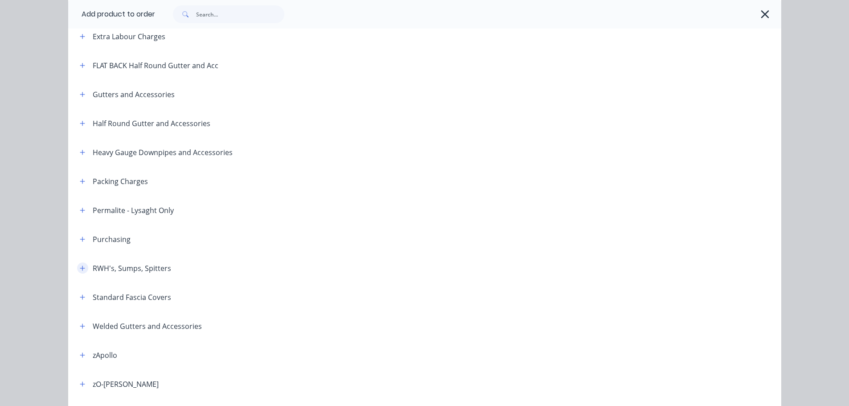
click at [80, 270] on icon "button" at bounding box center [82, 268] width 5 height 6
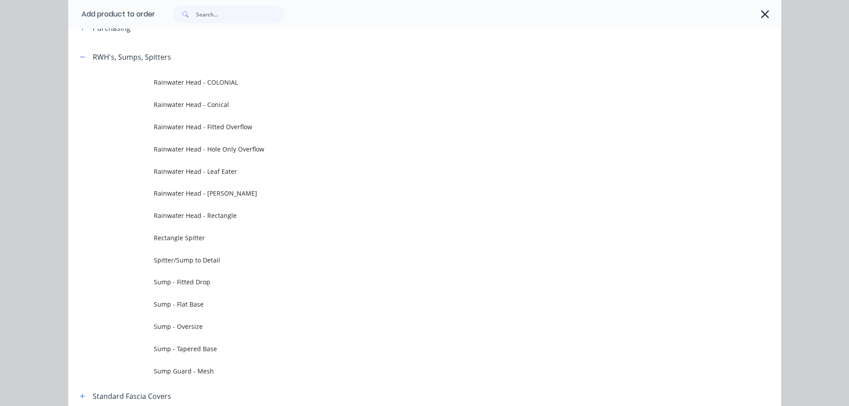
scroll to position [401, 0]
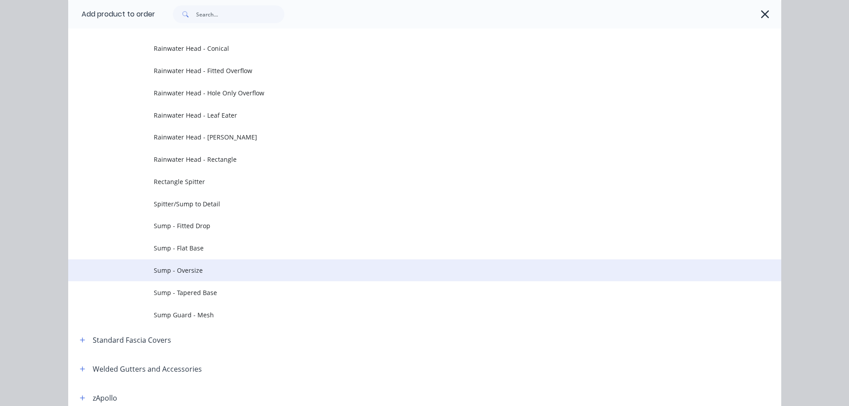
click at [211, 274] on span "Sump - Oversize" at bounding box center [405, 270] width 502 height 9
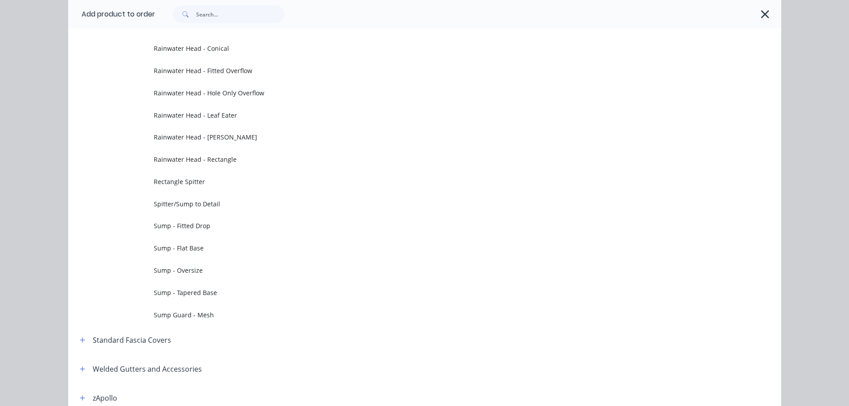
scroll to position [0, 0]
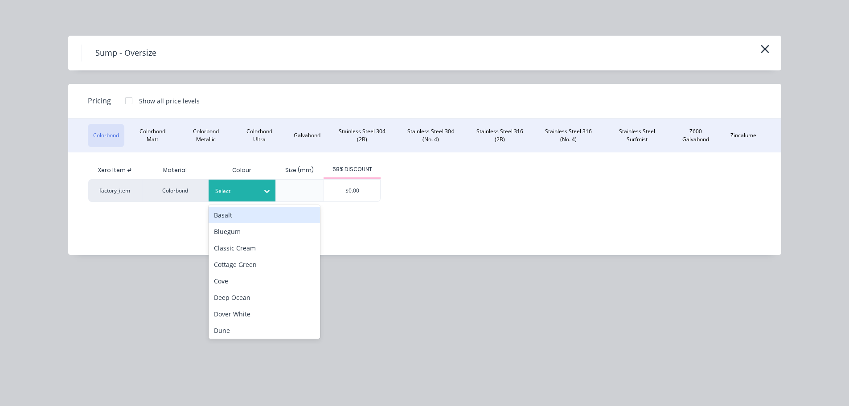
click at [252, 188] on div at bounding box center [235, 191] width 40 height 10
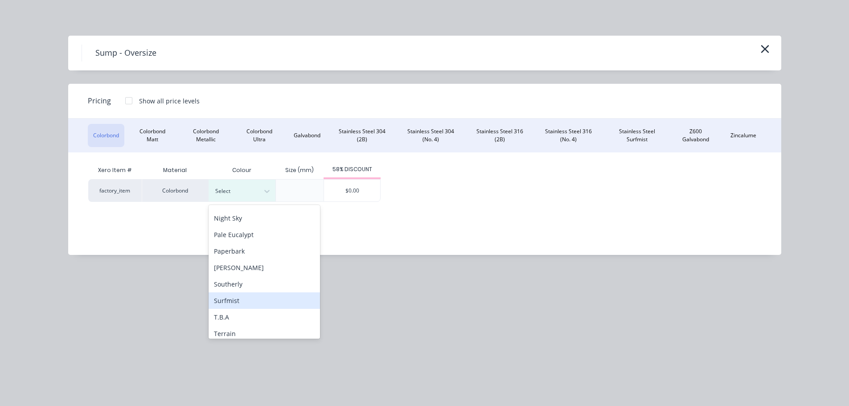
scroll to position [298, 0]
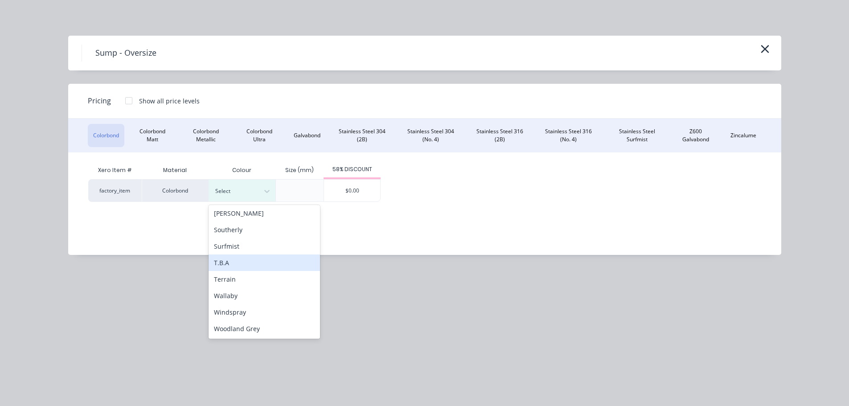
click at [240, 262] on div "T.B.A" at bounding box center [263, 262] width 111 height 16
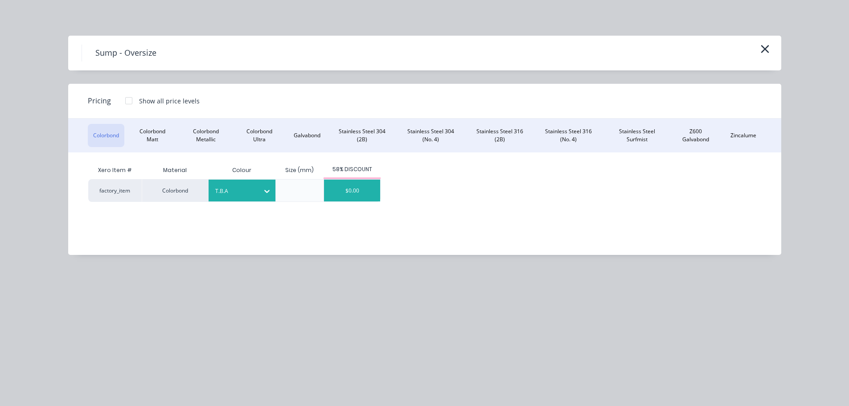
click at [347, 186] on div "$0.00" at bounding box center [352, 191] width 56 height 22
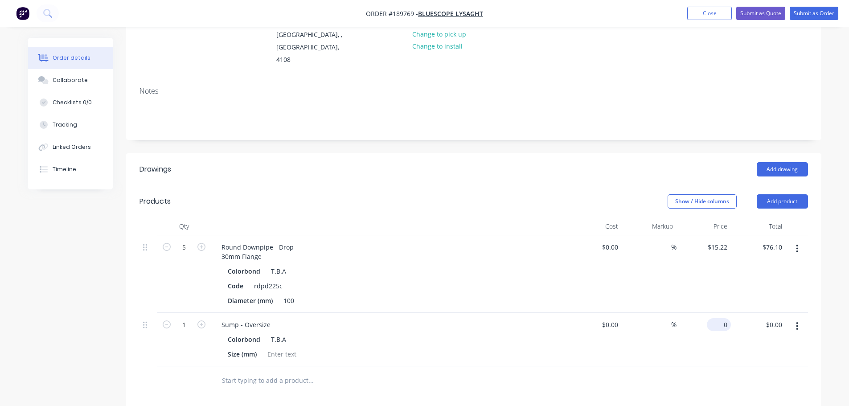
click at [720, 318] on input "0" at bounding box center [720, 324] width 20 height 13
type input "$101.70"
click at [297, 347] on div at bounding box center [282, 353] width 36 height 13
click at [293, 194] on div "Show / Hide columns Add product" at bounding box center [544, 201] width 526 height 14
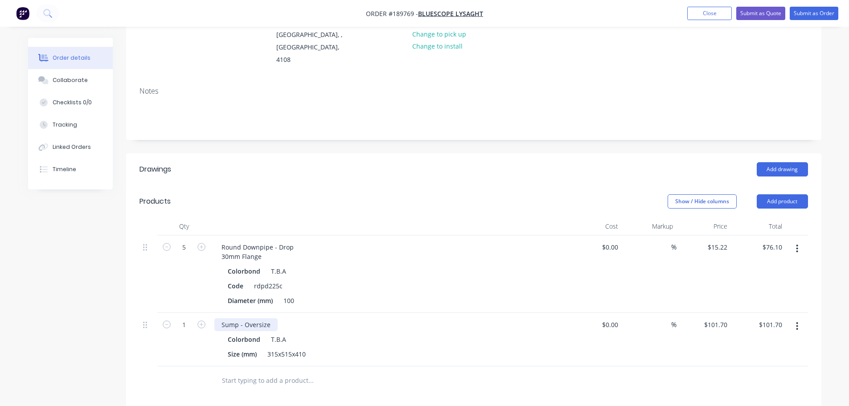
click at [269, 318] on div "Sump - Oversize" at bounding box center [245, 324] width 63 height 13
click at [509, 162] on div "Add drawing" at bounding box center [544, 169] width 526 height 14
click at [797, 321] on icon "button" at bounding box center [797, 326] width 2 height 10
click at [780, 361] on div "Duplicate" at bounding box center [765, 367] width 69 height 13
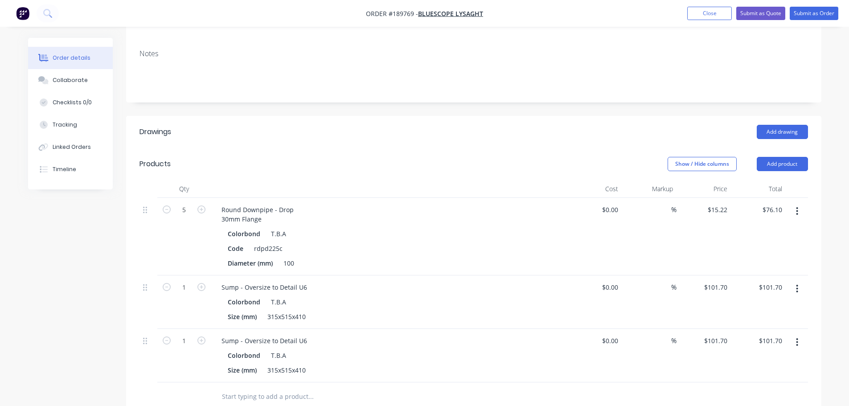
scroll to position [198, 0]
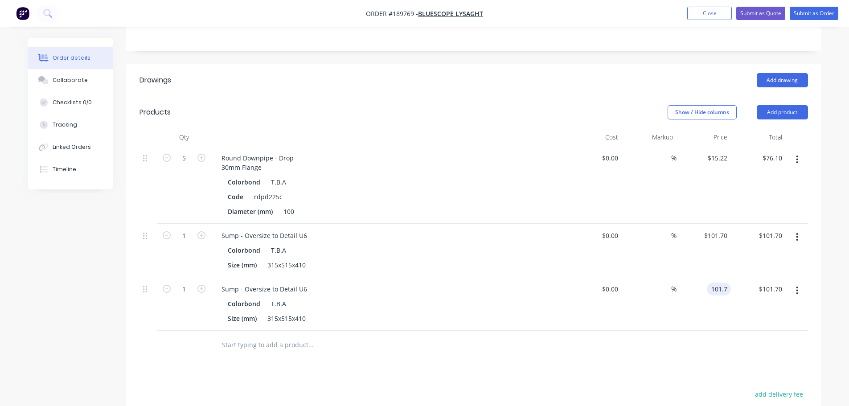
click at [714, 282] on input "101.7" at bounding box center [720, 288] width 20 height 13
type input "$104.69"
click at [294, 312] on div "315x515x410" at bounding box center [286, 318] width 45 height 13
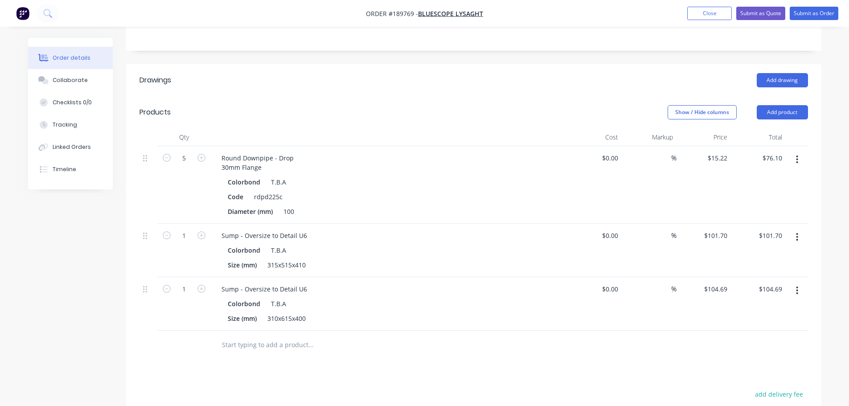
click at [452, 354] on div "Drawings Add drawing Products Show / Hide columns Add product Qty Cost Markup P…" at bounding box center [473, 318] width 695 height 509
click at [302, 282] on div "Sump - Oversize to Detail U6" at bounding box center [264, 288] width 100 height 13
click at [384, 354] on div "Drawings Add drawing Products Show / Hide columns Add product Qty Cost Markup P…" at bounding box center [473, 318] width 695 height 509
click at [797, 286] on icon "button" at bounding box center [797, 290] width 2 height 8
click at [778, 325] on div "Duplicate" at bounding box center [765, 331] width 69 height 13
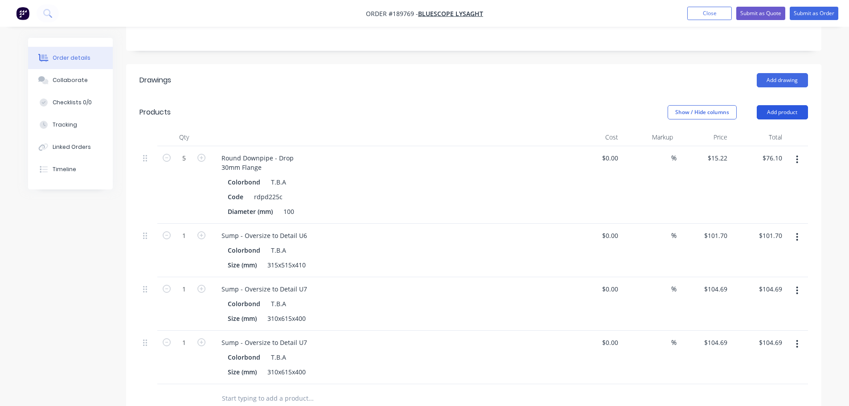
click at [776, 105] on button "Add product" at bounding box center [781, 112] width 51 height 14
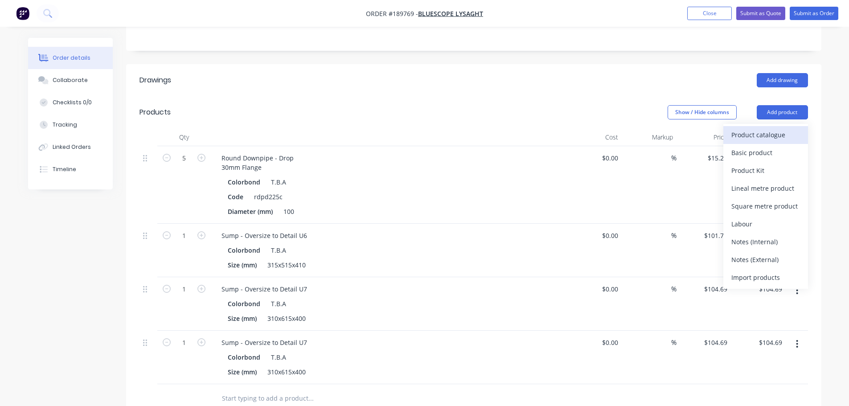
click at [778, 128] on div "Product catalogue" at bounding box center [765, 134] width 69 height 13
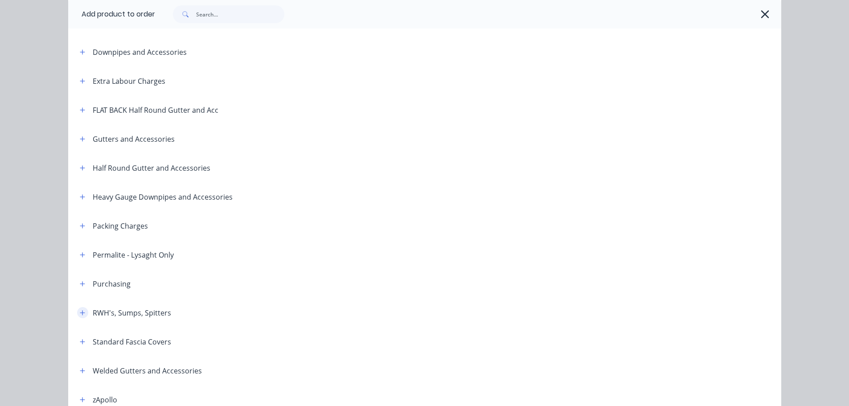
click at [82, 310] on button "button" at bounding box center [82, 312] width 11 height 11
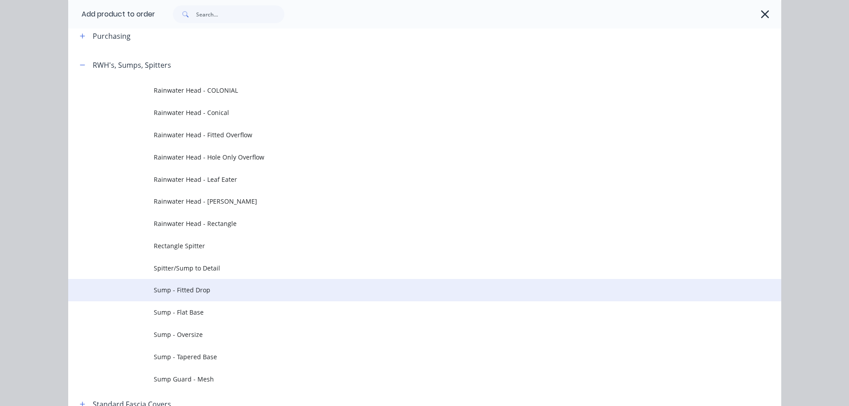
scroll to position [356, 0]
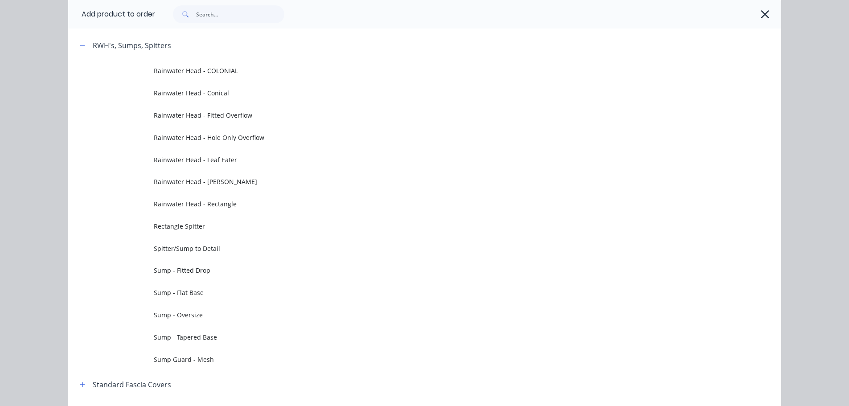
click at [225, 295] on span "Sump - Flat Base" at bounding box center [405, 292] width 502 height 9
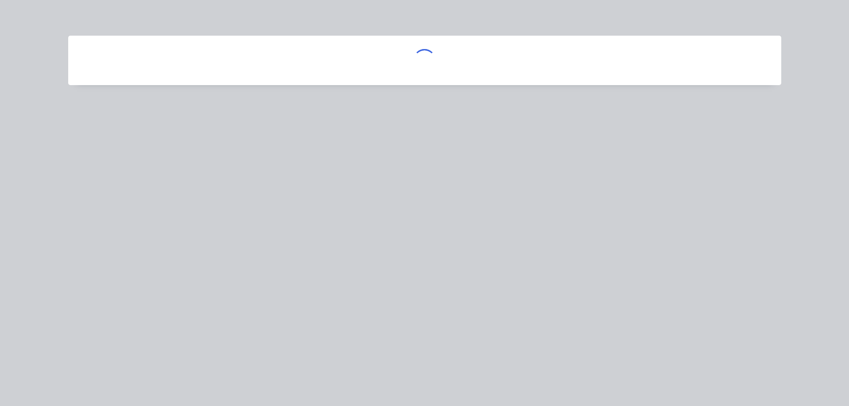
scroll to position [0, 0]
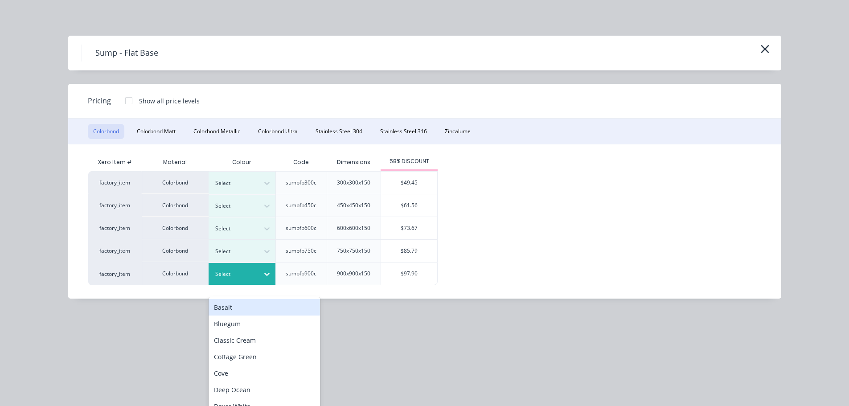
click at [255, 274] on div at bounding box center [235, 274] width 40 height 10
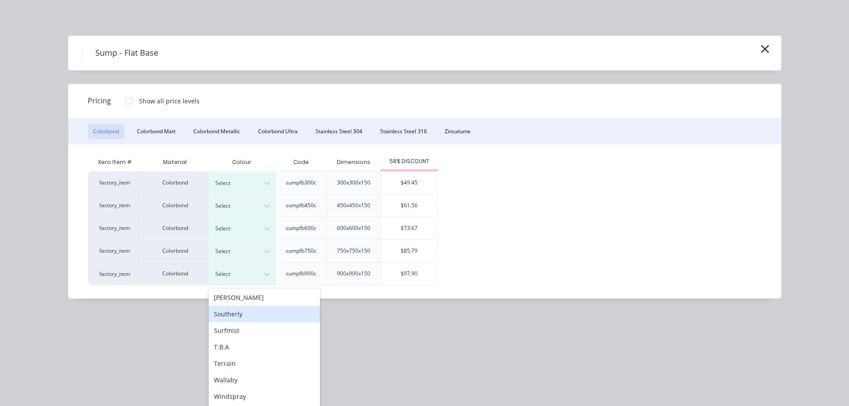
scroll to position [298, 0]
click at [239, 347] on div "T.B.A" at bounding box center [263, 346] width 111 height 16
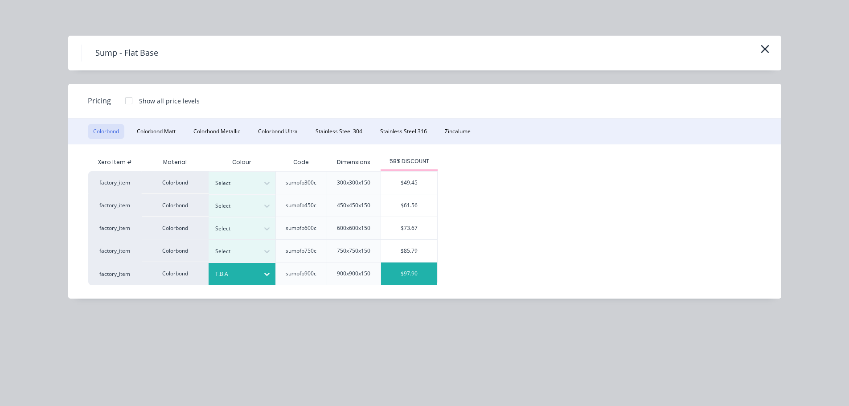
click at [417, 269] on div "$97.90" at bounding box center [409, 273] width 56 height 22
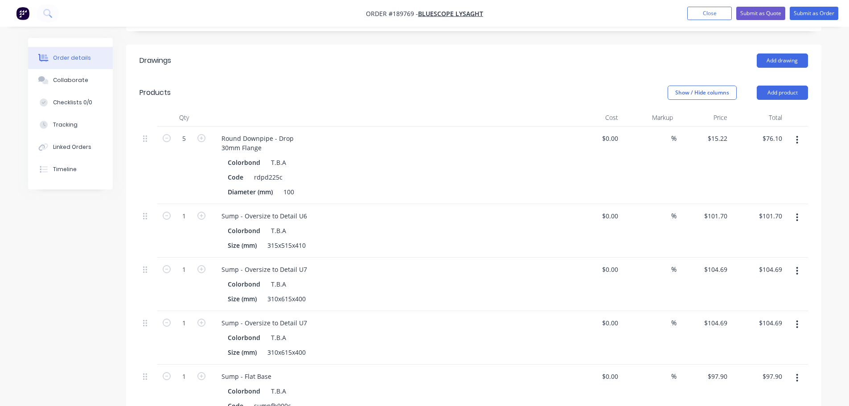
scroll to position [351, 0]
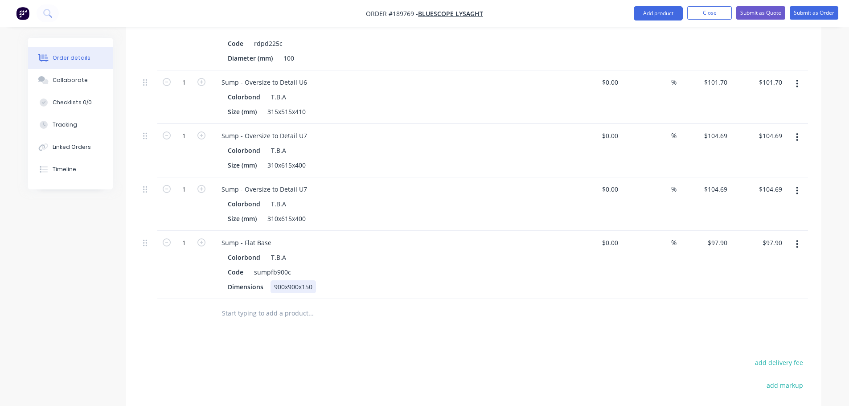
click at [290, 280] on div "900x900x150" at bounding box center [292, 286] width 45 height 13
click at [271, 236] on div "Sump - Flat Base" at bounding box center [246, 242] width 64 height 13
click at [281, 341] on div "Drawings Add drawing Products Show / Hide columns Add product Qty Cost Markup P…" at bounding box center [473, 226] width 695 height 631
drag, startPoint x: 144, startPoint y: 176, endPoint x: 143, endPoint y: 217, distance: 41.5
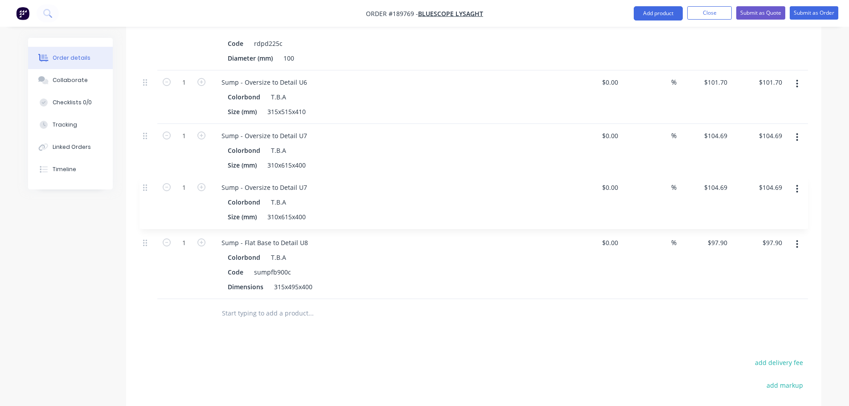
click at [143, 217] on div "5 Round Downpipe - Drop 30mm Flange Colorbond T.B.A Code rdpd225c Diameter (mm)…" at bounding box center [473, 146] width 668 height 306
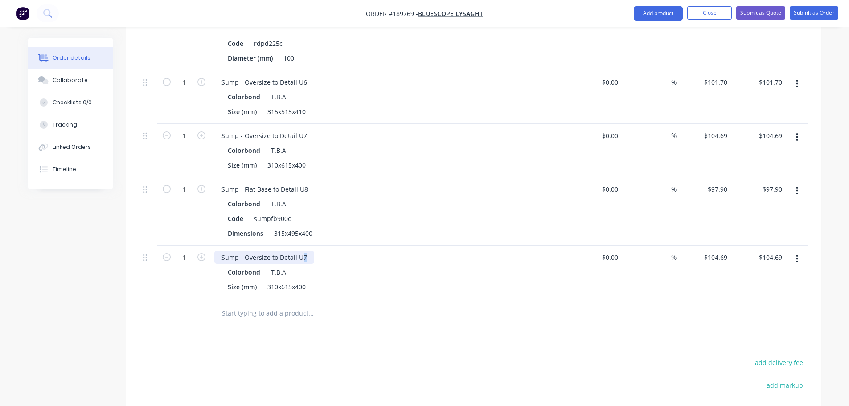
click at [302, 251] on div "Sump - Oversize to Detail U7" at bounding box center [264, 257] width 100 height 13
click at [281, 280] on div "310x615x400" at bounding box center [286, 286] width 45 height 13
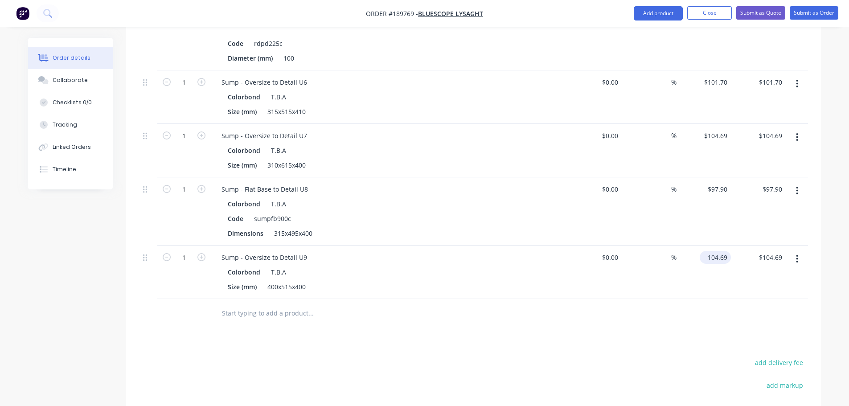
click at [719, 251] on input "104.69" at bounding box center [717, 257] width 28 height 13
type input "$106.05"
click at [289, 330] on div "Drawings Add drawing Products Show / Hide columns Add product Qty Cost Markup P…" at bounding box center [473, 226] width 695 height 631
click at [297, 280] on div "400x515x400" at bounding box center [286, 286] width 45 height 13
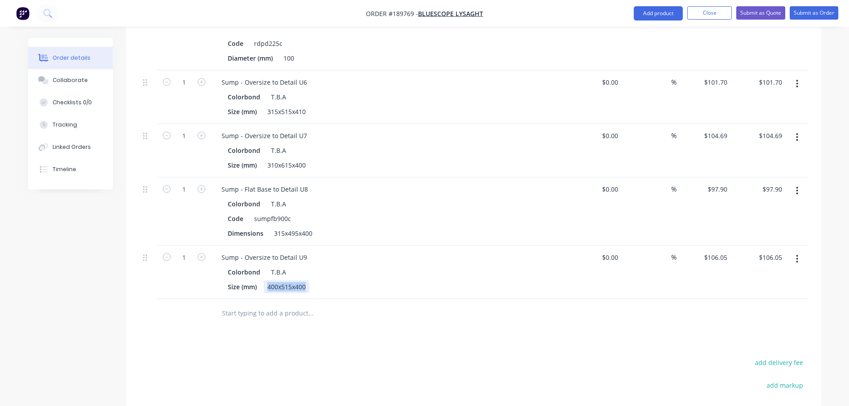
click at [297, 280] on div "400x515x400" at bounding box center [286, 286] width 45 height 13
click at [480, 325] on div "Drawings Add drawing Products Show / Hide columns Add product Qty Cost Markup P…" at bounding box center [473, 226] width 695 height 631
click at [801, 251] on button "button" at bounding box center [796, 259] width 21 height 16
click at [768, 294] on div "Duplicate" at bounding box center [765, 300] width 69 height 13
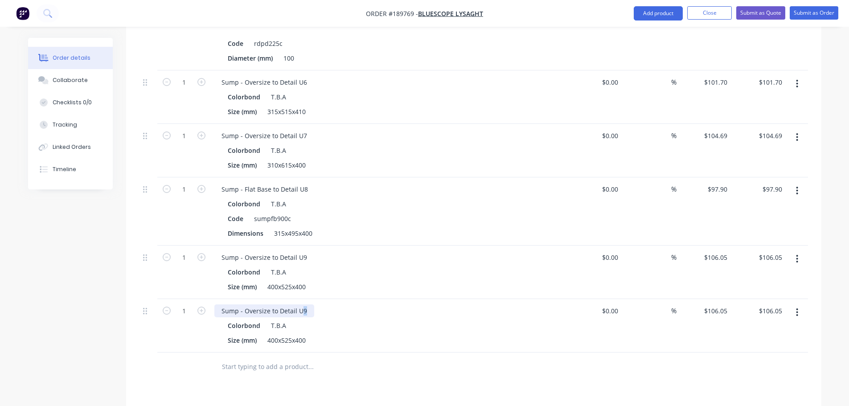
drag, startPoint x: 299, startPoint y: 301, endPoint x: 310, endPoint y: 304, distance: 12.0
click at [310, 304] on div "Sump - Oversize to Detail U9" at bounding box center [264, 310] width 100 height 13
click at [718, 304] on input "106.05" at bounding box center [719, 310] width 24 height 13
type input "$110.50"
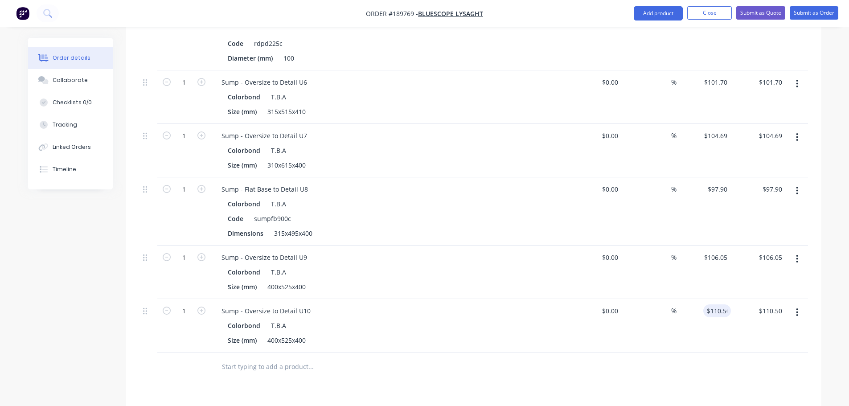
click at [699, 352] on div at bounding box center [473, 366] width 668 height 29
click at [711, 304] on input "110.5" at bounding box center [720, 310] width 20 height 13
type input "$110.13"
click at [682, 352] on div at bounding box center [473, 366] width 668 height 29
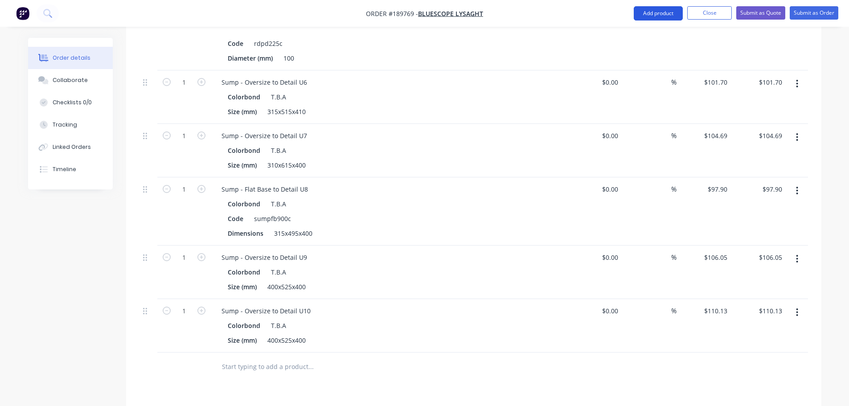
click at [663, 14] on button "Add product" at bounding box center [657, 13] width 49 height 14
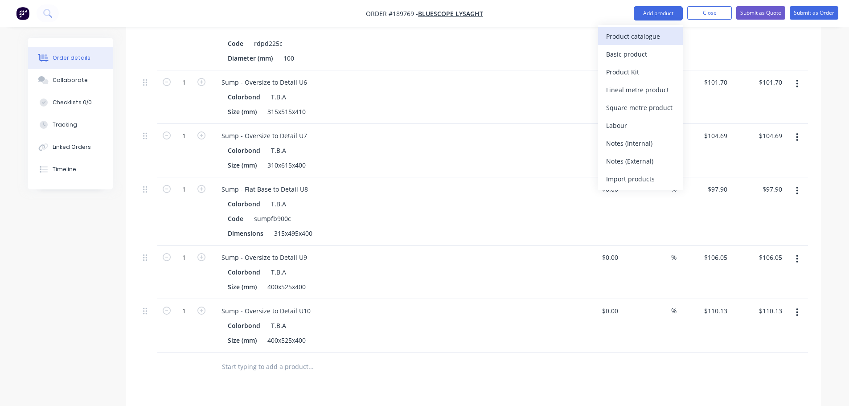
click at [653, 41] on div "Product catalogue" at bounding box center [640, 36] width 69 height 13
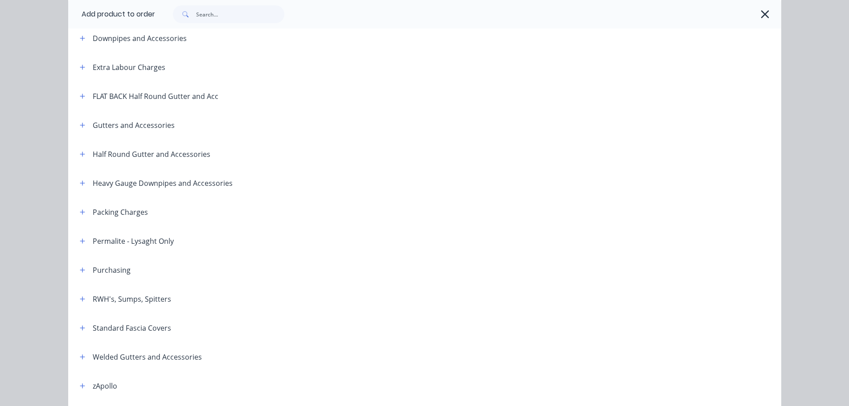
scroll to position [134, 0]
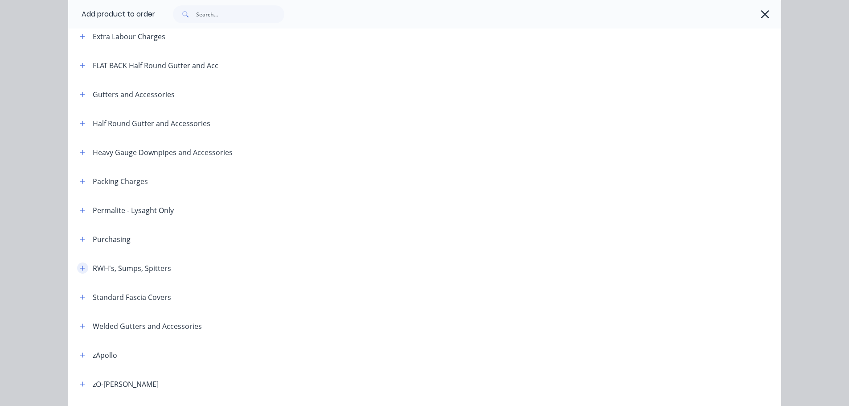
click at [83, 270] on button "button" at bounding box center [82, 267] width 11 height 11
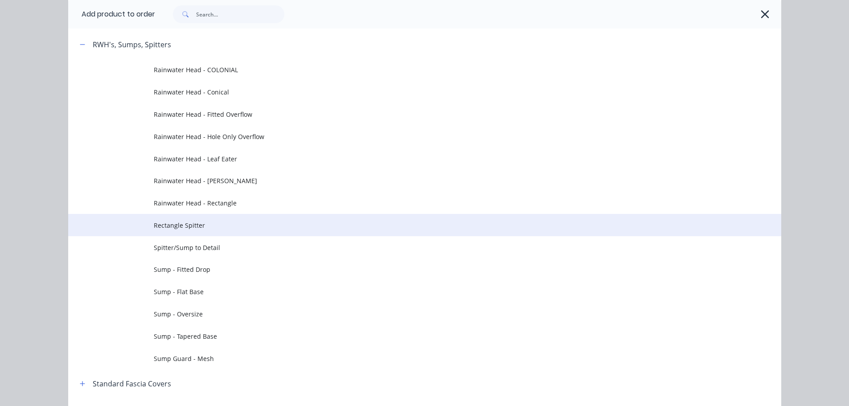
scroll to position [356, 0]
click at [198, 228] on span "Rectangle Spitter" at bounding box center [405, 225] width 502 height 9
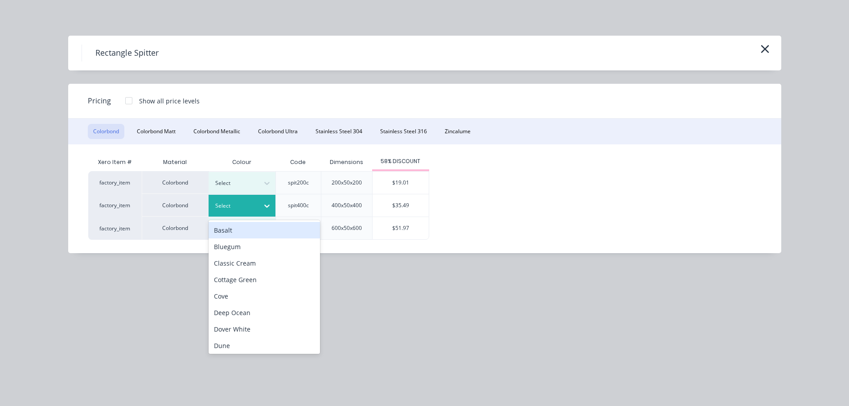
click at [244, 202] on div at bounding box center [235, 206] width 40 height 10
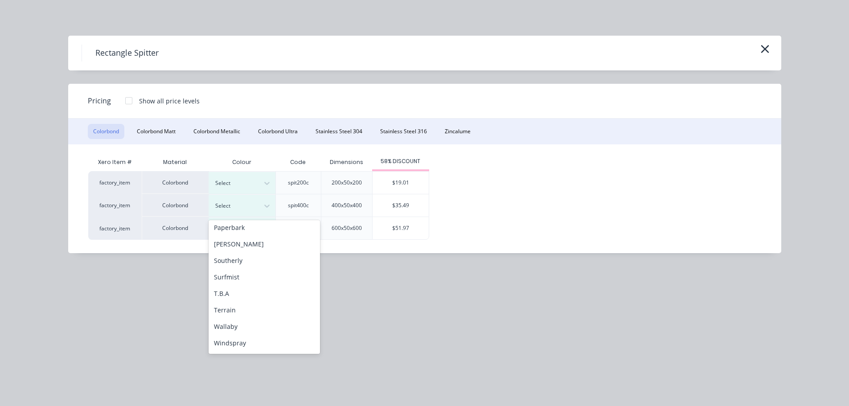
scroll to position [298, 0]
click at [267, 264] on div "Surfmist" at bounding box center [263, 261] width 111 height 16
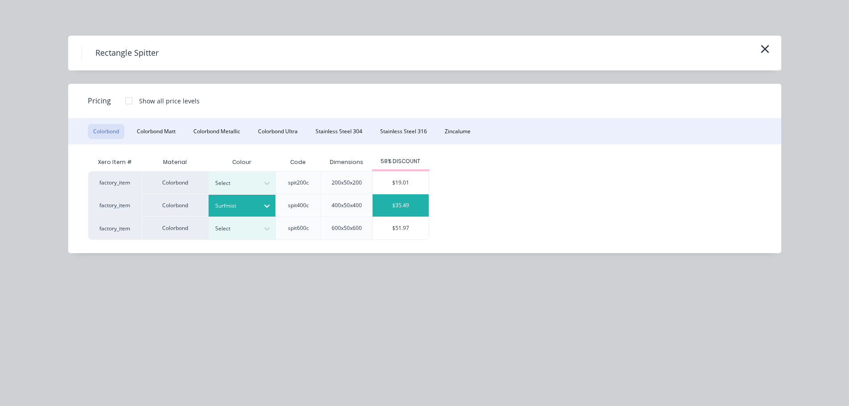
click at [384, 209] on div "$35.49" at bounding box center [400, 205] width 56 height 22
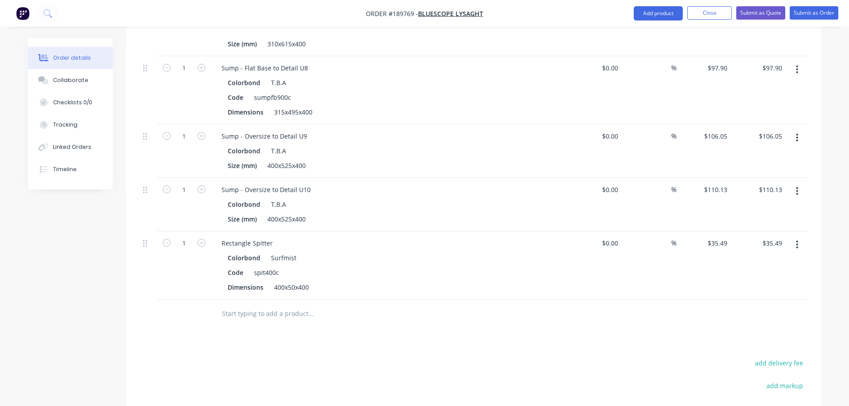
scroll to position [485, 0]
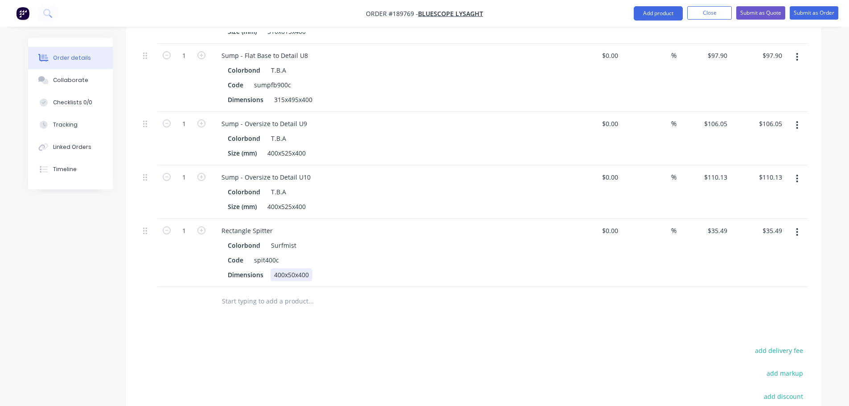
click at [290, 268] on div "400x50x400" at bounding box center [291, 274] width 42 height 13
drag, startPoint x: 313, startPoint y: 364, endPoint x: 310, endPoint y: 354, distance: 10.3
click at [274, 224] on div "Rectangle Spitter" at bounding box center [246, 230] width 65 height 13
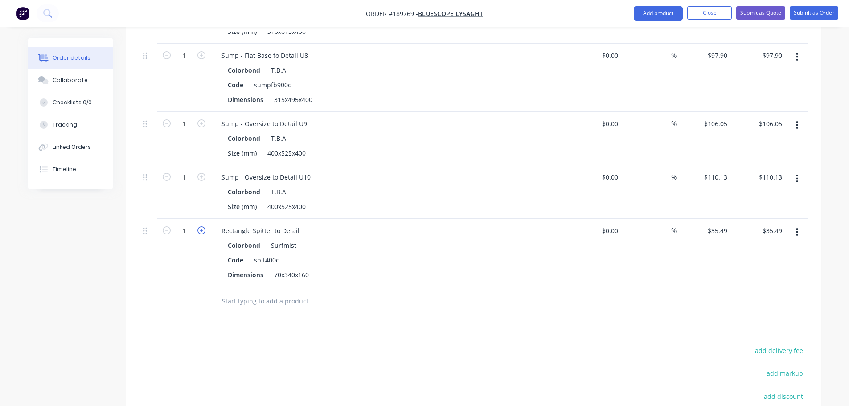
click at [200, 226] on icon "button" at bounding box center [201, 230] width 8 height 8
type input "2"
type input "$70.98"
click at [200, 226] on icon "button" at bounding box center [201, 230] width 8 height 8
type input "3"
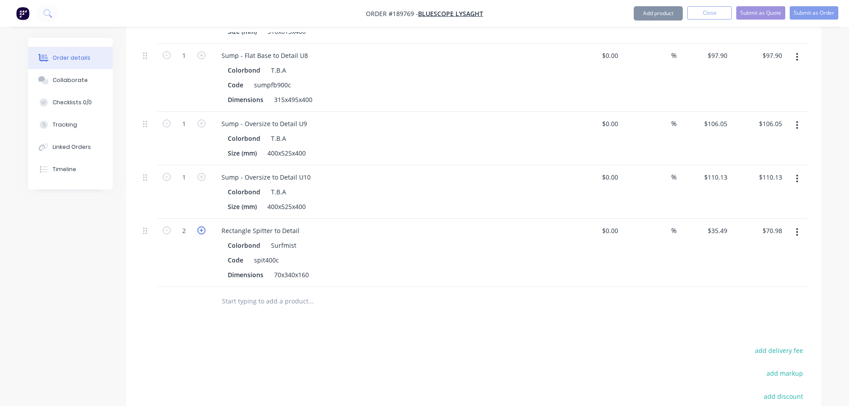
type input "$106.47"
click at [200, 226] on icon "button" at bounding box center [201, 230] width 8 height 8
type input "4"
type input "$141.96"
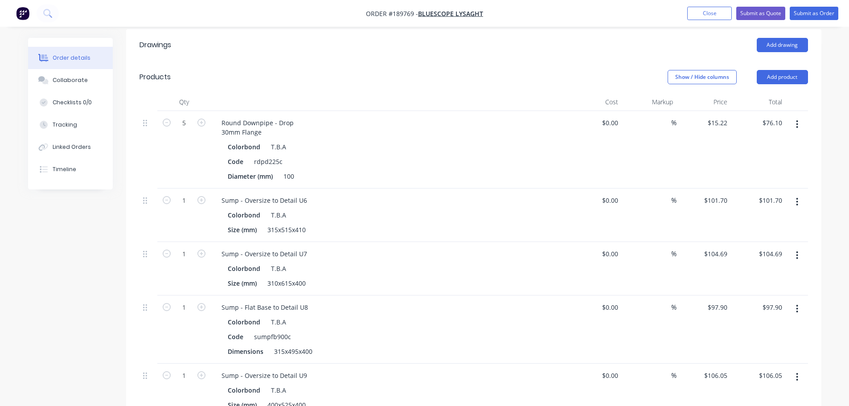
scroll to position [217, 0]
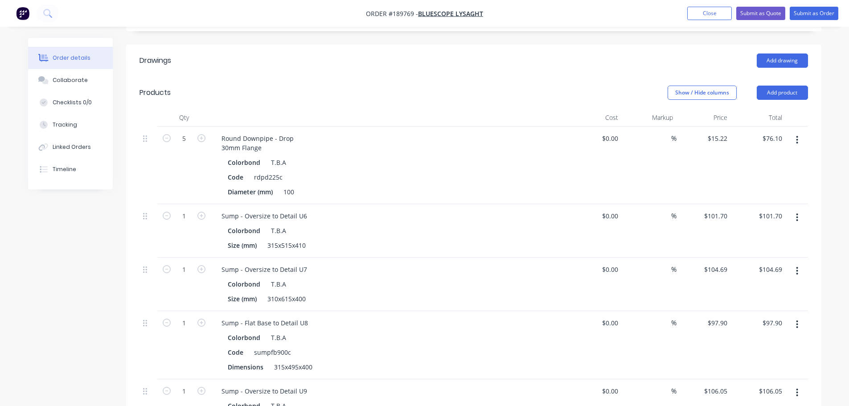
click at [797, 132] on button "button" at bounding box center [796, 140] width 21 height 16
click at [785, 157] on div "Edit" at bounding box center [765, 163] width 69 height 13
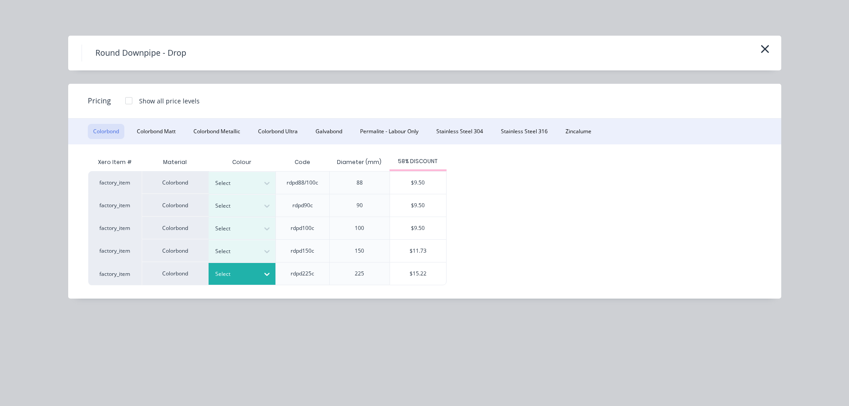
click at [253, 279] on div "Select" at bounding box center [234, 274] width 50 height 12
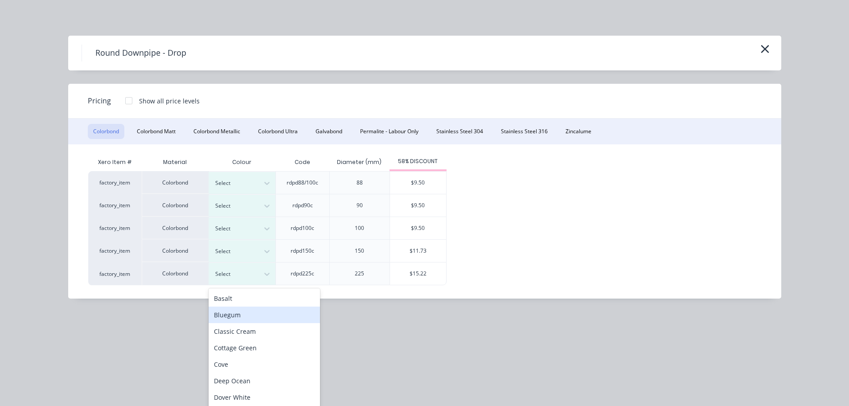
scroll to position [298, 0]
click at [247, 329] on div "Surfmist" at bounding box center [263, 329] width 111 height 16
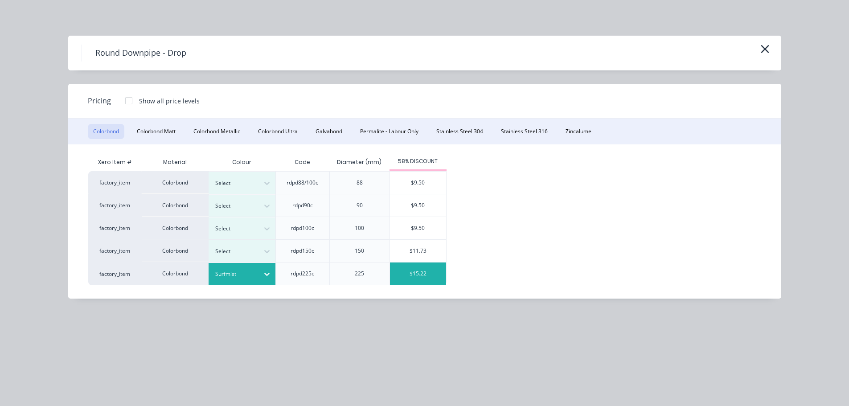
click at [409, 274] on div "$15.22" at bounding box center [418, 273] width 56 height 22
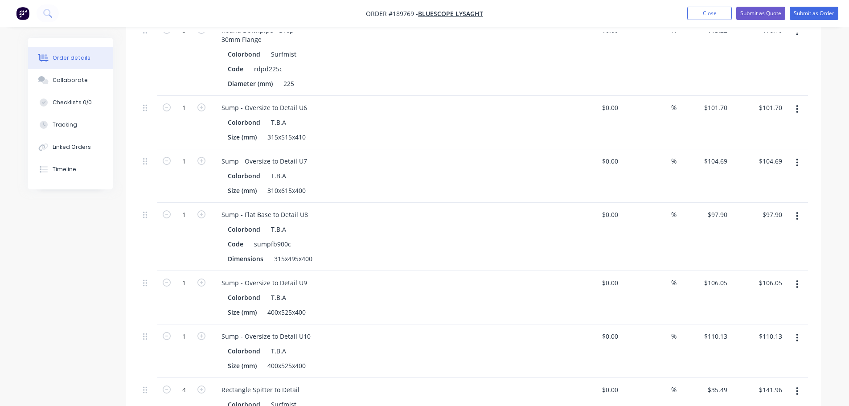
scroll to position [326, 0]
click at [297, 130] on div "315x515x410" at bounding box center [286, 136] width 45 height 13
copy div "315x515x410"
click at [799, 101] on button "button" at bounding box center [796, 109] width 21 height 16
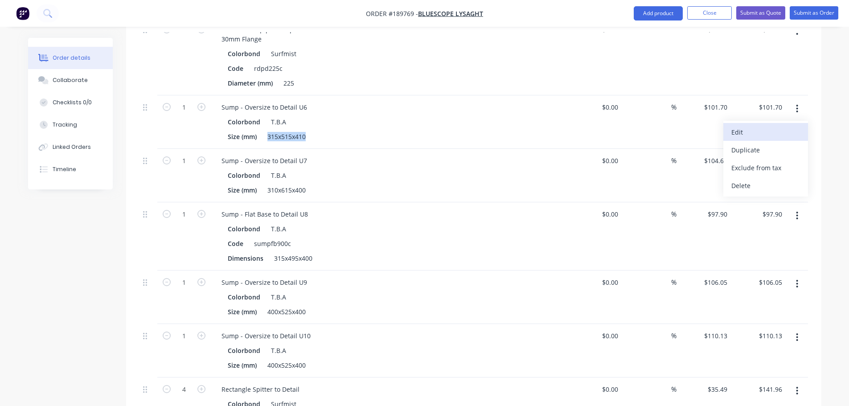
click at [788, 126] on div "Edit" at bounding box center [765, 132] width 69 height 13
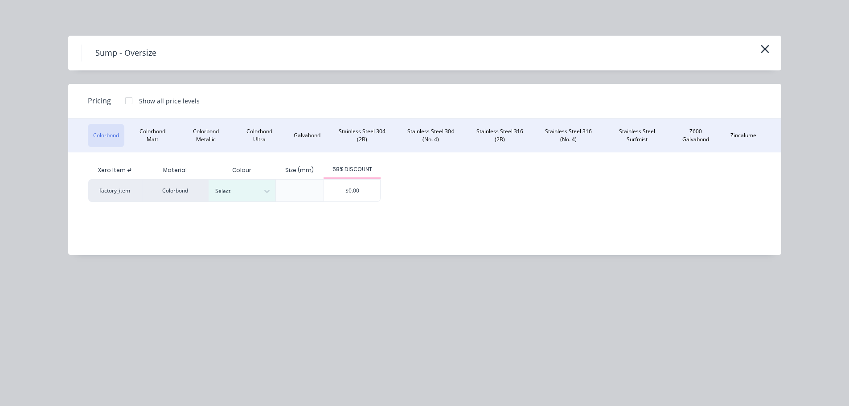
click at [240, 204] on div "Xero Item # Material Colour Size (mm) 58% DISCOUNT factory_item Colorbond Selec…" at bounding box center [417, 196] width 699 height 89
click at [240, 197] on div "Select" at bounding box center [241, 191] width 67 height 22
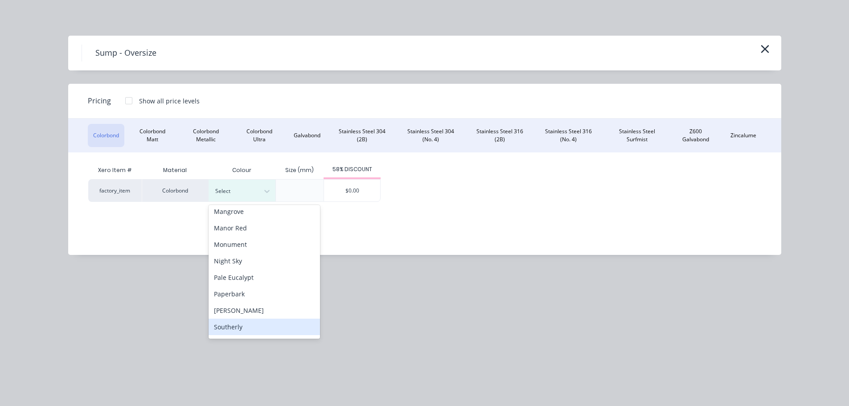
scroll to position [223, 0]
click at [244, 318] on div "Surfmist" at bounding box center [263, 322] width 111 height 16
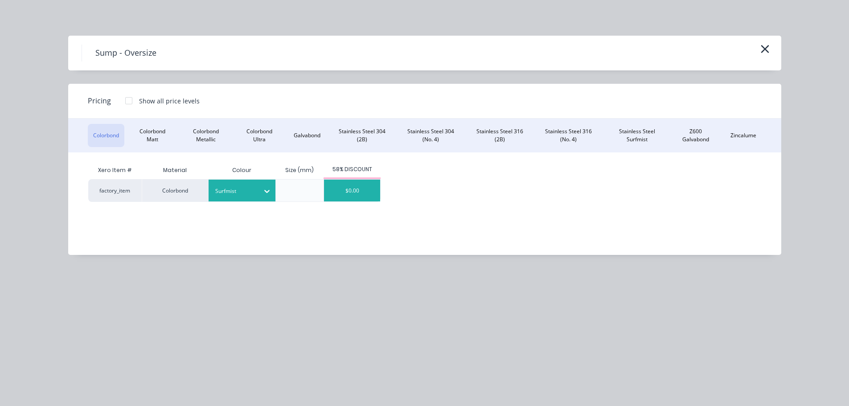
click at [343, 184] on div "$0.00" at bounding box center [352, 191] width 56 height 22
type input "$0.00"
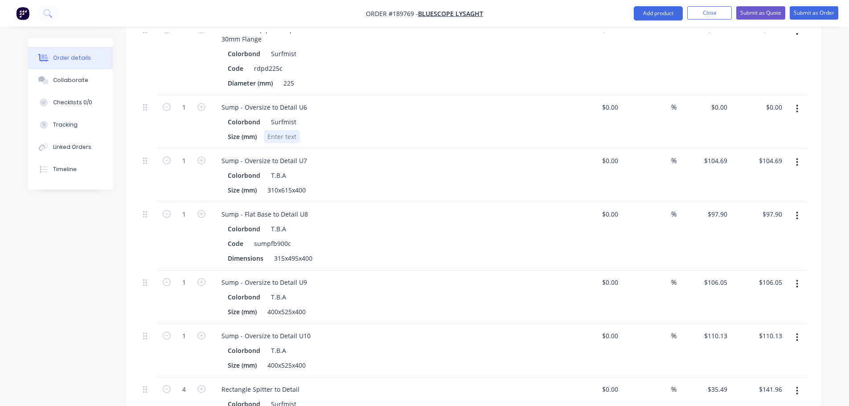
click at [284, 130] on div at bounding box center [282, 136] width 36 height 13
click at [293, 184] on div "310x615x400" at bounding box center [286, 190] width 45 height 13
copy div "310x615x400"
click at [794, 154] on button "button" at bounding box center [796, 162] width 21 height 16
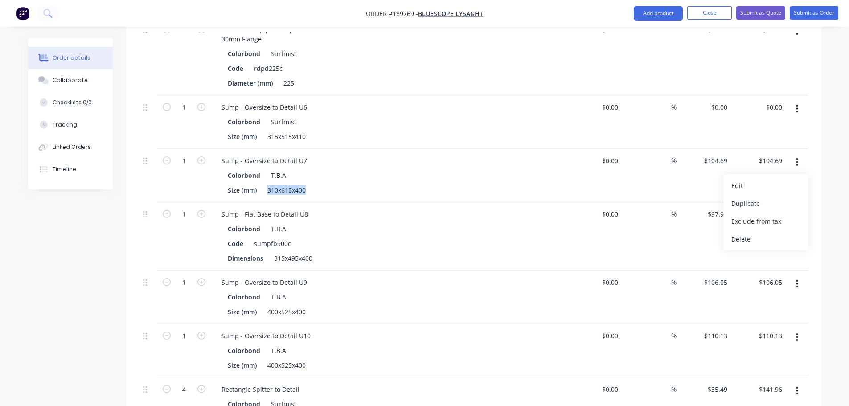
click at [778, 179] on div "Edit" at bounding box center [765, 185] width 69 height 13
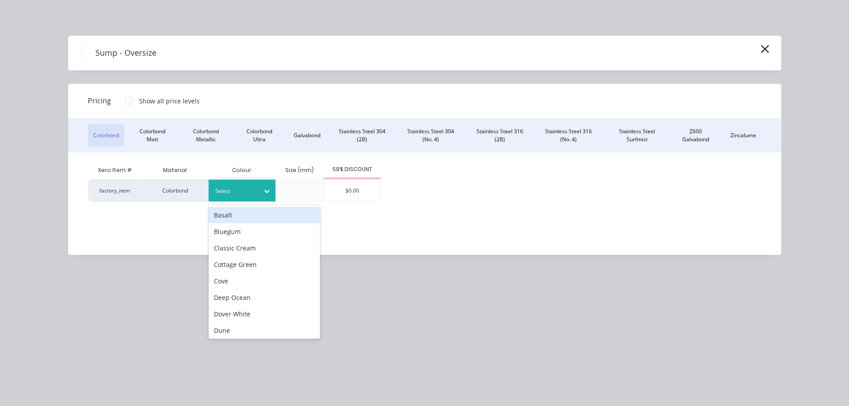
click at [256, 187] on div "Select" at bounding box center [234, 191] width 50 height 12
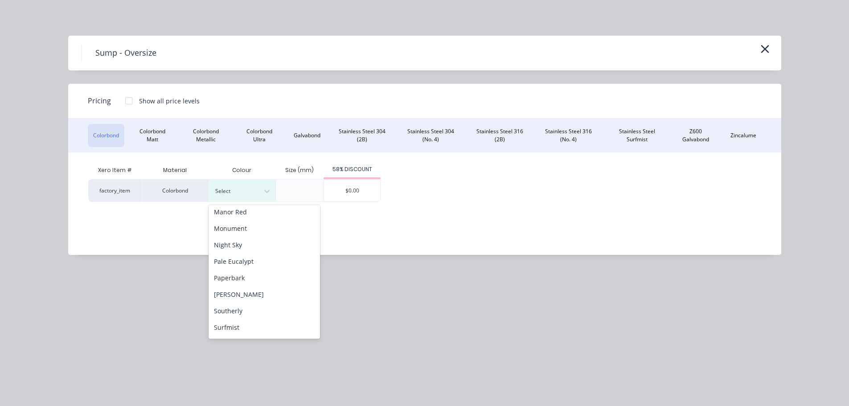
scroll to position [267, 0]
click at [249, 274] on div "Surfmist" at bounding box center [263, 277] width 111 height 16
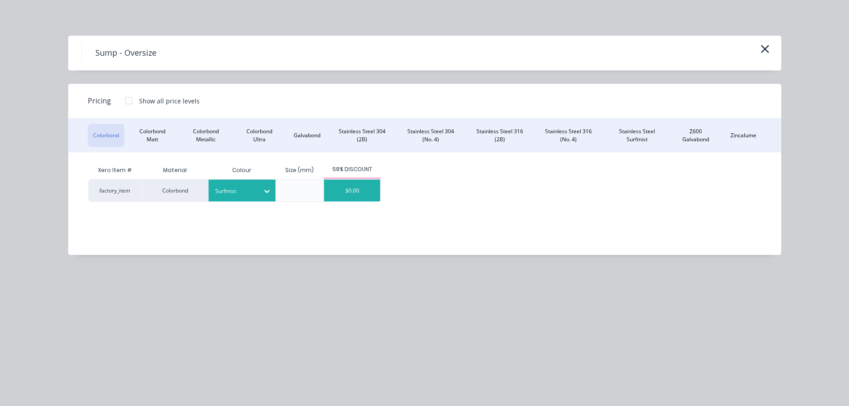
click at [351, 188] on div "$0.00" at bounding box center [352, 191] width 56 height 22
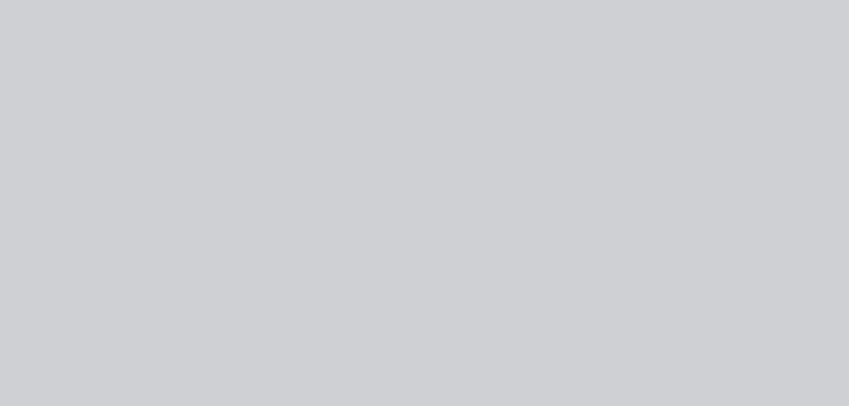
type input "$0.00"
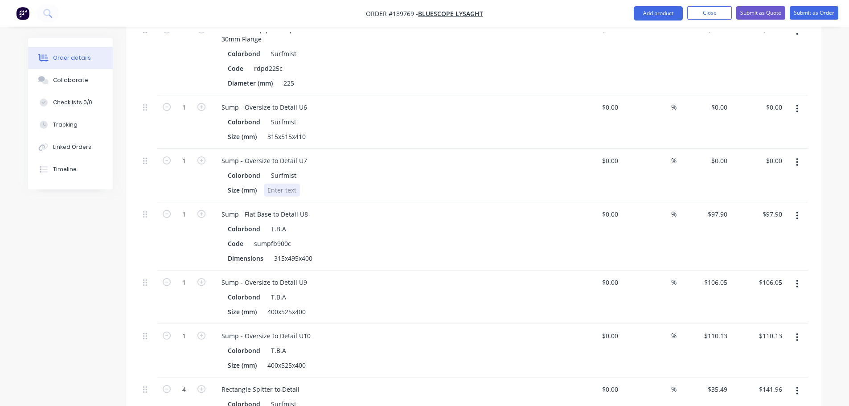
click at [280, 184] on div at bounding box center [282, 190] width 36 height 13
click at [294, 252] on div "315x495x400" at bounding box center [292, 258] width 45 height 13
copy div "315x495x400"
click at [805, 208] on button "button" at bounding box center [796, 216] width 21 height 16
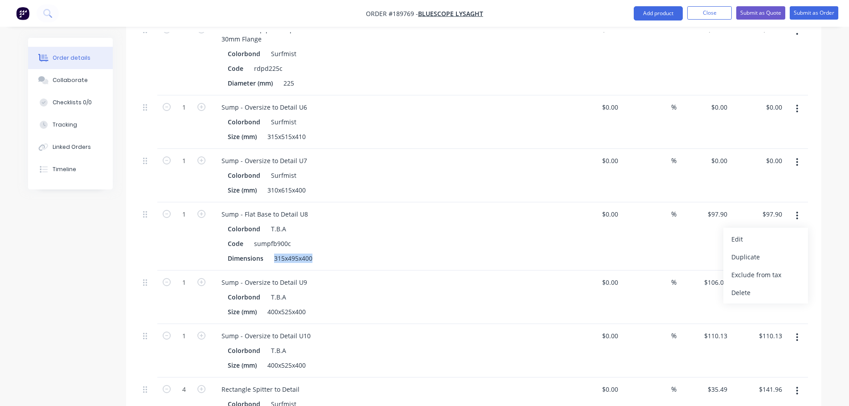
click at [778, 233] on div "Edit" at bounding box center [765, 239] width 69 height 13
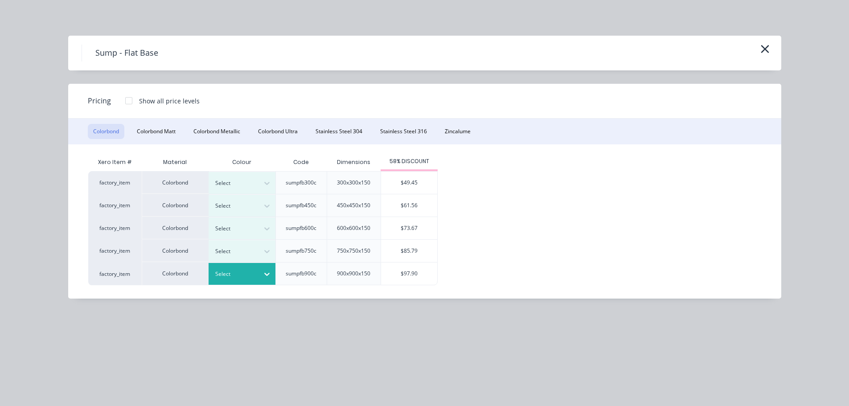
click at [244, 272] on div at bounding box center [235, 274] width 40 height 10
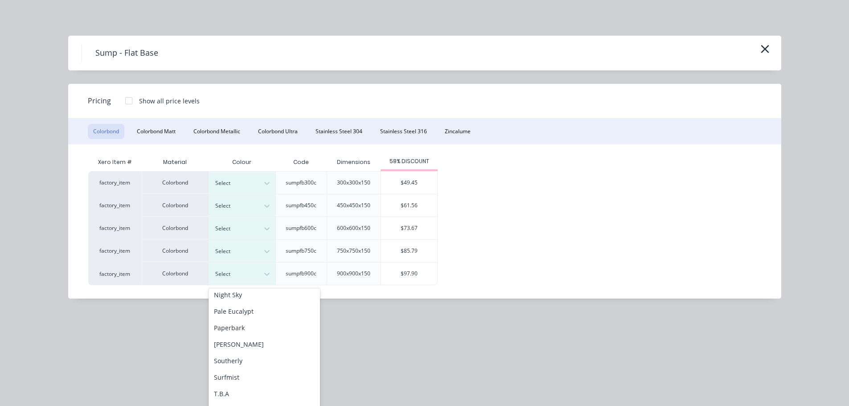
scroll to position [298, 0]
click at [249, 327] on div "Surfmist" at bounding box center [263, 329] width 111 height 16
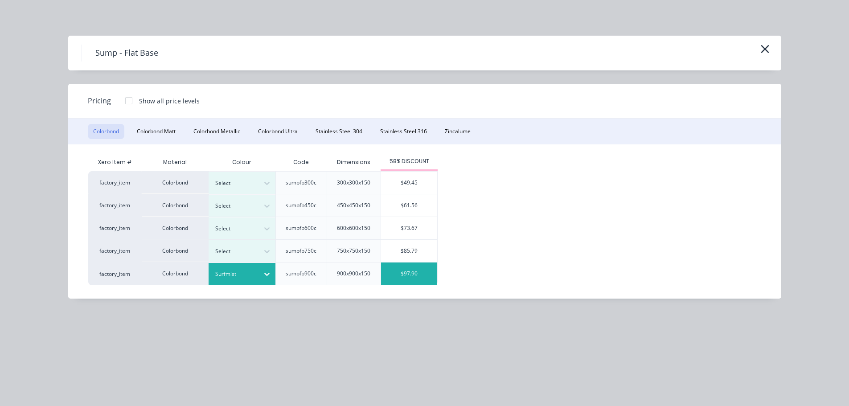
click at [402, 277] on div "$97.90" at bounding box center [409, 273] width 56 height 22
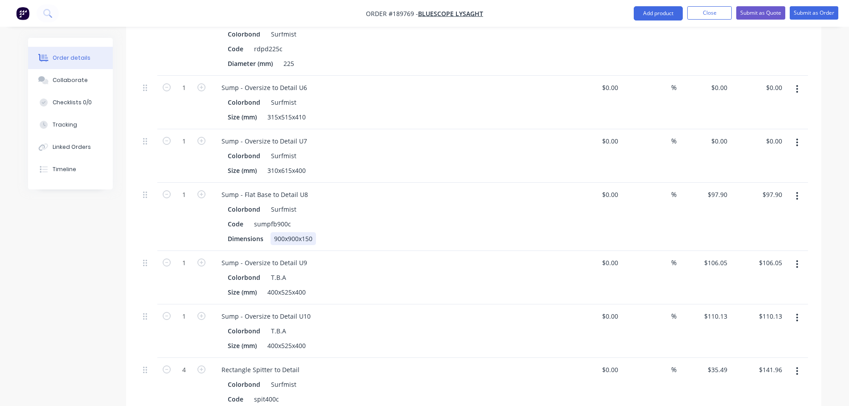
click at [289, 232] on div "900x900x150" at bounding box center [292, 238] width 45 height 13
click at [381, 271] on div "Colorbond T.B.A" at bounding box center [389, 277] width 323 height 13
click at [280, 286] on div "400x525x400" at bounding box center [286, 292] width 45 height 13
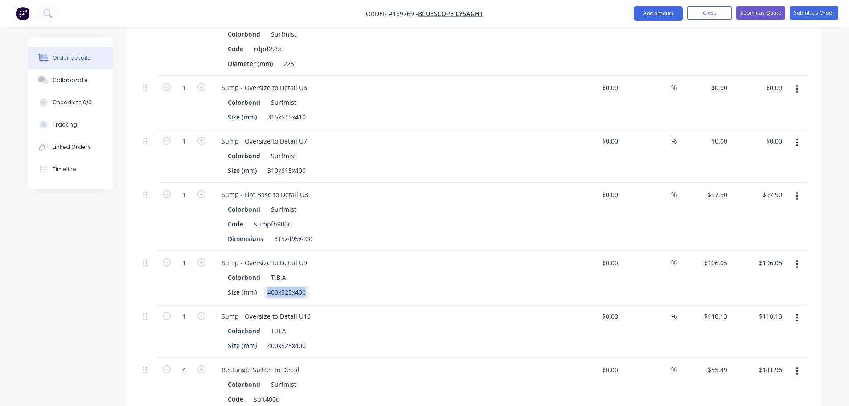
copy div "400x525x400"
click at [802, 256] on button "button" at bounding box center [796, 264] width 21 height 16
click at [784, 281] on div "Edit" at bounding box center [765, 287] width 69 height 13
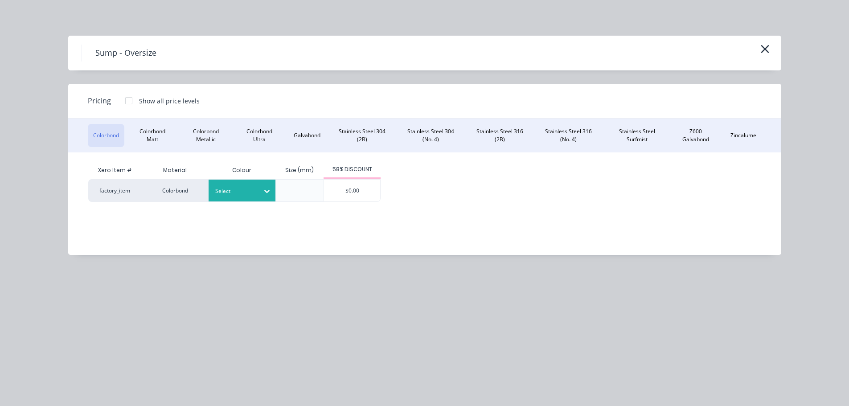
click at [253, 186] on div at bounding box center [235, 191] width 40 height 10
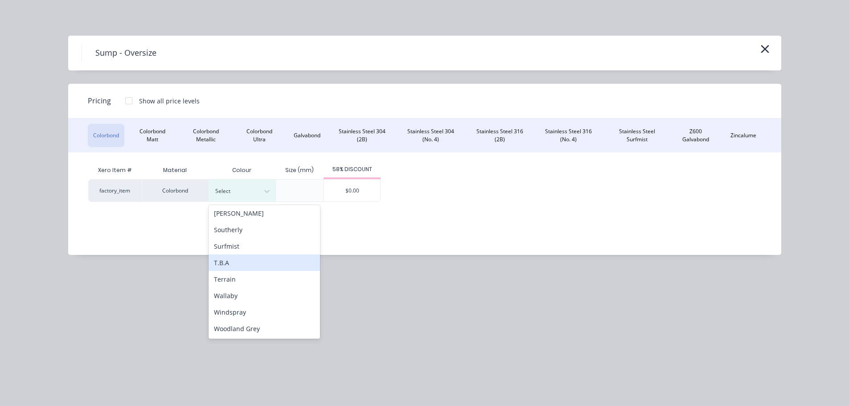
click at [257, 245] on div "Surfmist" at bounding box center [263, 246] width 111 height 16
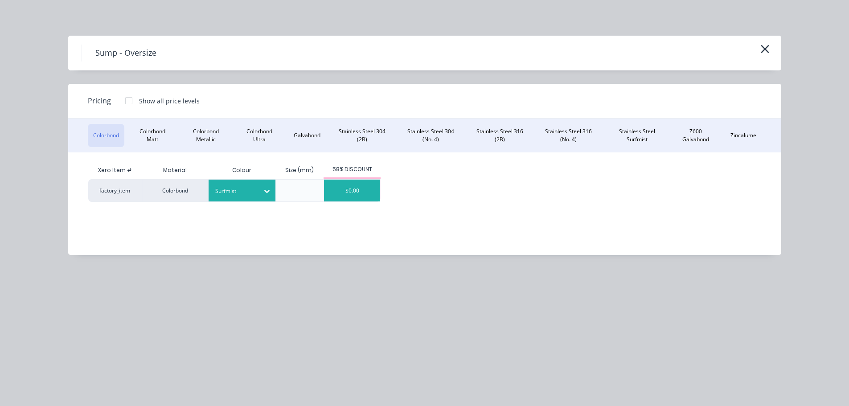
click at [358, 186] on div "$0.00" at bounding box center [352, 191] width 56 height 22
type input "$0.00"
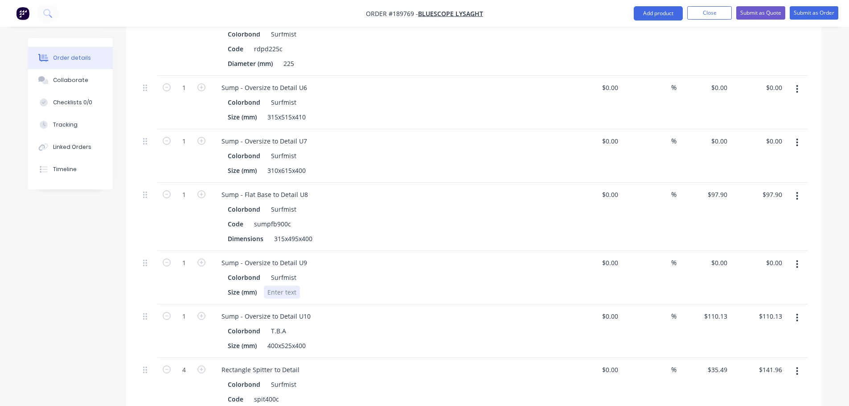
click at [283, 286] on div at bounding box center [282, 292] width 36 height 13
click at [51, 291] on div "Created by [PERSON_NAME] Created [DATE] Required Assigned to Add team member St…" at bounding box center [424, 187] width 793 height 990
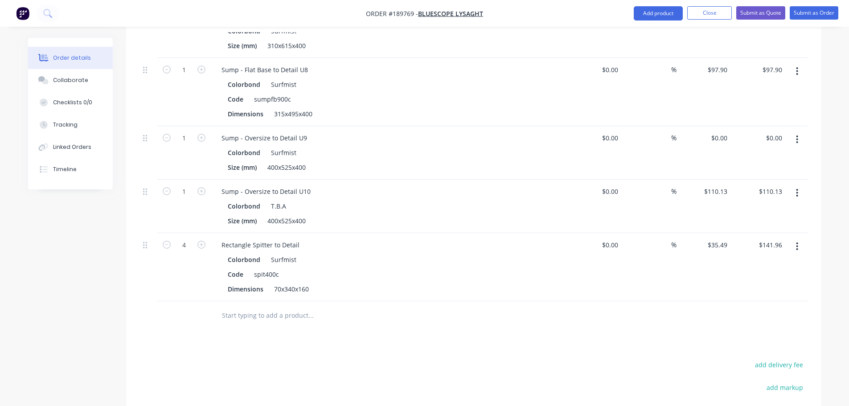
scroll to position [479, 0]
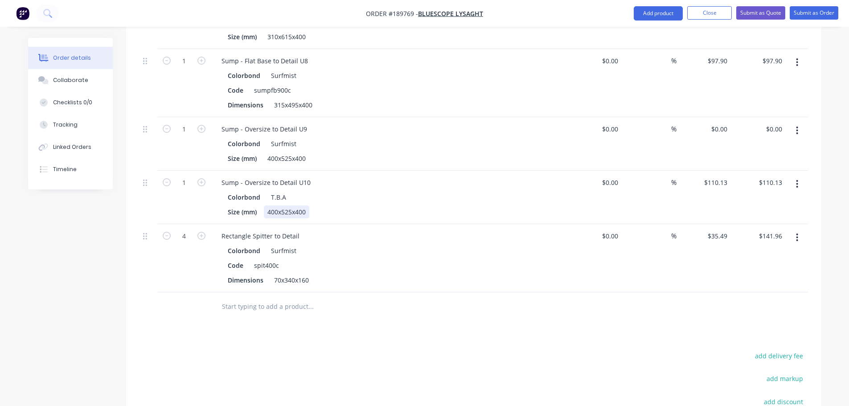
click at [289, 205] on div "400x525x400" at bounding box center [286, 211] width 45 height 13
copy div "400x525x400"
click at [790, 176] on button "button" at bounding box center [796, 184] width 21 height 16
click at [785, 201] on div "Edit" at bounding box center [765, 207] width 69 height 13
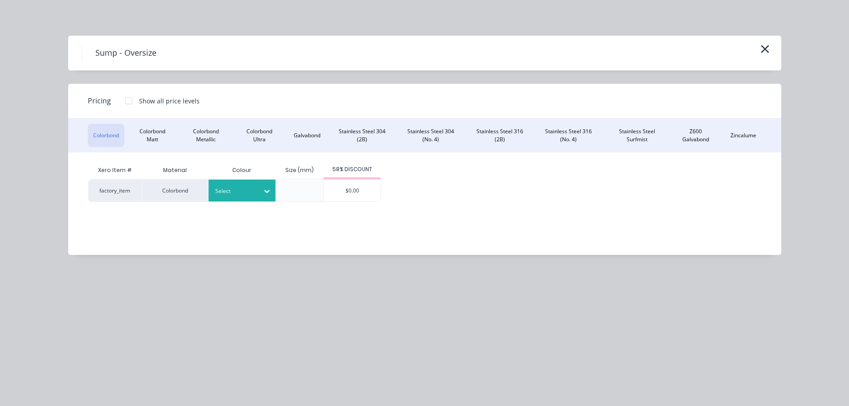
click at [251, 194] on div at bounding box center [235, 191] width 40 height 10
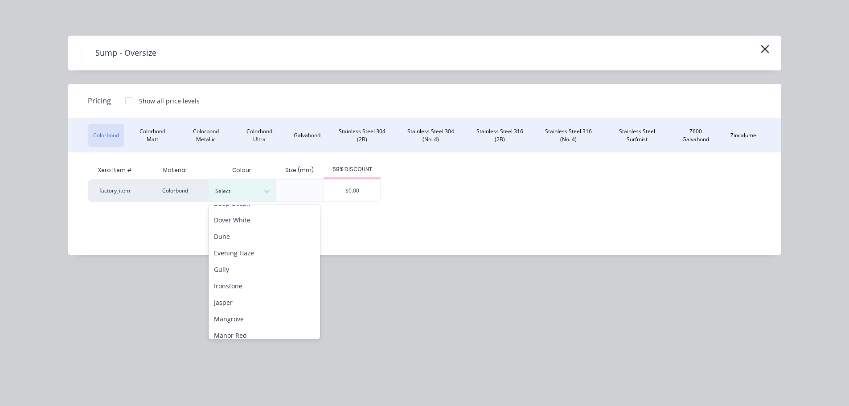
scroll to position [267, 0]
click at [251, 278] on div "Surfmist" at bounding box center [263, 277] width 111 height 16
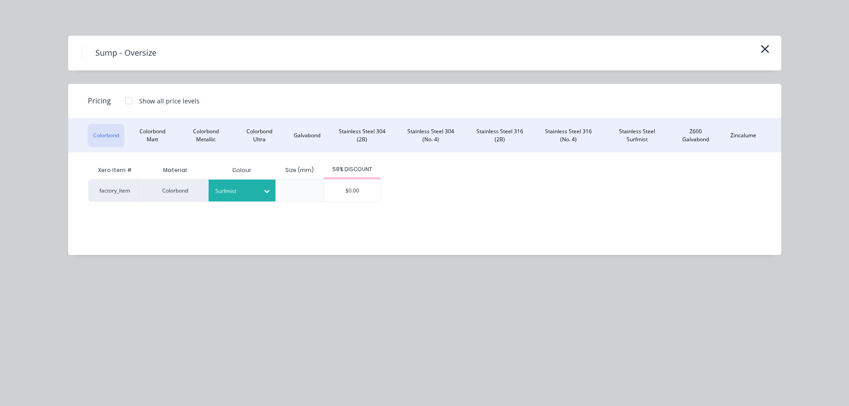
click at [371, 187] on div "$0.00" at bounding box center [352, 191] width 56 height 22
type input "$0.00"
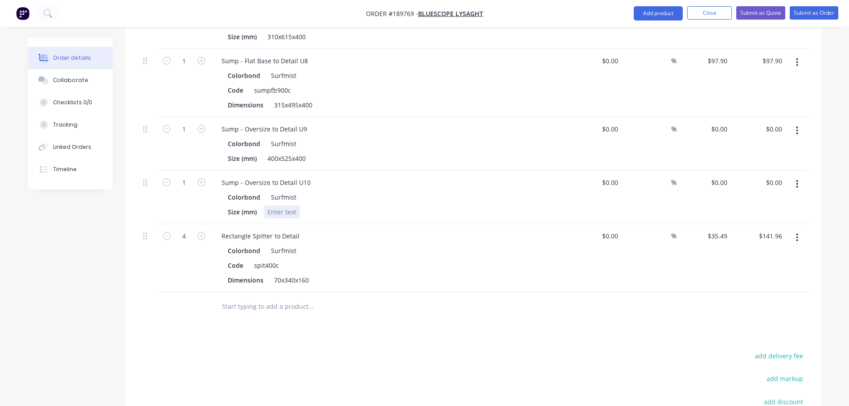
click at [285, 205] on div at bounding box center [282, 211] width 36 height 13
paste div
click at [403, 333] on div "Drawings Add drawing Products Show / Hide columns Add product Qty Cost Markup P…" at bounding box center [473, 159] width 695 height 752
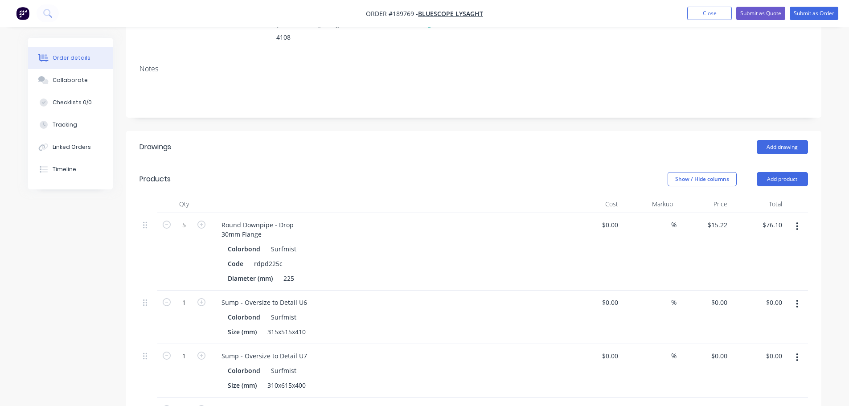
scroll to position [78, 0]
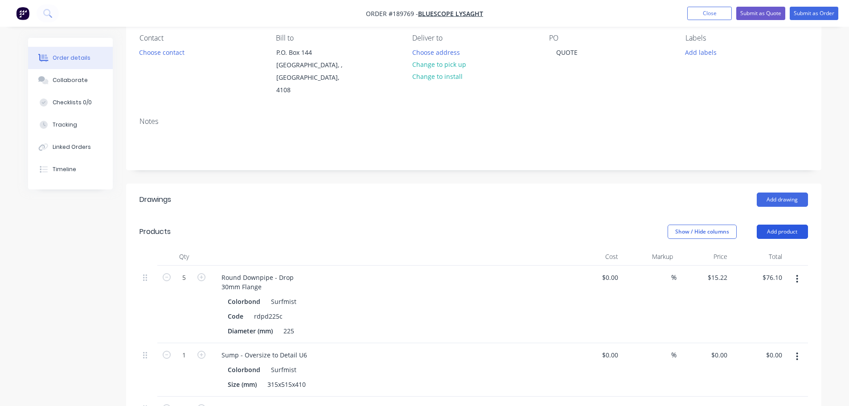
click at [785, 225] on button "Add product" at bounding box center [781, 232] width 51 height 14
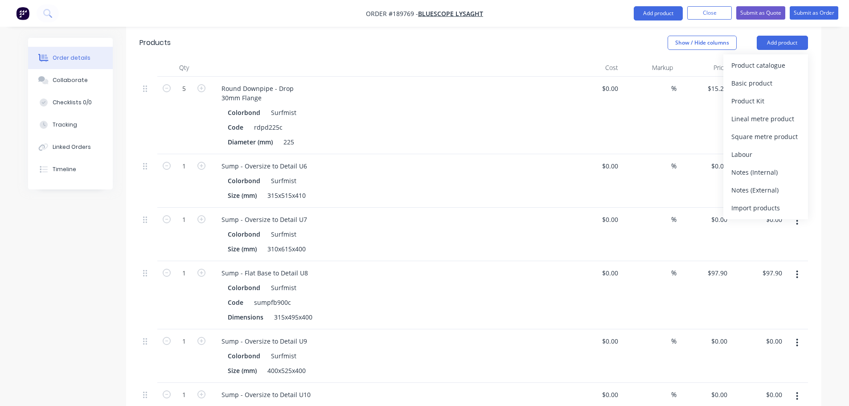
scroll to position [301, 0]
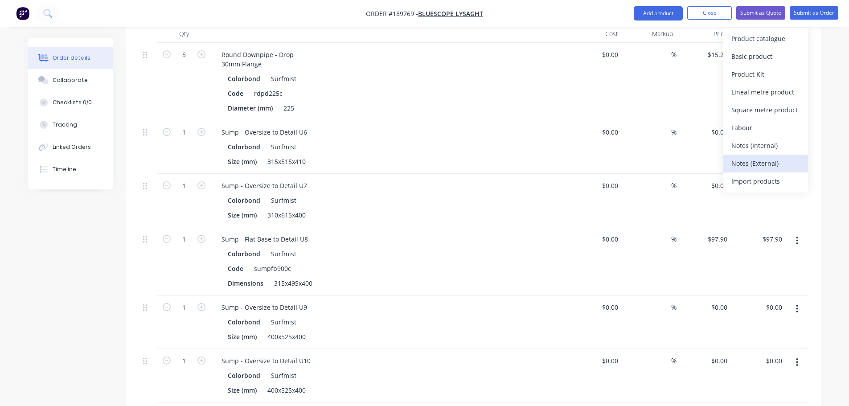
click at [776, 158] on div "Notes (External)" at bounding box center [765, 163] width 69 height 13
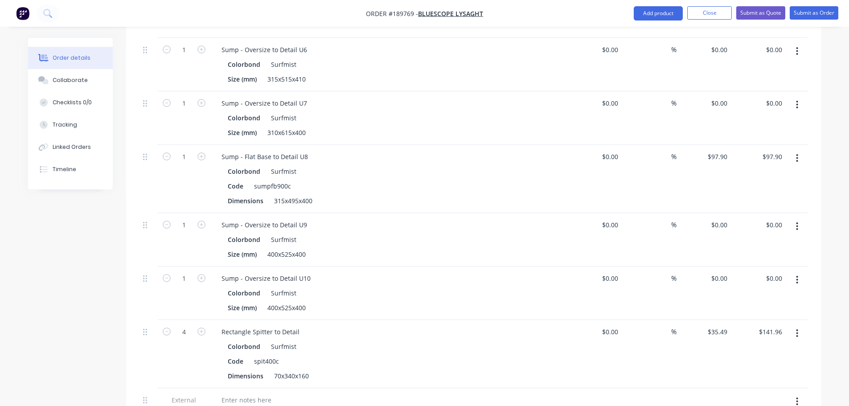
scroll to position [568, 0]
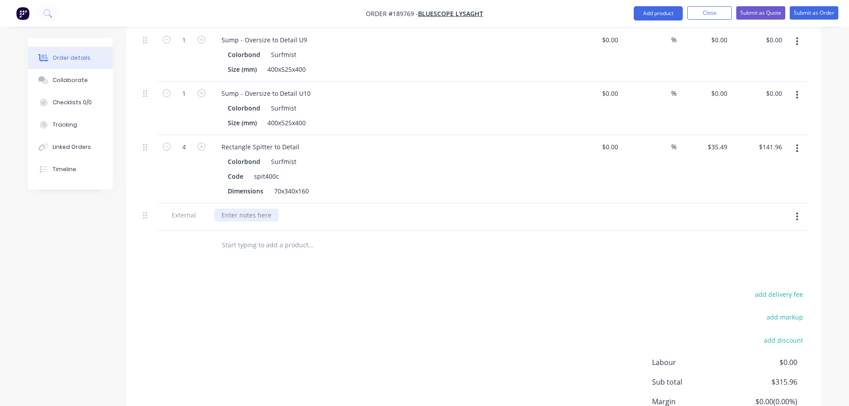
click at [265, 208] on div at bounding box center [246, 214] width 64 height 13
click at [296, 303] on div "add delivery fee add markup add discount Labour $0.00 Sub total $315.96 Margin …" at bounding box center [473, 374] width 668 height 172
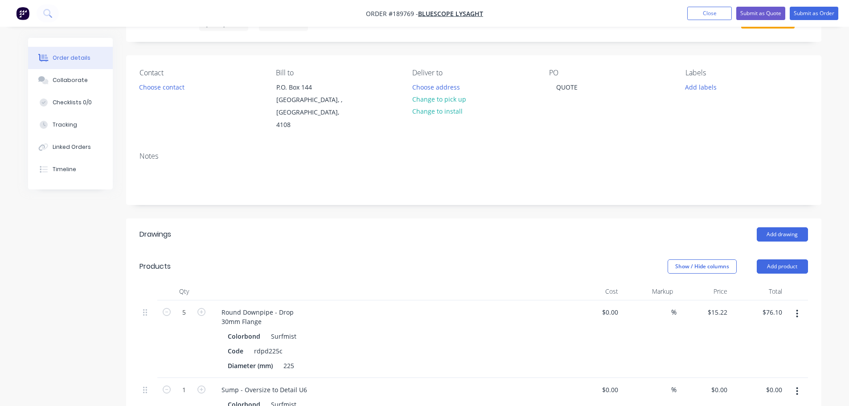
scroll to position [0, 0]
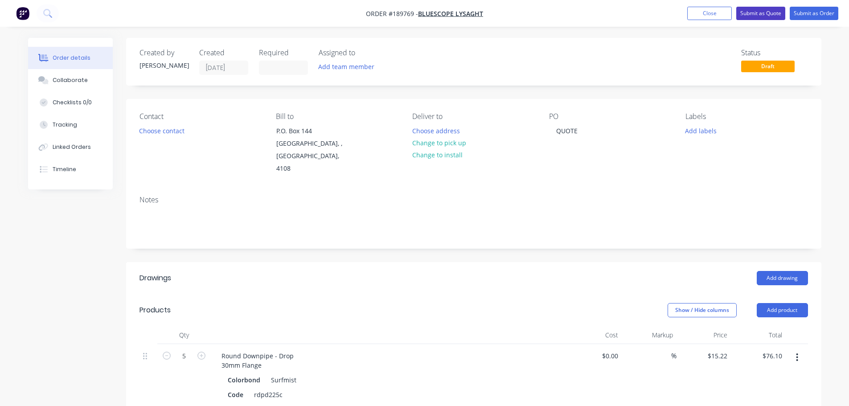
click at [758, 12] on button "Submit as Quote" at bounding box center [760, 13] width 49 height 13
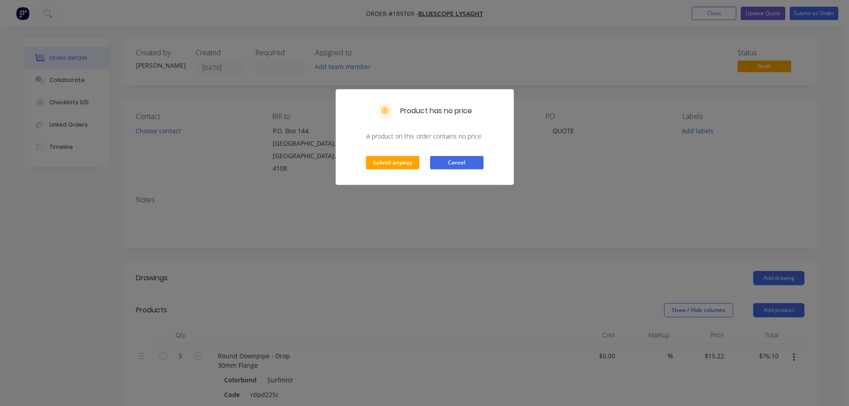
click at [447, 162] on button "Cancel" at bounding box center [456, 162] width 53 height 13
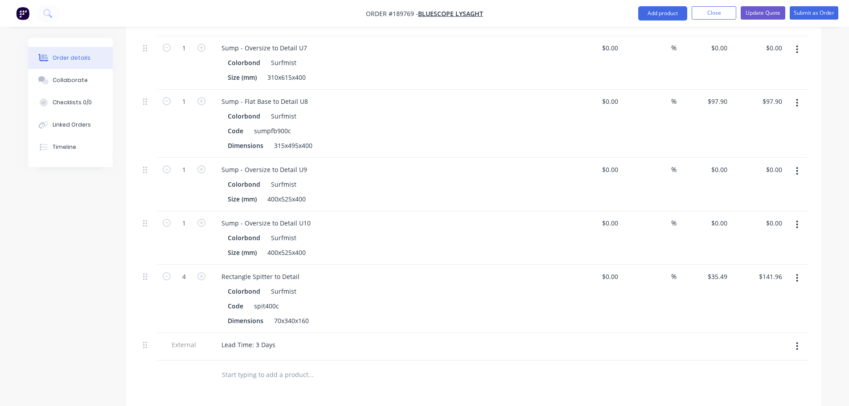
scroll to position [445, 0]
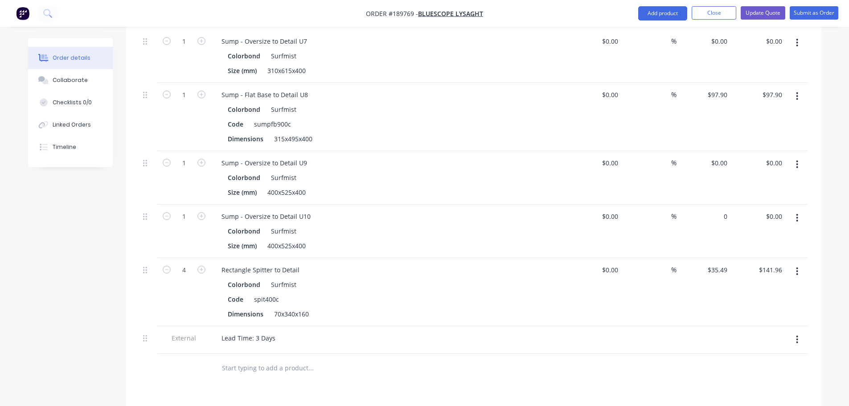
click at [717, 204] on div "0 $0.00" at bounding box center [703, 230] width 55 height 53
type input "$110.13"
click at [641, 372] on div "Drawings Add drawing Products Show / Hide columns Add product Qty Cost Markup P…" at bounding box center [473, 206] width 695 height 780
click at [726, 156] on input "0" at bounding box center [720, 162] width 20 height 13
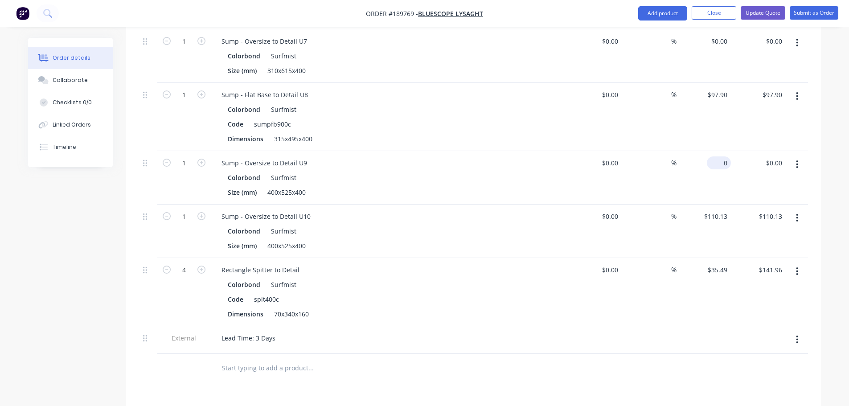
click at [729, 156] on input "0" at bounding box center [720, 162] width 20 height 13
type input "$104.69"
click at [524, 119] on div "Colorbond Surfmist Code sumpfb900c Dimensions 315x495x400" at bounding box center [388, 124] width 349 height 42
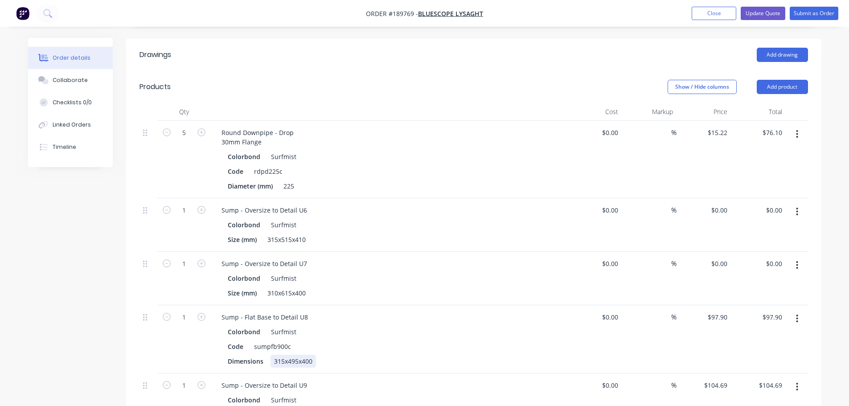
scroll to position [223, 0]
click at [719, 204] on div "$0.00 $0.00" at bounding box center [719, 210] width 24 height 13
type input "$101.70"
click at [826, 252] on div "Order details Collaborate Checklists 0/0 Linked Orders Timeline Order details C…" at bounding box center [424, 323] width 811 height 1017
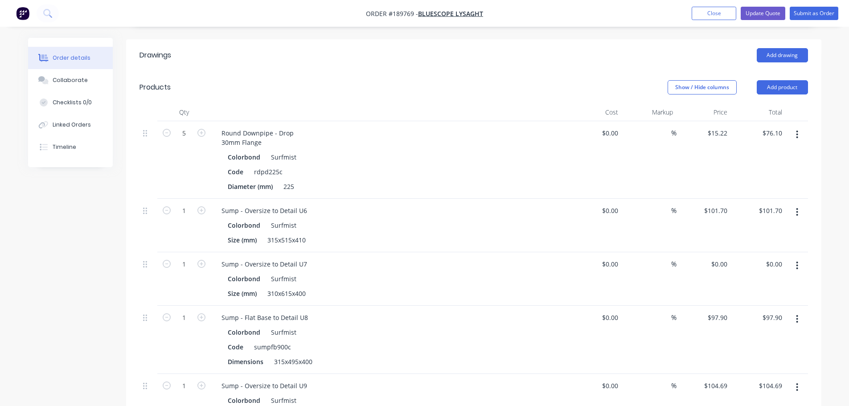
click at [714, 256] on div "$0.00 $0.00" at bounding box center [703, 278] width 55 height 53
type input "$104.69"
click at [837, 249] on div "Order details Collaborate Checklists 0/0 Linked Orders Timeline Order details C…" at bounding box center [424, 304] width 849 height 1055
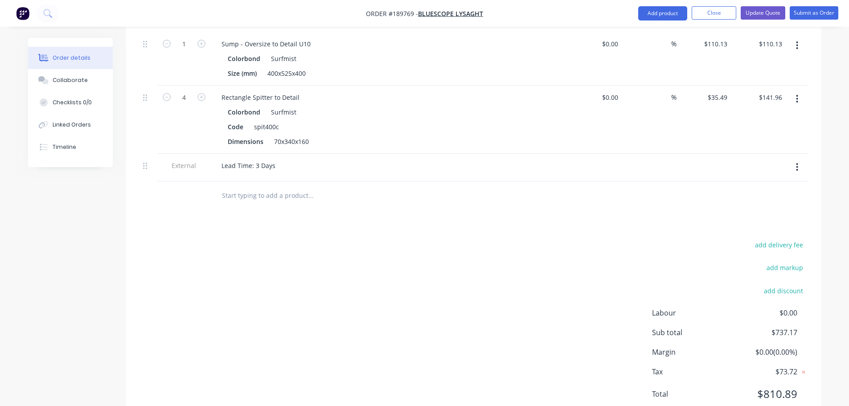
scroll to position [637, 0]
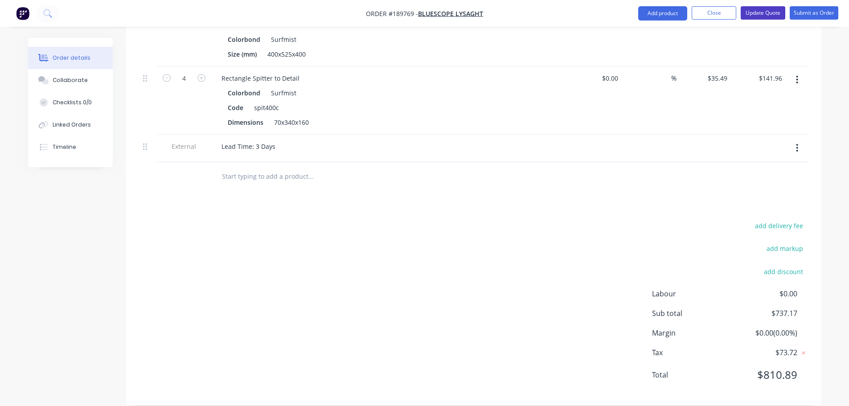
click at [751, 13] on button "Update Quote" at bounding box center [762, 12] width 45 height 13
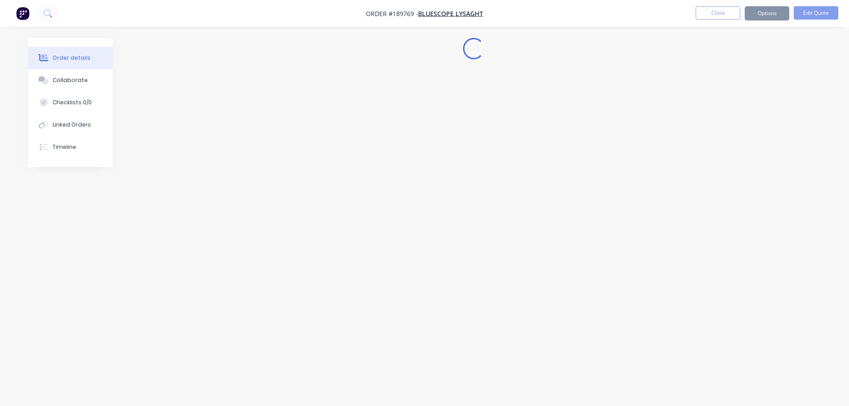
scroll to position [0, 0]
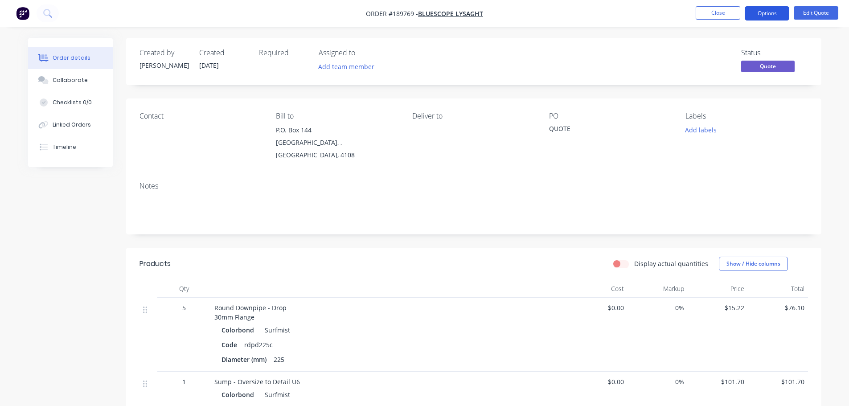
drag, startPoint x: 756, startPoint y: 7, endPoint x: 753, endPoint y: 16, distance: 10.2
click at [756, 7] on button "Options" at bounding box center [766, 13] width 45 height 14
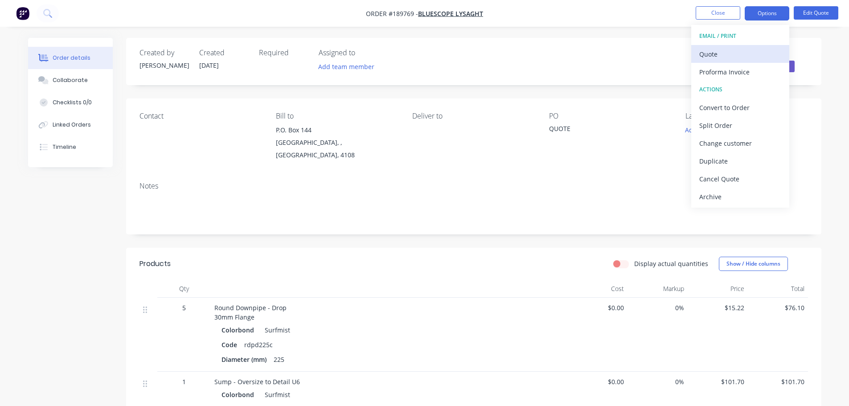
click at [705, 60] on div "Quote" at bounding box center [740, 54] width 82 height 13
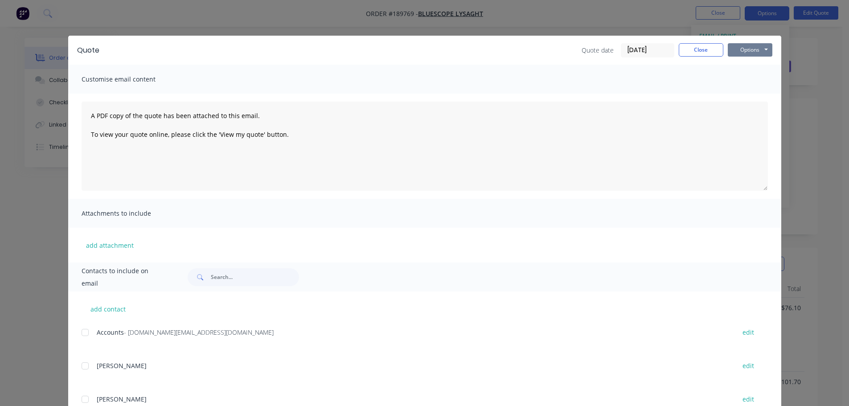
click at [748, 52] on button "Options" at bounding box center [749, 49] width 45 height 13
click at [754, 63] on button "Preview" at bounding box center [755, 65] width 57 height 15
click at [35, 122] on div "Quote Quote date [DATE] Close Options Preview Print Email Customise email conte…" at bounding box center [424, 203] width 849 height 406
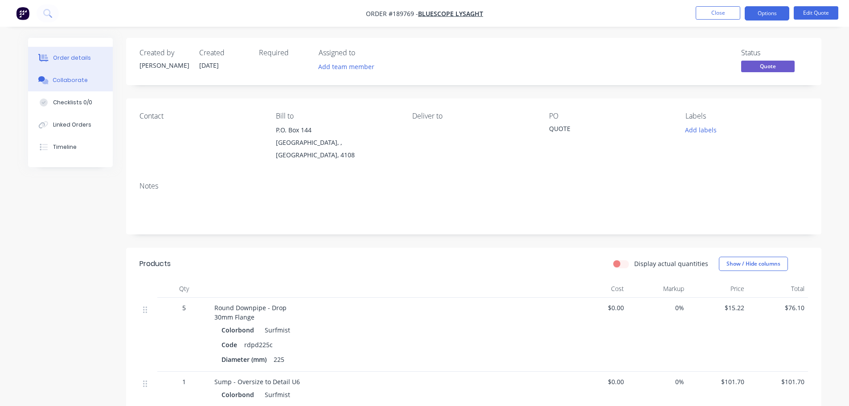
click at [71, 79] on div "Collaborate" at bounding box center [70, 80] width 35 height 8
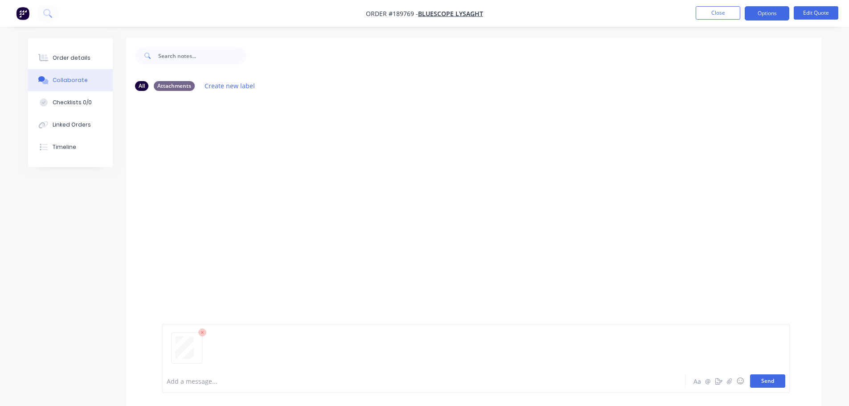
click at [759, 379] on button "Send" at bounding box center [767, 380] width 35 height 13
click at [723, 12] on button "Close" at bounding box center [717, 12] width 45 height 13
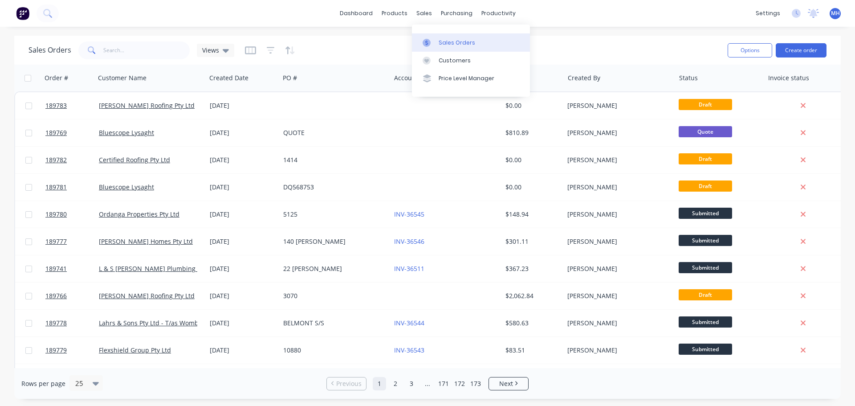
drag, startPoint x: 430, startPoint y: 45, endPoint x: 524, endPoint y: 42, distance: 94.1
click at [430, 45] on icon at bounding box center [427, 43] width 8 height 8
click at [627, 36] on div "Sales Orders Views Options Create order" at bounding box center [427, 50] width 827 height 29
click at [793, 51] on button "Create order" at bounding box center [801, 50] width 51 height 14
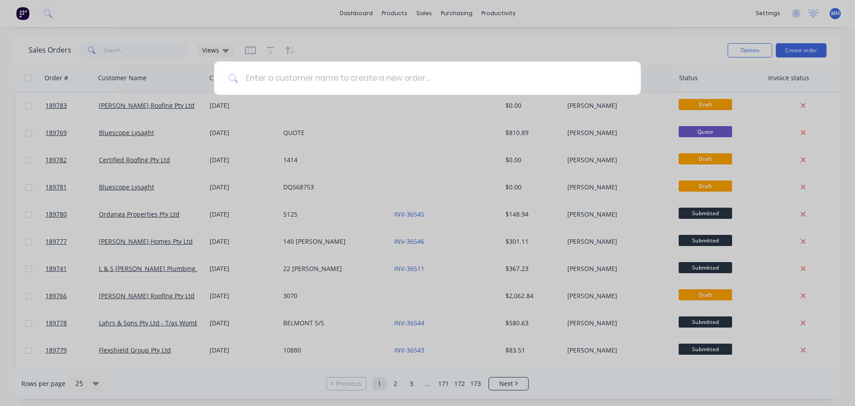
click at [432, 80] on input at bounding box center [432, 77] width 388 height 33
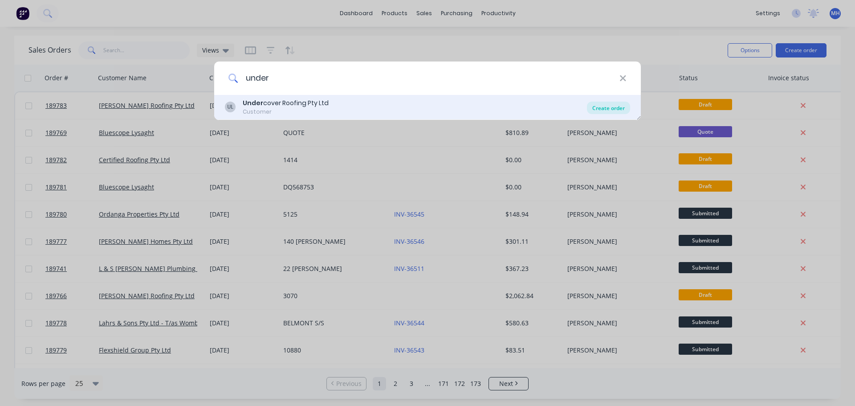
type input "under"
click at [605, 107] on div "Create order" at bounding box center [608, 108] width 43 height 12
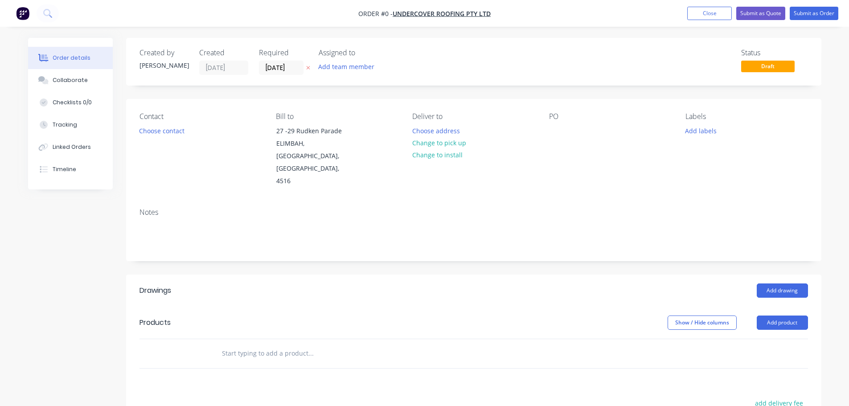
click at [396, 283] on div "Add drawing" at bounding box center [544, 290] width 526 height 14
drag, startPoint x: 554, startPoint y: 128, endPoint x: 561, endPoint y: 139, distance: 12.5
click at [556, 131] on div at bounding box center [556, 130] width 14 height 13
click at [494, 239] on div "Order details Collaborate Checklists 0/0 Tracking Linked Orders Timeline Order …" at bounding box center [424, 317] width 811 height 558
drag, startPoint x: 306, startPoint y: 67, endPoint x: 434, endPoint y: 108, distance: 135.2
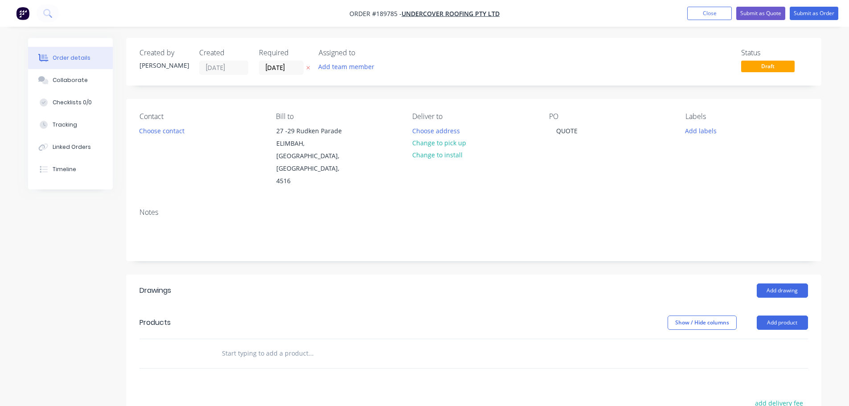
click at [306, 67] on icon at bounding box center [308, 67] width 4 height 5
click at [785, 283] on button "Add drawing" at bounding box center [781, 290] width 51 height 14
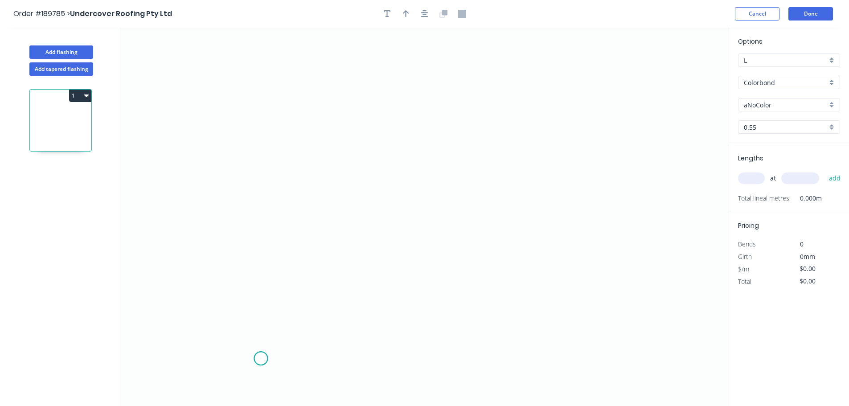
click at [261, 359] on icon "0" at bounding box center [424, 217] width 608 height 378
click at [261, 322] on icon at bounding box center [261, 339] width 0 height 37
click at [221, 324] on icon "0 ?" at bounding box center [424, 217] width 608 height 378
click at [222, 187] on icon at bounding box center [222, 254] width 0 height 135
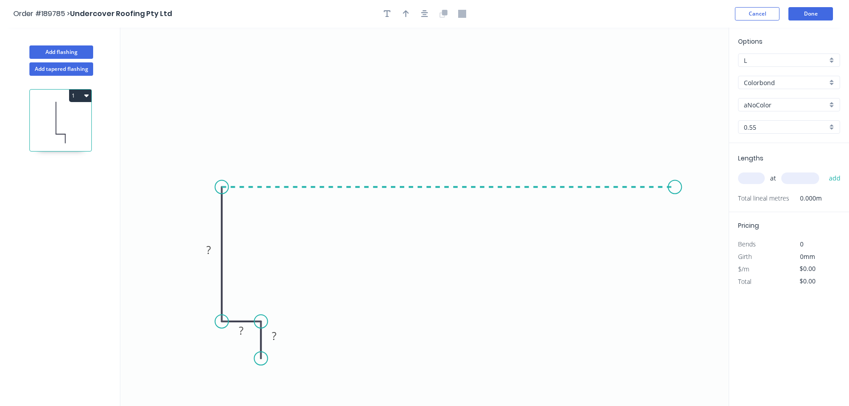
click at [682, 181] on icon "0 ? ? ?" at bounding box center [424, 217] width 608 height 378
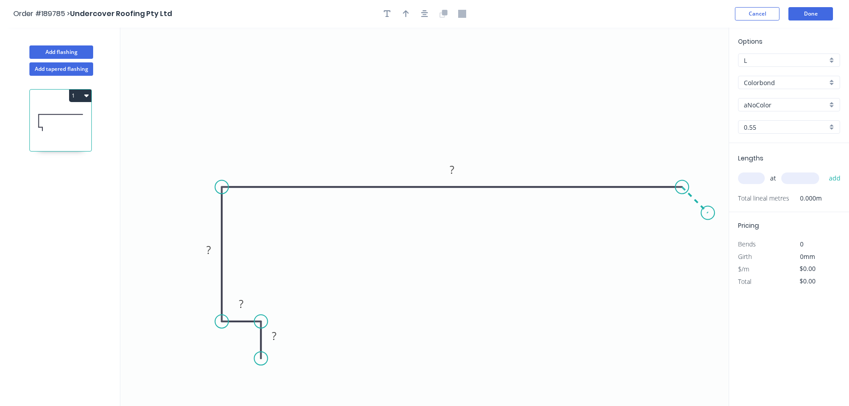
click at [708, 213] on icon "0 ? ? ? ?" at bounding box center [424, 217] width 608 height 378
click at [428, 17] on icon "button" at bounding box center [424, 14] width 7 height 8
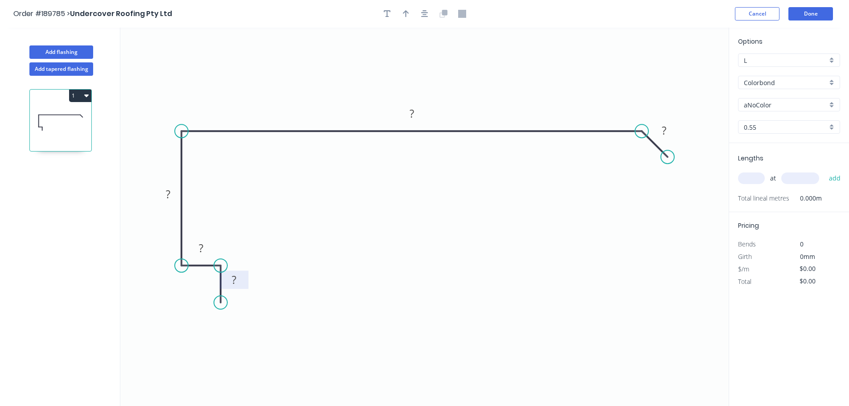
click at [235, 282] on tspan "?" at bounding box center [234, 279] width 4 height 15
type input "$23.13"
click at [408, 10] on icon "button" at bounding box center [406, 14] width 6 height 8
drag, startPoint x: 682, startPoint y: 71, endPoint x: 310, endPoint y: 122, distance: 375.8
click at [310, 122] on icon at bounding box center [310, 111] width 8 height 29
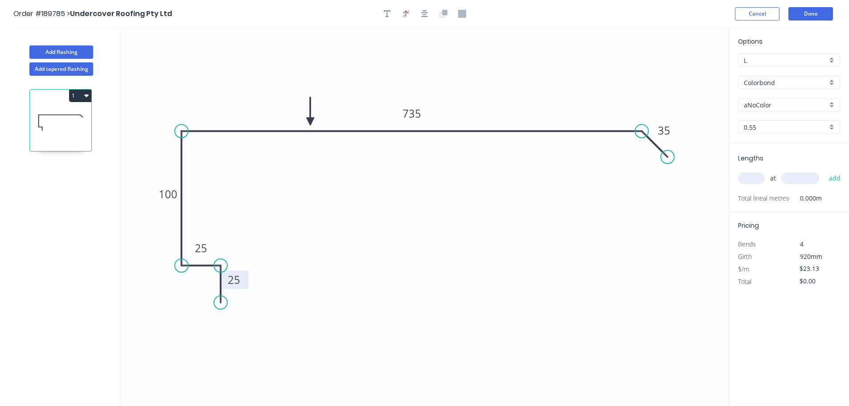
click at [739, 103] on div "aNoColor" at bounding box center [789, 104] width 102 height 13
click at [769, 183] on div "Dune" at bounding box center [788, 187] width 101 height 16
type input "Dune"
click at [755, 182] on input "text" at bounding box center [751, 178] width 27 height 12
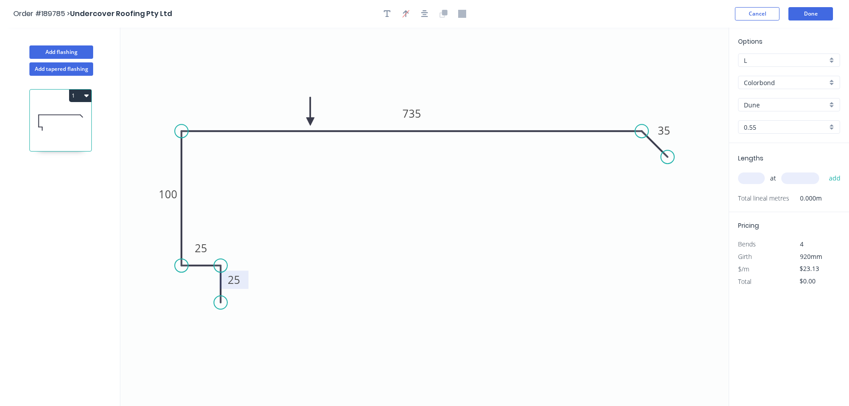
click at [756, 181] on input "text" at bounding box center [751, 178] width 27 height 12
type input "3"
type input "5300"
click at [824, 171] on button "add" at bounding box center [834, 178] width 21 height 15
type input "$367.77"
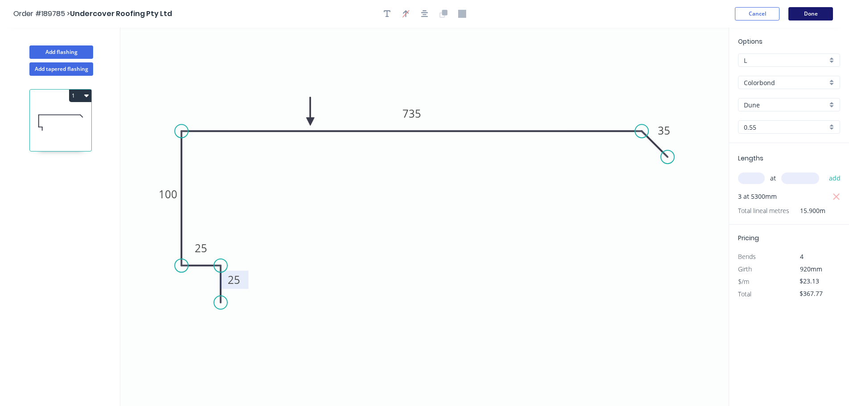
click at [812, 15] on button "Done" at bounding box center [810, 13] width 45 height 13
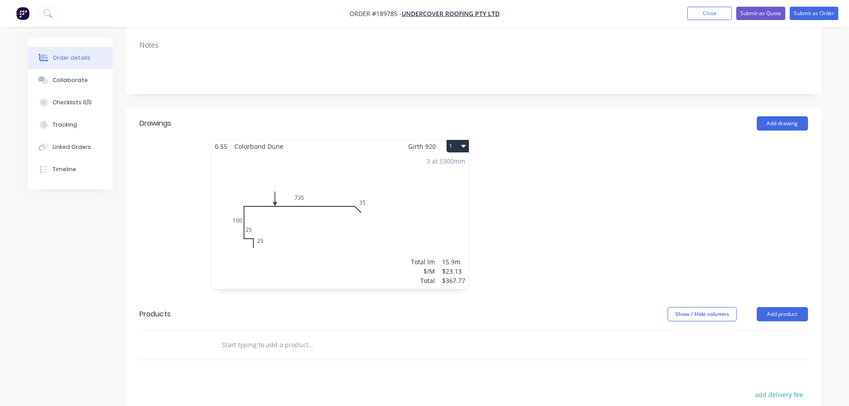
scroll to position [223, 0]
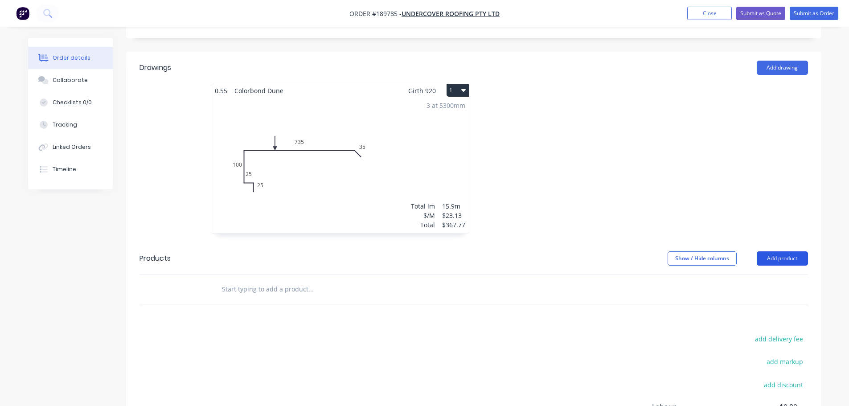
click at [777, 251] on button "Add product" at bounding box center [781, 258] width 51 height 14
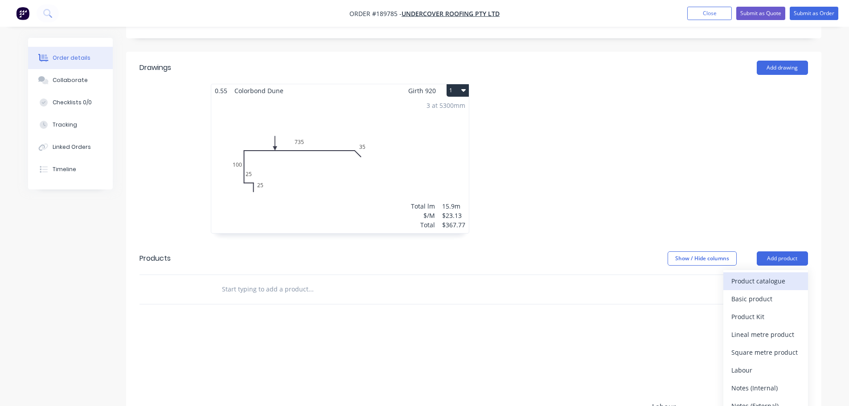
click at [777, 272] on button "Product catalogue" at bounding box center [765, 281] width 85 height 18
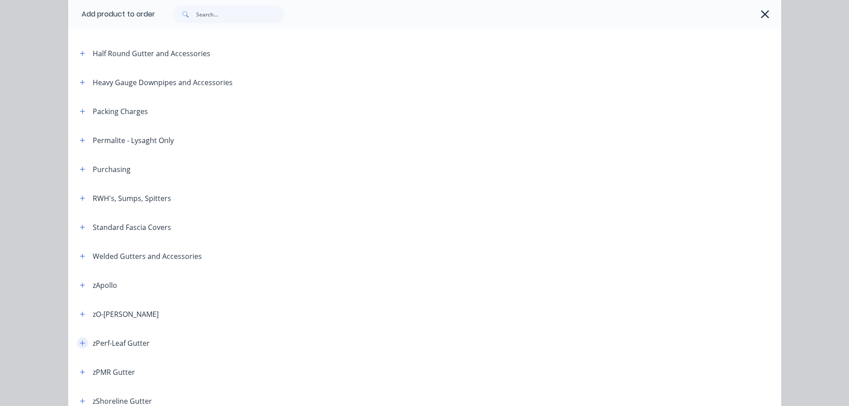
scroll to position [267, 0]
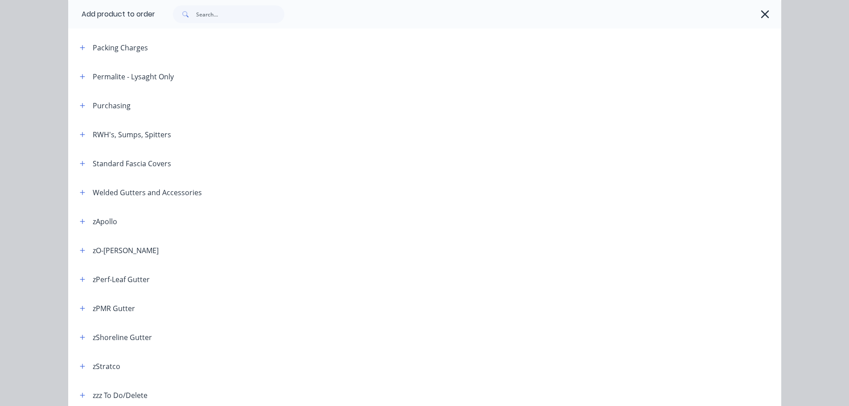
click at [78, 302] on header "zPMR Gutter" at bounding box center [424, 308] width 713 height 29
drag, startPoint x: 78, startPoint y: 308, endPoint x: 207, endPoint y: 264, distance: 135.7
click at [80, 308] on icon "button" at bounding box center [82, 308] width 5 height 5
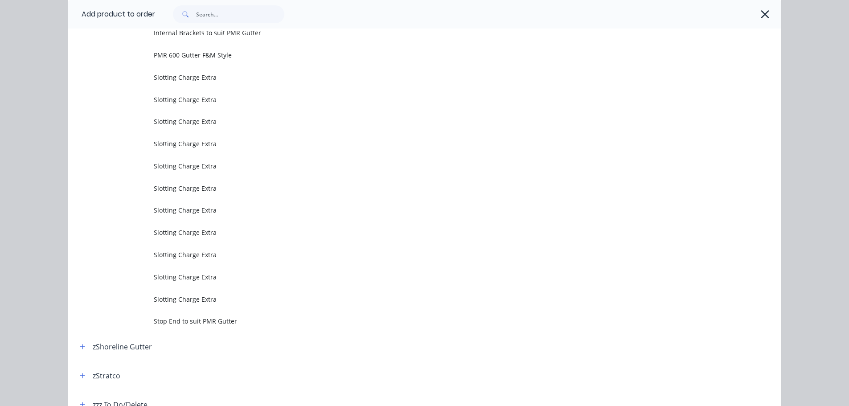
scroll to position [509, 0]
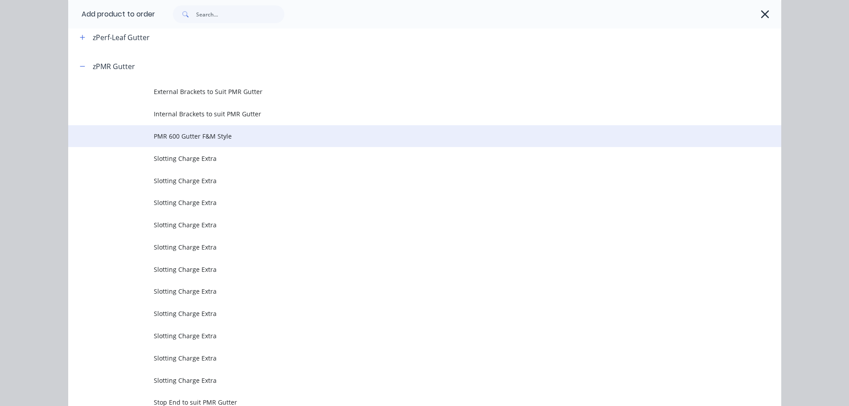
click at [198, 134] on span "PMR 600 Gutter F&M Style" at bounding box center [405, 135] width 502 height 9
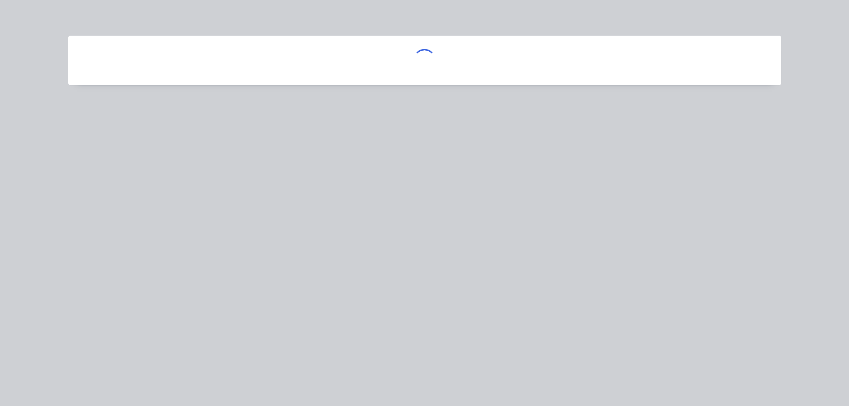
scroll to position [0, 0]
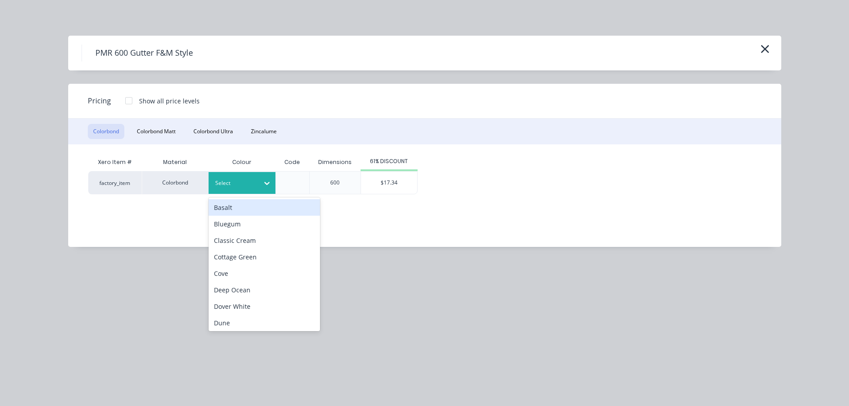
click at [256, 174] on div "Select" at bounding box center [241, 183] width 67 height 22
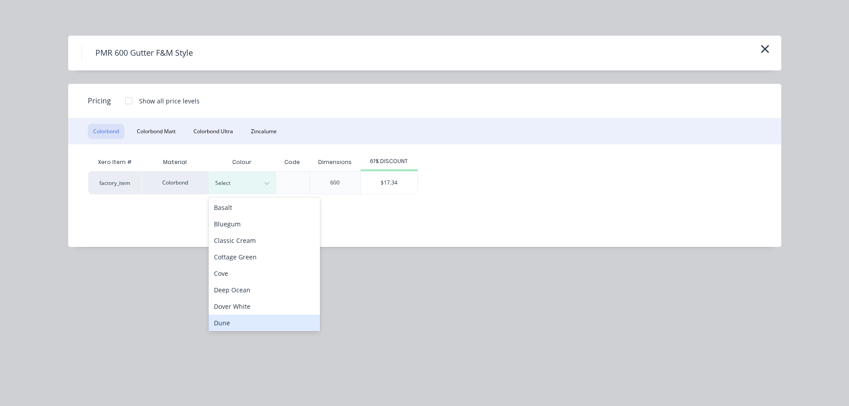
click at [241, 320] on div "Dune" at bounding box center [263, 323] width 111 height 16
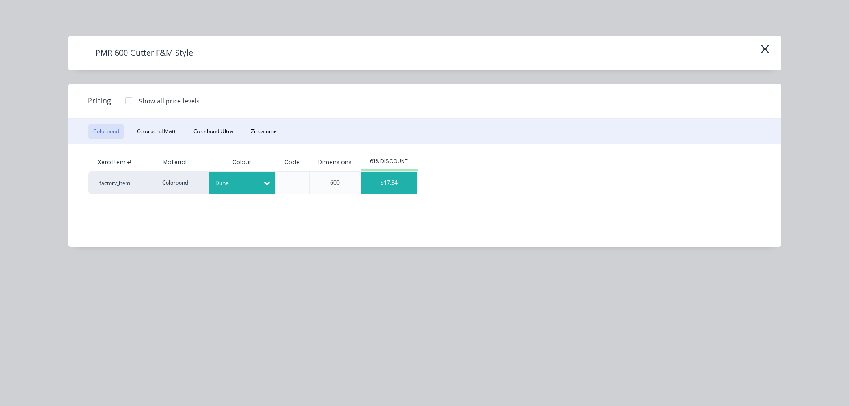
click at [386, 188] on div "$17.34" at bounding box center [389, 183] width 56 height 22
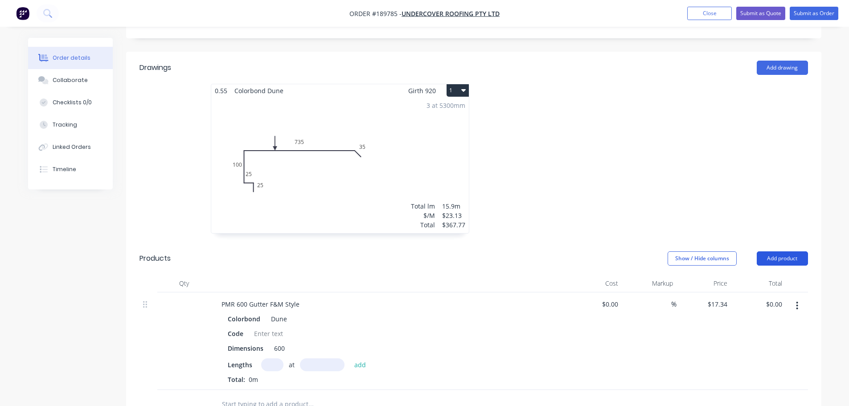
click at [797, 251] on button "Add product" at bounding box center [781, 258] width 51 height 14
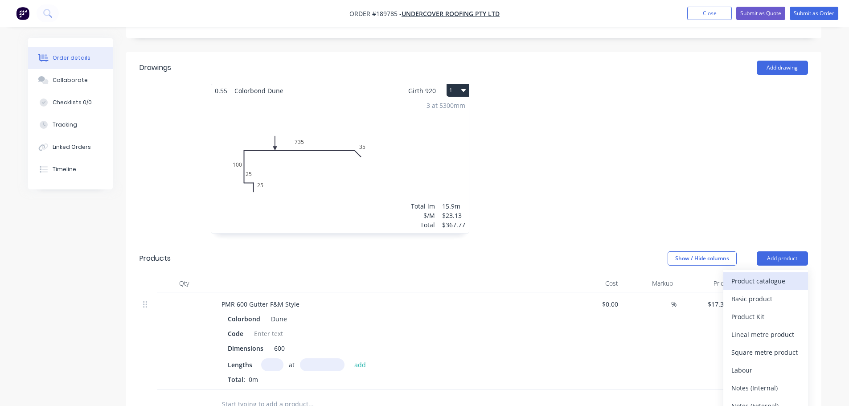
click at [790, 274] on div "Product catalogue" at bounding box center [765, 280] width 69 height 13
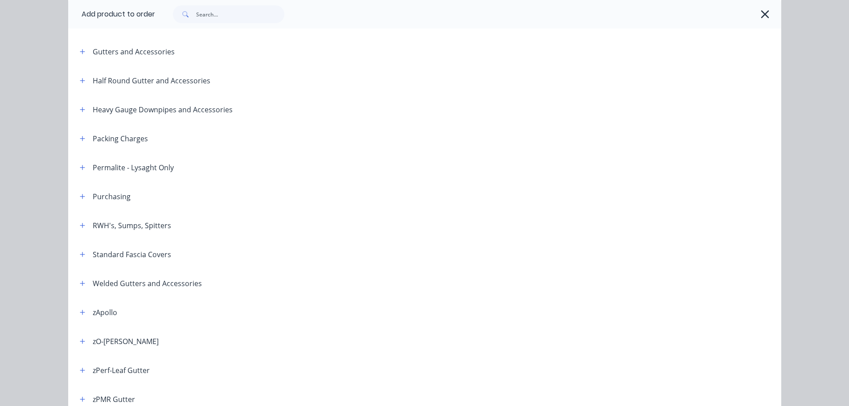
scroll to position [310, 0]
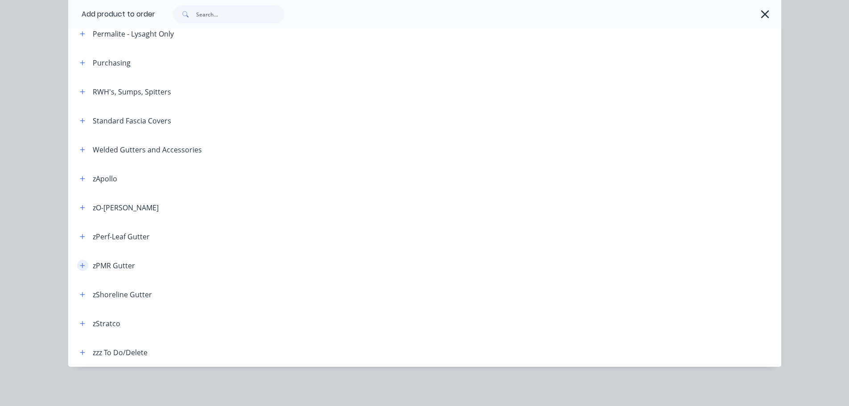
click at [80, 265] on icon "button" at bounding box center [82, 265] width 5 height 6
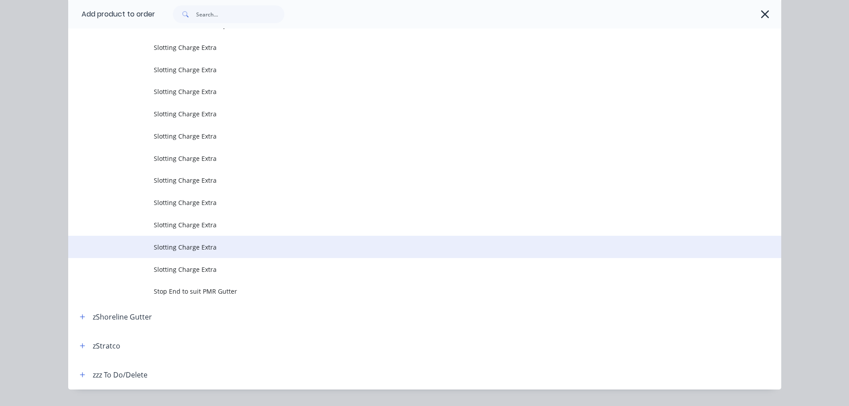
scroll to position [643, 0]
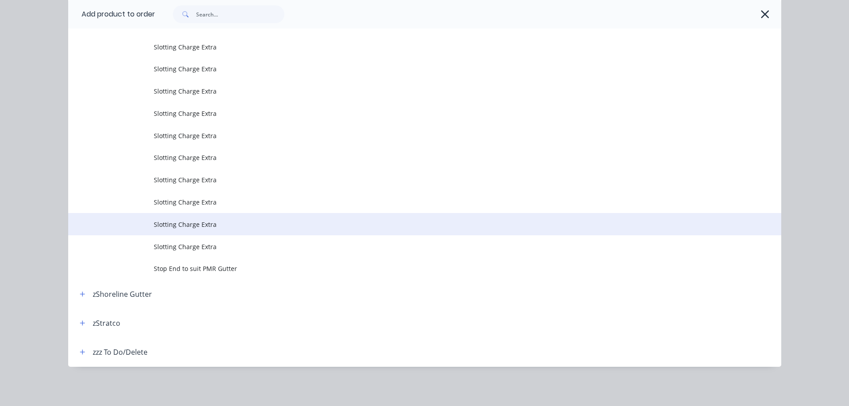
click at [206, 221] on span "Slotting Charge Extra" at bounding box center [405, 224] width 502 height 9
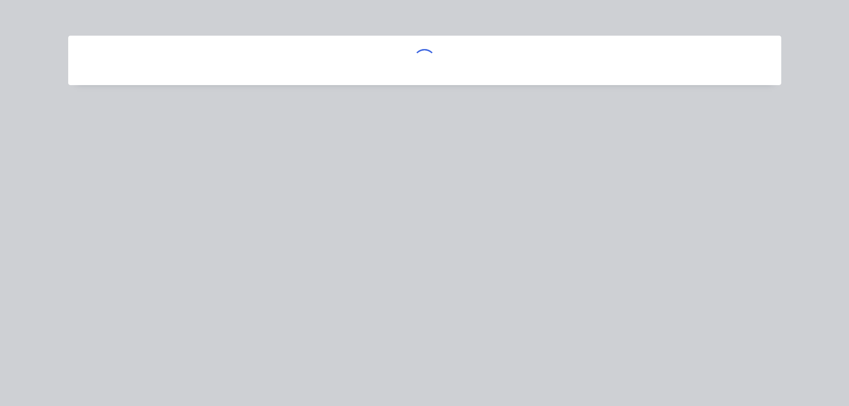
scroll to position [0, 0]
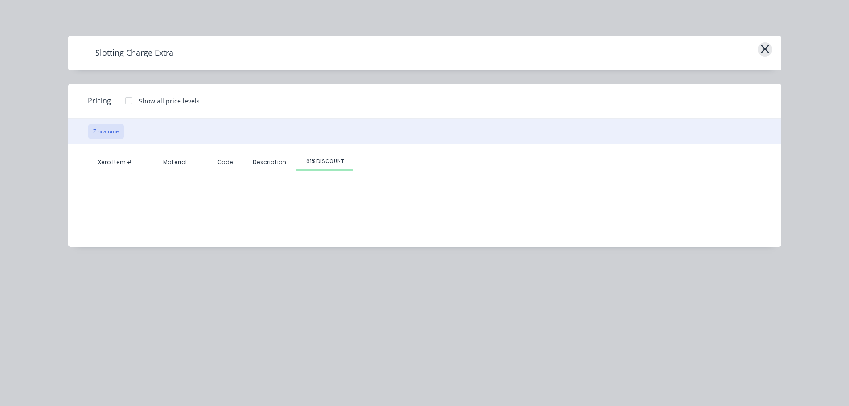
click at [765, 49] on icon "button" at bounding box center [764, 49] width 8 height 8
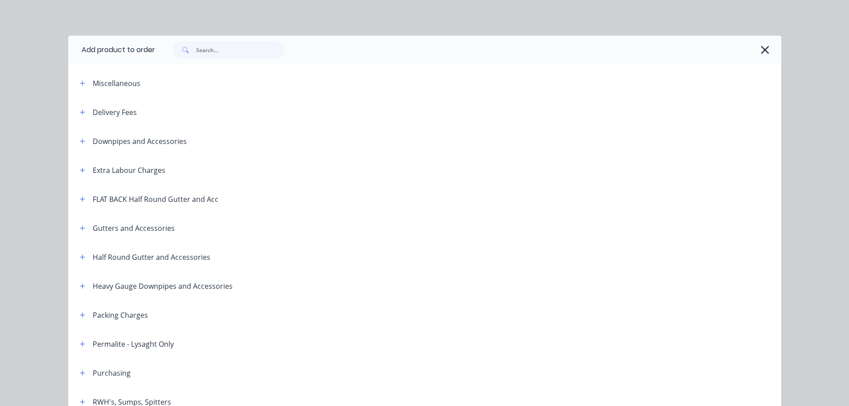
scroll to position [561, 0]
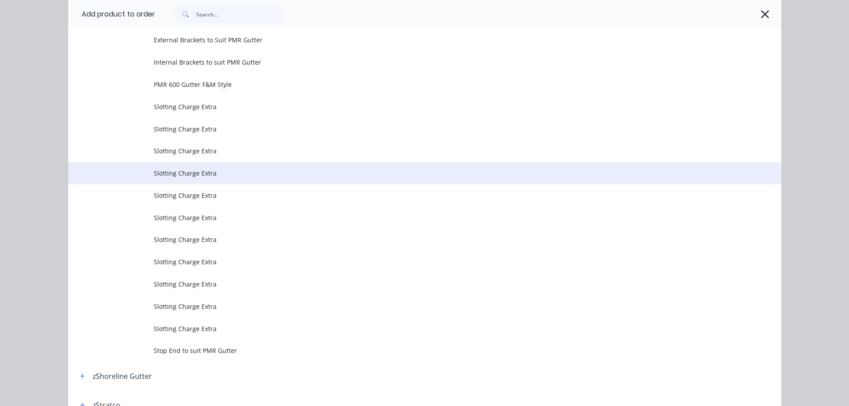
click at [315, 180] on td "Slotting Charge Extra" at bounding box center [467, 173] width 627 height 22
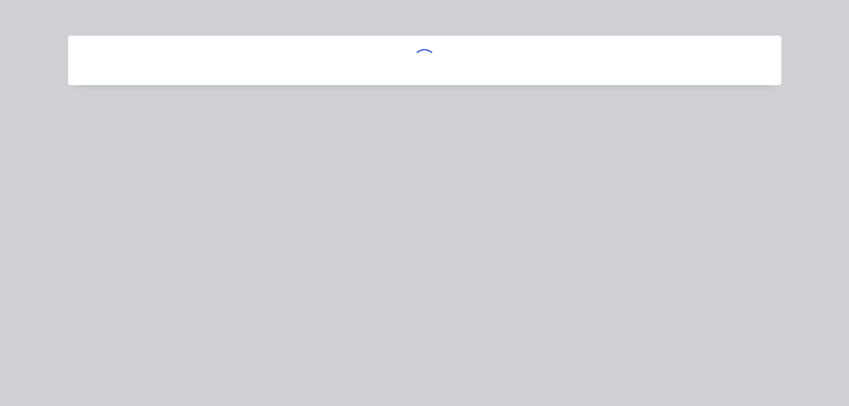
scroll to position [0, 0]
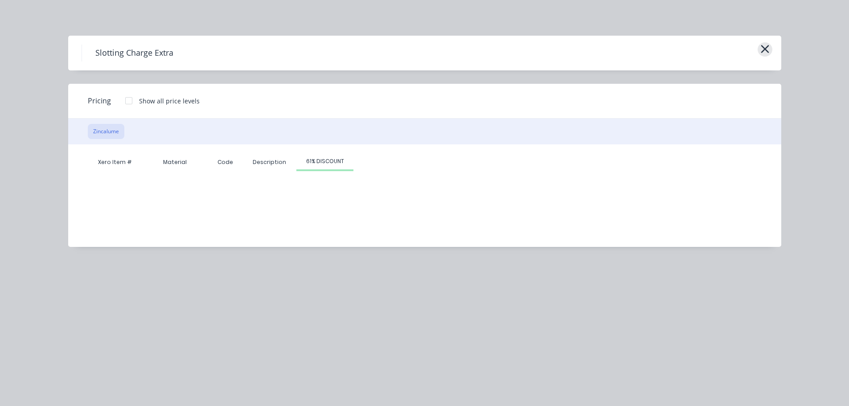
drag, startPoint x: 770, startPoint y: 44, endPoint x: 764, endPoint y: 50, distance: 8.5
click at [770, 44] on div "Slotting Charge Extra" at bounding box center [424, 53] width 713 height 35
click at [763, 51] on icon "button" at bounding box center [764, 49] width 8 height 8
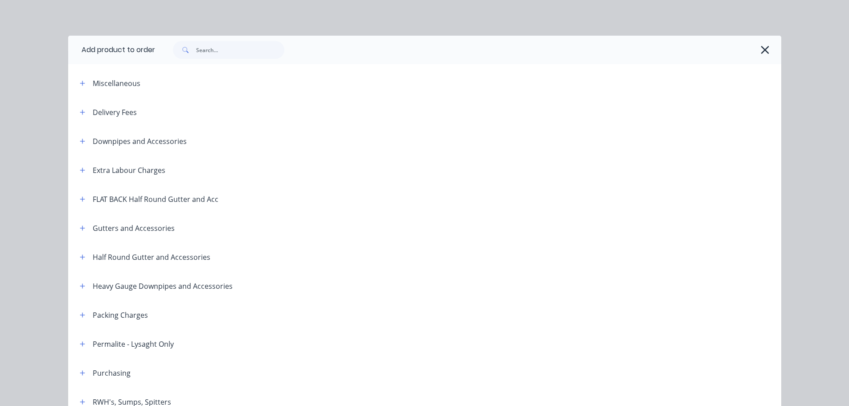
scroll to position [561, 0]
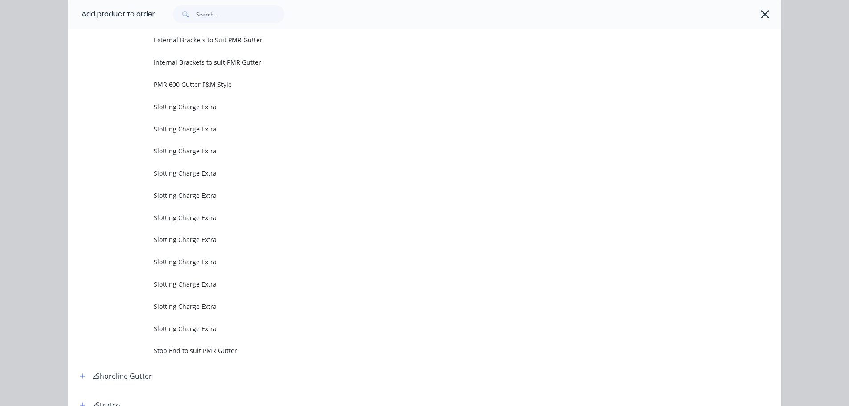
click at [763, 18] on icon "button" at bounding box center [764, 14] width 9 height 12
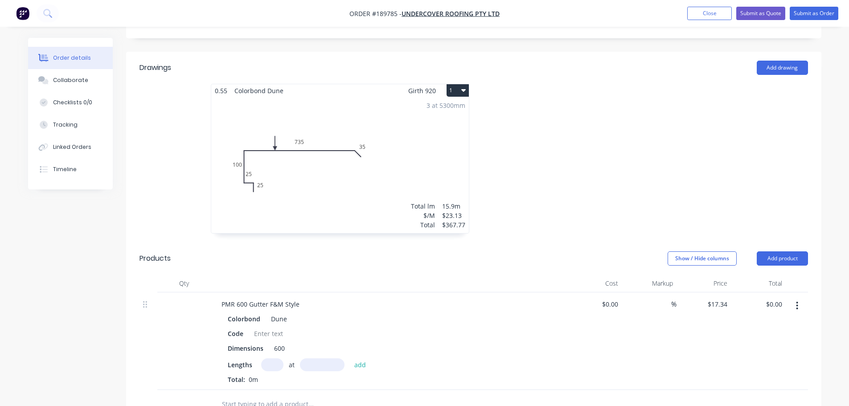
click at [799, 298] on button "button" at bounding box center [796, 306] width 21 height 16
click at [794, 323] on div "Edit" at bounding box center [765, 329] width 69 height 13
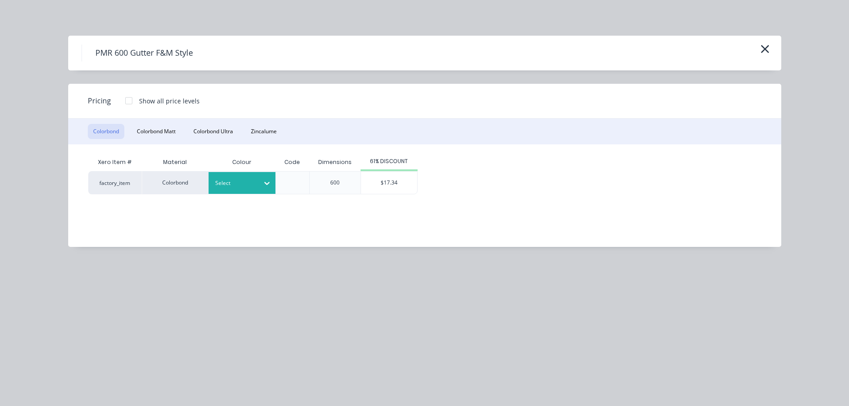
click at [249, 176] on div "Select" at bounding box center [241, 183] width 67 height 22
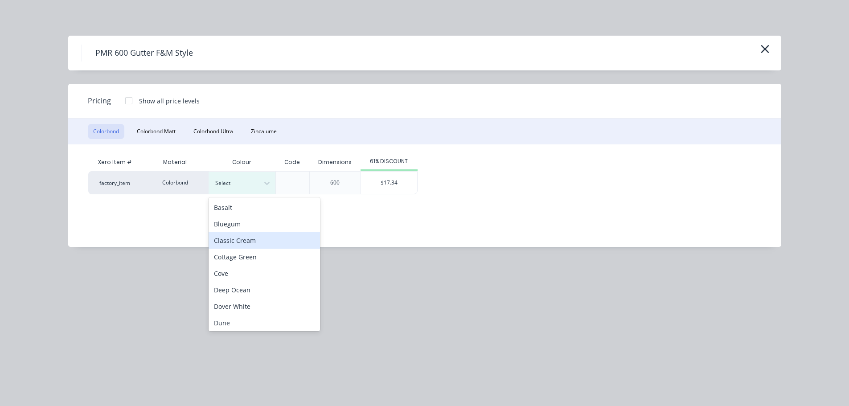
scroll to position [134, 0]
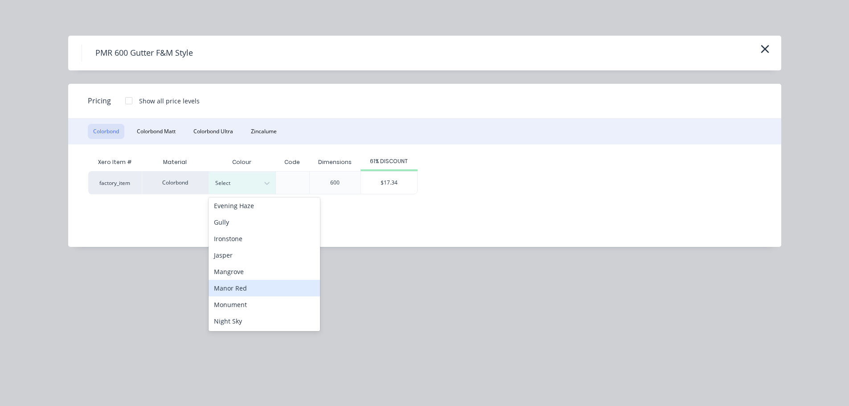
click at [253, 292] on div "Manor Red" at bounding box center [263, 288] width 111 height 16
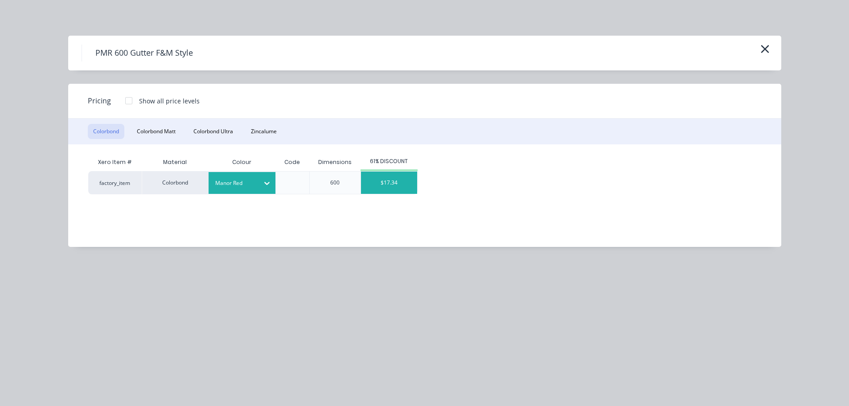
click at [384, 184] on div "$17.34" at bounding box center [389, 183] width 56 height 22
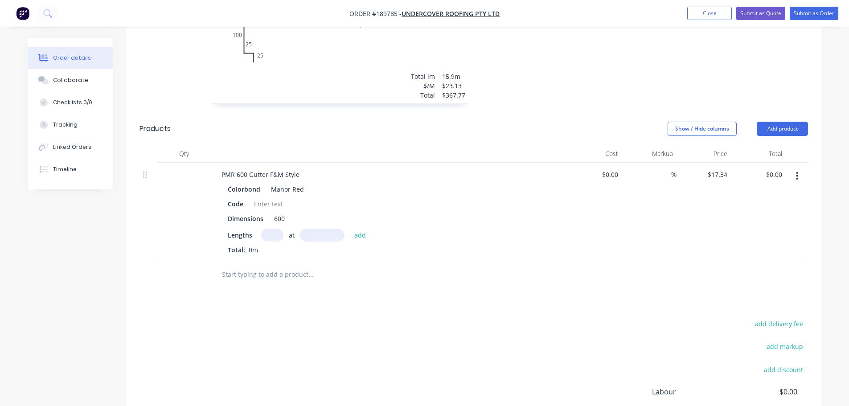
scroll to position [356, 0]
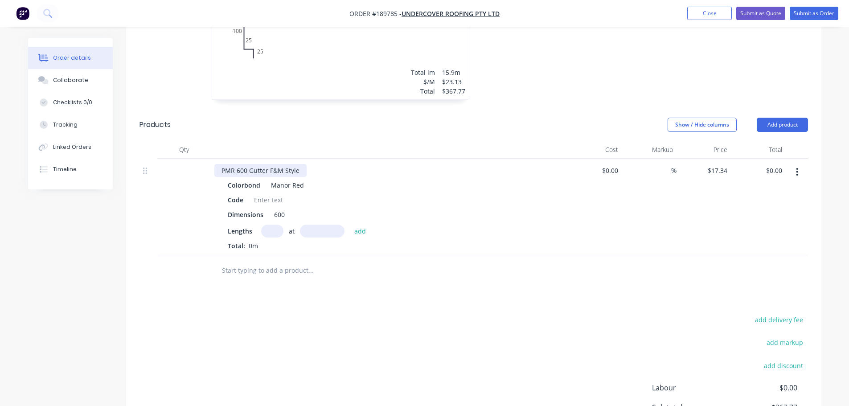
click at [295, 164] on div "PMR 600 Gutter F&M Style" at bounding box center [260, 170] width 92 height 13
drag, startPoint x: 299, startPoint y: 145, endPoint x: 304, endPoint y: 149, distance: 7.0
click at [302, 164] on div "PMR 600 Gutter F&M Style" at bounding box center [260, 170] width 92 height 13
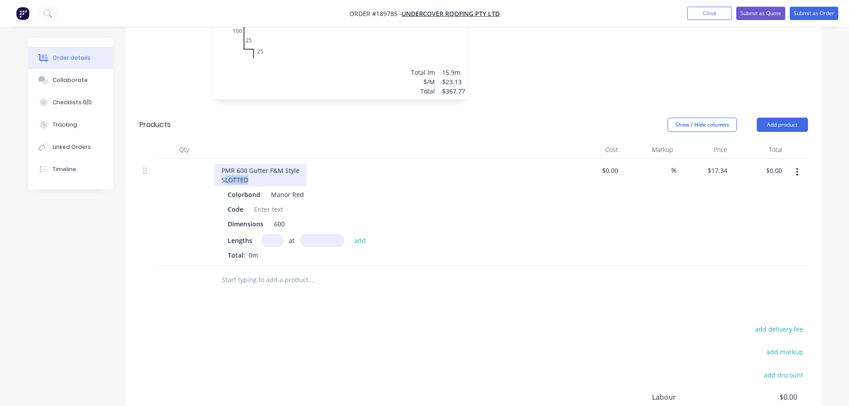
drag, startPoint x: 234, startPoint y: 156, endPoint x: 222, endPoint y: 156, distance: 12.5
click at [224, 164] on div "PMR 600 Gutter F&M Style SLOTTED" at bounding box center [260, 175] width 92 height 22
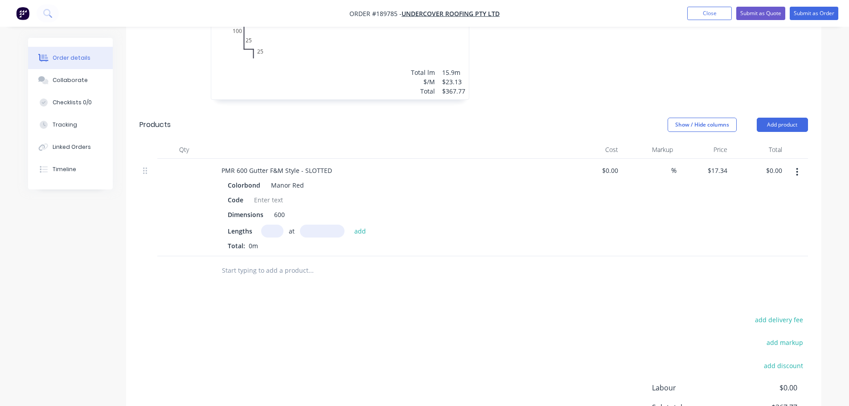
click at [329, 314] on div "add delivery fee add markup add discount Labour $0.00 Sub total $367.77 Margin …" at bounding box center [473, 400] width 668 height 172
click at [276, 225] on input "text" at bounding box center [272, 231] width 22 height 13
type input "5"
type input "5600"
click at [350, 225] on button "add" at bounding box center [360, 231] width 21 height 12
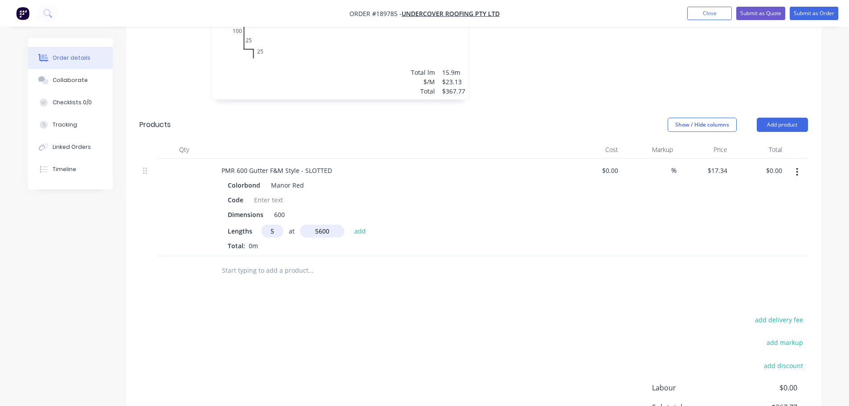
type input "$485.52"
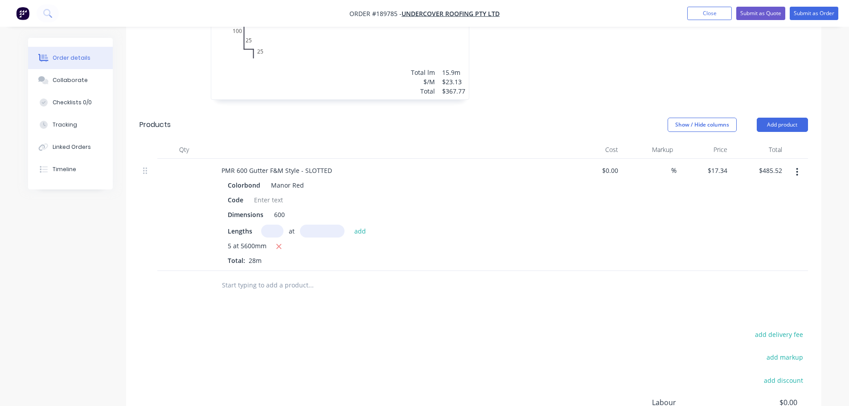
click at [362, 288] on div "Drawings Add drawing 0.55 Colorbond Dune Girth 920 1 0 25 25 100 735 35 0 25 25…" at bounding box center [473, 216] width 695 height 596
click at [399, 328] on div "add delivery fee add markup add discount Labour $0.00 Sub total $853.29 Margin …" at bounding box center [473, 414] width 668 height 172
click at [0, 286] on div "Order details Collaborate Checklists 0/0 Tracking Linked Orders Timeline Order …" at bounding box center [424, 85] width 849 height 883
click at [725, 164] on input "17.34" at bounding box center [719, 170] width 24 height 13
type input "$23.66"
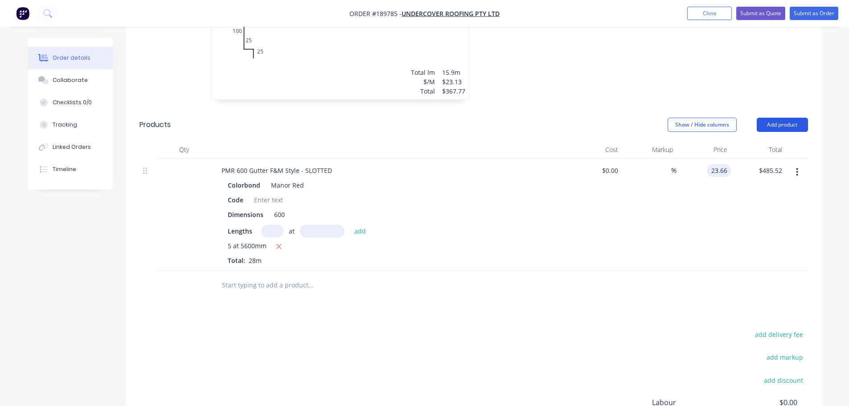
type input "$662.48"
click at [771, 118] on button "Add product" at bounding box center [781, 125] width 51 height 14
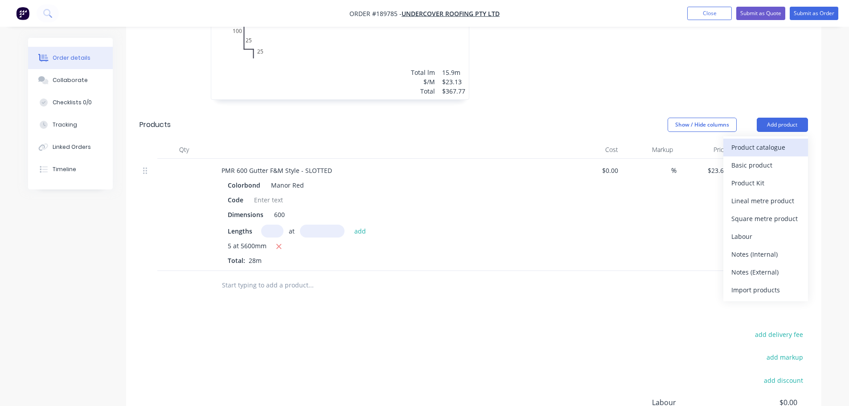
click at [769, 141] on div "Product catalogue" at bounding box center [765, 147] width 69 height 13
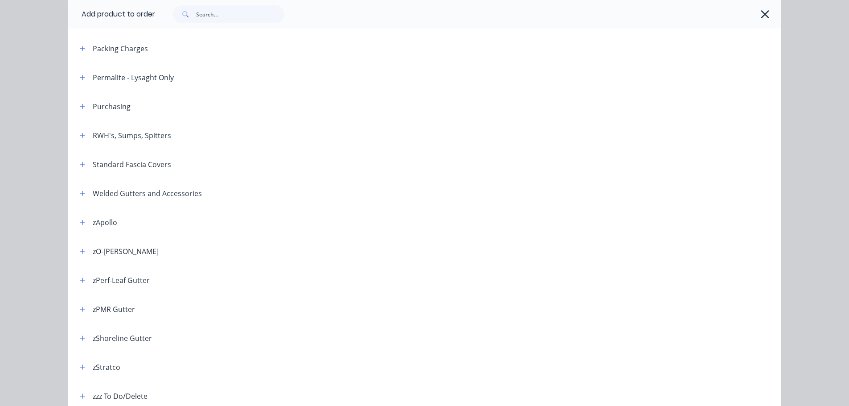
scroll to position [267, 0]
click at [82, 306] on icon "button" at bounding box center [82, 308] width 5 height 6
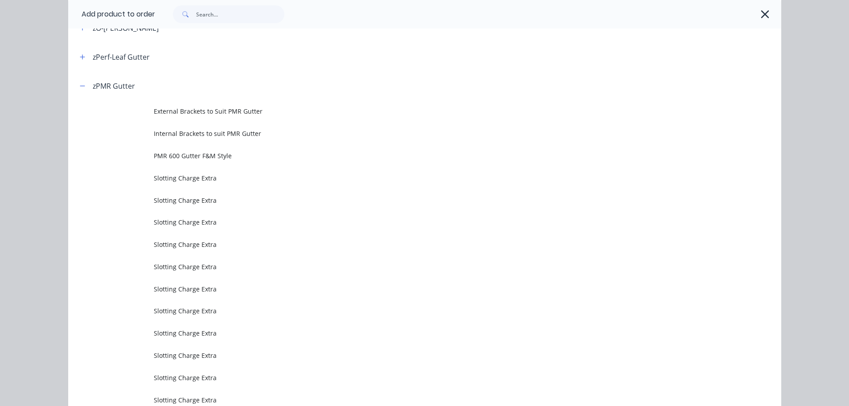
scroll to position [490, 0]
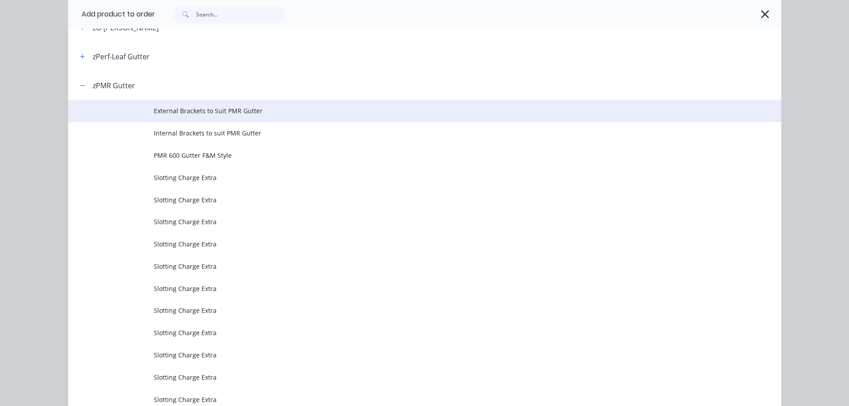
click at [245, 110] on span "External Brackets to Suit PMR Gutter" at bounding box center [405, 110] width 502 height 9
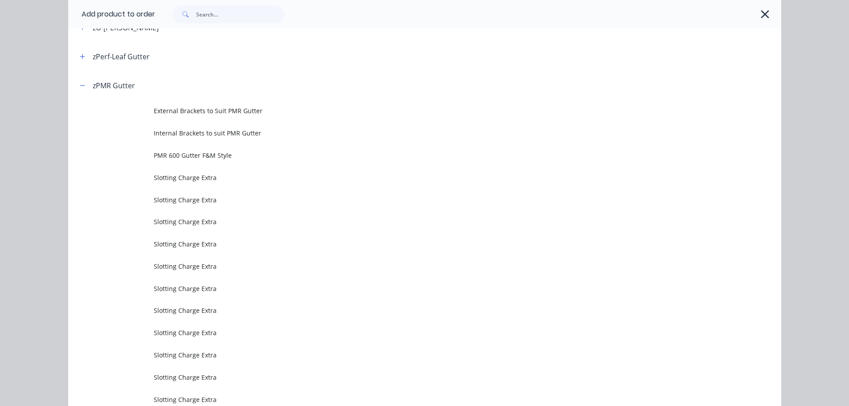
scroll to position [0, 0]
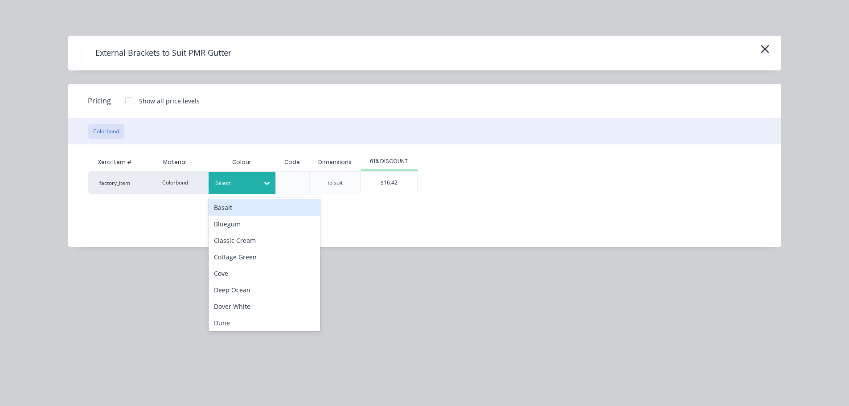
click at [244, 185] on div at bounding box center [235, 183] width 40 height 10
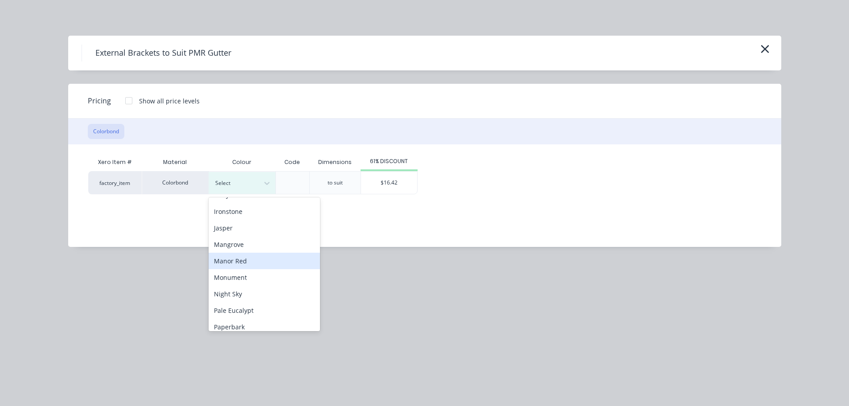
scroll to position [178, 0]
click at [251, 244] on div "Manor Red" at bounding box center [263, 243] width 111 height 16
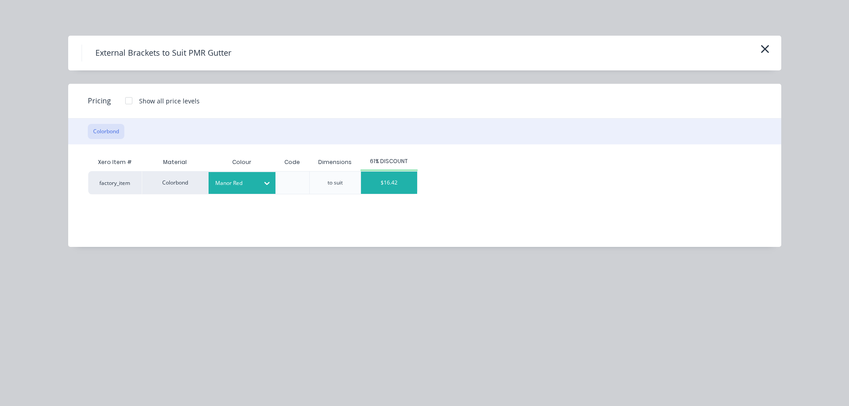
click at [380, 185] on div "$16.42" at bounding box center [389, 183] width 56 height 22
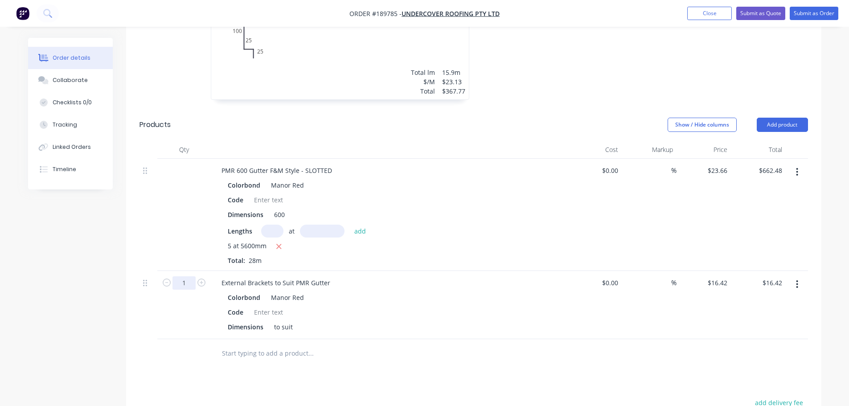
click at [186, 276] on input "1" at bounding box center [183, 282] width 23 height 13
type input "32"
type input "$525.44"
click at [335, 357] on div "Drawings Add drawing 0.55 Colorbond Dune Girth 920 1 0 25 25 100 735 35 0 25 25…" at bounding box center [473, 250] width 695 height 664
click at [771, 118] on button "Add product" at bounding box center [781, 125] width 51 height 14
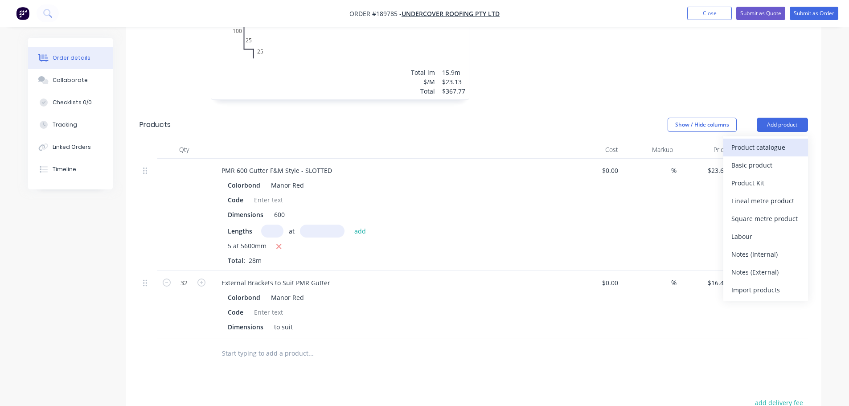
click at [768, 141] on div "Product catalogue" at bounding box center [765, 147] width 69 height 13
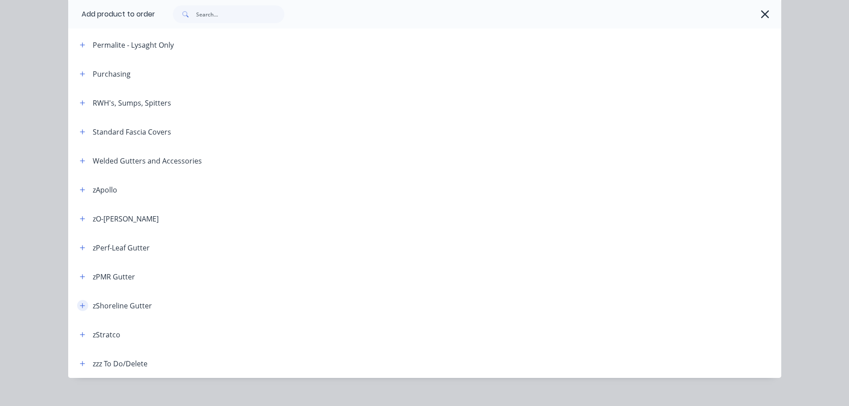
scroll to position [310, 0]
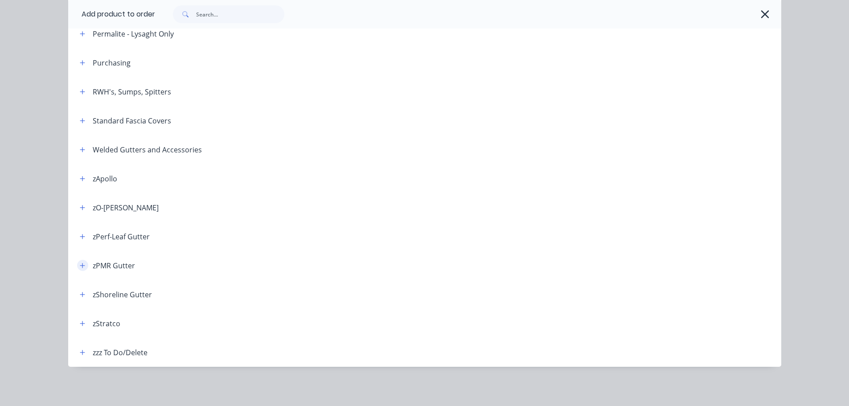
click at [77, 261] on button "button" at bounding box center [82, 265] width 11 height 11
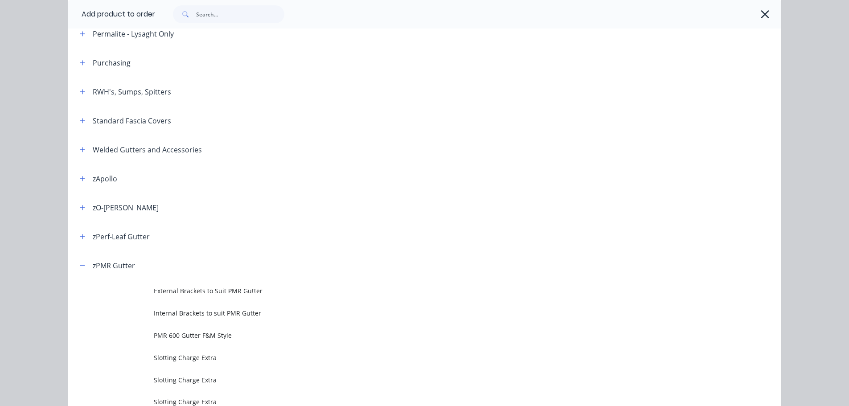
scroll to position [533, 0]
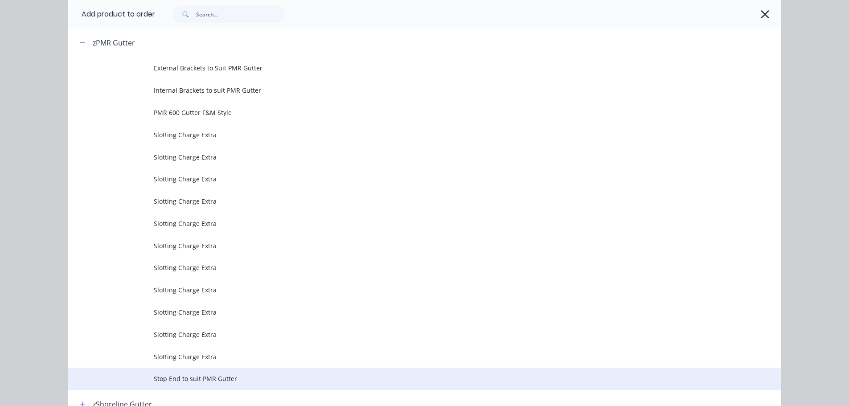
click at [220, 380] on span "Stop End to suit PMR Gutter" at bounding box center [405, 378] width 502 height 9
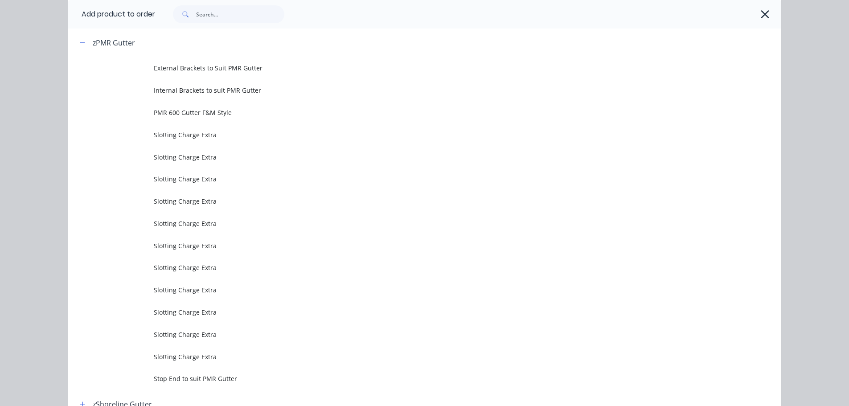
scroll to position [0, 0]
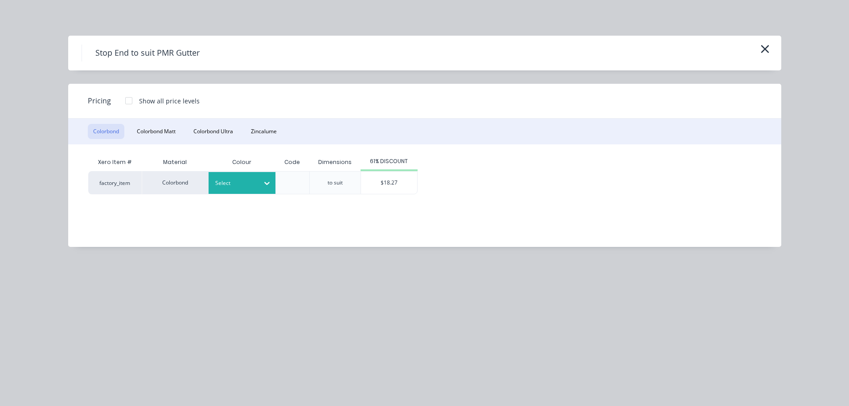
click at [249, 178] on div "Select" at bounding box center [234, 183] width 50 height 12
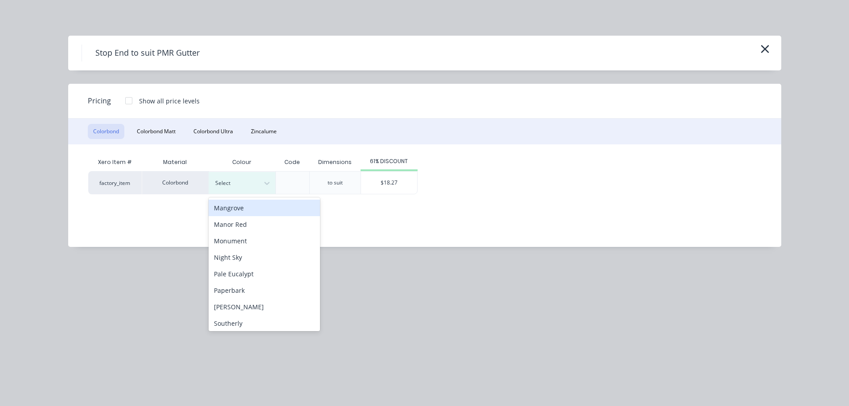
scroll to position [178, 0]
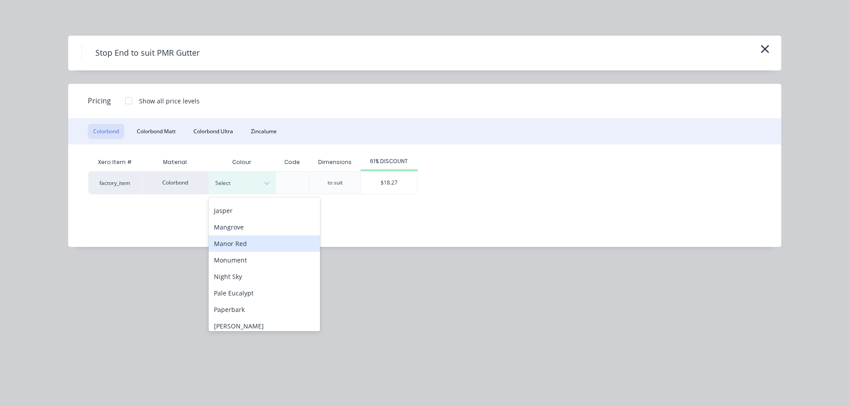
click at [247, 241] on div "Manor Red" at bounding box center [263, 243] width 111 height 16
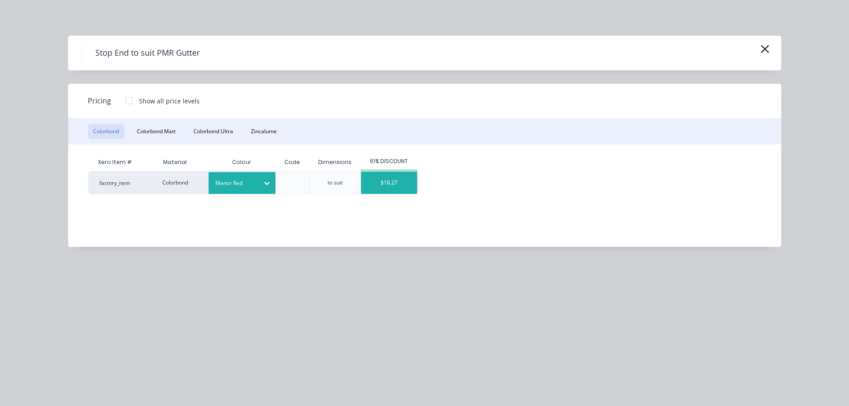
click at [385, 188] on div "$18.27" at bounding box center [389, 183] width 56 height 22
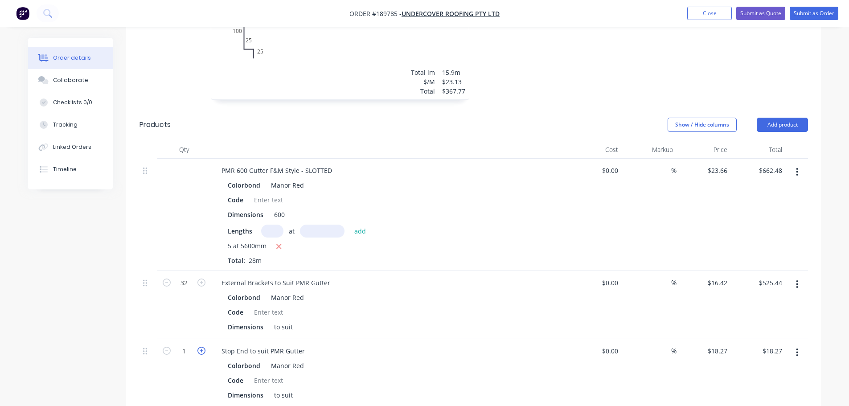
click at [200, 347] on icon "button" at bounding box center [201, 351] width 8 height 8
type input "2"
type input "$36.54"
drag, startPoint x: 304, startPoint y: 326, endPoint x: 311, endPoint y: 315, distance: 13.1
click at [304, 344] on div "Stop End to suit PMR Gutter" at bounding box center [263, 350] width 98 height 13
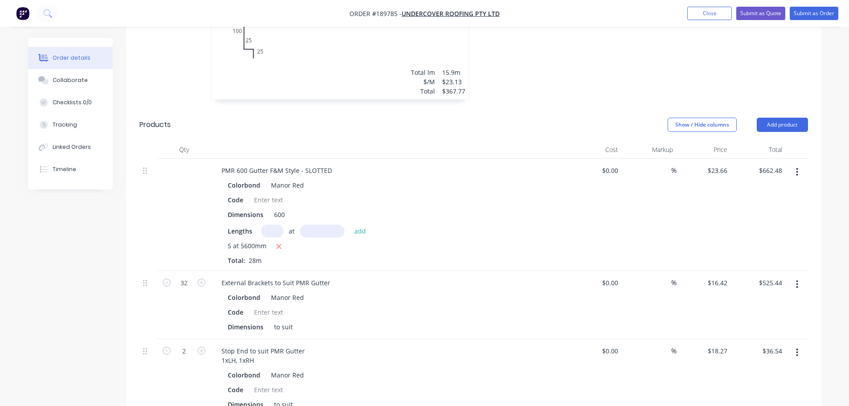
click at [83, 314] on div "Created by [PERSON_NAME] Created [DATE] Required Assigned to Add team member St…" at bounding box center [424, 176] width 793 height 991
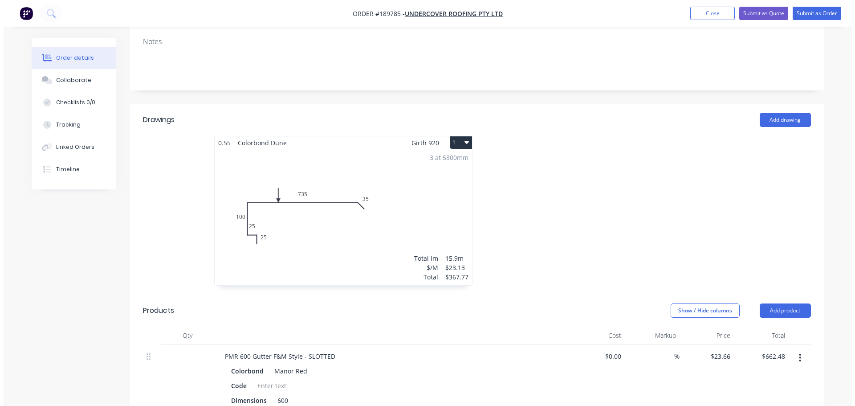
scroll to position [0, 0]
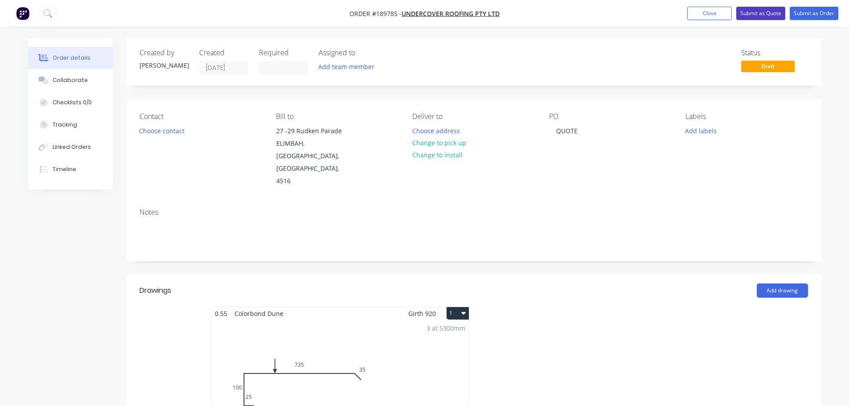
click at [760, 9] on button "Submit as Quote" at bounding box center [760, 13] width 49 height 13
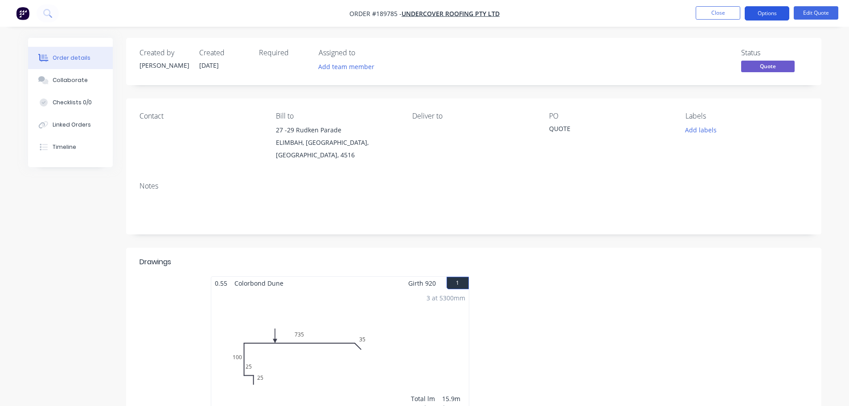
click at [759, 14] on button "Options" at bounding box center [766, 13] width 45 height 14
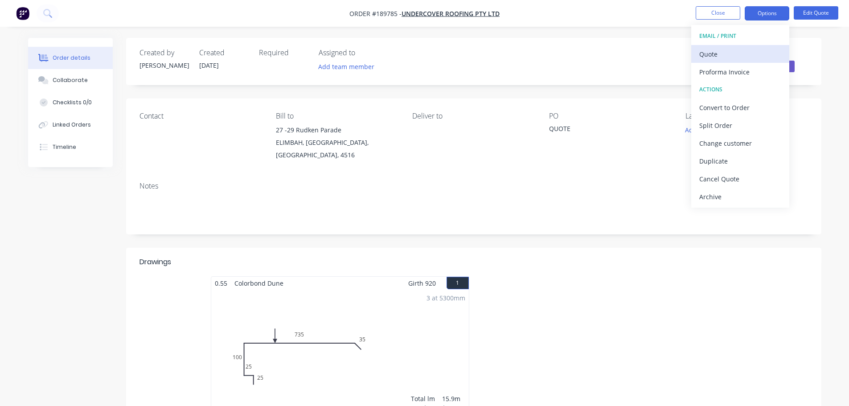
click at [737, 53] on div "Quote" at bounding box center [740, 54] width 82 height 13
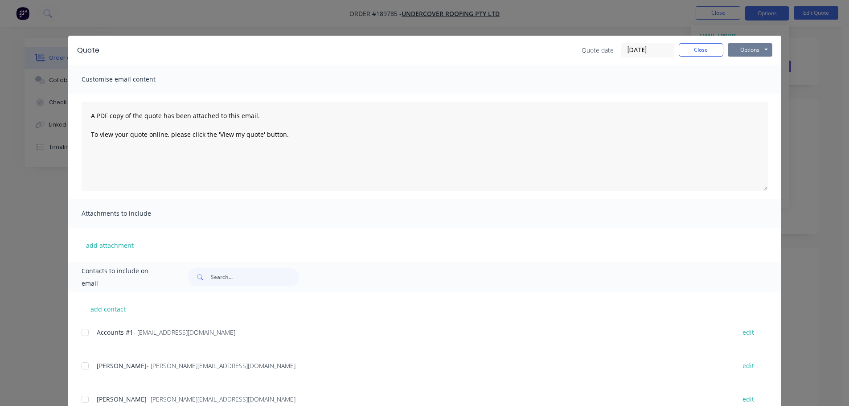
click at [742, 52] on button "Options" at bounding box center [749, 49] width 45 height 13
click at [744, 61] on button "Preview" at bounding box center [755, 65] width 57 height 15
click at [688, 51] on button "Close" at bounding box center [700, 49] width 45 height 13
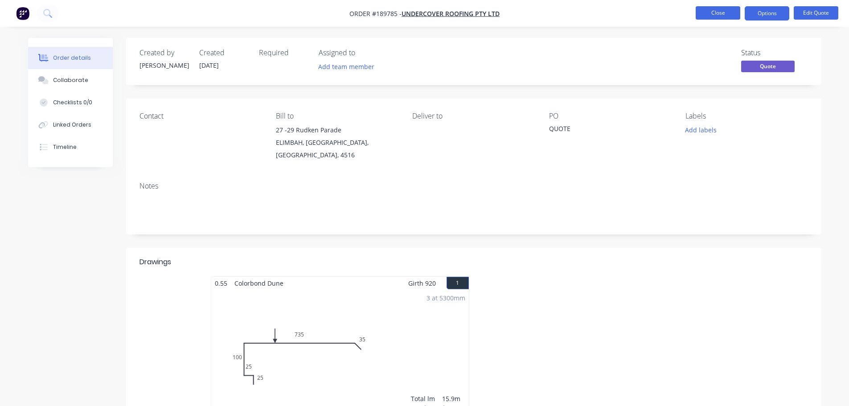
click at [717, 14] on button "Close" at bounding box center [717, 12] width 45 height 13
